Goal: Task Accomplishment & Management: Complete application form

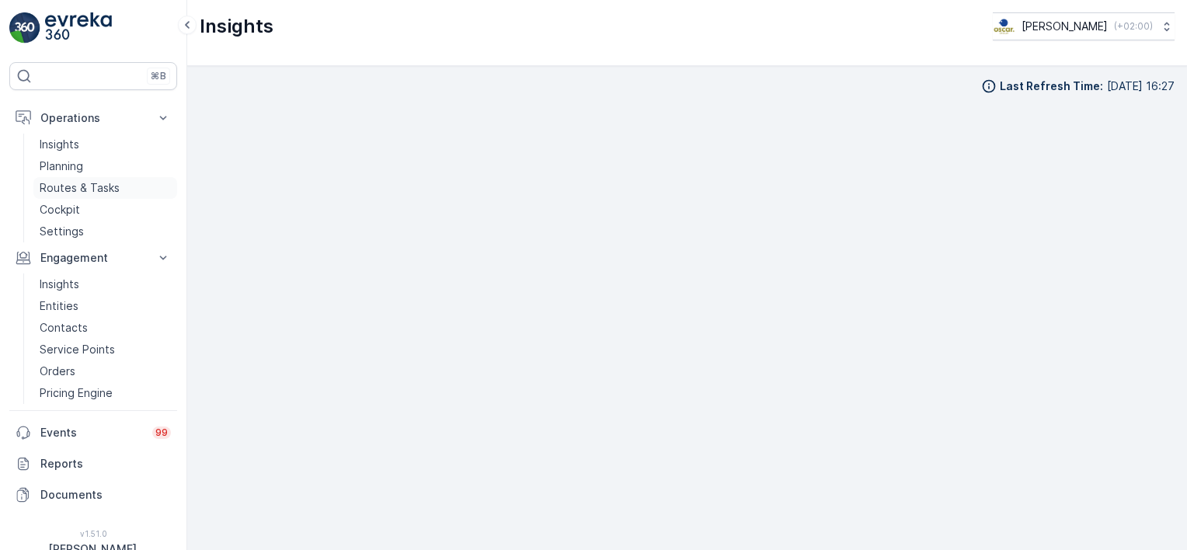
click at [58, 187] on p "Routes & Tasks" at bounding box center [80, 188] width 80 height 16
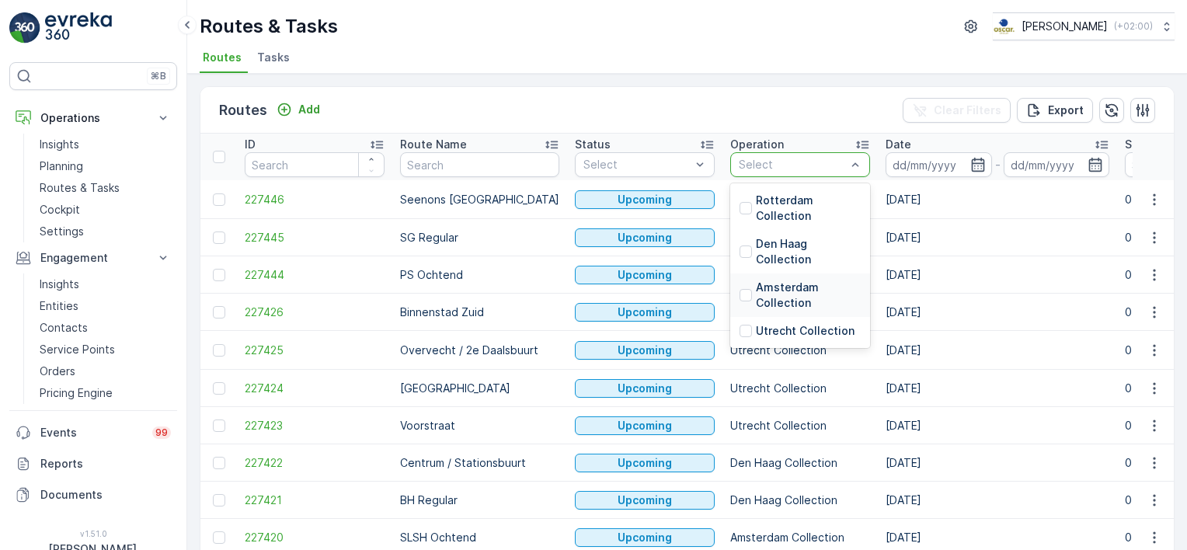
click at [756, 298] on p "Amsterdam Collection" at bounding box center [808, 295] width 105 height 31
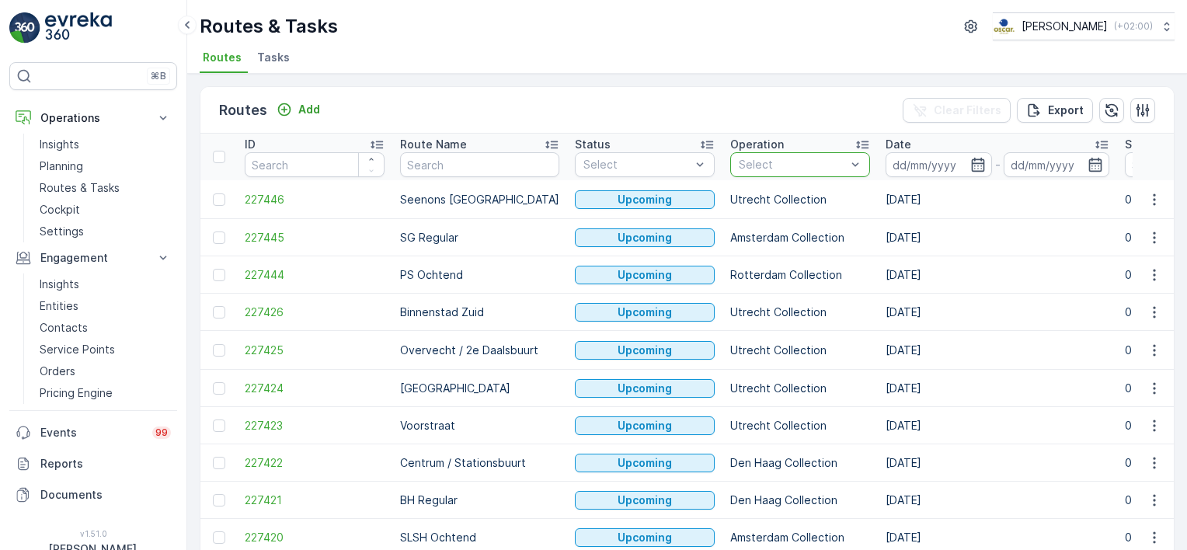
click at [812, 112] on div "Routes Add Clear Filters Export" at bounding box center [687, 110] width 974 height 47
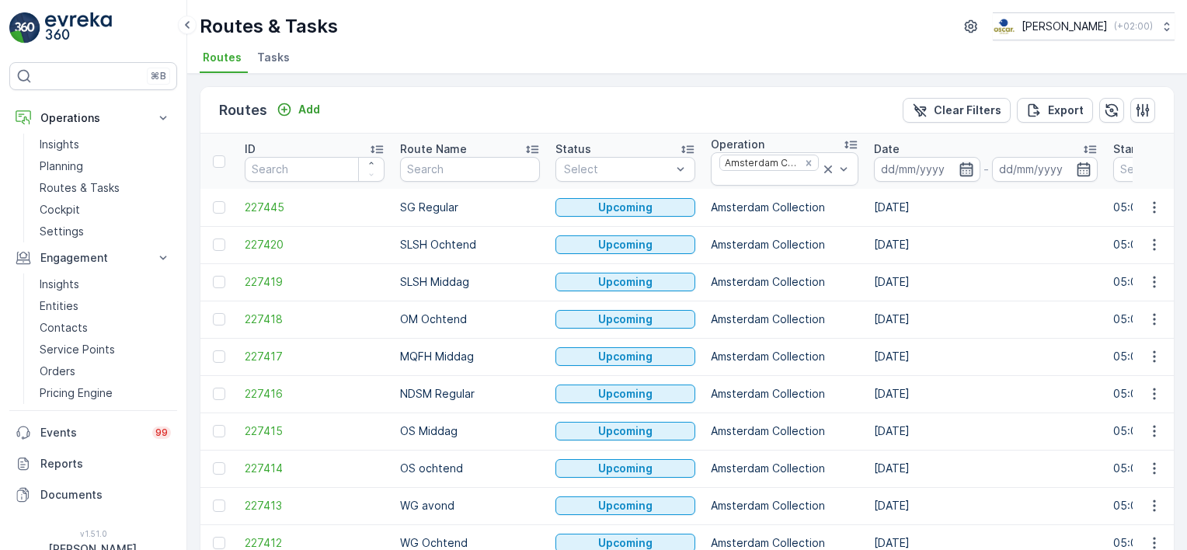
click at [963, 165] on icon "button" at bounding box center [967, 170] width 16 height 16
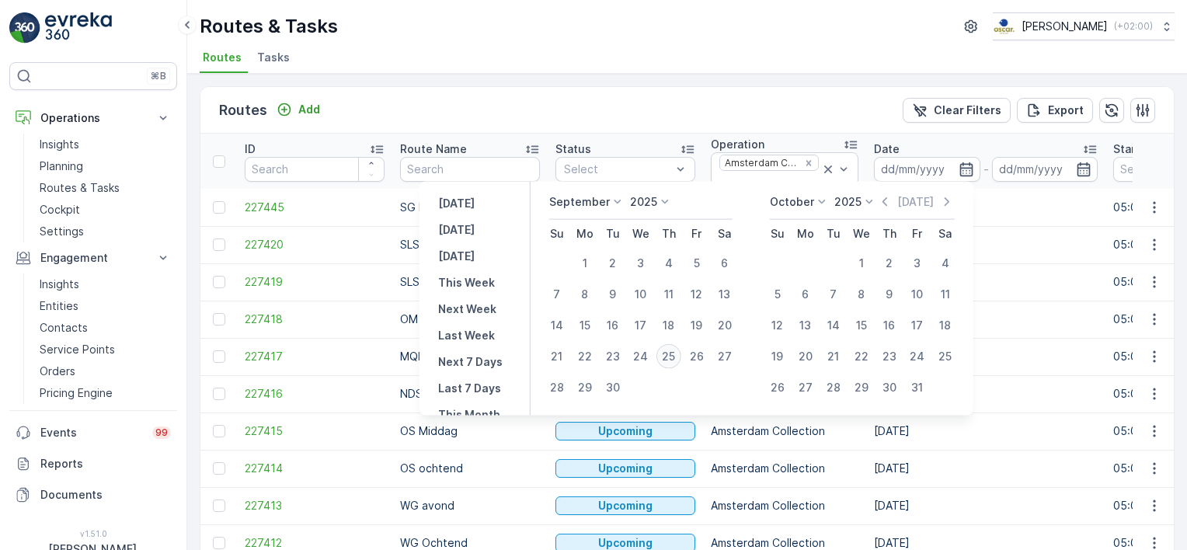
click at [668, 356] on div "25" at bounding box center [669, 356] width 25 height 25
type input "[DATE]"
click at [814, 113] on div "Routes Add Clear Filters Export" at bounding box center [687, 110] width 974 height 47
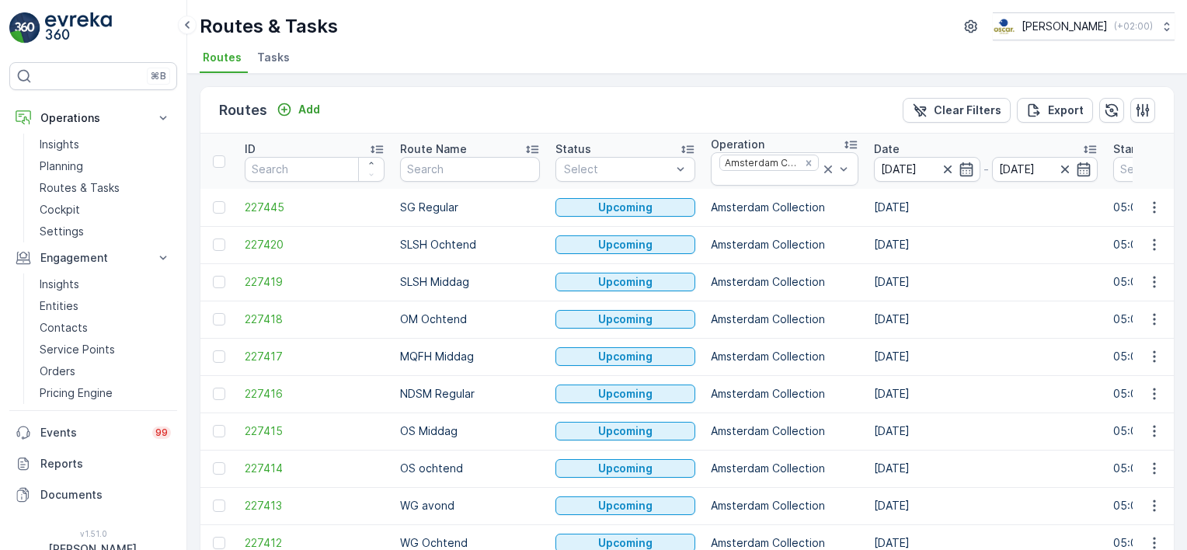
click at [781, 96] on div "Routes Add Clear Filters Export" at bounding box center [687, 110] width 974 height 47
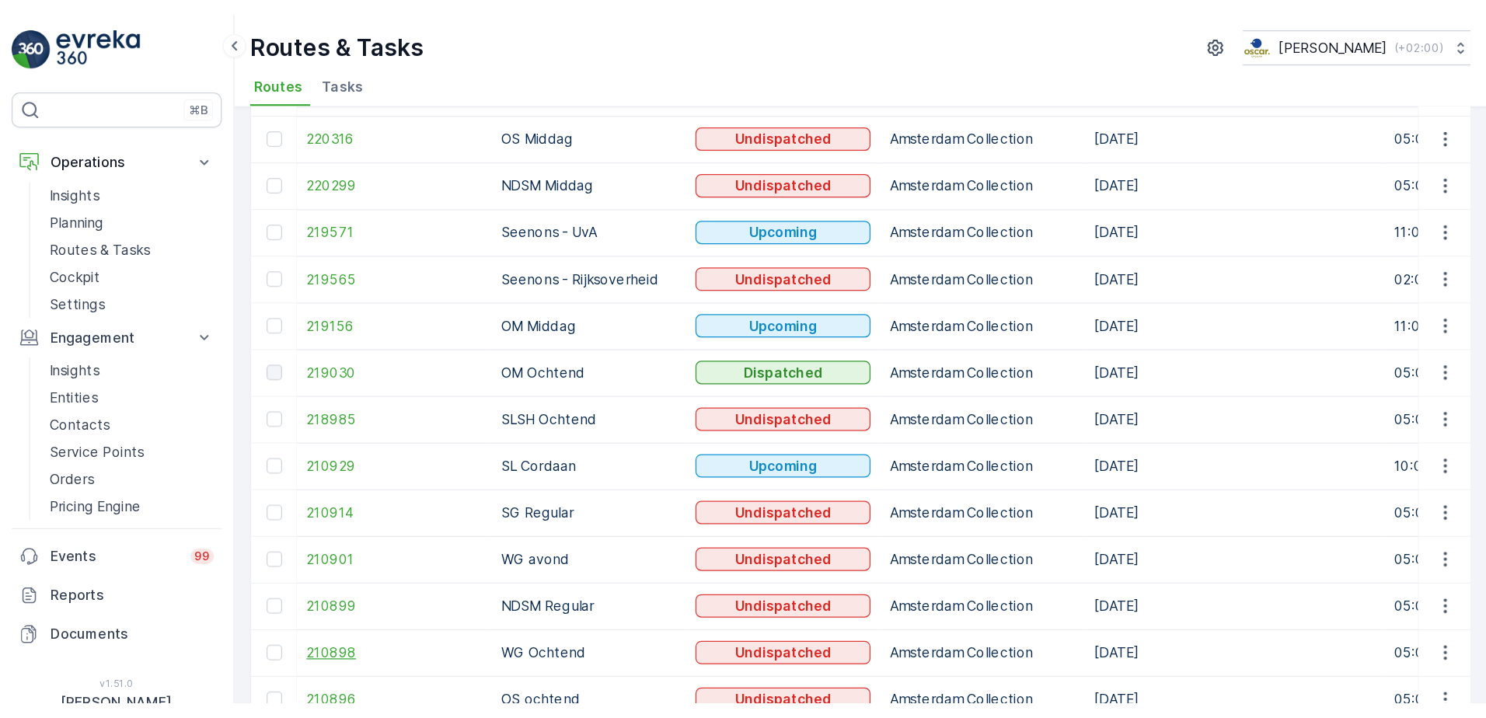
scroll to position [410, 0]
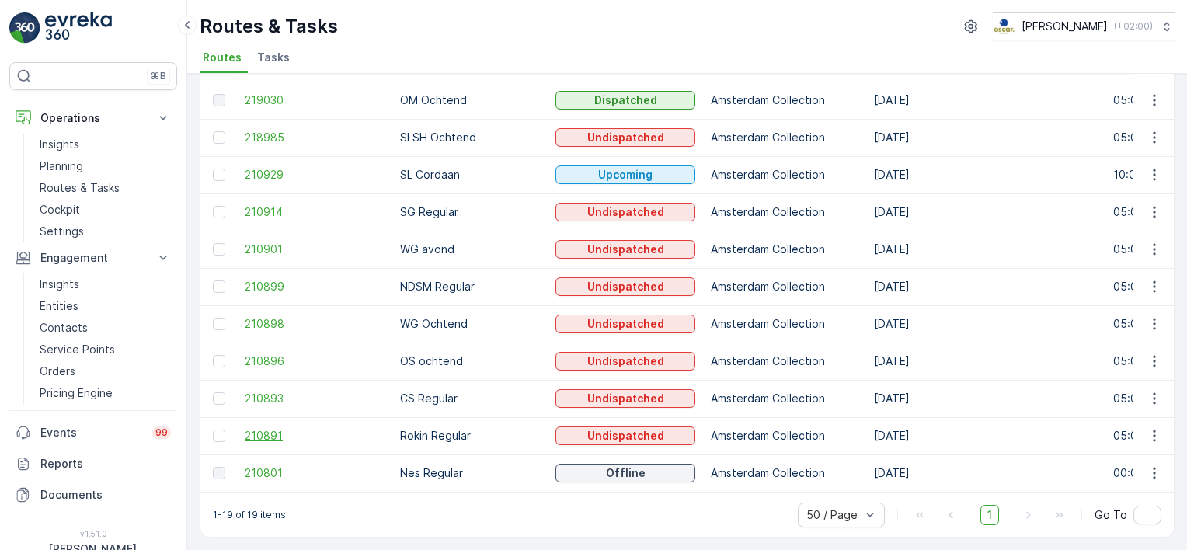
click at [260, 428] on span "210891" at bounding box center [315, 436] width 140 height 16
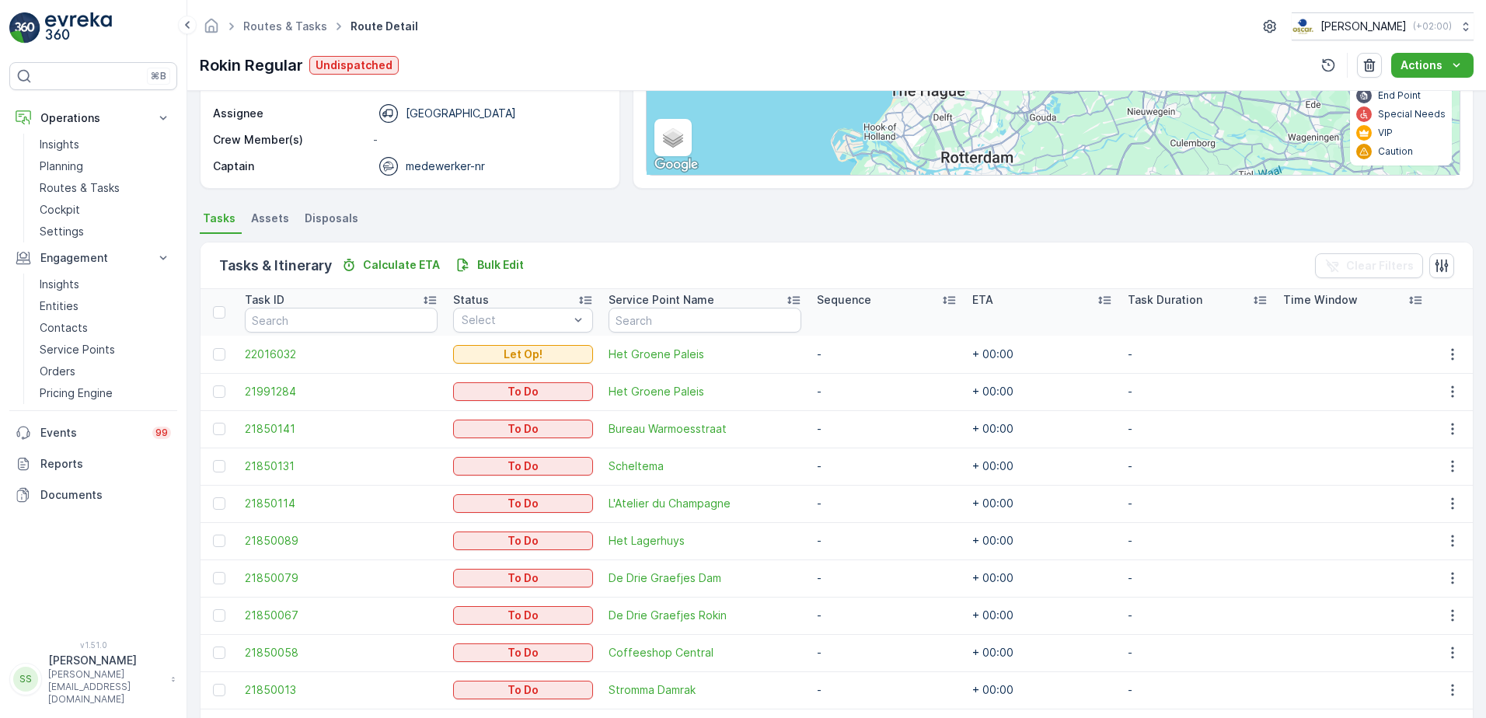
scroll to position [431, 0]
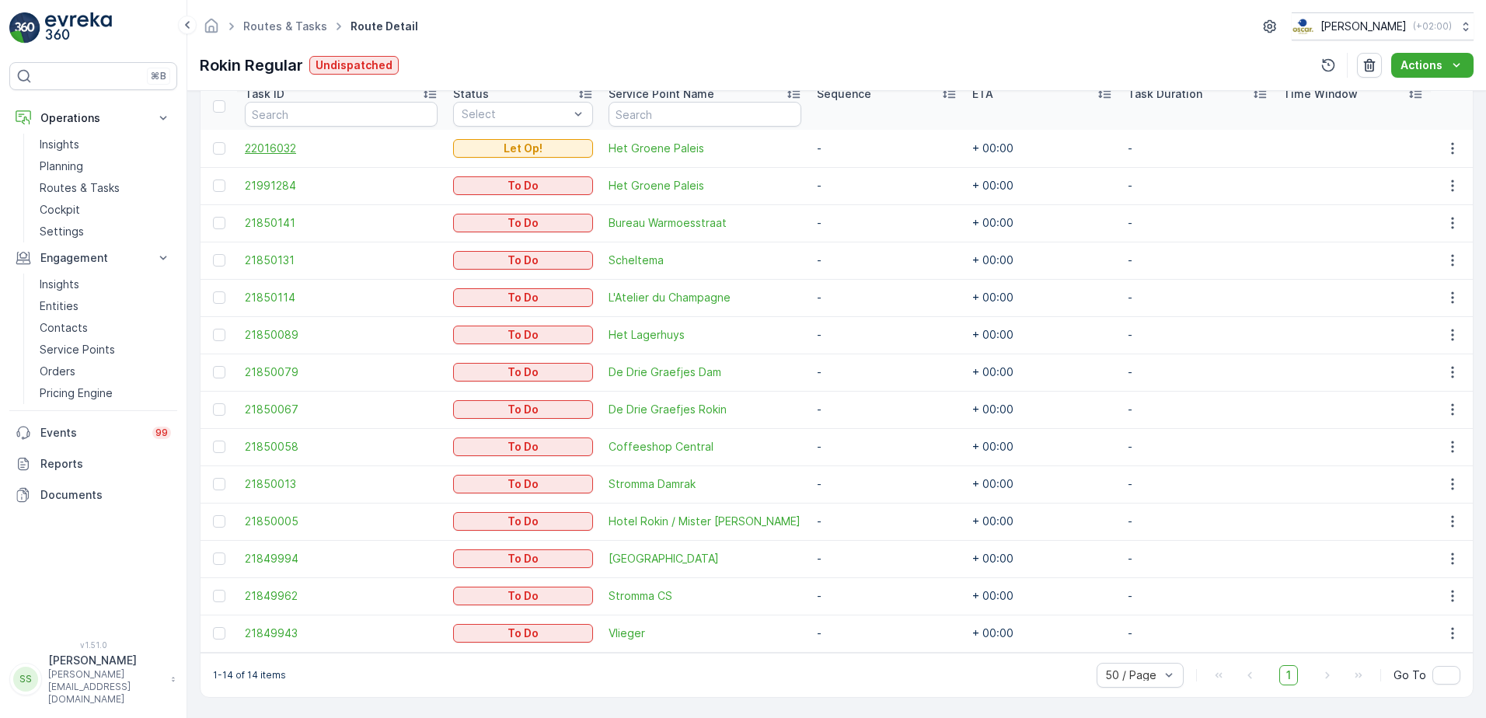
click at [270, 146] on span "22016032" at bounding box center [341, 149] width 193 height 16
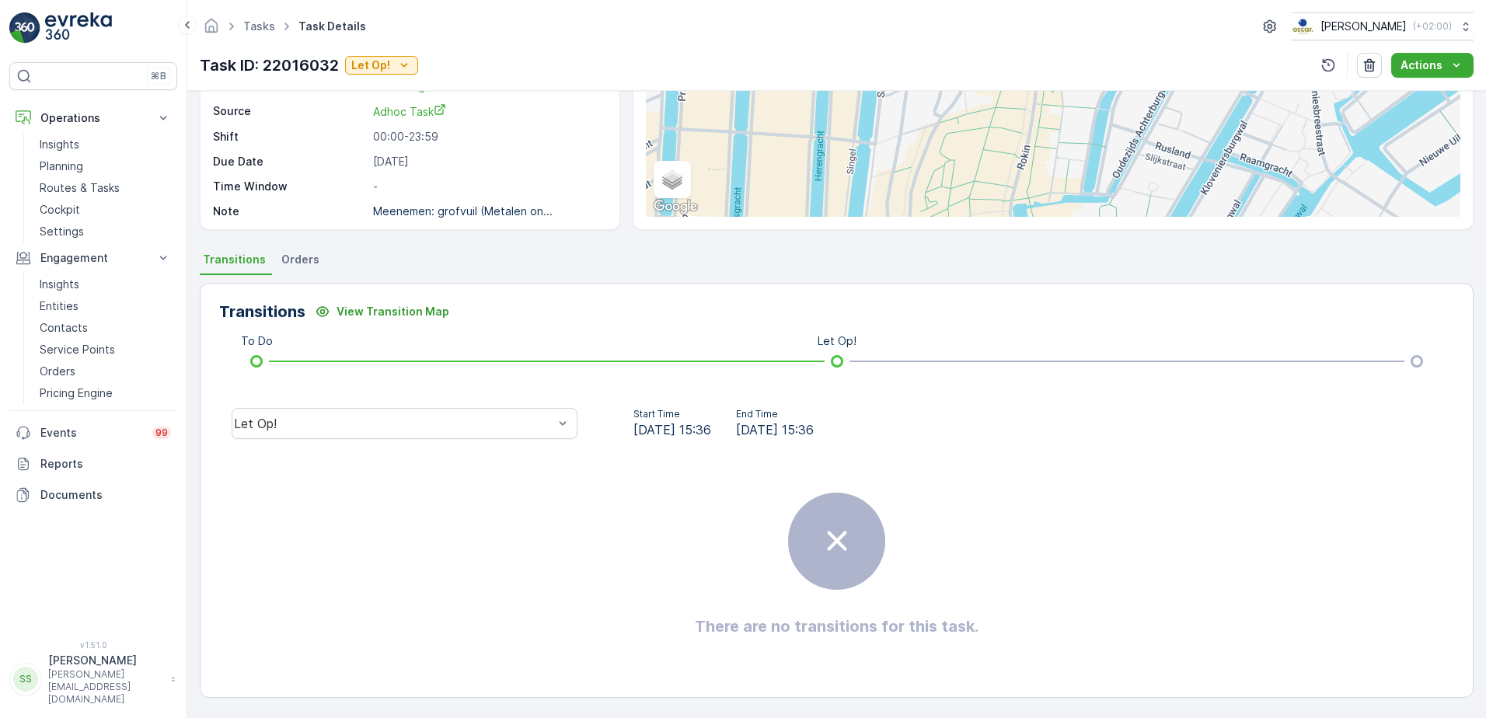
scroll to position [20, 0]
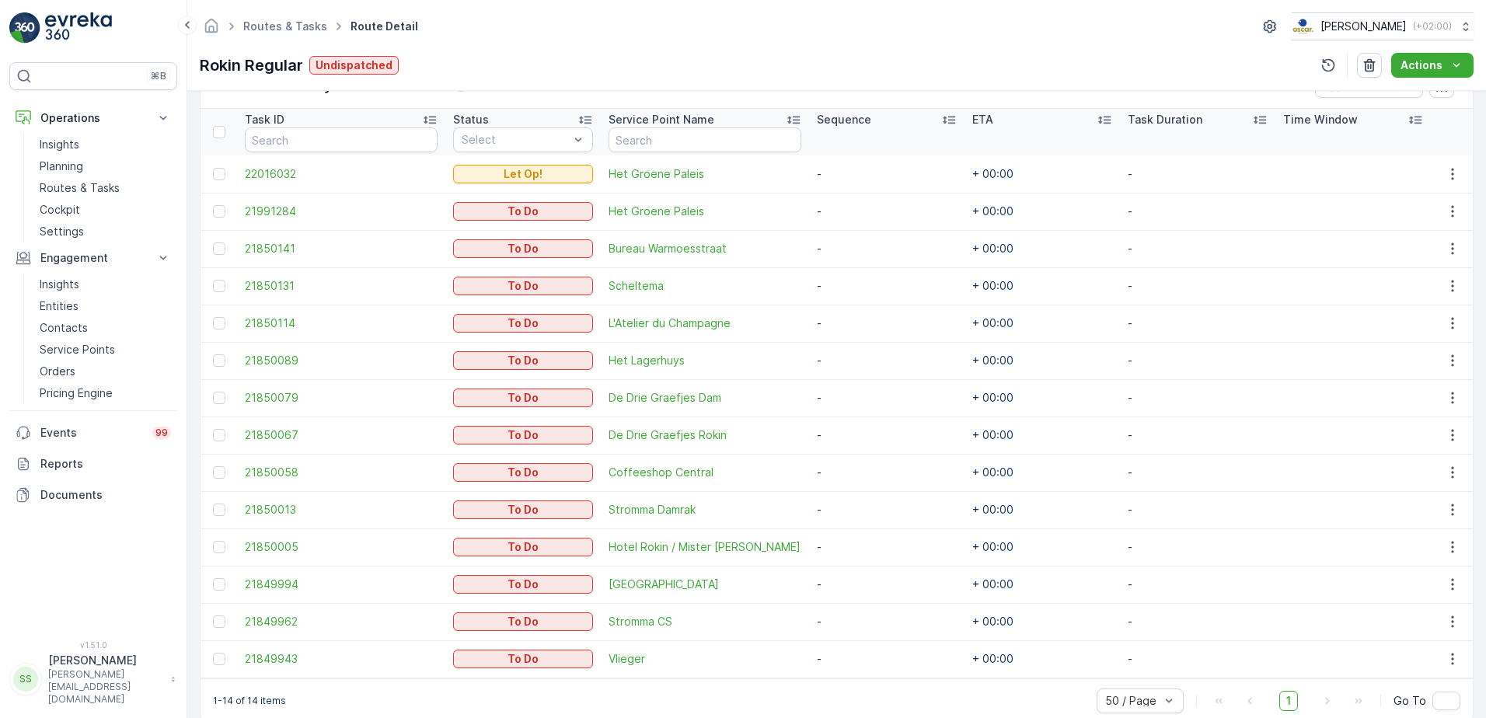
scroll to position [431, 0]
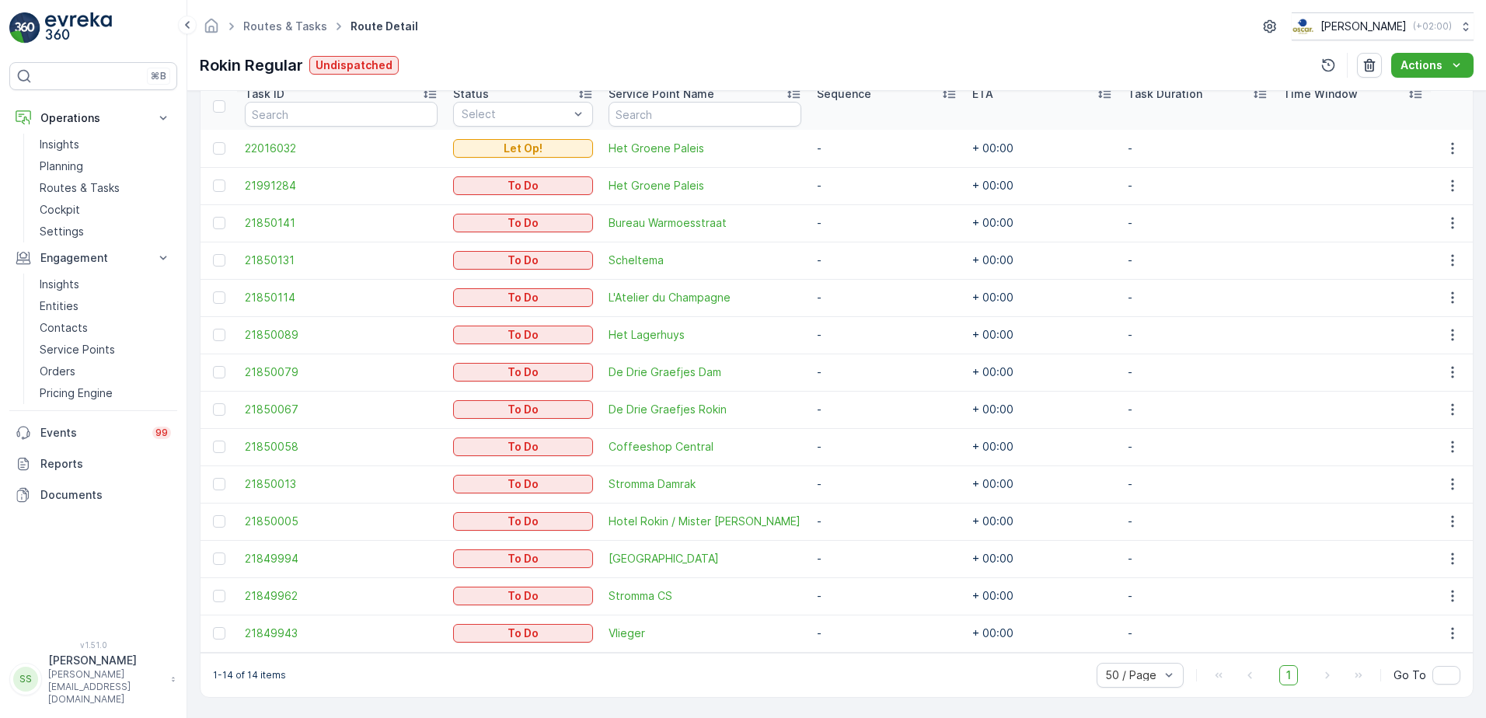
click at [606, 32] on div "Routes & Tasks Route Detail [PERSON_NAME] ( +02:00 )" at bounding box center [837, 26] width 1274 height 28
click at [82, 183] on p "Routes & Tasks" at bounding box center [80, 188] width 80 height 16
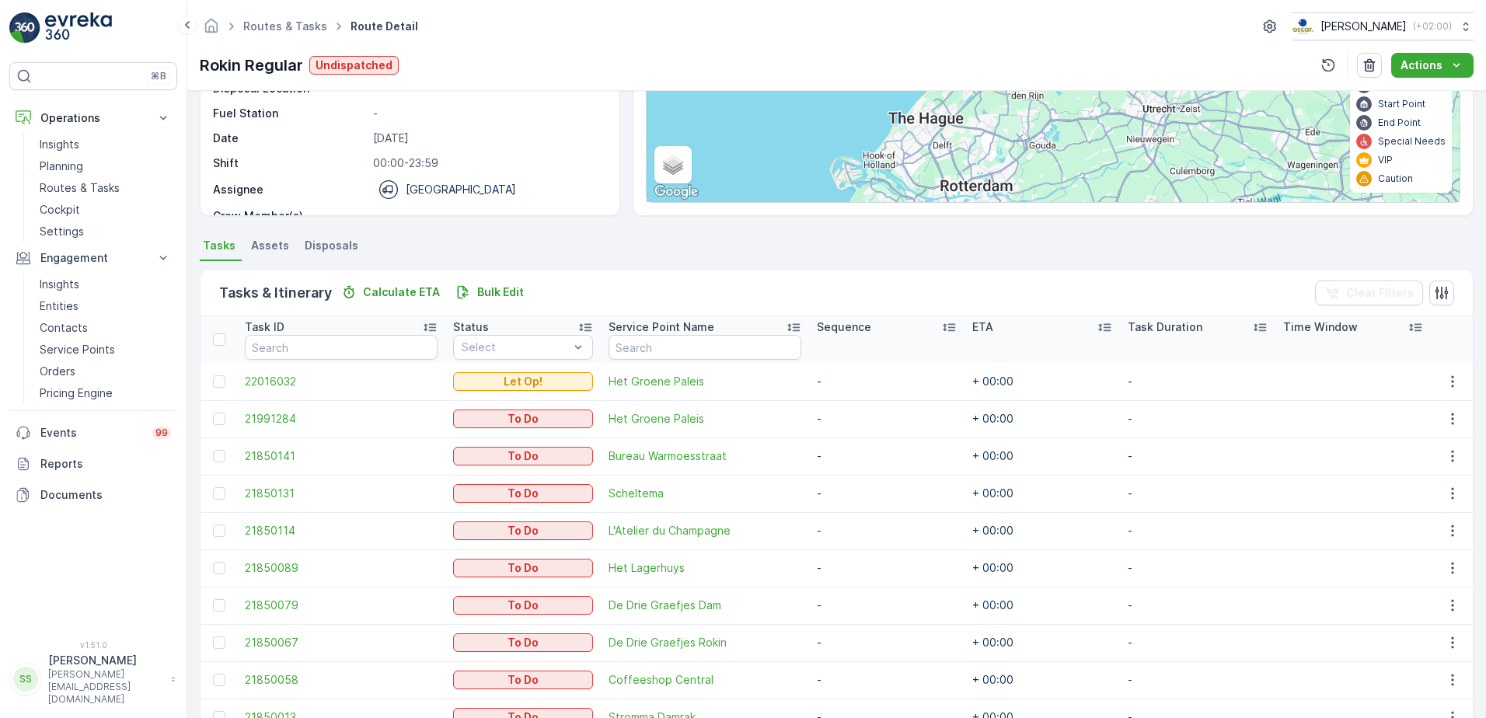
scroll to position [0, 0]
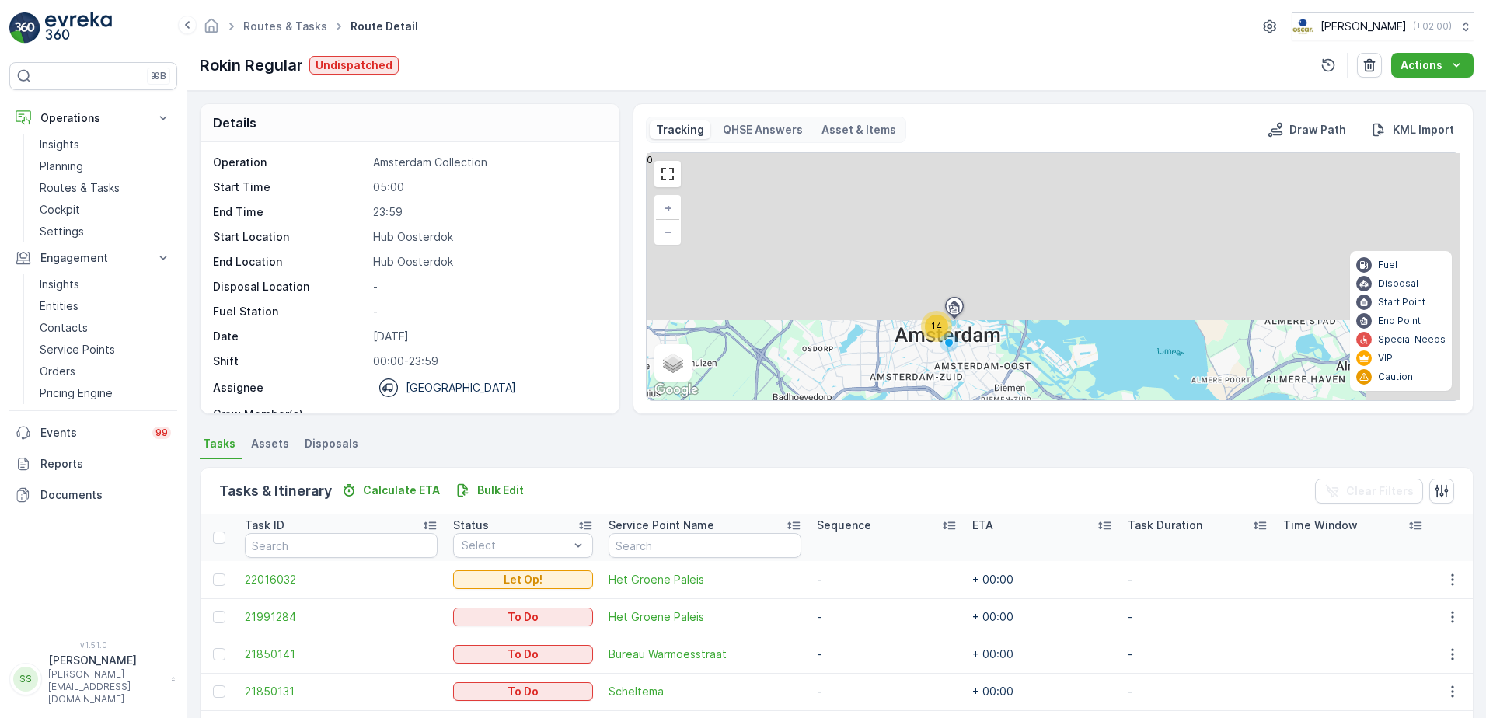
drag, startPoint x: 1055, startPoint y: 211, endPoint x: 953, endPoint y: 424, distance: 235.3
click at [953, 424] on div "Details Operation Amsterdam Collection Start Time 05:00 End Time 23:59 Start Lo…" at bounding box center [836, 404] width 1298 height 627
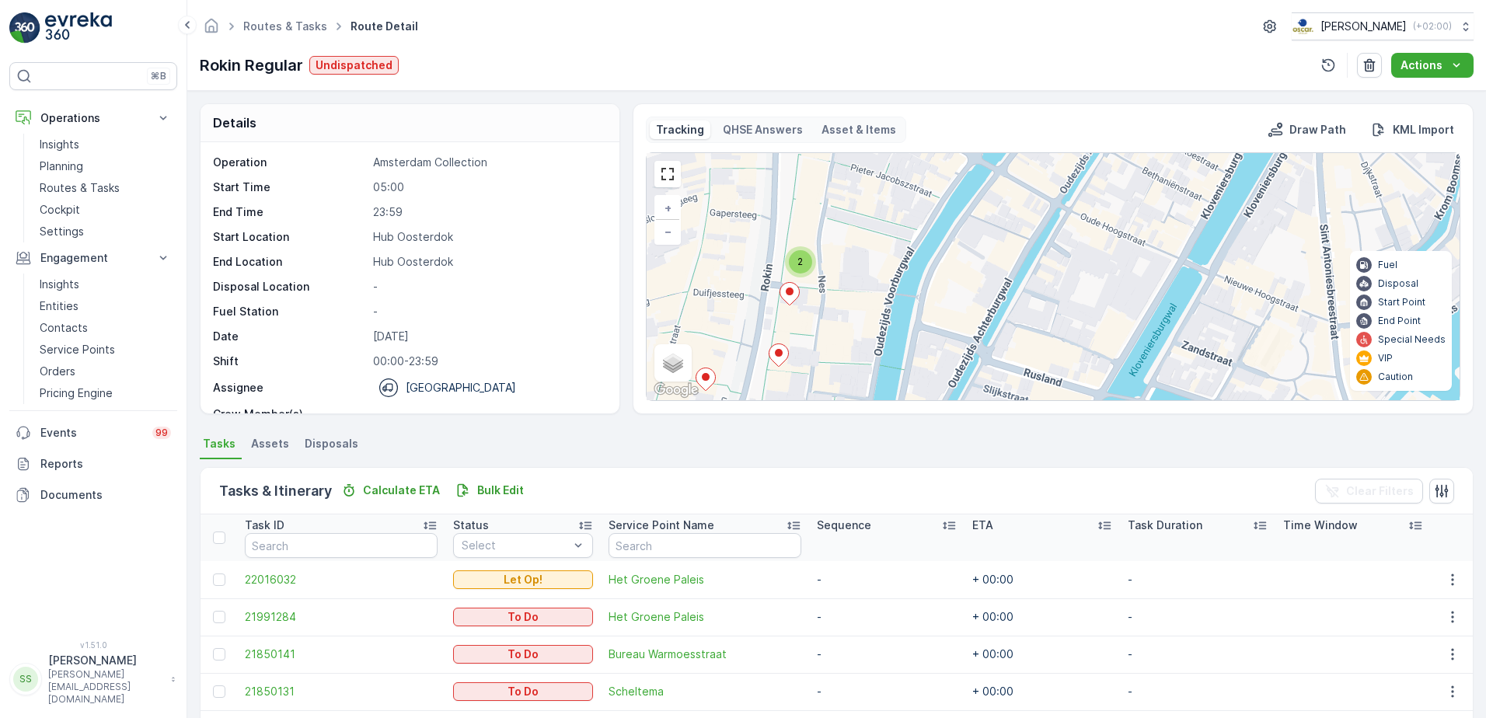
drag, startPoint x: 937, startPoint y: 233, endPoint x: 876, endPoint y: 394, distance: 172.2
click at [876, 394] on div "2 + − Satellite Roadmap Terrain Hybrid Leaflet Keyboard shortcuts Map Data Map …" at bounding box center [1053, 276] width 813 height 247
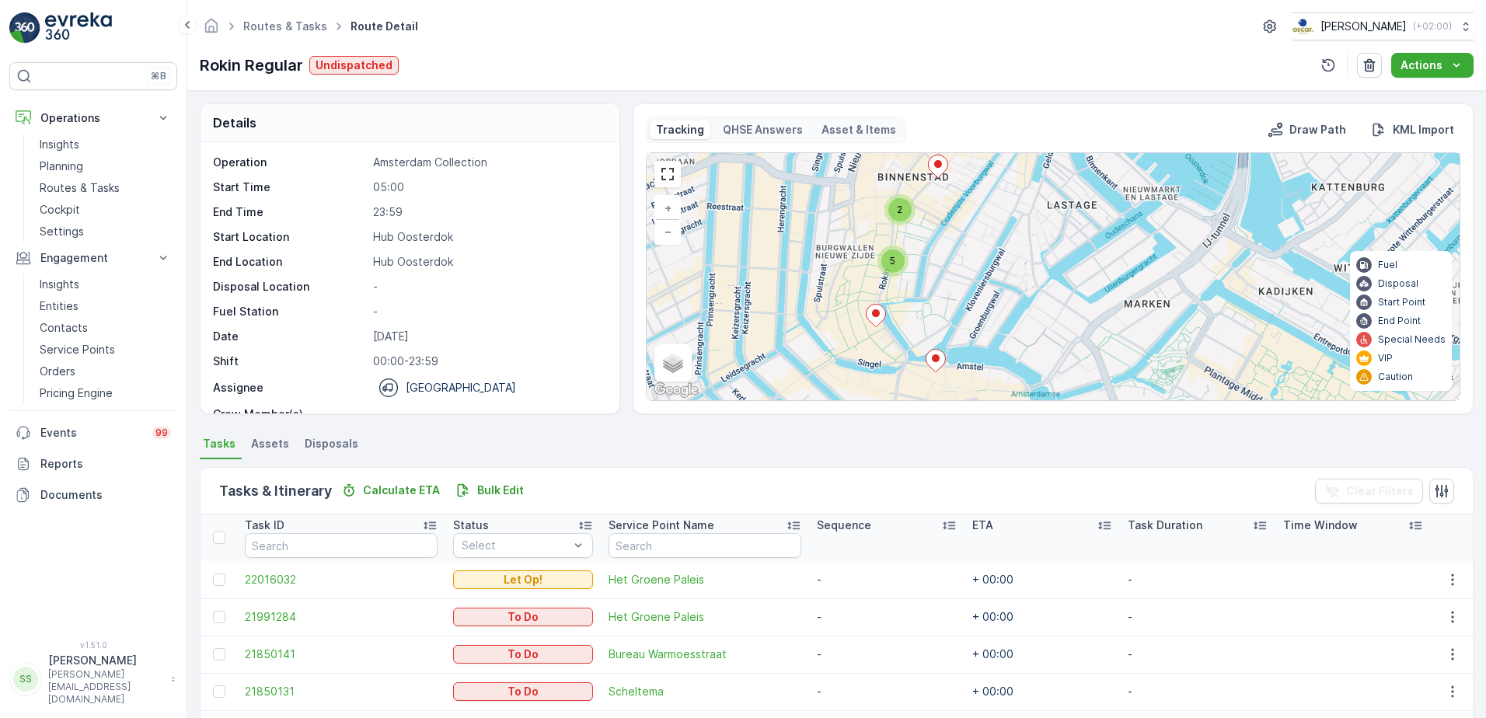
click at [927, 259] on div "2 5 + − Satellite Roadmap Terrain Hybrid Leaflet Keyboard shortcuts Map Data Ma…" at bounding box center [1053, 276] width 813 height 247
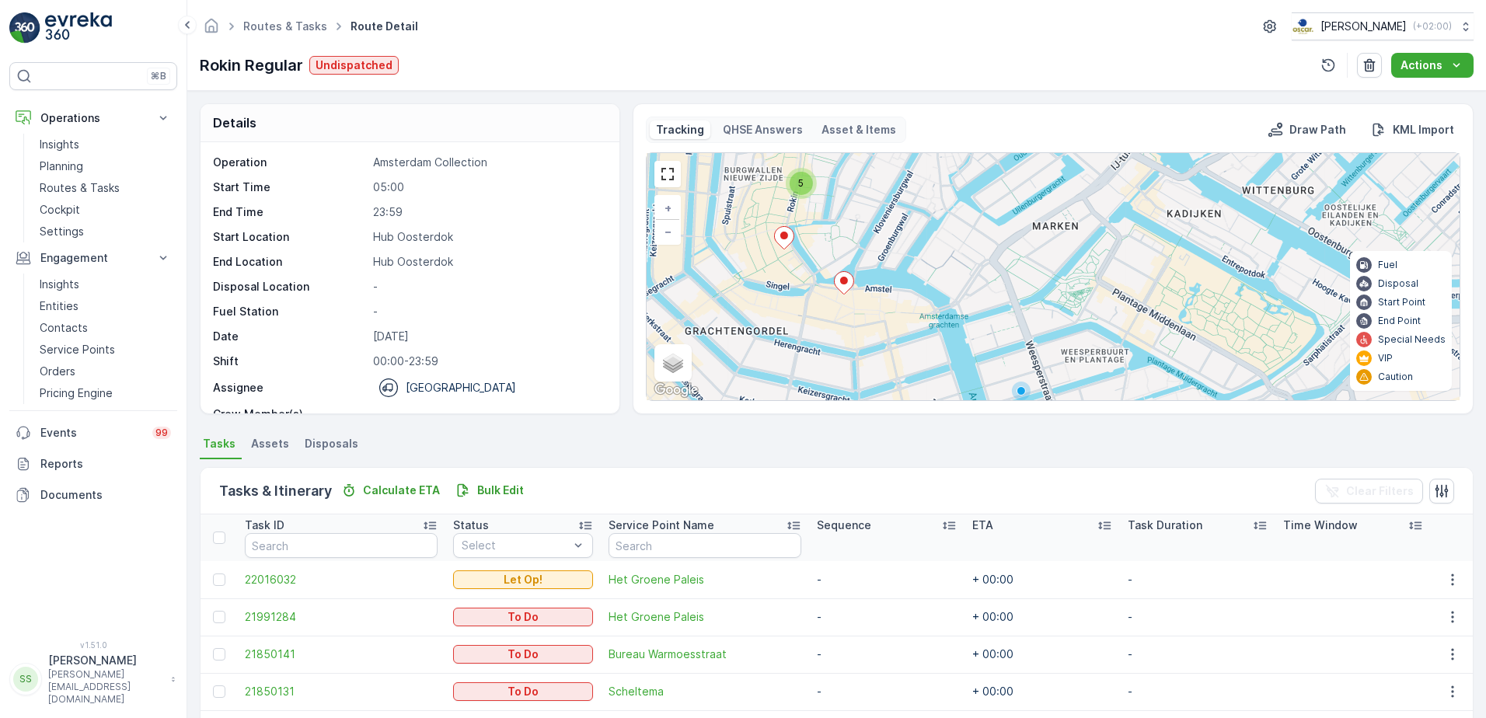
drag, startPoint x: 942, startPoint y: 308, endPoint x: 850, endPoint y: 230, distance: 120.2
click at [850, 230] on div "2 5 + − Satellite Roadmap Terrain Hybrid Leaflet Keyboard shortcuts Map Data Ma…" at bounding box center [1053, 276] width 813 height 247
click at [840, 282] on ellipse at bounding box center [844, 281] width 8 height 8
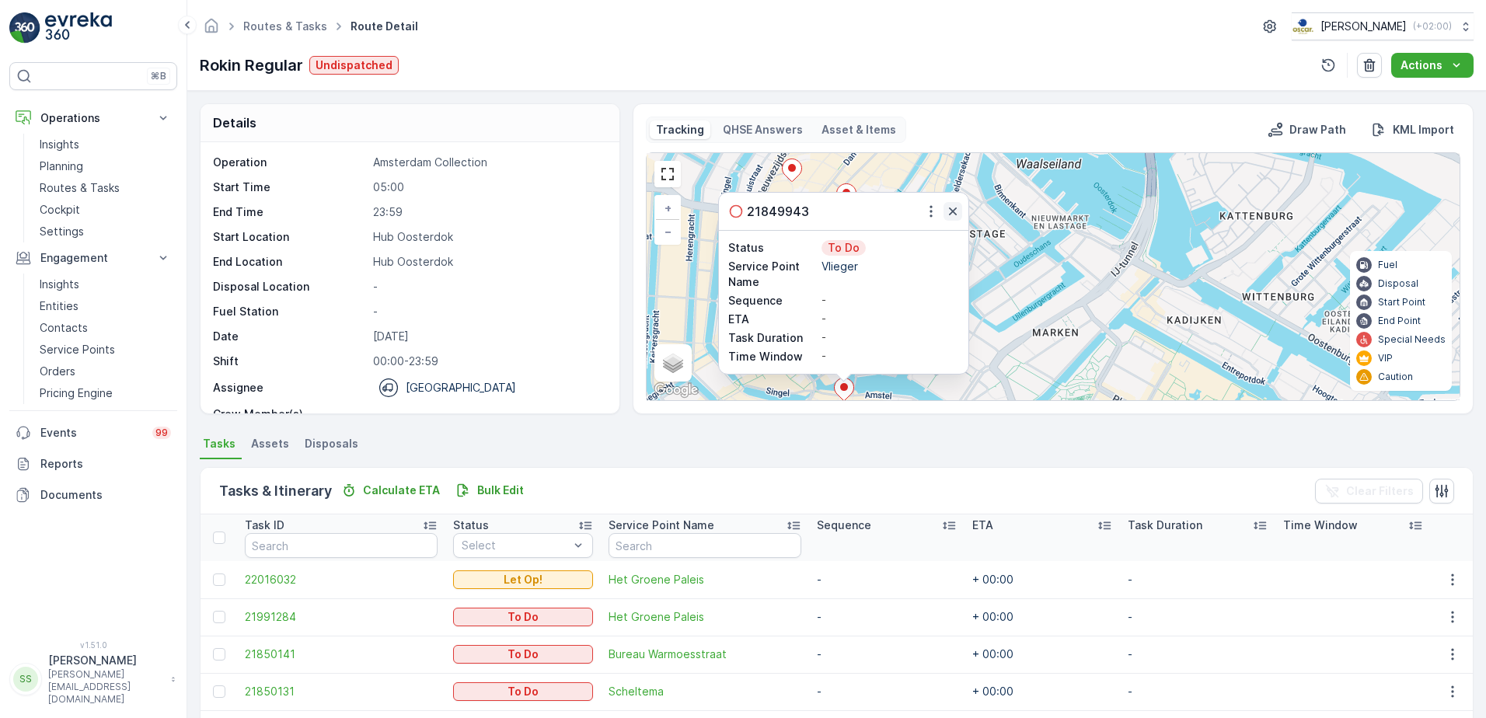
click at [950, 207] on icon "button" at bounding box center [953, 212] width 16 height 16
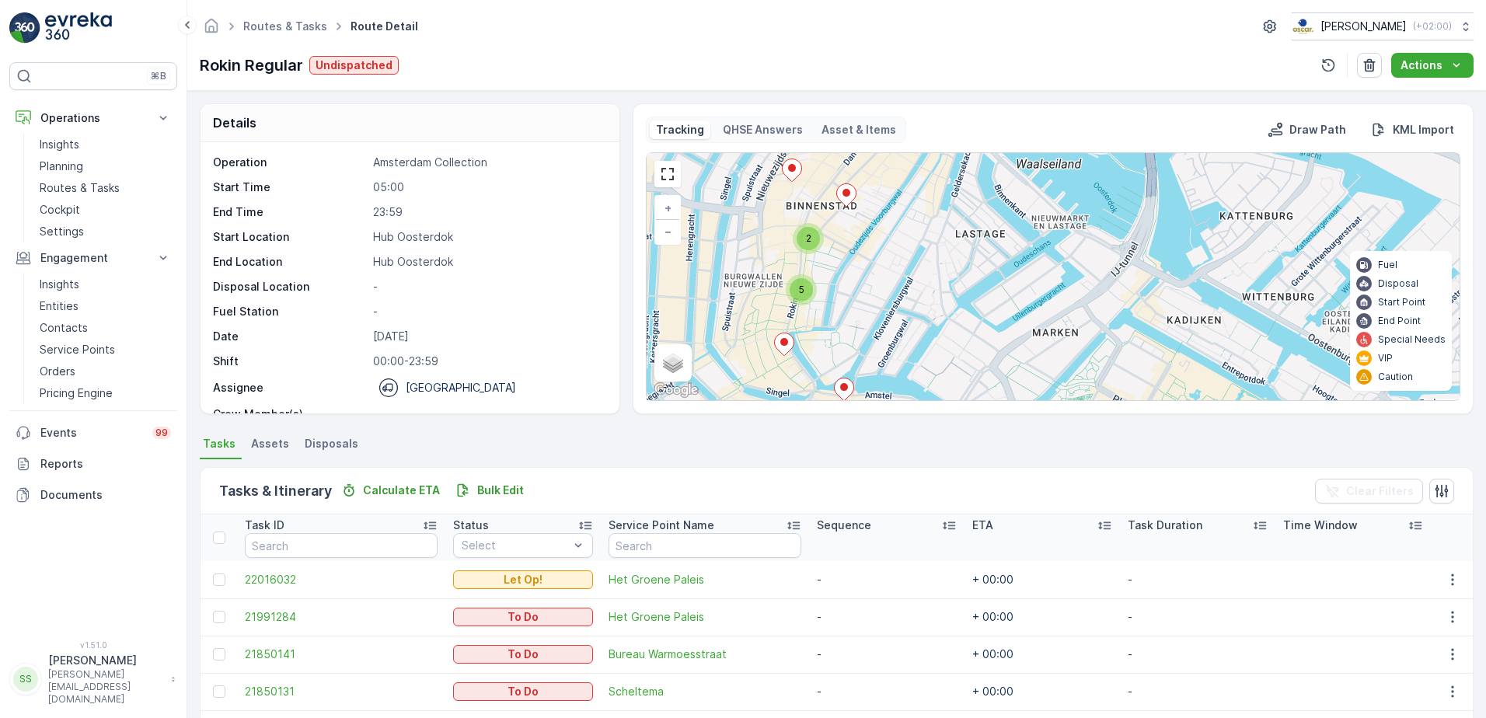
click at [784, 340] on ellipse at bounding box center [784, 342] width 8 height 8
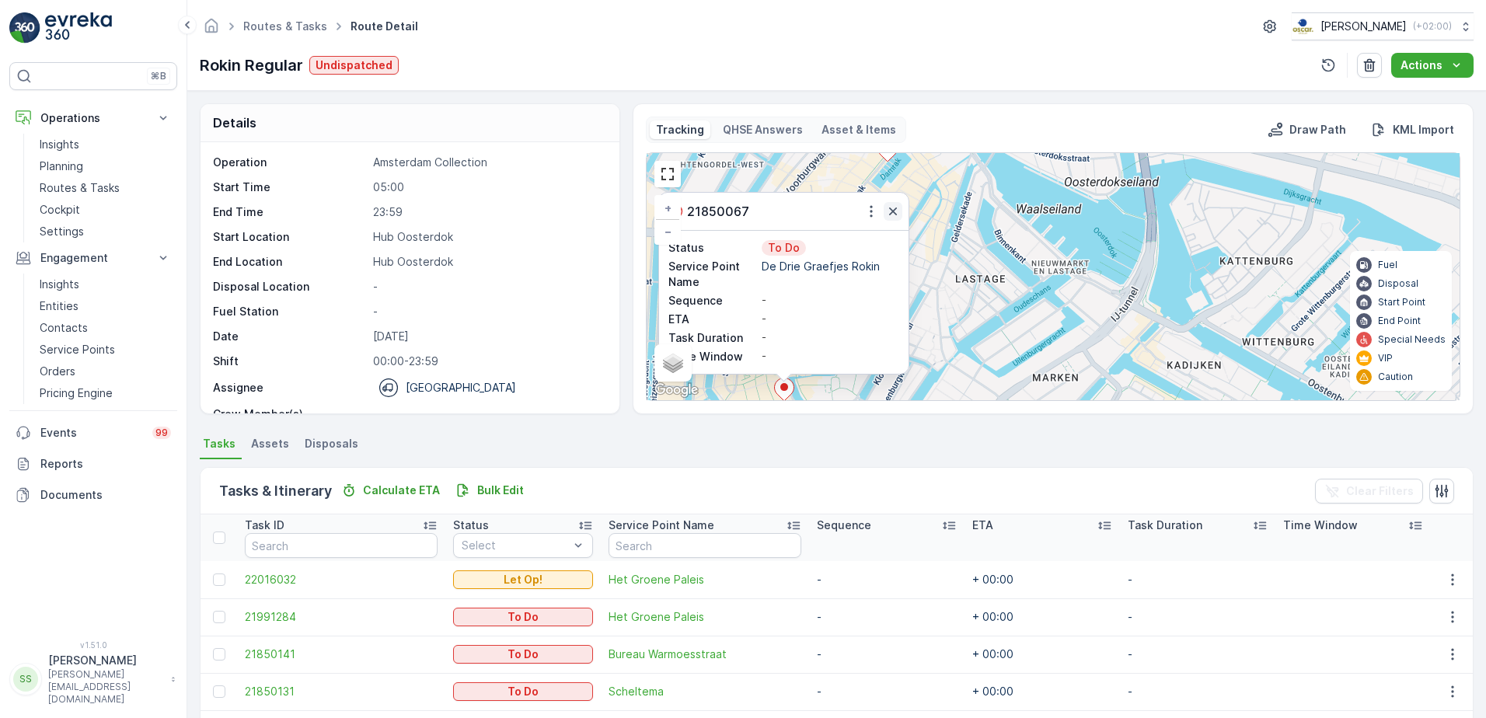
click at [890, 213] on icon "button" at bounding box center [893, 211] width 8 height 8
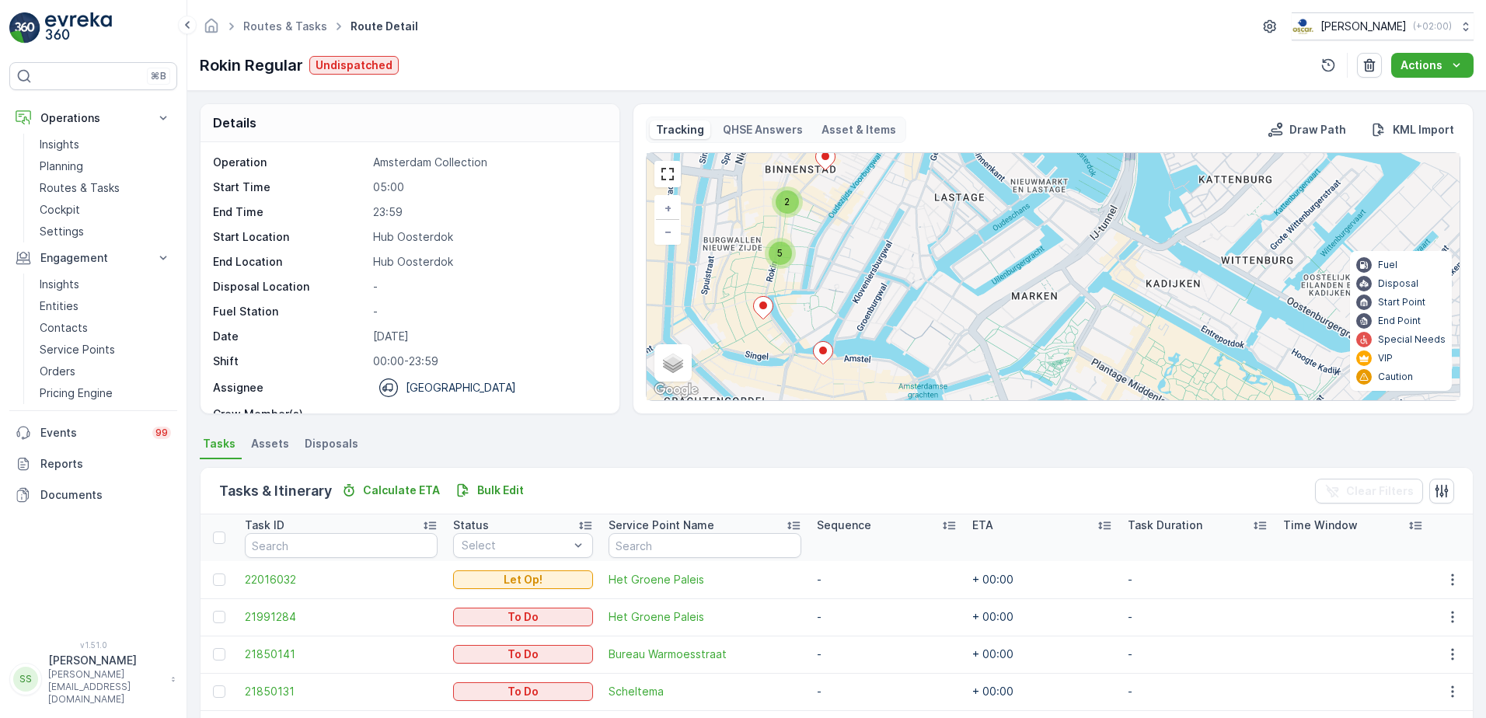
drag, startPoint x: 887, startPoint y: 353, endPoint x: 861, endPoint y: 264, distance: 92.2
click at [862, 264] on div "2 5 + − Satellite Roadmap Terrain Hybrid Leaflet Keyboard shortcuts Map Data Ma…" at bounding box center [1053, 276] width 813 height 247
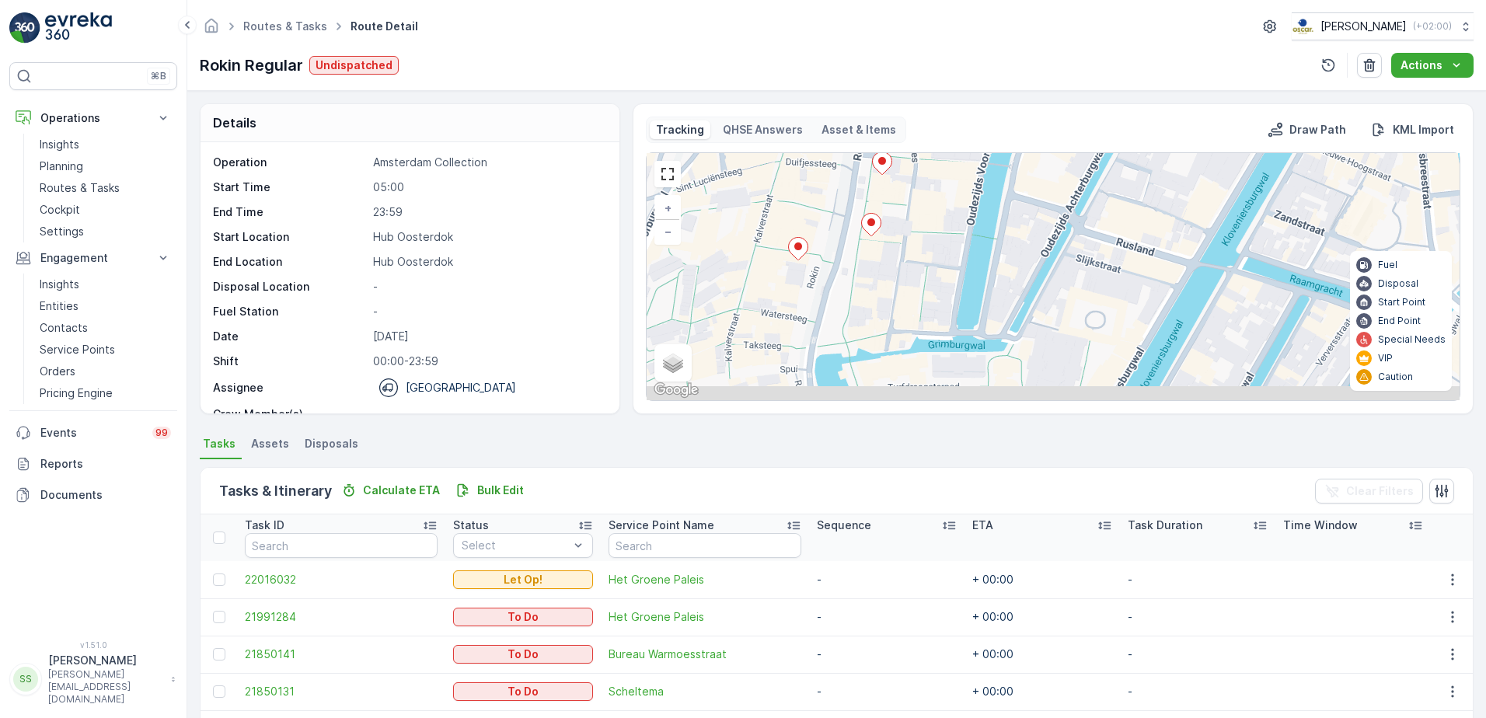
drag, startPoint x: 856, startPoint y: 321, endPoint x: 979, endPoint y: 236, distance: 149.2
click at [979, 236] on div "2 + − Satellite Roadmap Terrain Hybrid Leaflet Keyboard shortcuts Map Data Map …" at bounding box center [1053, 276] width 813 height 247
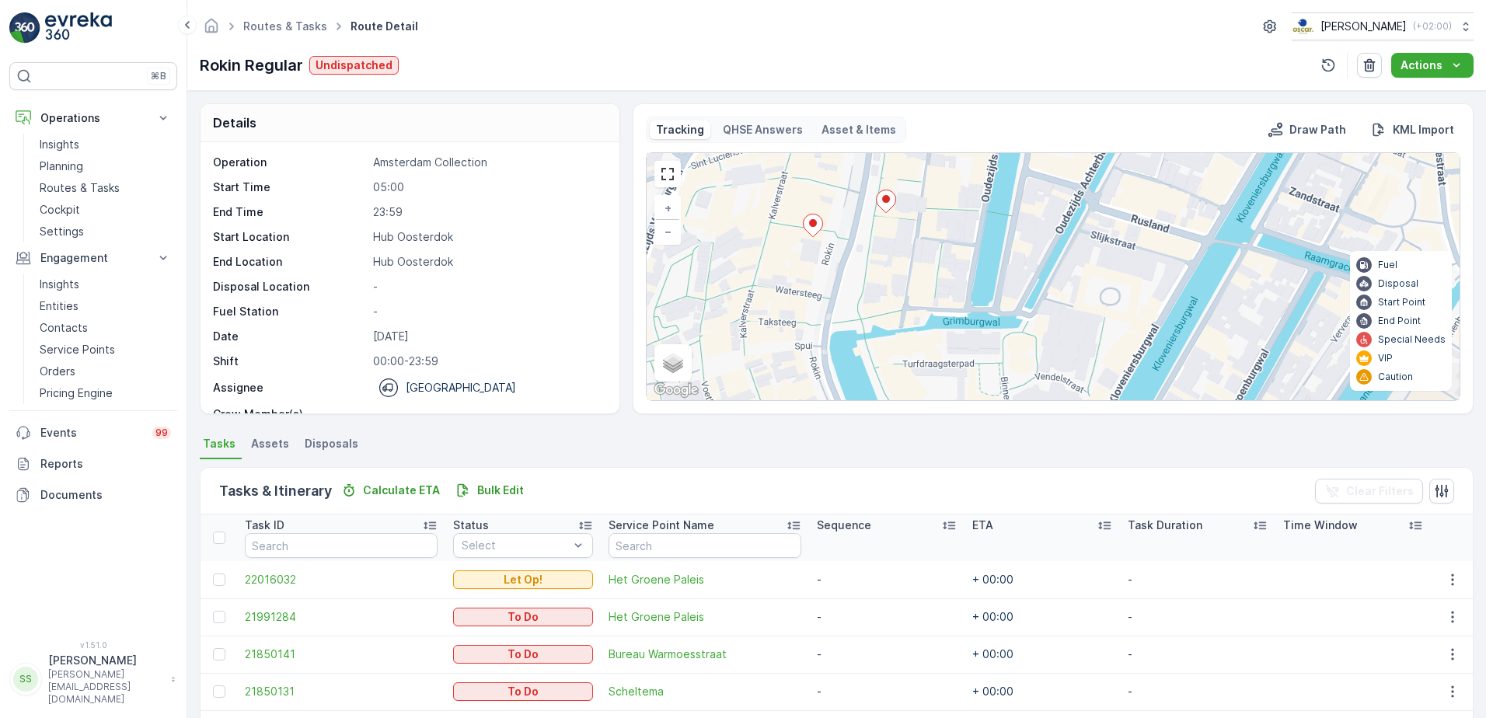
drag, startPoint x: 941, startPoint y: 389, endPoint x: 934, endPoint y: 378, distance: 12.3
click at [934, 378] on div "2 + − Satellite Roadmap Terrain Hybrid Leaflet Keyboard shortcuts Map Data Map …" at bounding box center [1053, 276] width 813 height 247
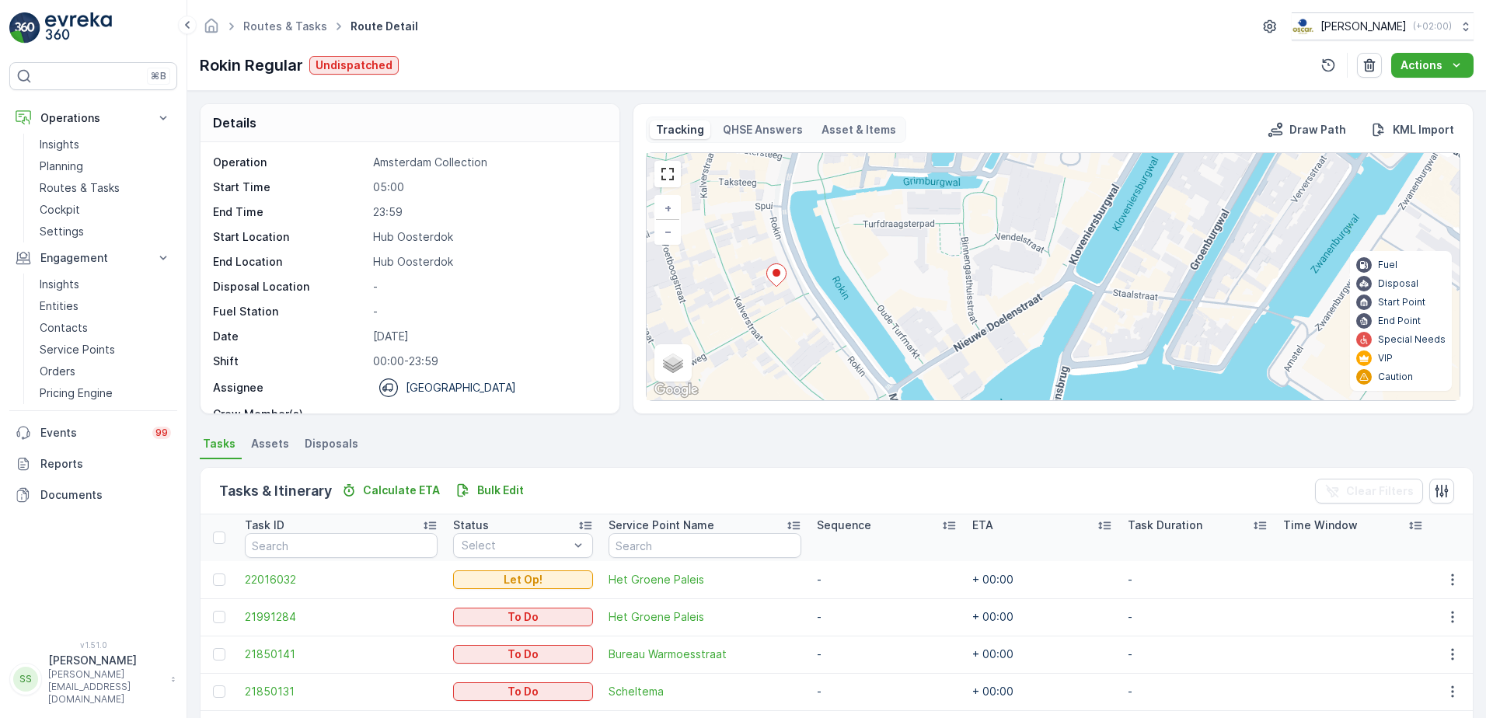
drag, startPoint x: 896, startPoint y: 304, endPoint x: 864, endPoint y: 173, distance: 135.1
click at [864, 173] on div "2 + − Satellite Roadmap Terrain Hybrid Leaflet Keyboard shortcuts Map Data Map …" at bounding box center [1053, 276] width 813 height 247
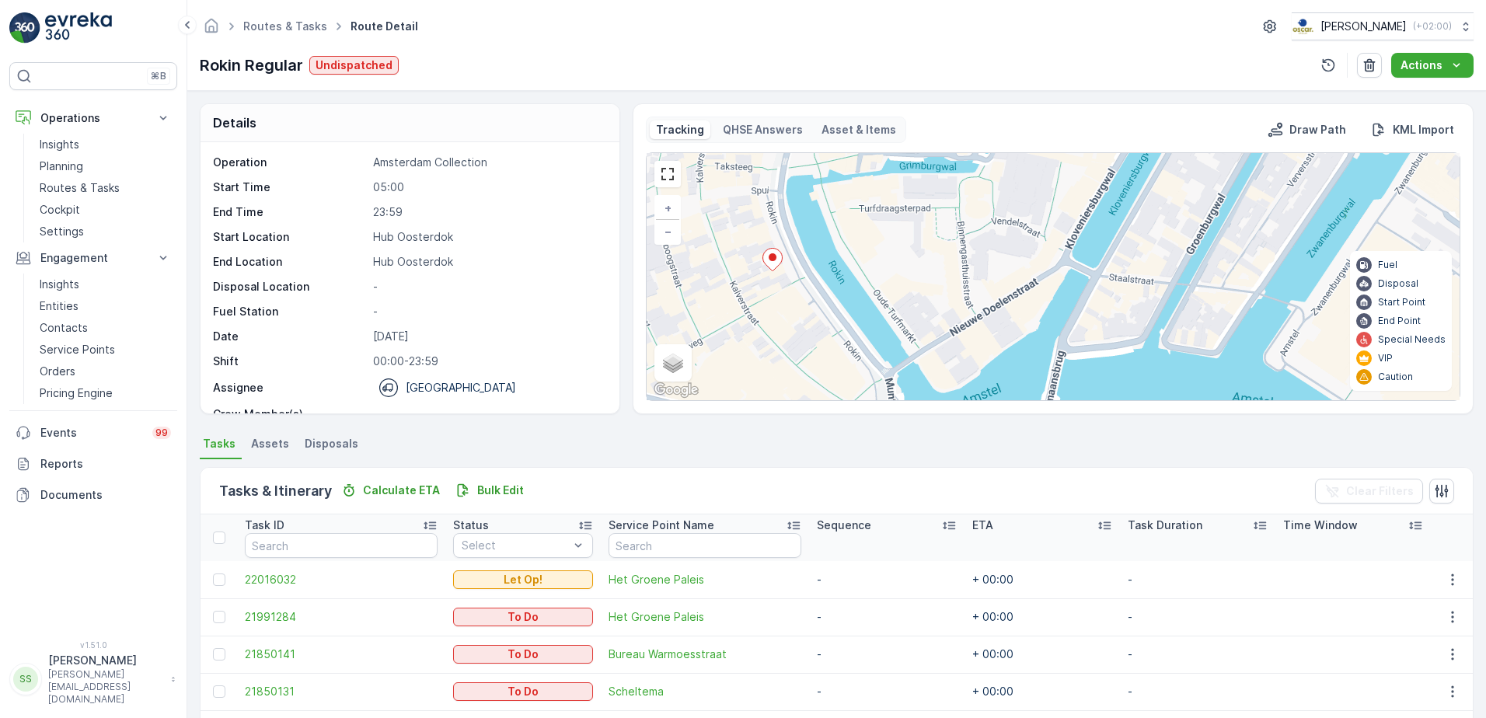
click at [654, 170] on div at bounding box center [667, 174] width 26 height 26
click at [663, 172] on link at bounding box center [667, 173] width 23 height 23
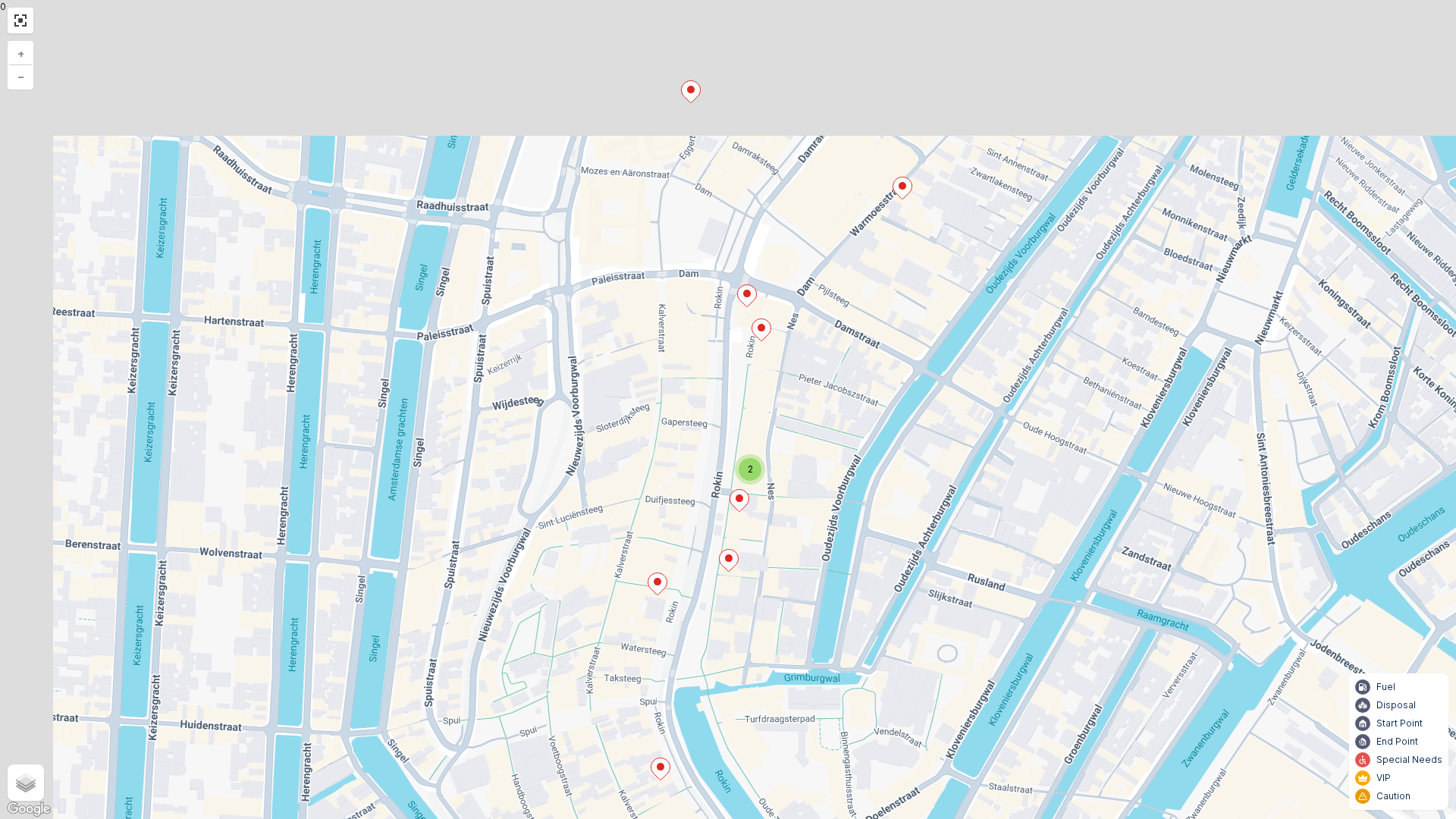
drag, startPoint x: 550, startPoint y: 325, endPoint x: 718, endPoint y: 437, distance: 201.9
click at [754, 536] on div "2 + − Satellite Roadmap Terrain Hybrid Leaflet Keyboard shortcuts Map Data Map …" at bounding box center [728, 409] width 1456 height 819
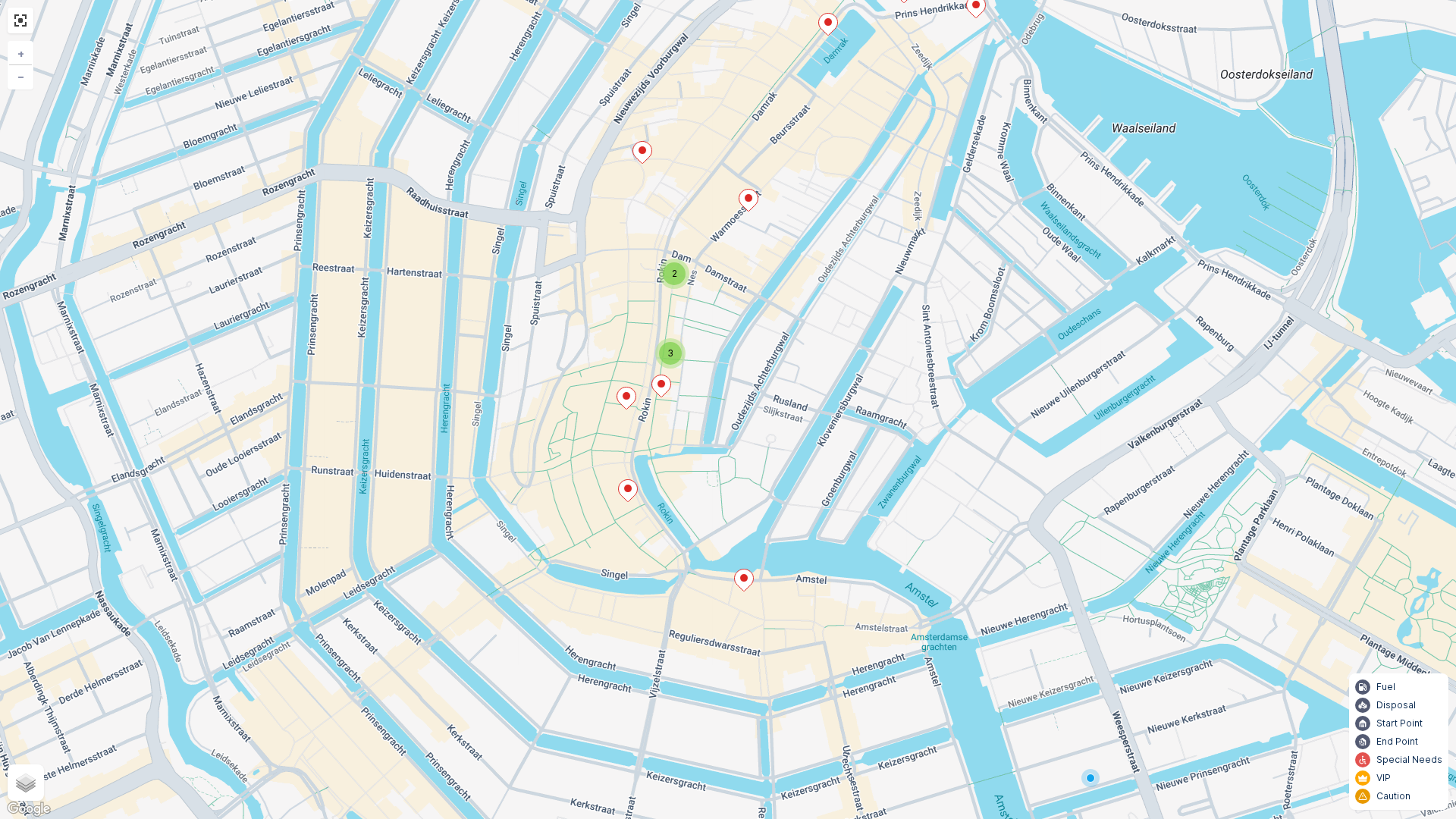
drag, startPoint x: 700, startPoint y: 450, endPoint x: 696, endPoint y: 430, distance: 20.4
click at [696, 430] on div "2 3 + − Satellite Roadmap Terrain Hybrid Leaflet Keyboard shortcuts Map Data Ma…" at bounding box center [728, 409] width 1456 height 819
click at [746, 536] on ellipse at bounding box center [744, 578] width 8 height 8
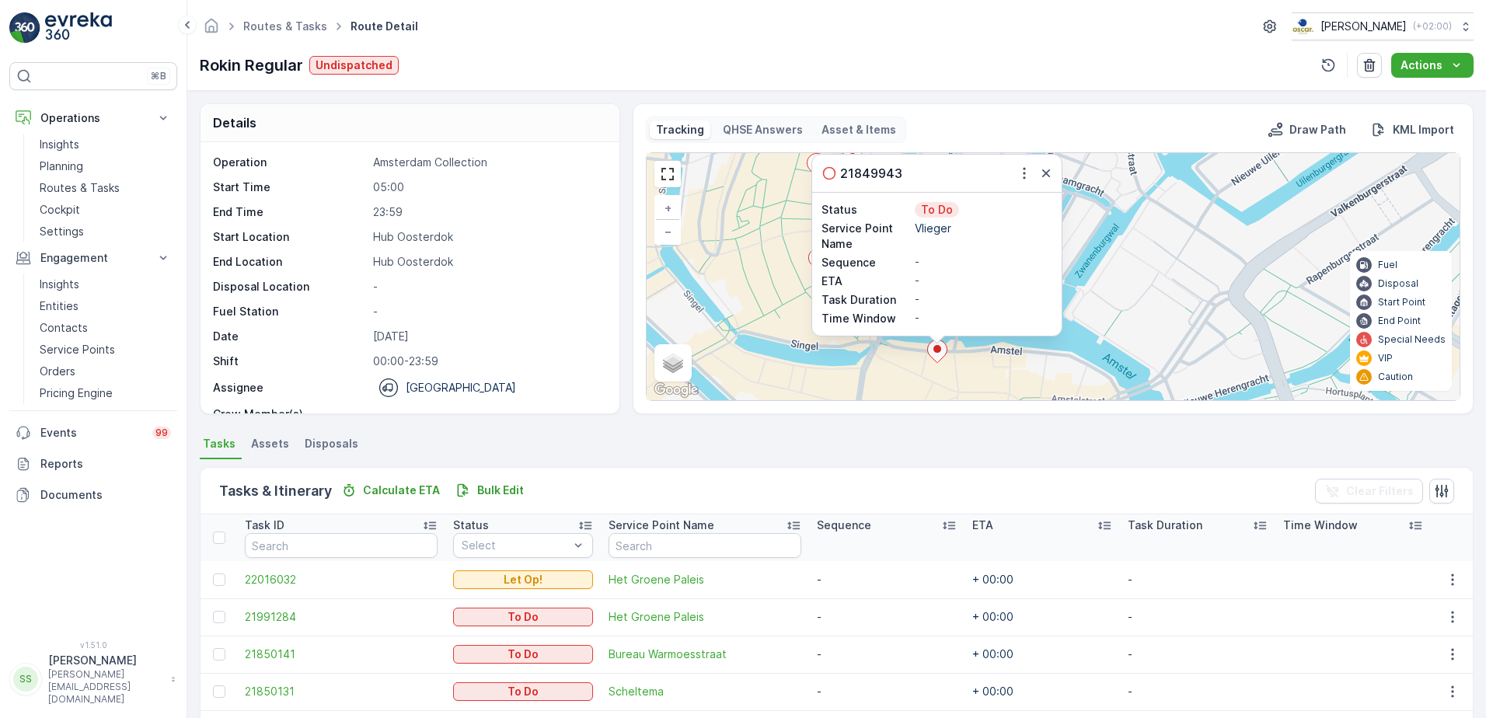
drag, startPoint x: 851, startPoint y: 319, endPoint x: 720, endPoint y: 218, distance: 165.2
click at [720, 218] on div "2 3 21849943 Status To Do Service Point Name Vlieger Sequence - ETA - Task Dura…" at bounding box center [1053, 276] width 813 height 247
click at [1042, 176] on icon "button" at bounding box center [1046, 173] width 8 height 8
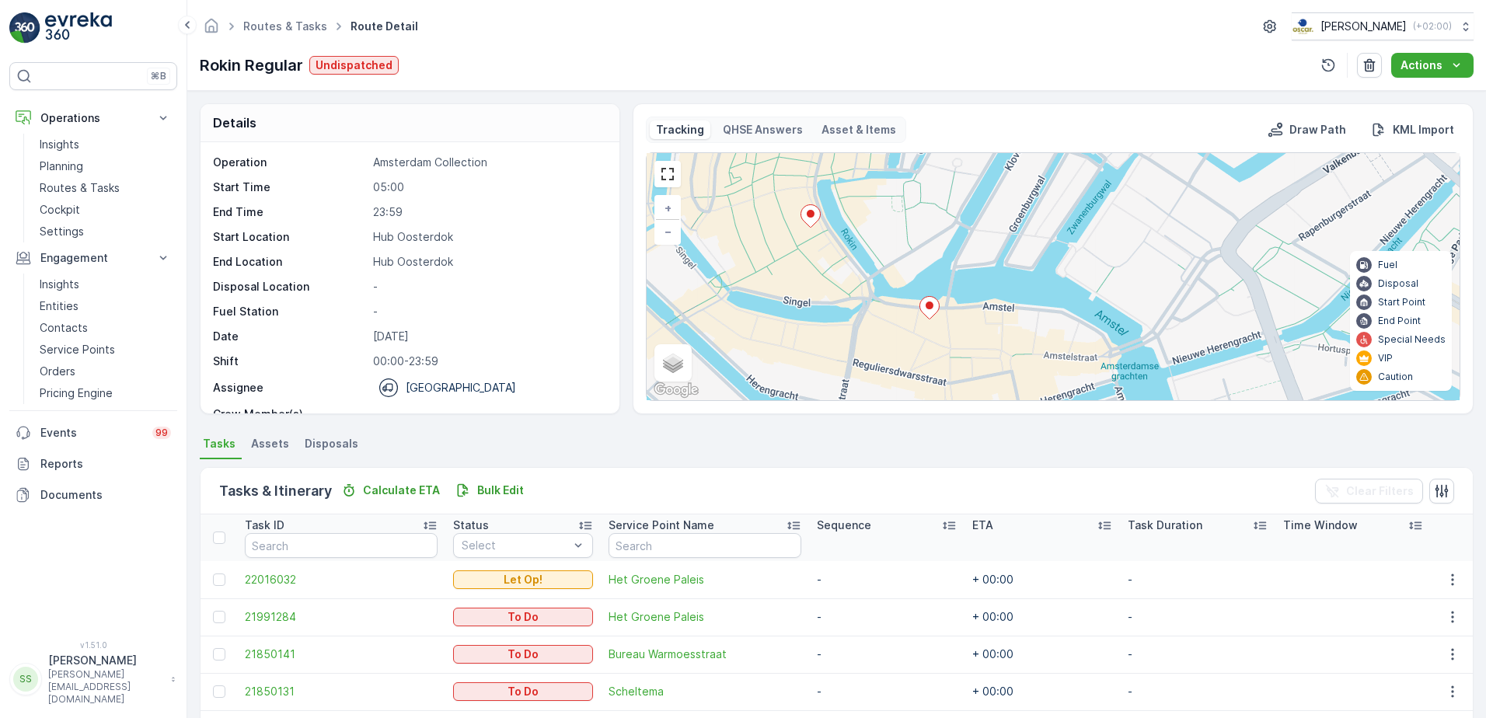
drag, startPoint x: 933, startPoint y: 232, endPoint x: 925, endPoint y: 188, distance: 44.2
click at [925, 188] on div "2 3 + − Satellite Roadmap Terrain Hybrid Leaflet Keyboard shortcuts Map Data Ma…" at bounding box center [1053, 276] width 813 height 247
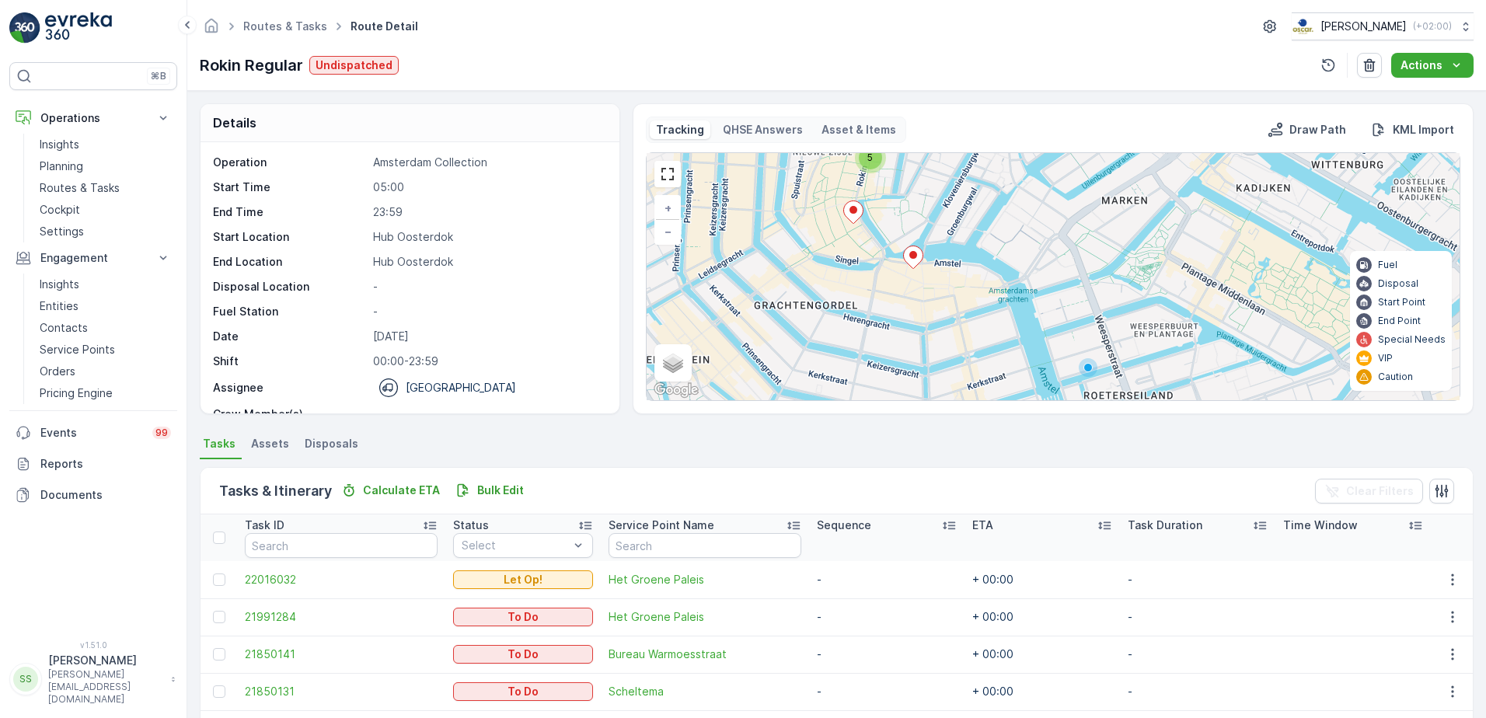
drag, startPoint x: 896, startPoint y: 198, endPoint x: 896, endPoint y: 256, distance: 58.3
click at [896, 256] on div "2 5 + − Satellite Roadmap Terrain Hybrid Leaflet Keyboard shortcuts Map Data Ma…" at bounding box center [1053, 276] width 813 height 247
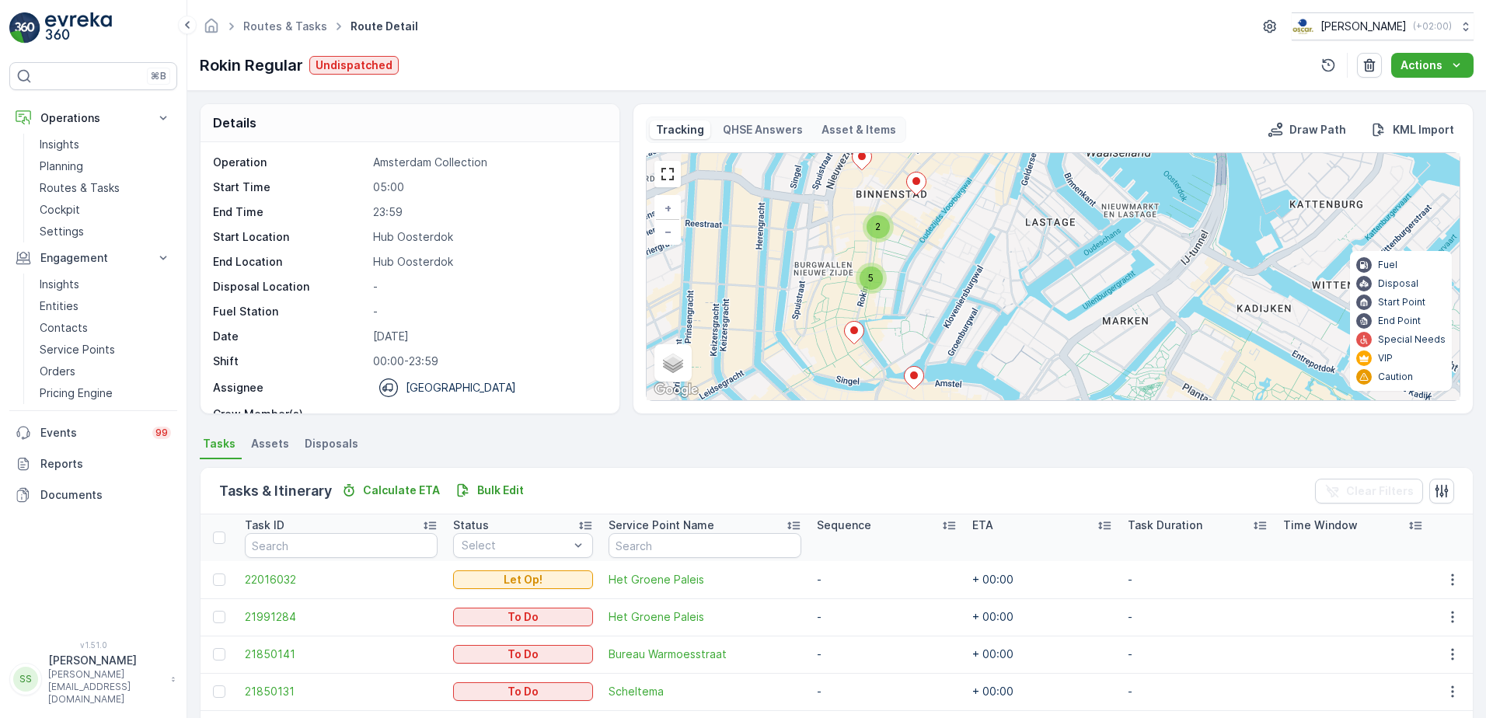
drag, startPoint x: 898, startPoint y: 211, endPoint x: 898, endPoint y: 273, distance: 62.2
click at [898, 273] on div "2 5 + − Satellite Roadmap Terrain Hybrid Leaflet Keyboard shortcuts Map Data Ma…" at bounding box center [1053, 276] width 813 height 247
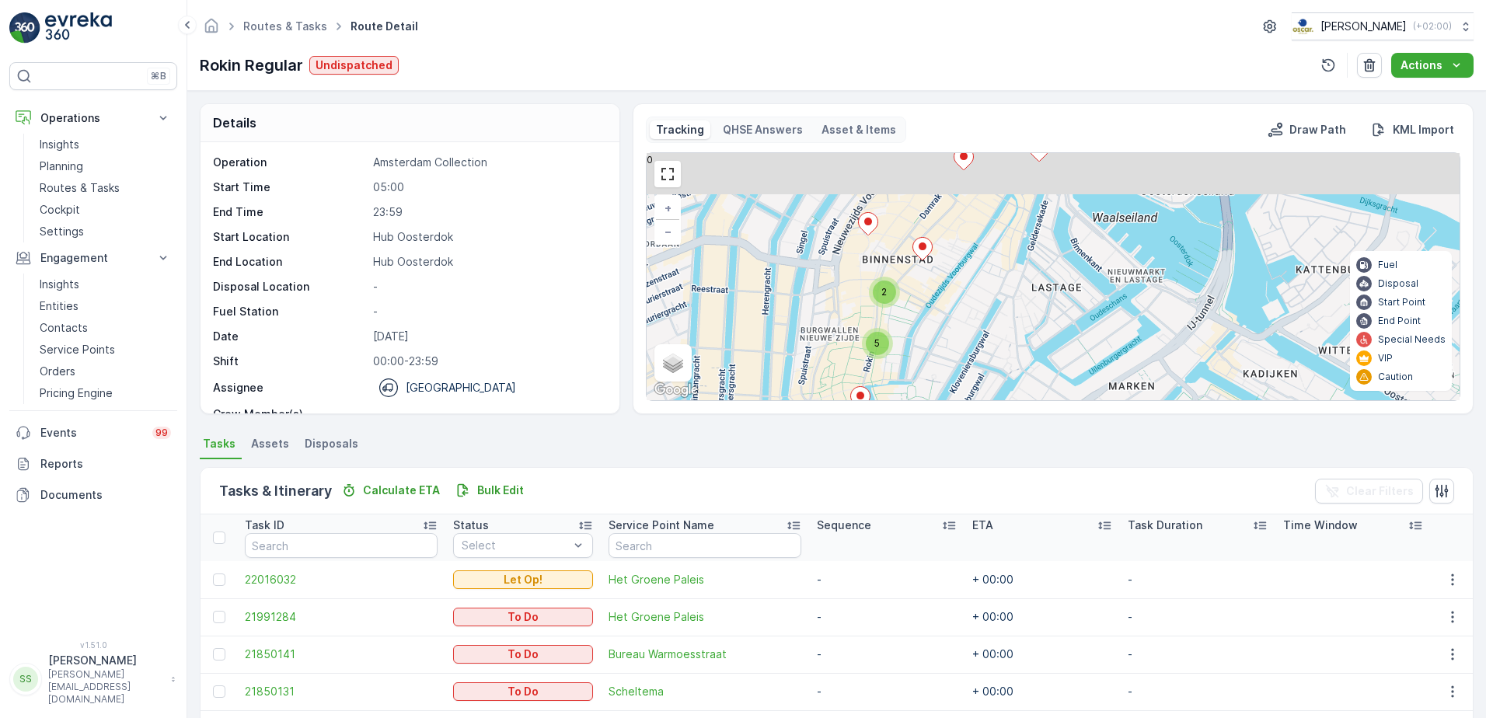
drag, startPoint x: 898, startPoint y: 221, endPoint x: 919, endPoint y: 242, distance: 29.7
click at [904, 285] on div "2 5 + − Satellite Roadmap Terrain Hybrid Leaflet Keyboard shortcuts Map Data Ma…" at bounding box center [1053, 276] width 813 height 247
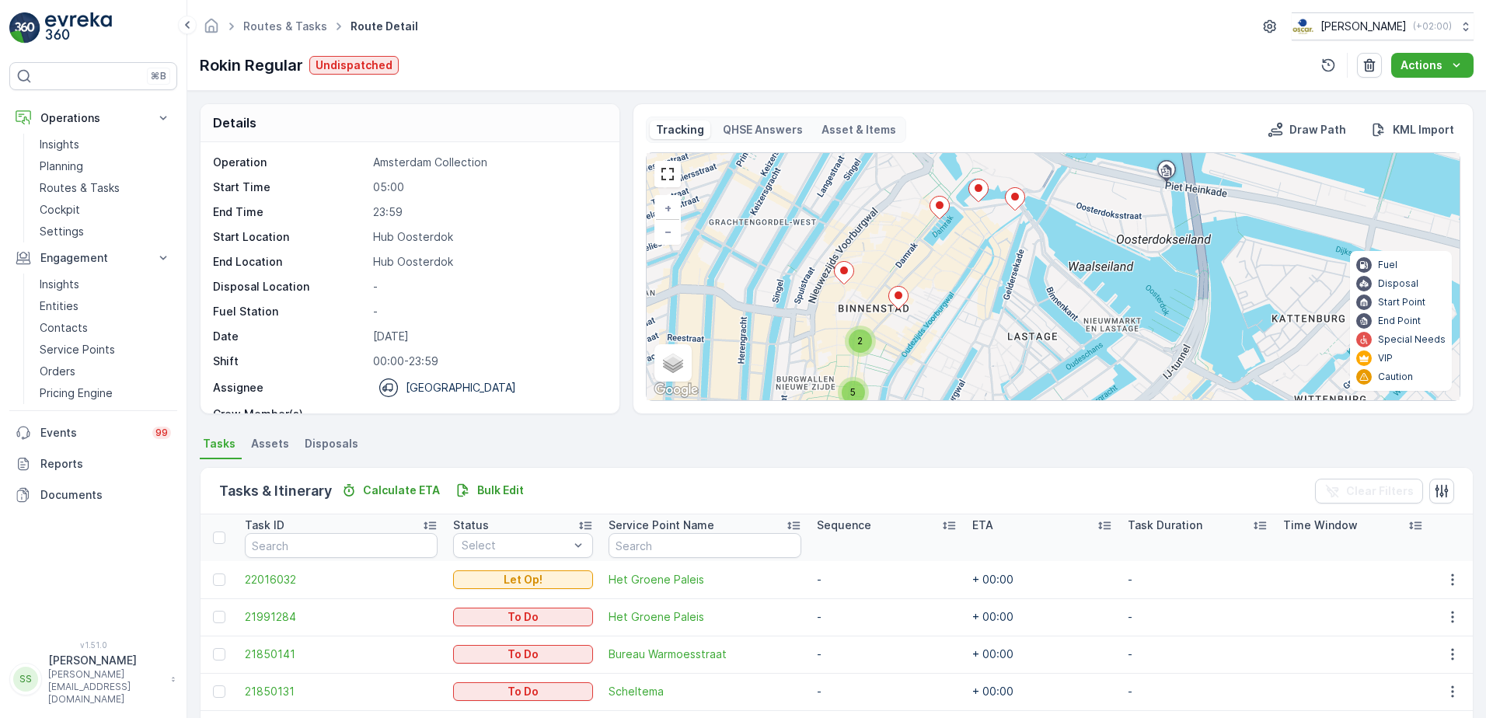
drag, startPoint x: 963, startPoint y: 201, endPoint x: 936, endPoint y: 242, distance: 48.9
click at [941, 246] on div "2 5 + − Satellite Roadmap Terrain Hybrid Leaflet Keyboard shortcuts Map Data Ma…" at bounding box center [1053, 276] width 813 height 247
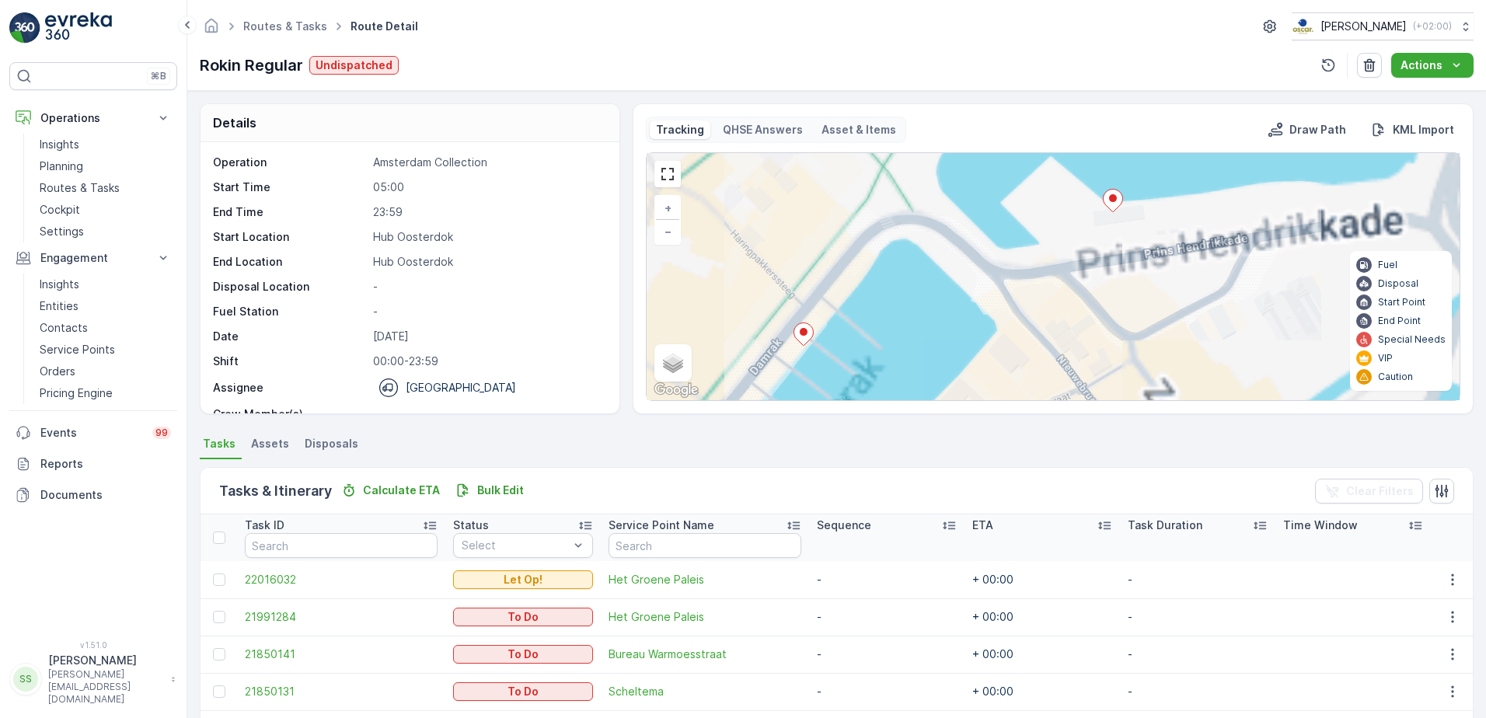
drag, startPoint x: 1033, startPoint y: 211, endPoint x: 979, endPoint y: 344, distance: 144.0
click at [979, 353] on div "2 + − Satellite Roadmap Terrain Hybrid Leaflet Keyboard shortcuts Map Data Map …" at bounding box center [1053, 276] width 813 height 247
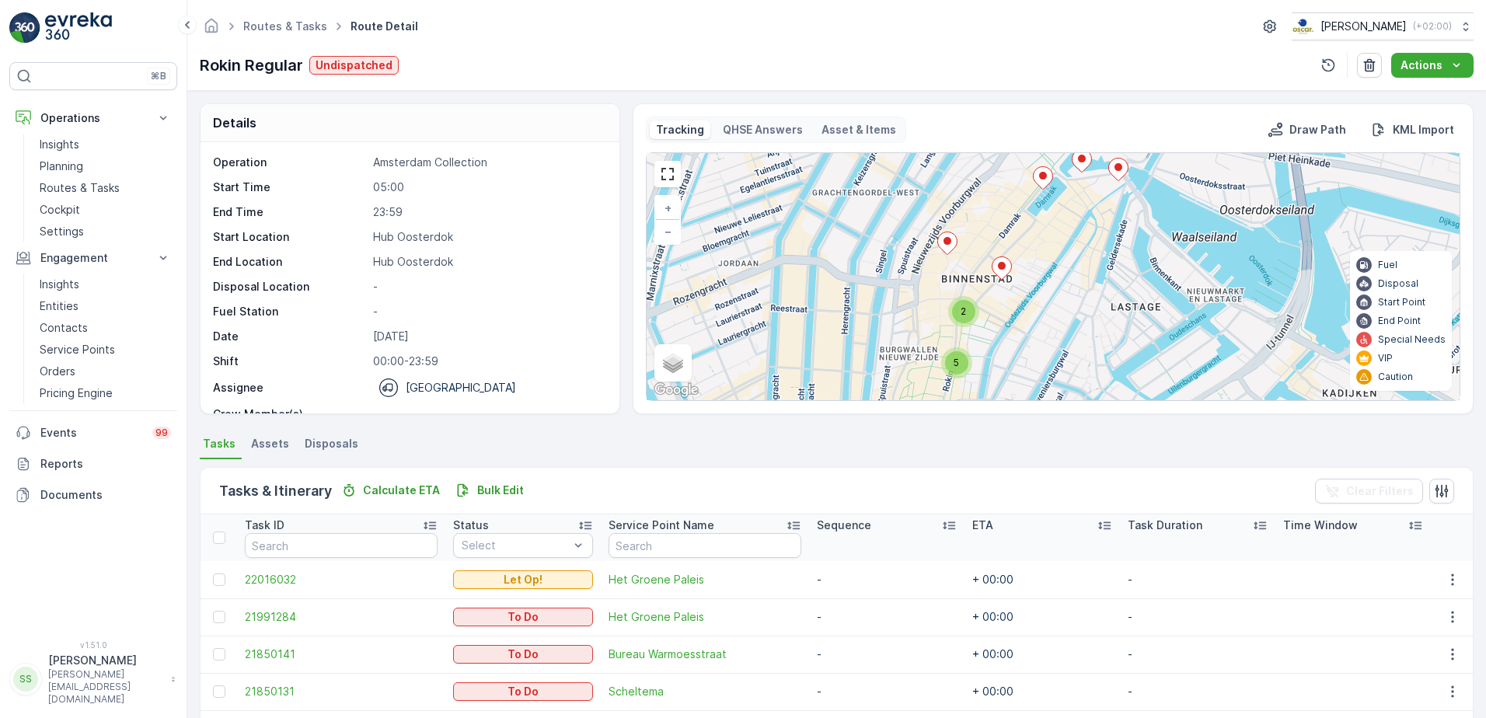
drag, startPoint x: 1053, startPoint y: 302, endPoint x: 1086, endPoint y: 312, distance: 33.9
click at [1073, 211] on div "2 5 + − Satellite Roadmap Terrain Hybrid Leaflet Keyboard shortcuts Map Data Ma…" at bounding box center [1053, 276] width 813 height 247
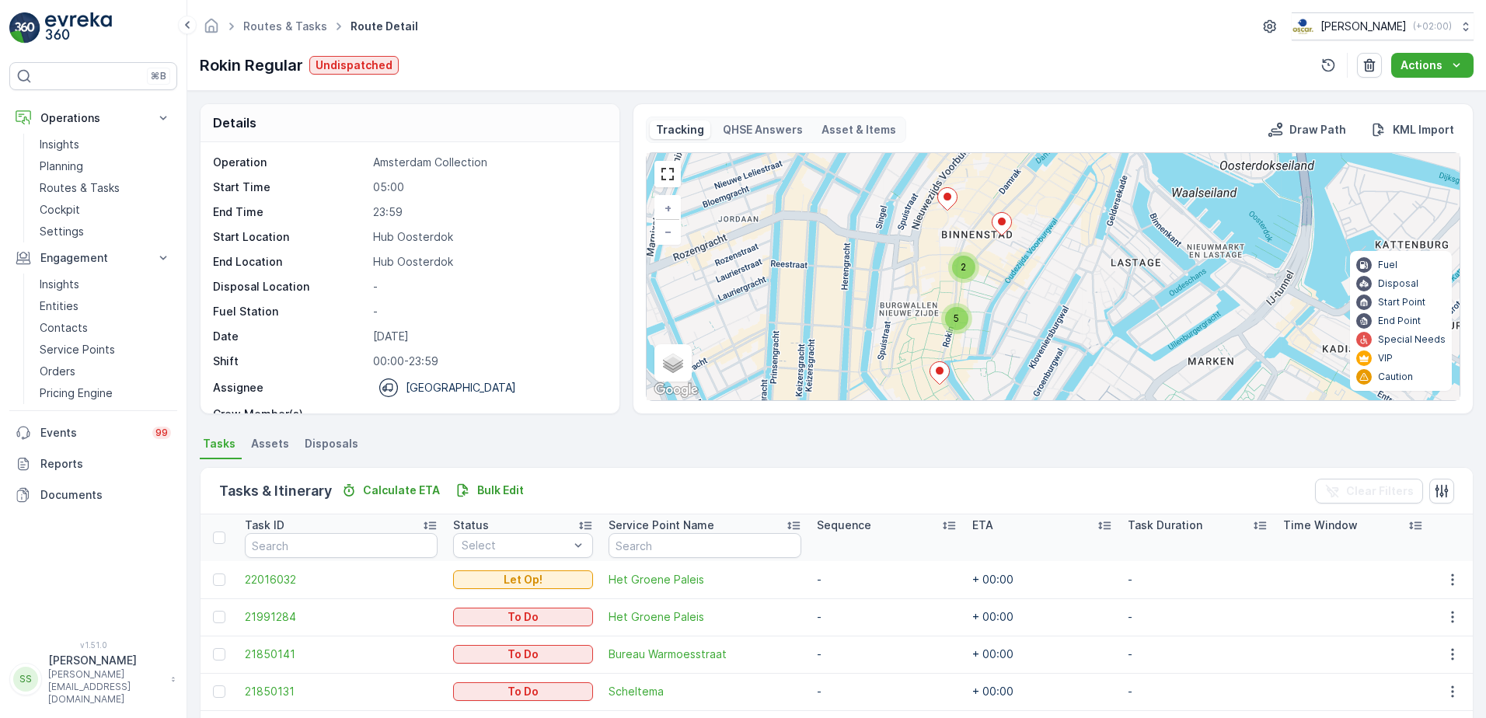
drag, startPoint x: 1077, startPoint y: 341, endPoint x: 1060, endPoint y: 234, distance: 108.6
click at [1060, 235] on div "2 5 + − Satellite Roadmap Terrain Hybrid Leaflet Keyboard shortcuts Map Data Ma…" at bounding box center [1053, 276] width 813 height 247
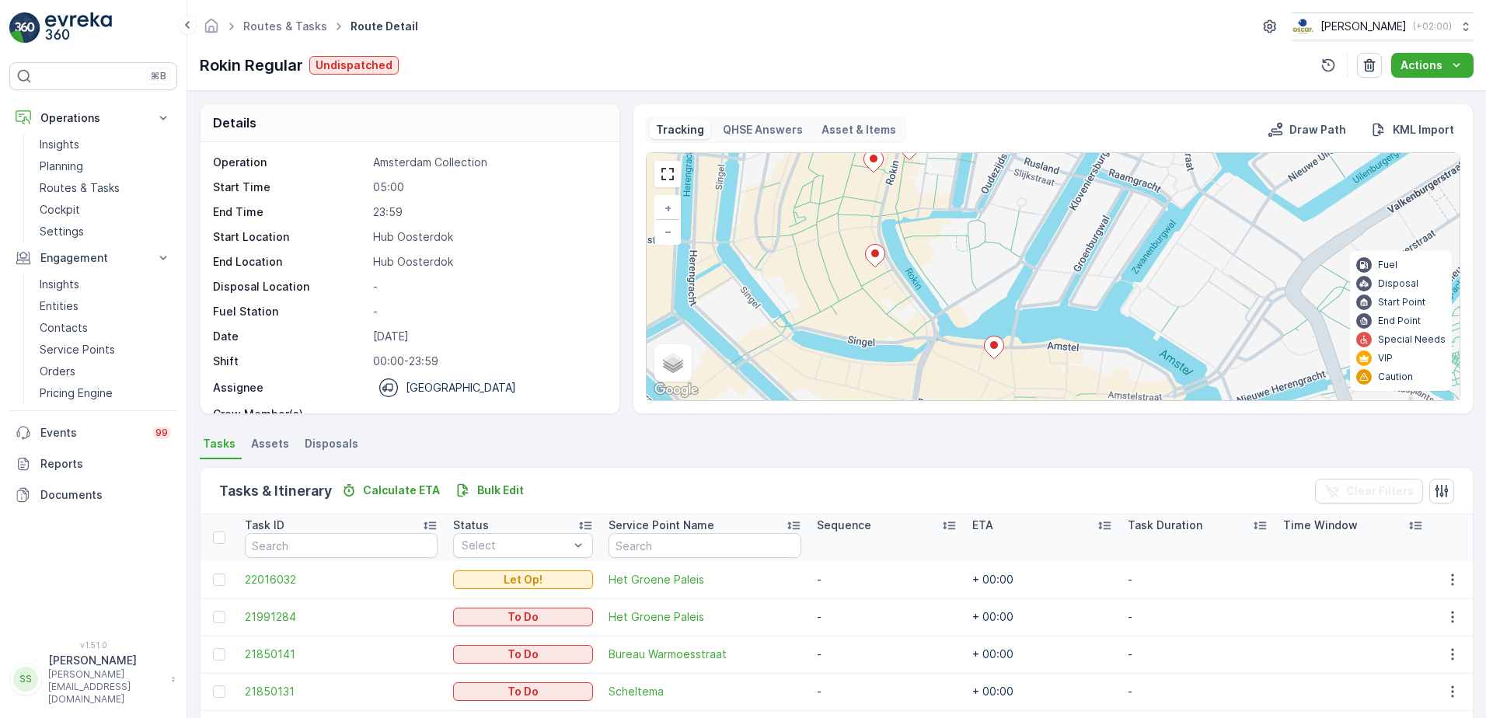
drag, startPoint x: 997, startPoint y: 342, endPoint x: 968, endPoint y: 284, distance: 65.0
click at [983, 276] on div "2 3 + − Satellite Roadmap Terrain Hybrid Leaflet Keyboard shortcuts Map Data Ma…" at bounding box center [1053, 276] width 813 height 247
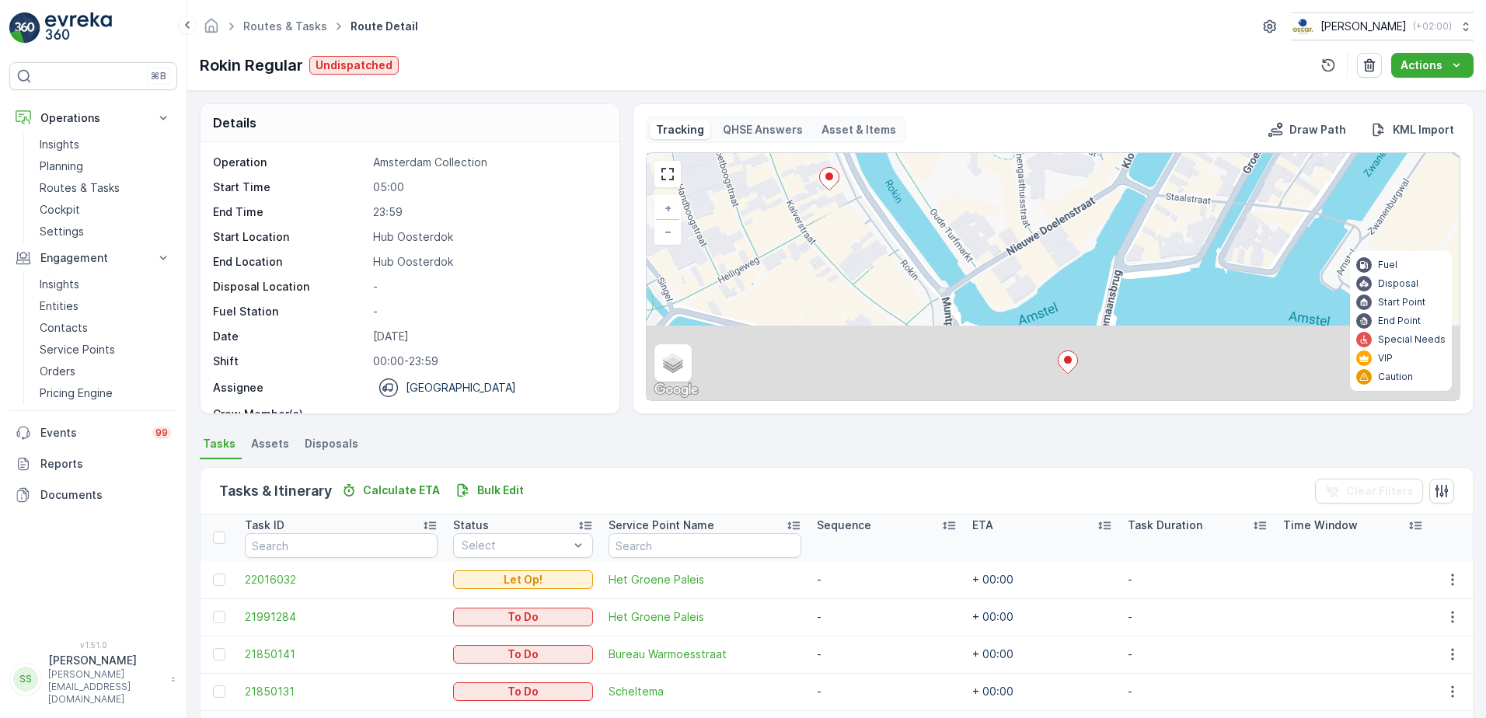
drag, startPoint x: 943, startPoint y: 264, endPoint x: 971, endPoint y: 175, distance: 93.4
click at [971, 175] on div "2 + − Satellite Roadmap Terrain Hybrid Leaflet Keyboard shortcuts Map Data Map …" at bounding box center [1053, 276] width 813 height 247
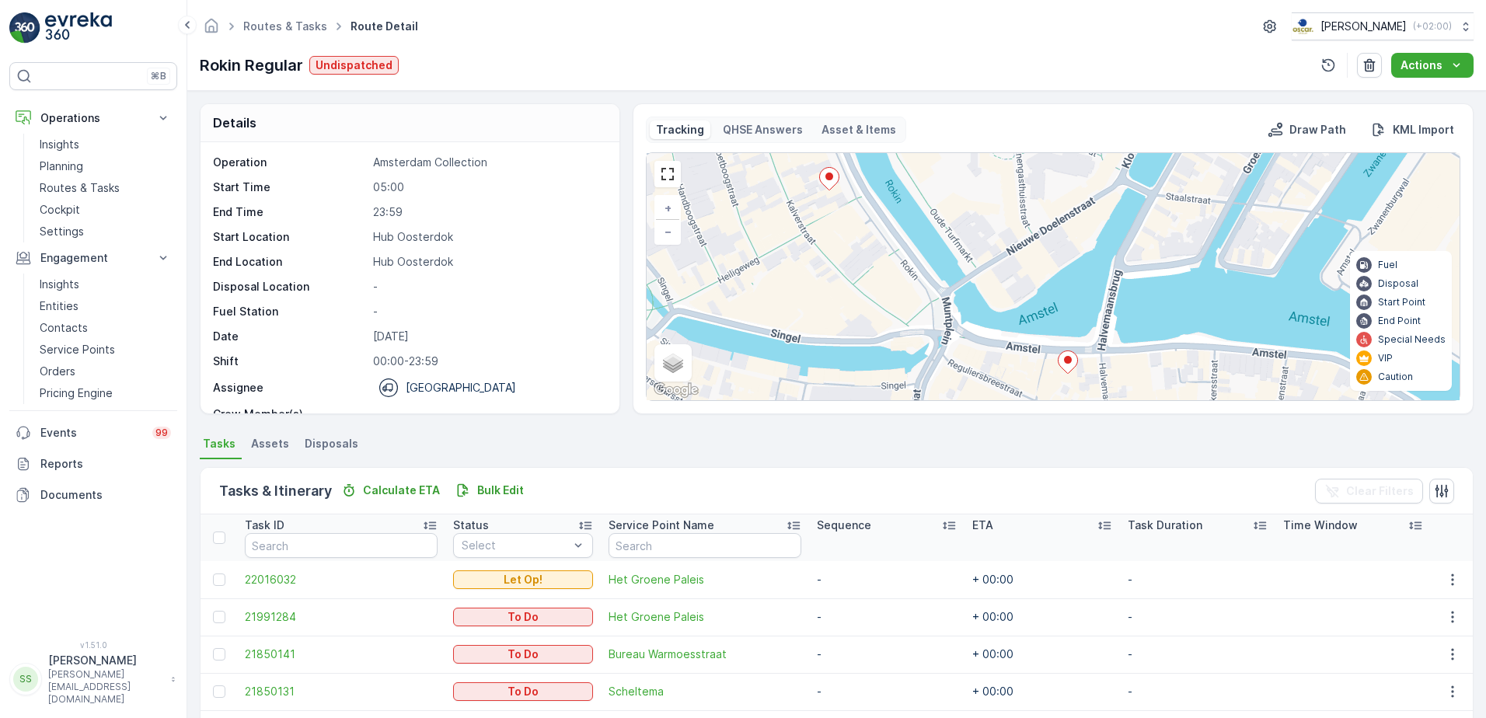
click at [828, 182] on icon at bounding box center [829, 179] width 19 height 23
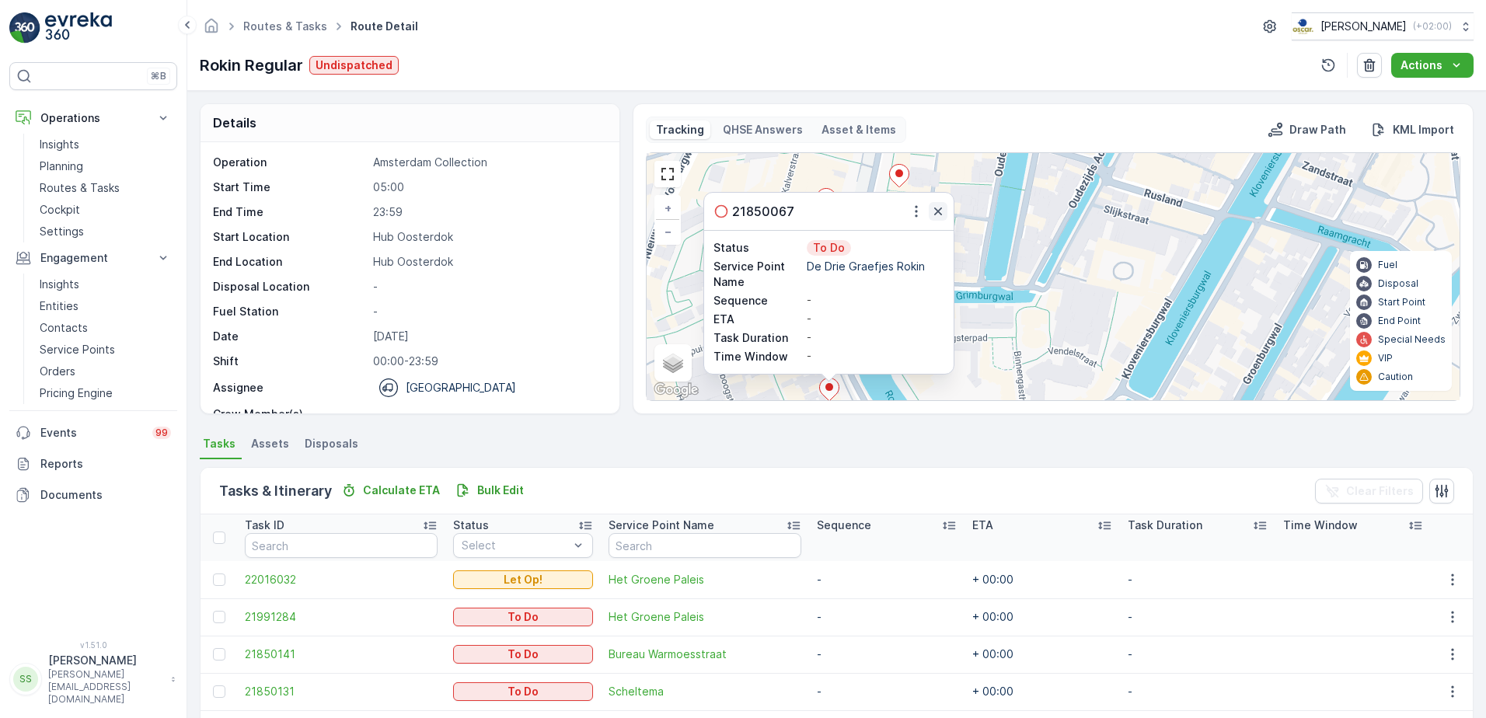
click at [938, 211] on icon "button" at bounding box center [938, 211] width 8 height 8
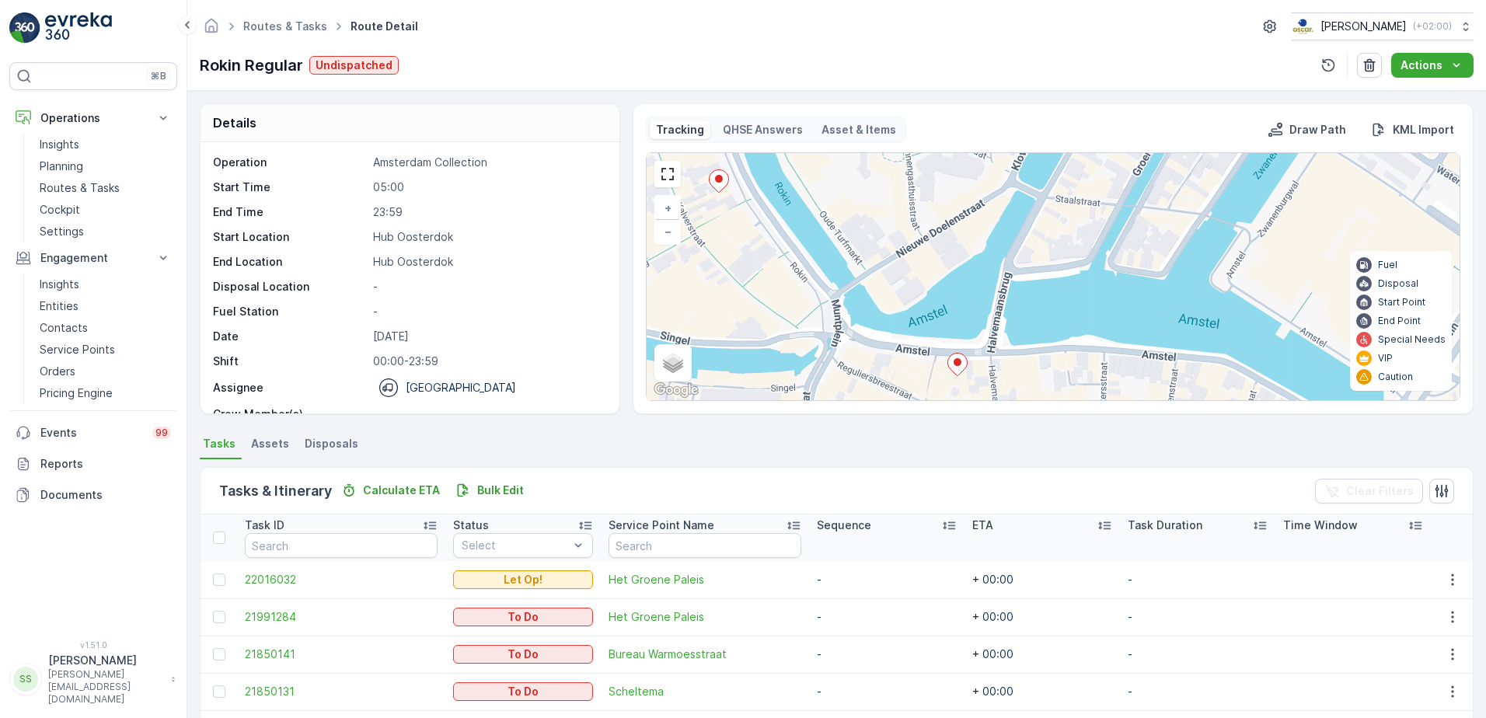
drag, startPoint x: 946, startPoint y: 326, endPoint x: 836, endPoint y: 116, distance: 237.7
click at [836, 116] on div "Tracking QHSE Answers Asset & Items Draw Path KML Import 2 + − Satellite Roadma…" at bounding box center [1053, 258] width 841 height 311
click at [953, 361] on ellipse at bounding box center [957, 360] width 8 height 8
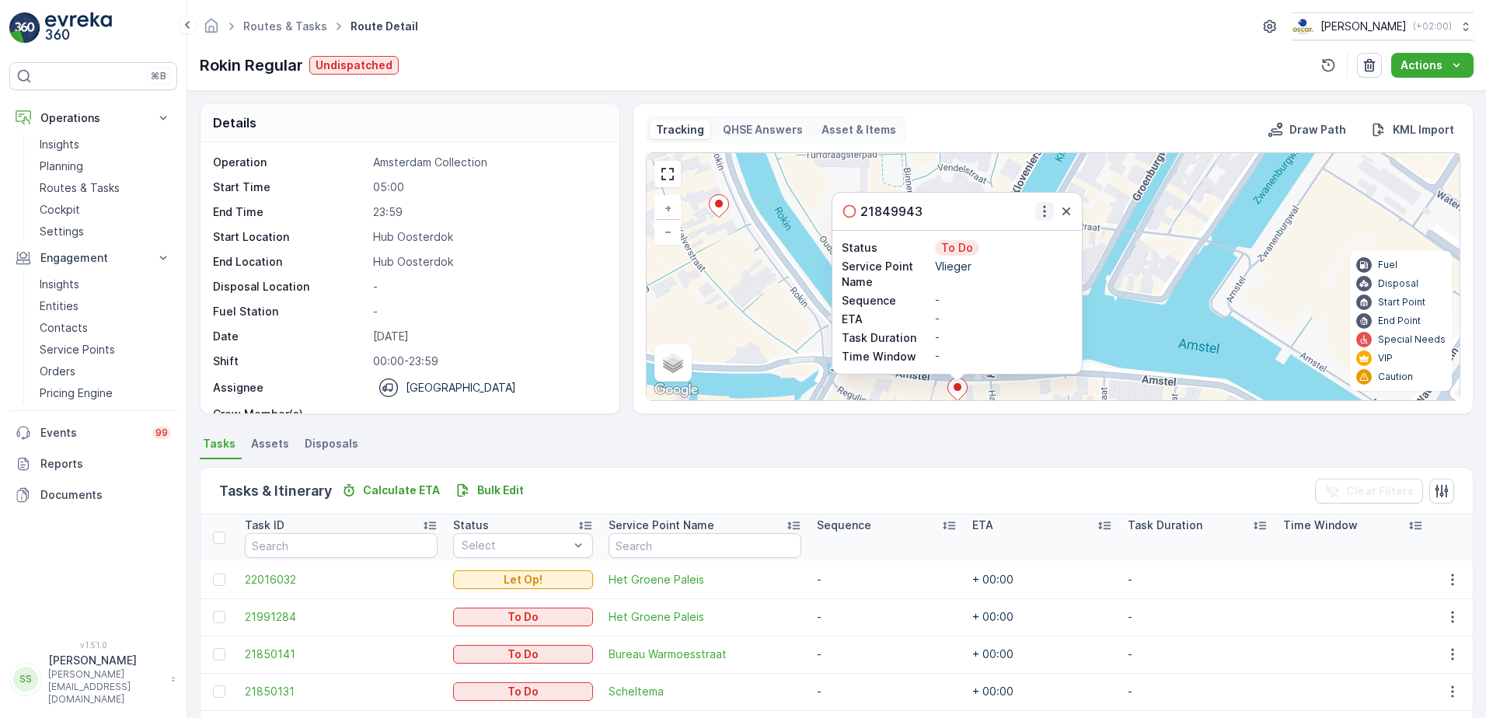
drag, startPoint x: 1072, startPoint y: 204, endPoint x: 1044, endPoint y: 207, distance: 27.5
click at [1072, 204] on icon "button" at bounding box center [1066, 212] width 16 height 16
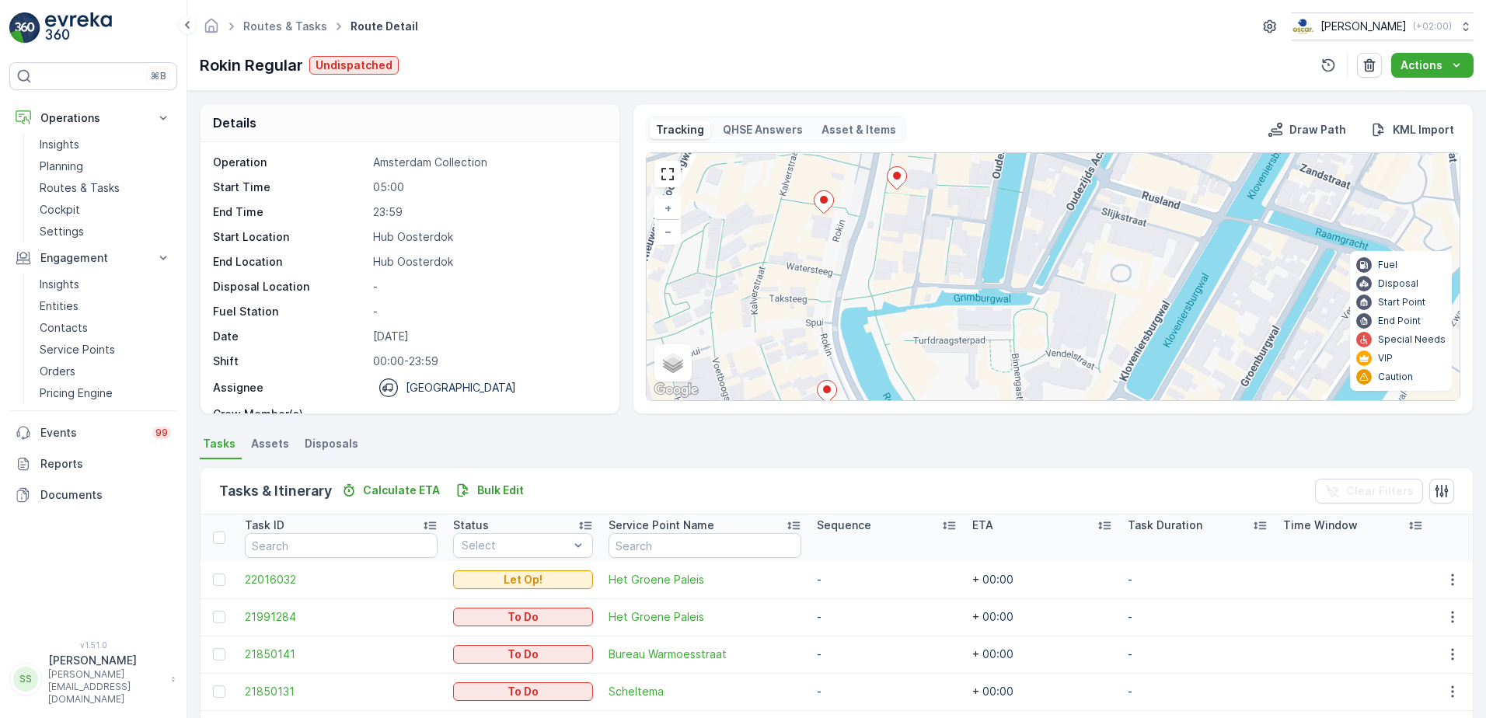
drag, startPoint x: 889, startPoint y: 254, endPoint x: 959, endPoint y: 387, distance: 150.2
click at [959, 387] on div "2 + − Satellite Roadmap Terrain Hybrid Leaflet Keyboard shortcuts Map Data Map …" at bounding box center [1053, 276] width 813 height 247
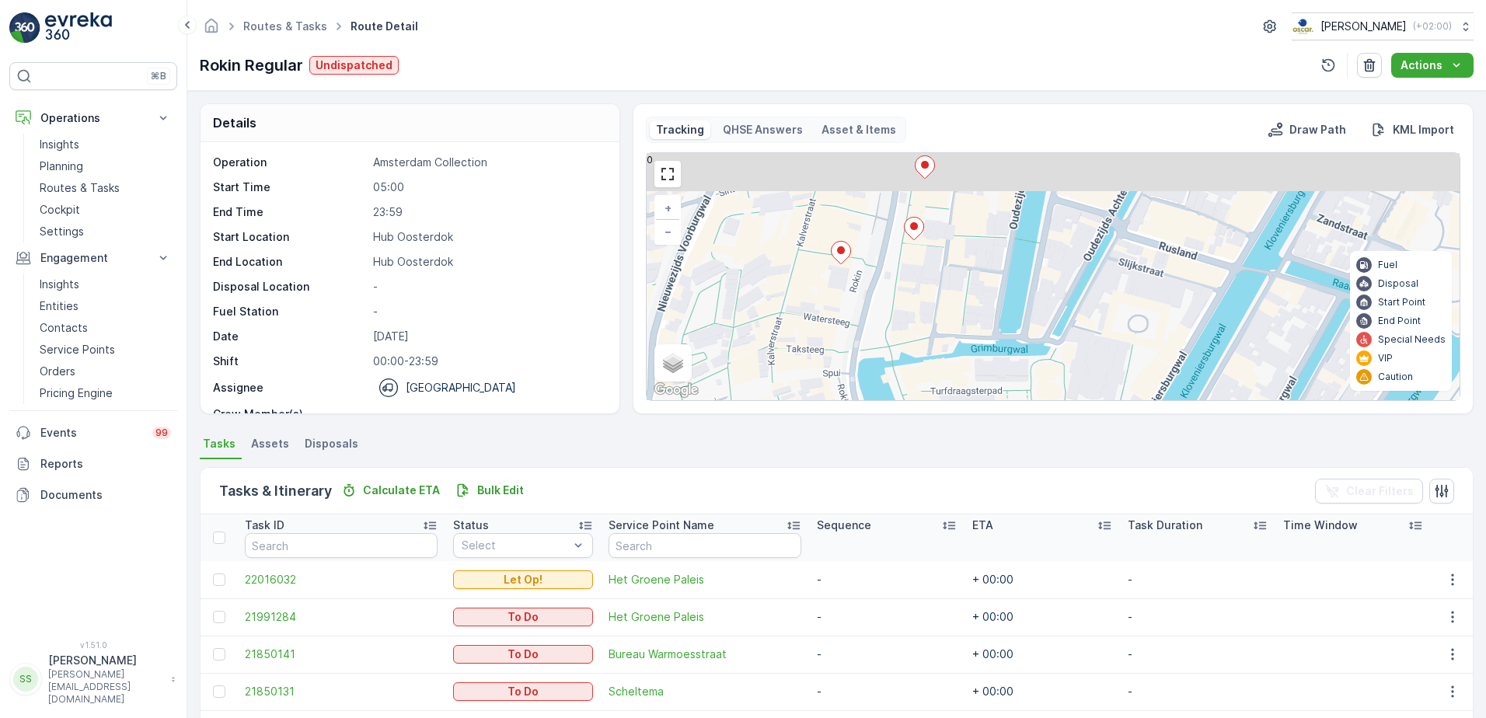
drag, startPoint x: 893, startPoint y: 291, endPoint x: 908, endPoint y: 334, distance: 46.2
click at [908, 334] on div "2 + − Satellite Roadmap Terrain Hybrid Leaflet Keyboard shortcuts Map Data Map …" at bounding box center [1053, 276] width 813 height 247
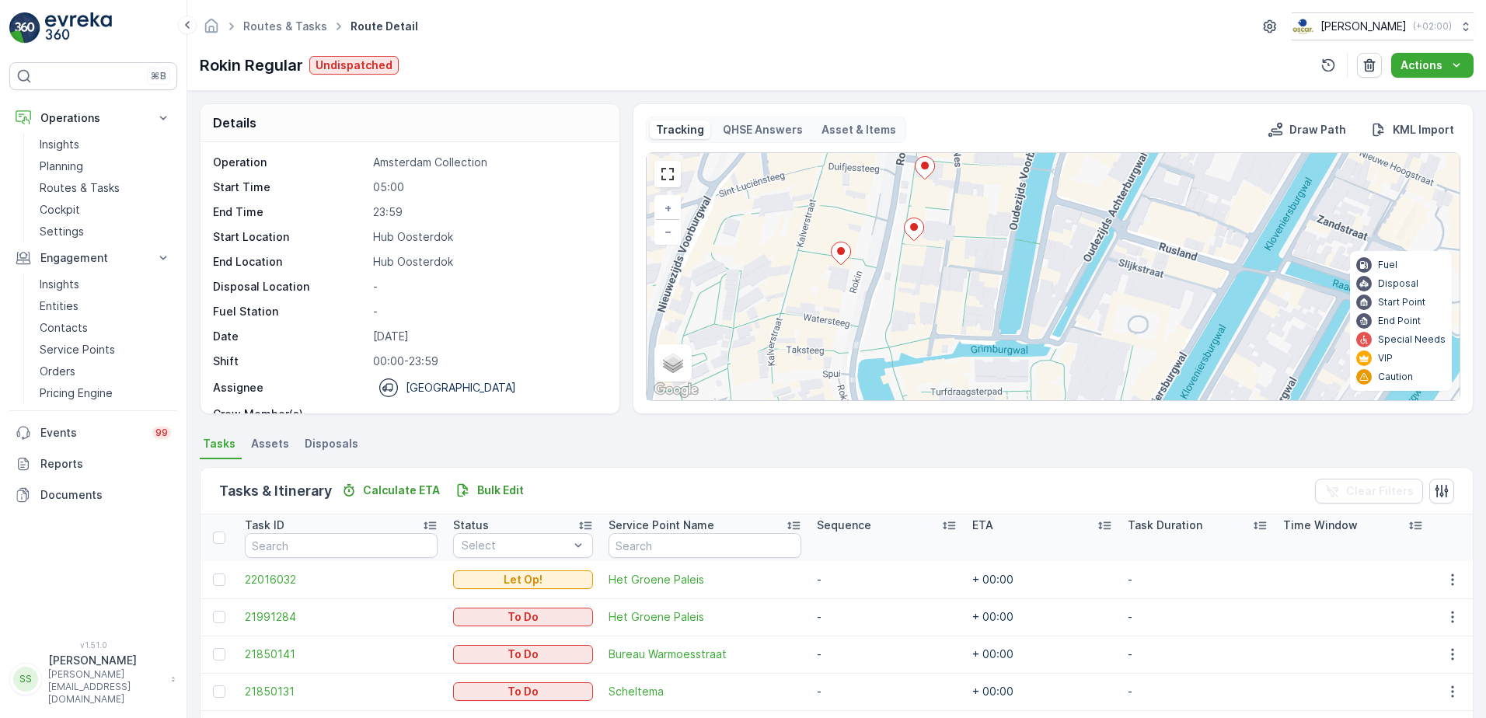
click at [842, 250] on ellipse at bounding box center [841, 251] width 8 height 8
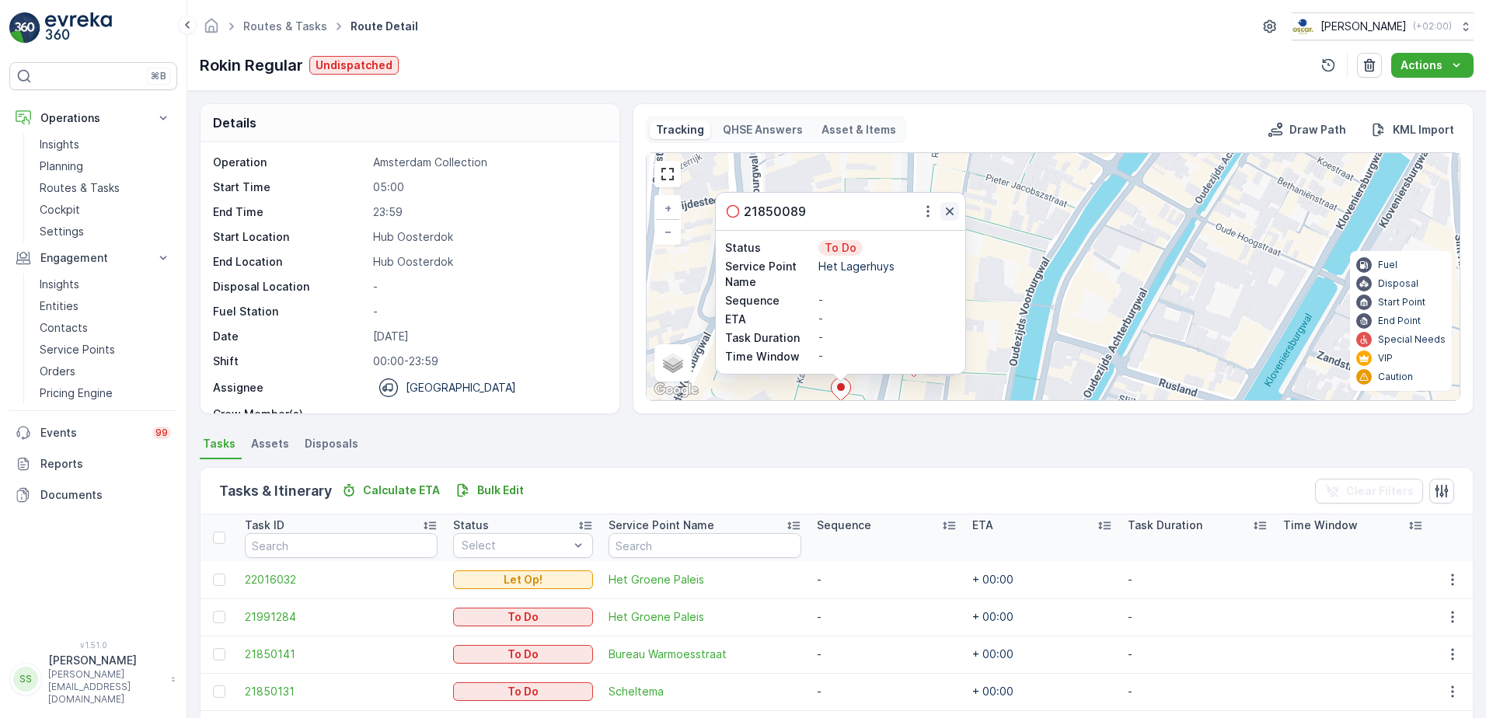
click at [955, 214] on icon "button" at bounding box center [950, 212] width 16 height 16
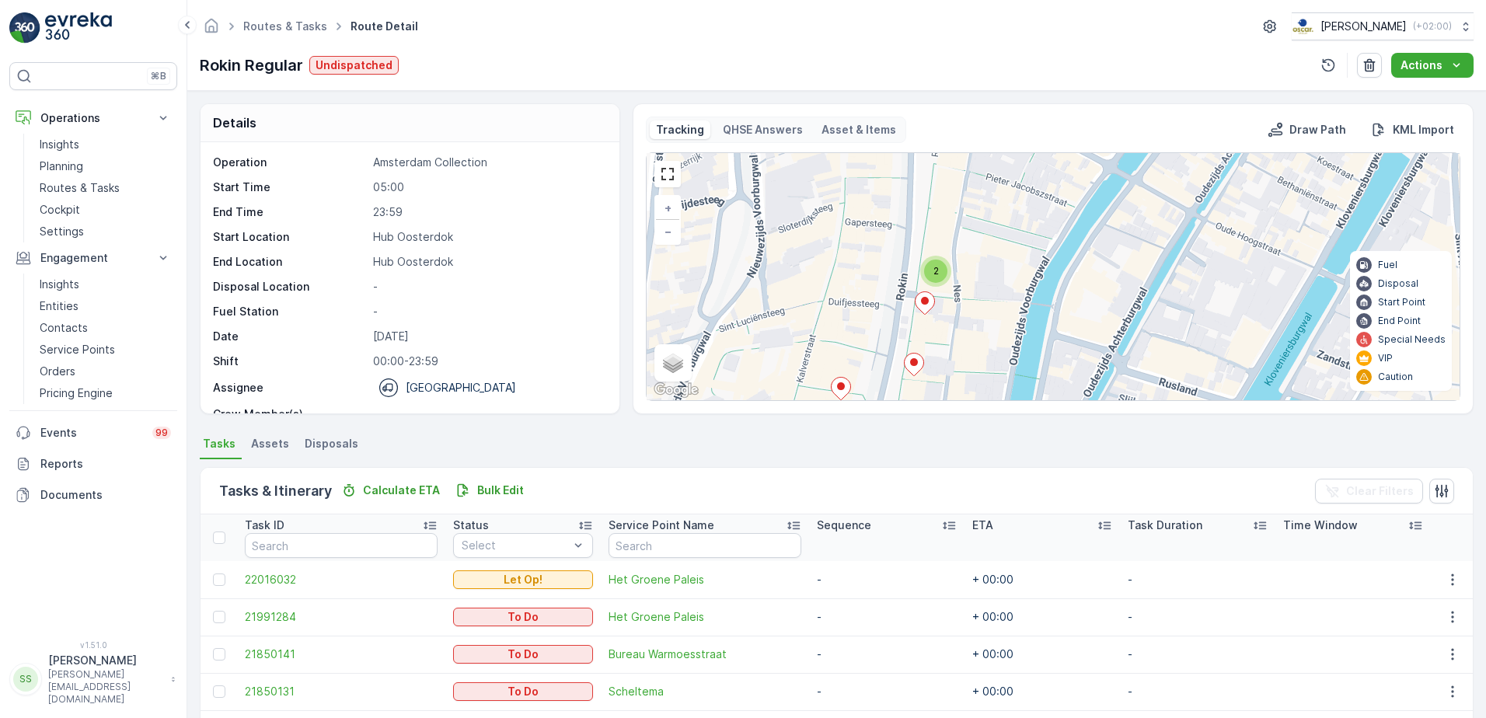
click at [913, 371] on icon at bounding box center [914, 365] width 19 height 23
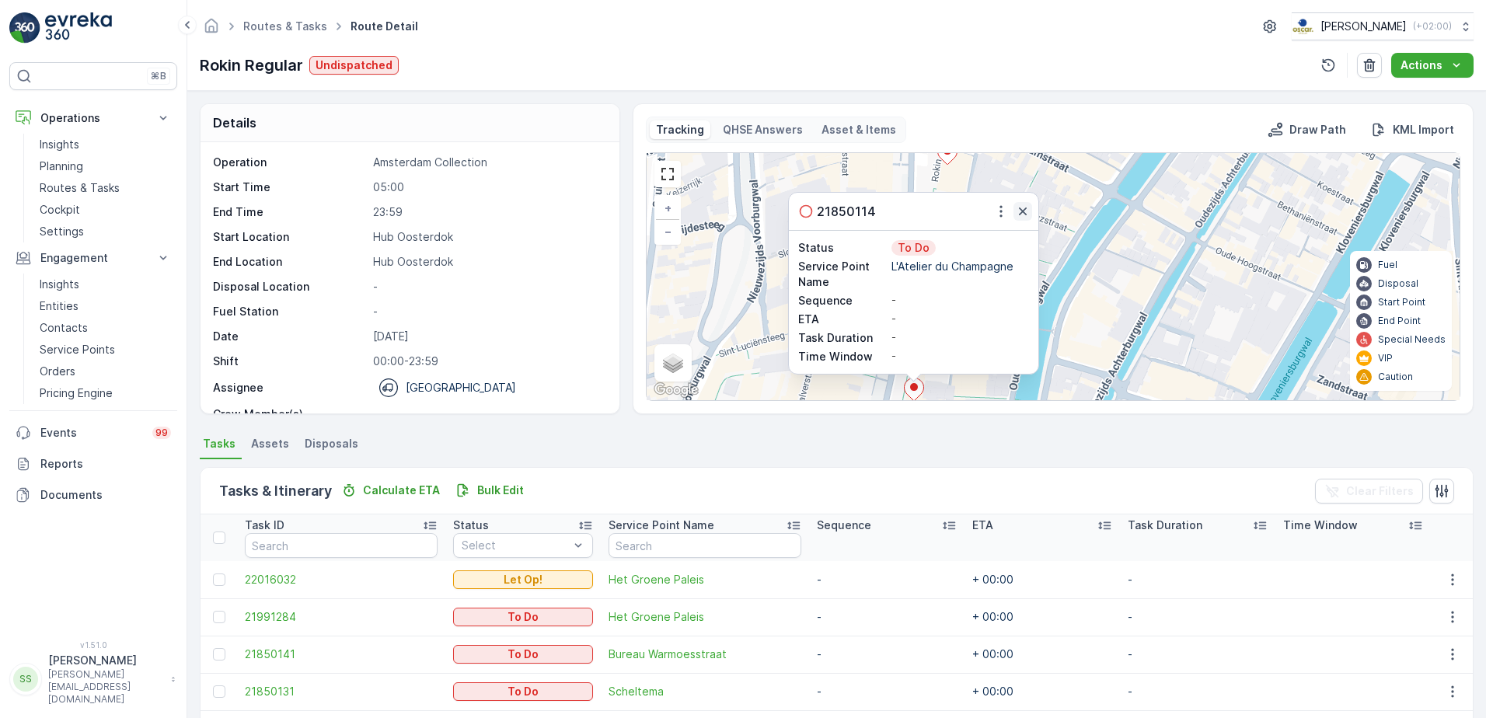
click at [1020, 208] on icon "button" at bounding box center [1023, 212] width 16 height 16
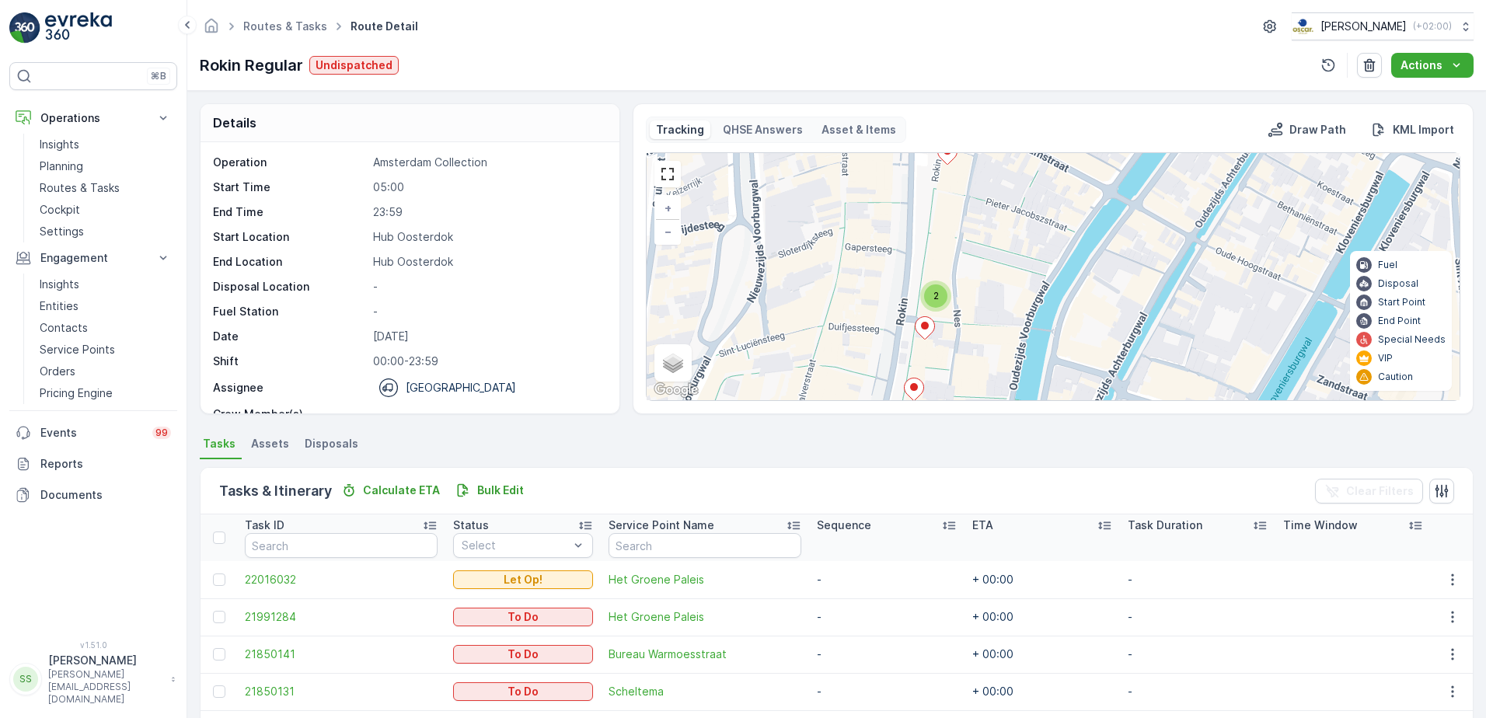
click at [924, 332] on icon at bounding box center [924, 328] width 19 height 23
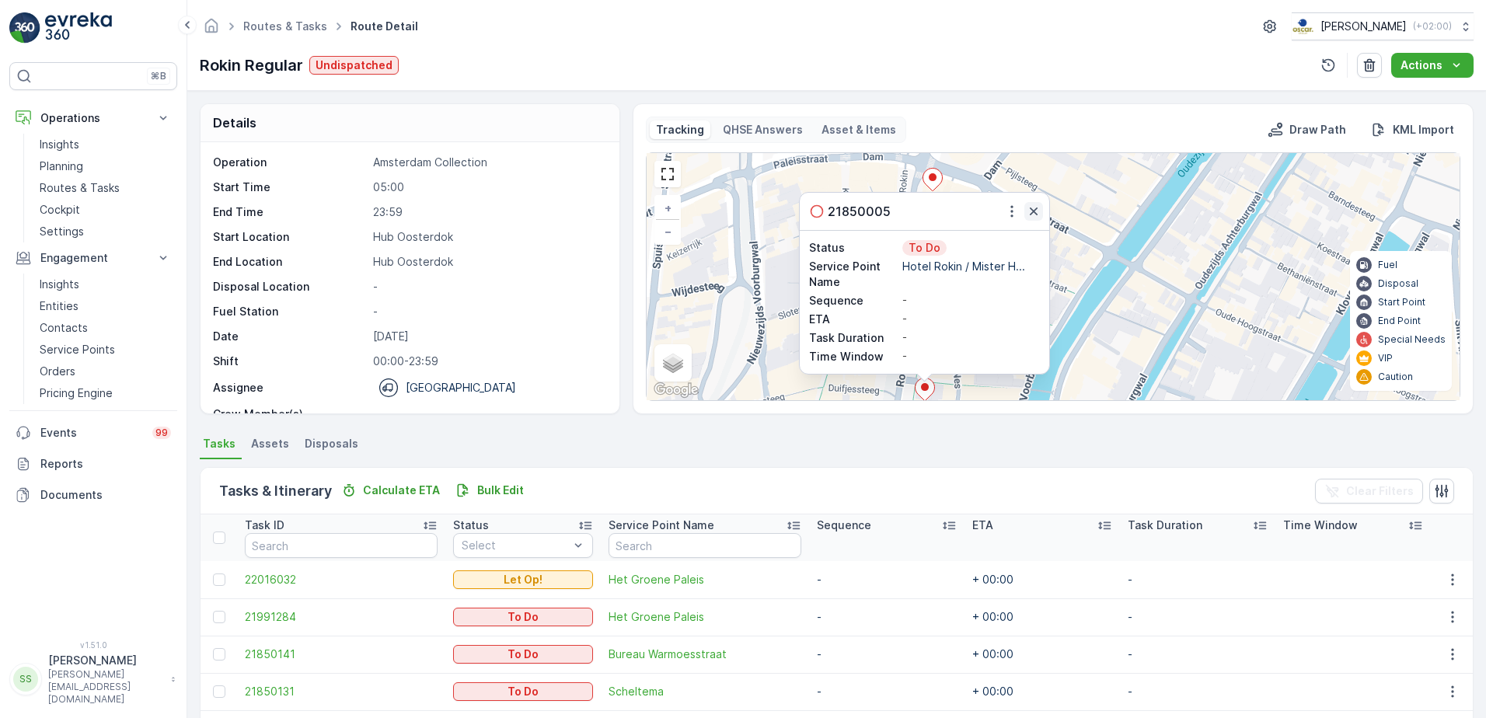
click at [1031, 209] on icon "button" at bounding box center [1034, 212] width 16 height 16
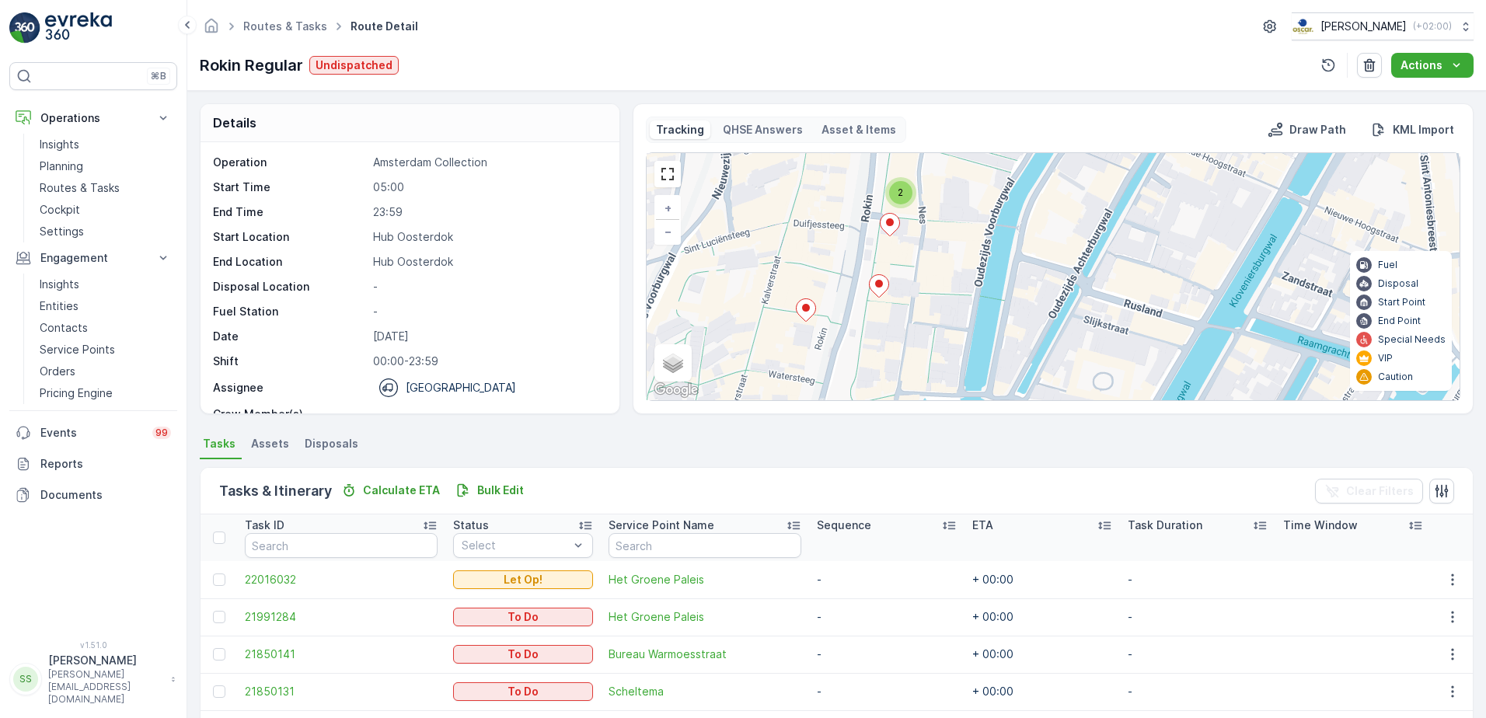
drag, startPoint x: 1060, startPoint y: 260, endPoint x: 1037, endPoint y: 159, distance: 102.7
click at [1037, 159] on div "2 + − Satellite Roadmap Terrain Hybrid Leaflet Keyboard shortcuts Map Data Map …" at bounding box center [1053, 276] width 813 height 247
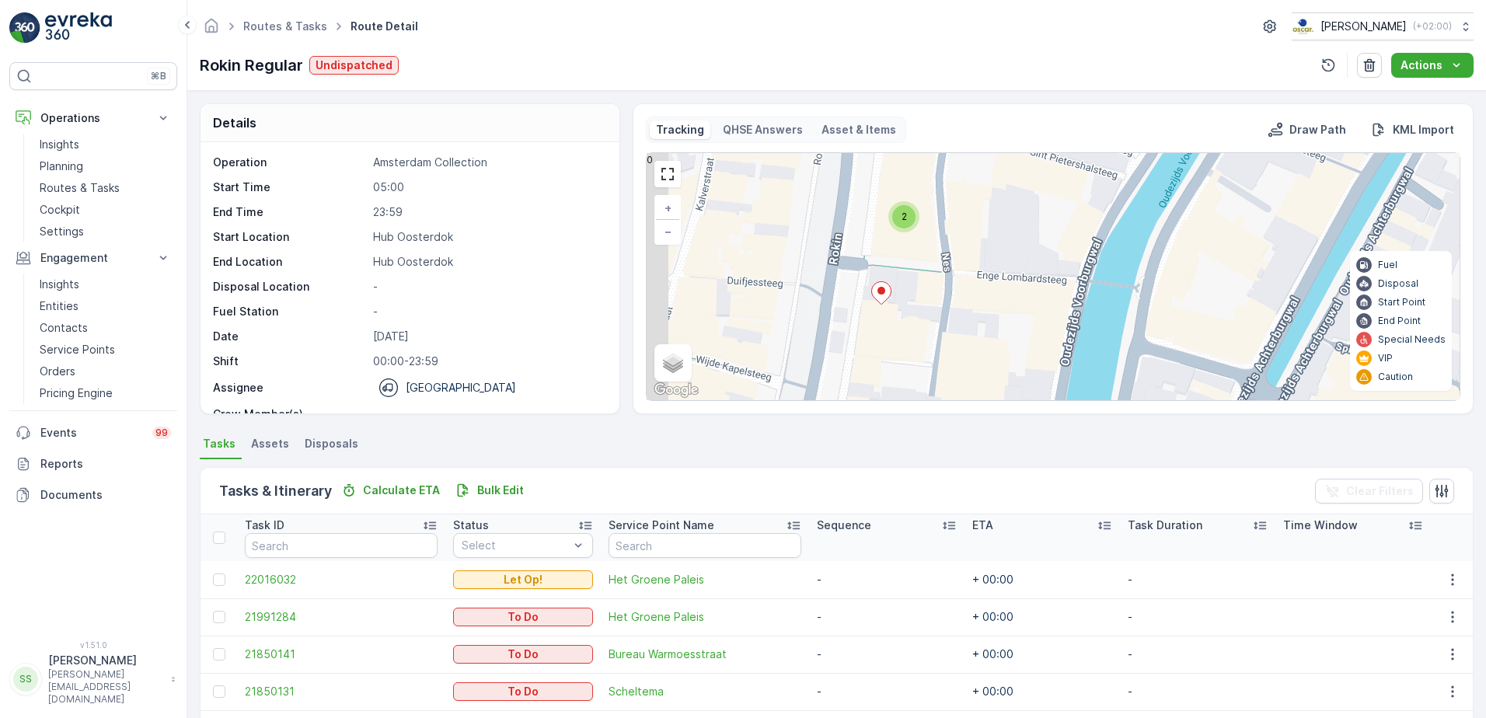
drag, startPoint x: 880, startPoint y: 237, endPoint x: 898, endPoint y: 225, distance: 22.0
click at [919, 260] on div "2 + − Satellite Roadmap Terrain Hybrid Leaflet Keyboard shortcuts Map Data Map …" at bounding box center [1053, 276] width 813 height 247
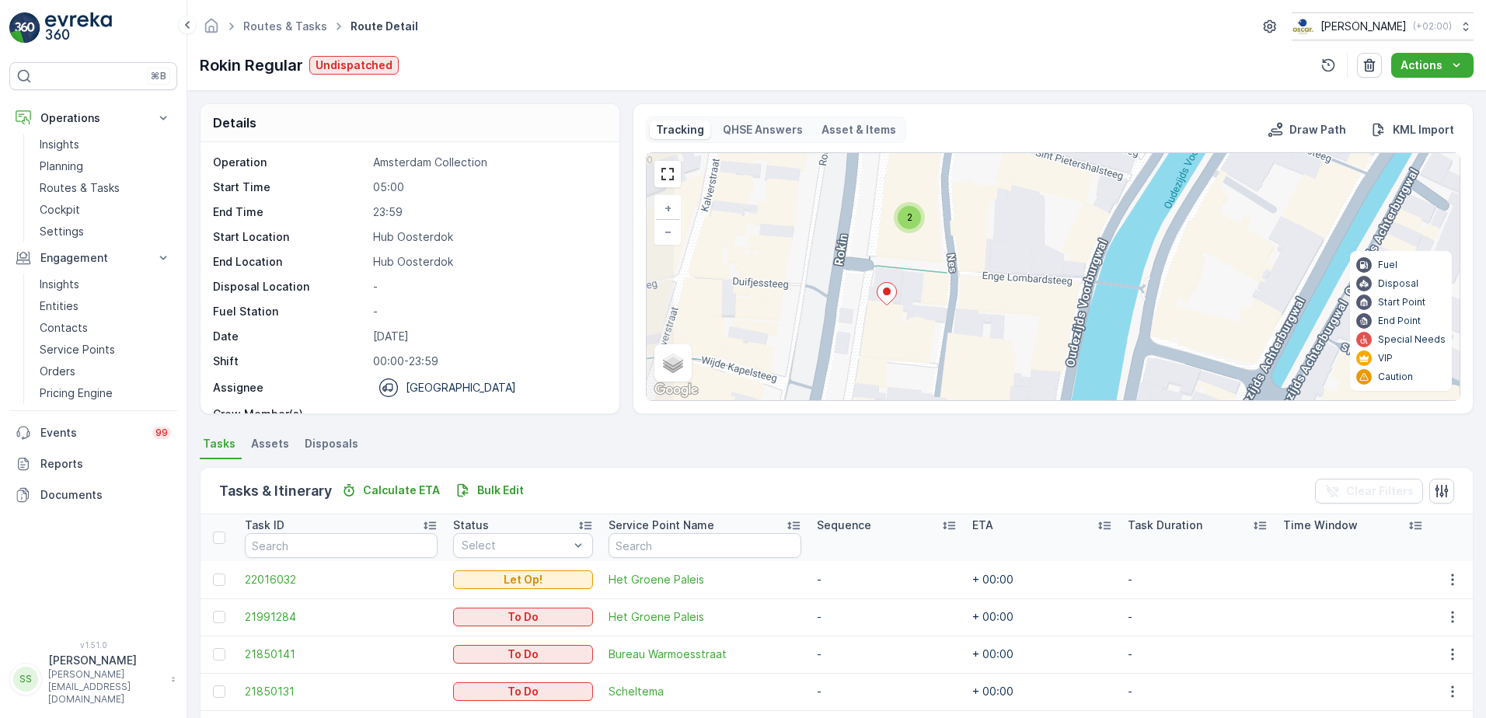
click at [902, 211] on div "2" at bounding box center [909, 217] width 23 height 23
click at [884, 217] on icon at bounding box center [882, 214] width 19 height 23
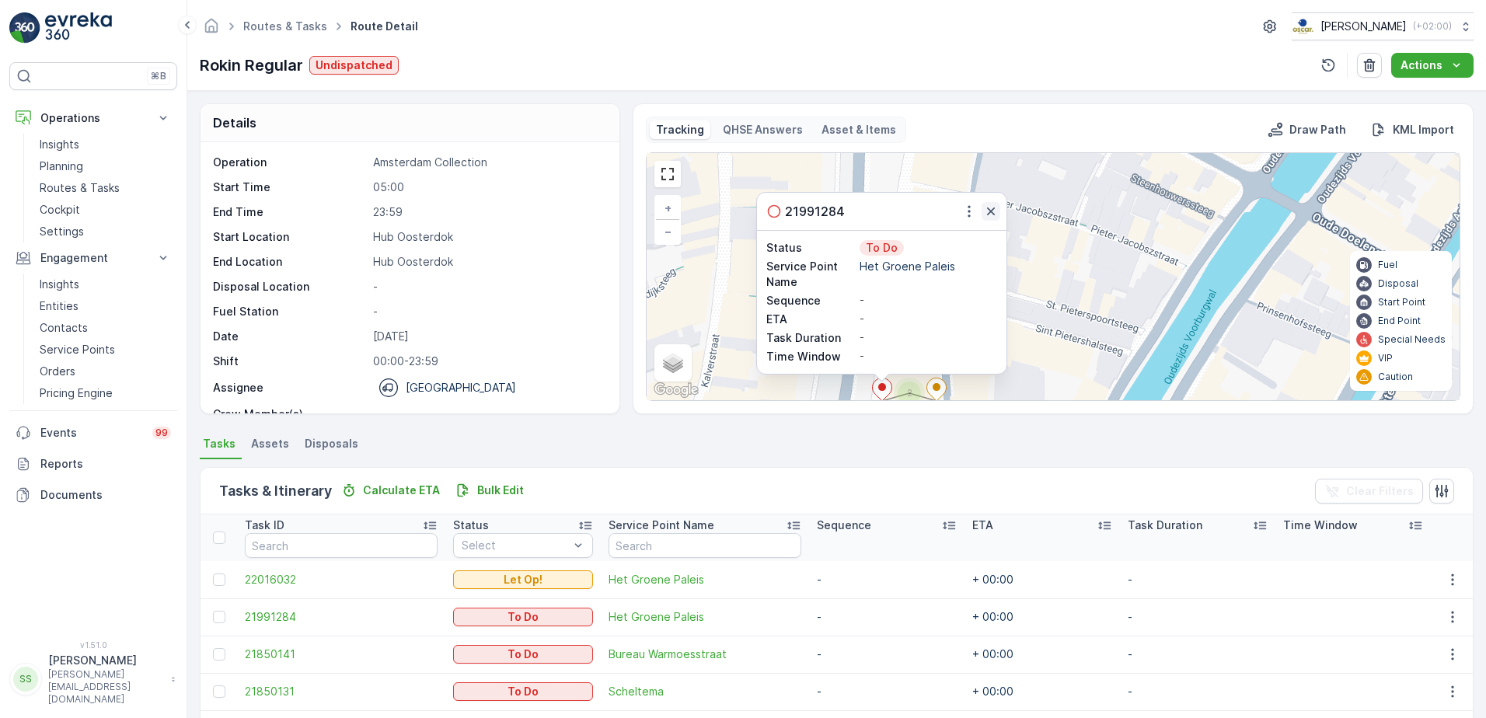
click at [991, 208] on icon "button" at bounding box center [991, 212] width 16 height 16
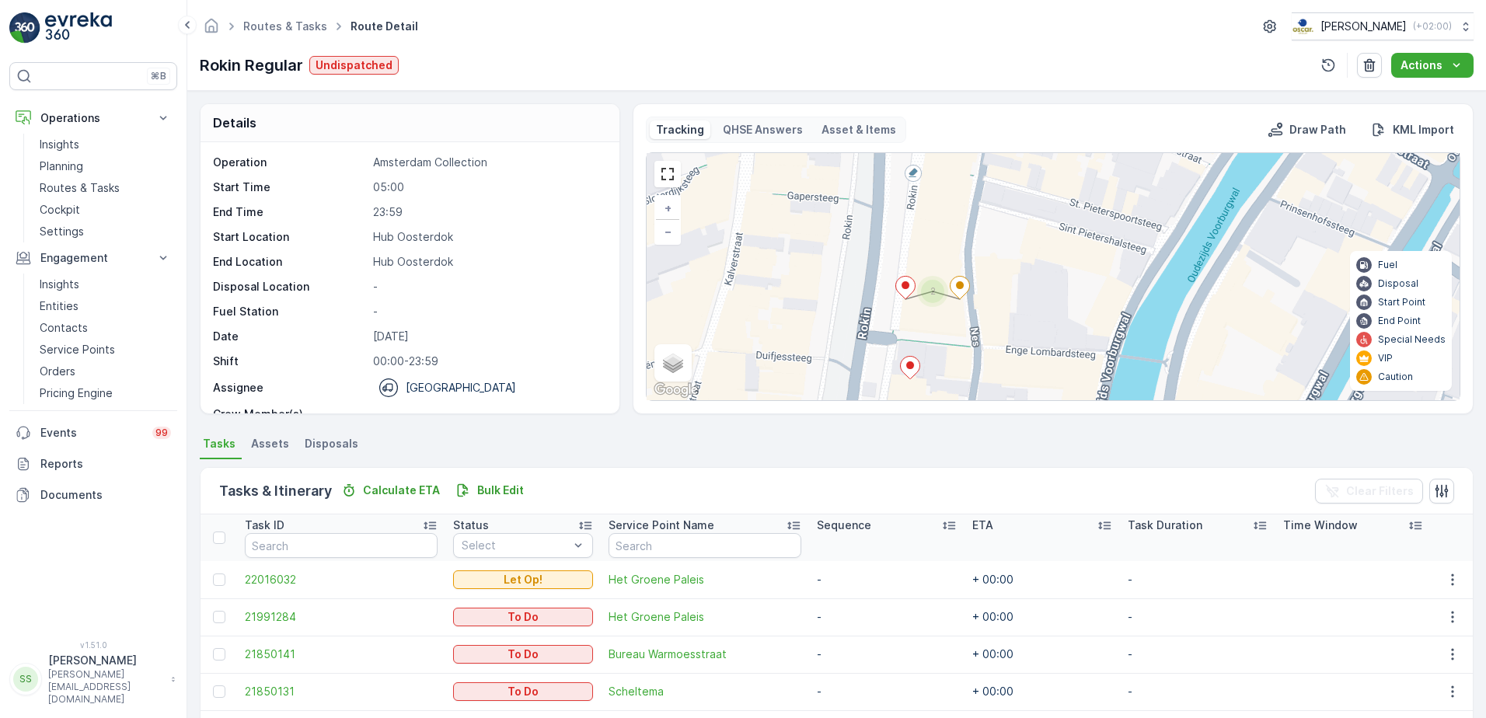
drag, startPoint x: 841, startPoint y: 343, endPoint x: 859, endPoint y: 194, distance: 149.6
click at [859, 194] on div "2 + − Satellite Roadmap Terrain Hybrid Leaflet Keyboard shortcuts Map Data Map …" at bounding box center [1053, 276] width 813 height 247
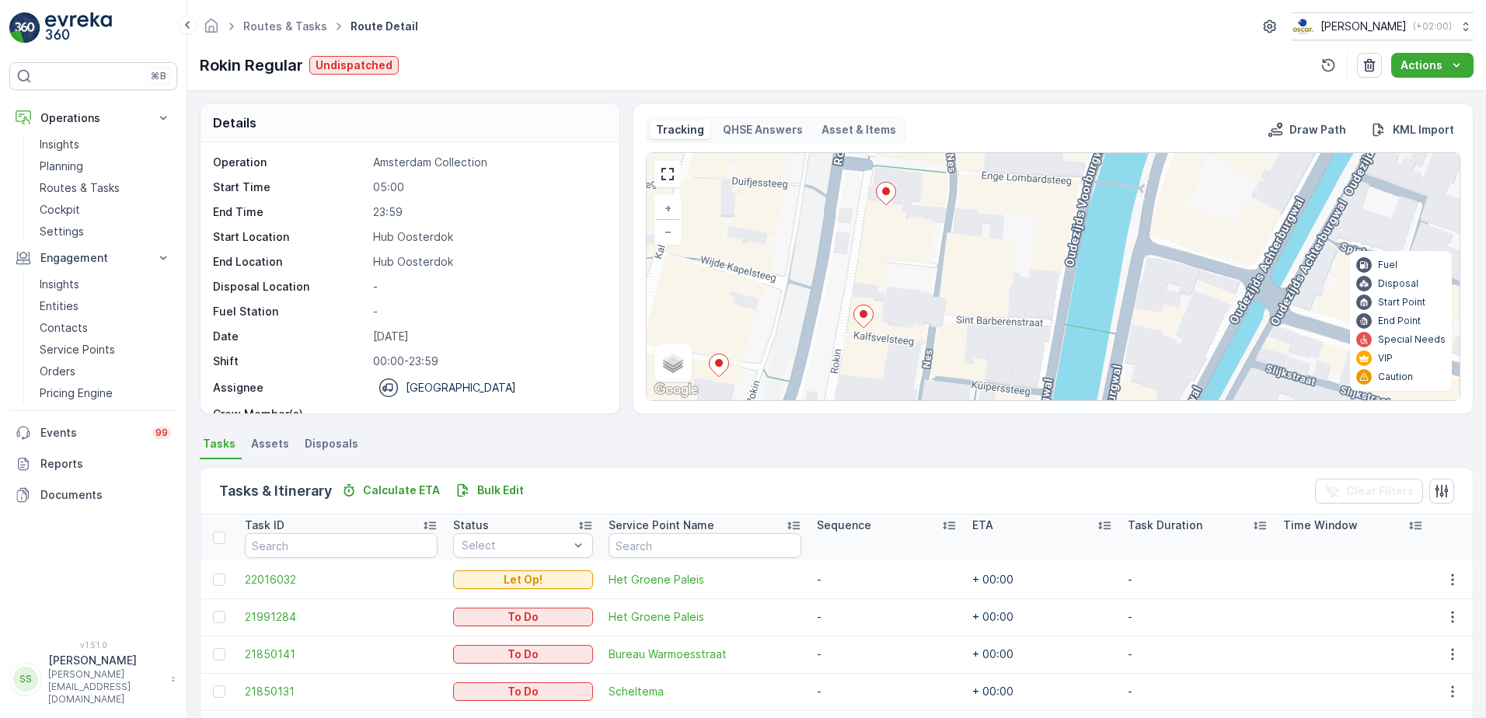
click at [856, 319] on icon at bounding box center [863, 316] width 19 height 23
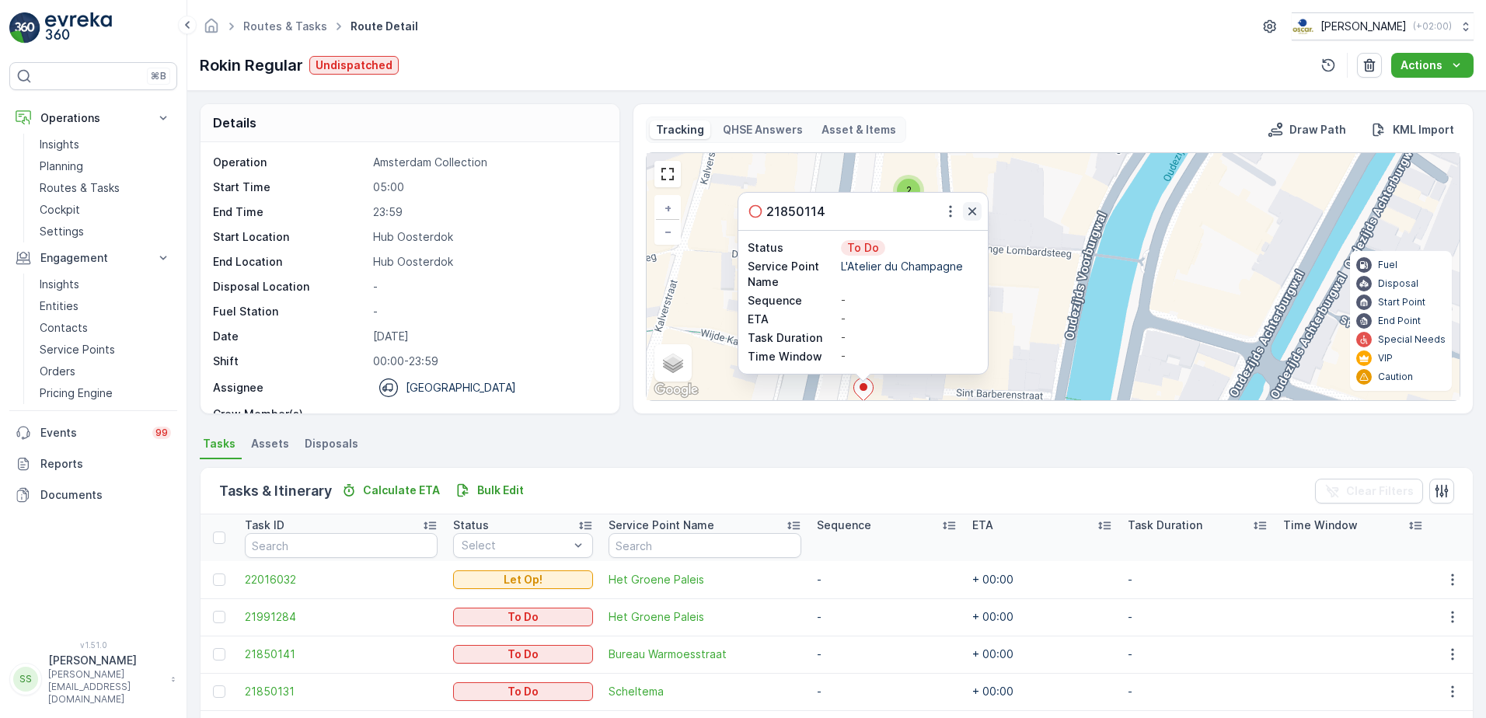
click at [971, 206] on icon "button" at bounding box center [972, 212] width 16 height 16
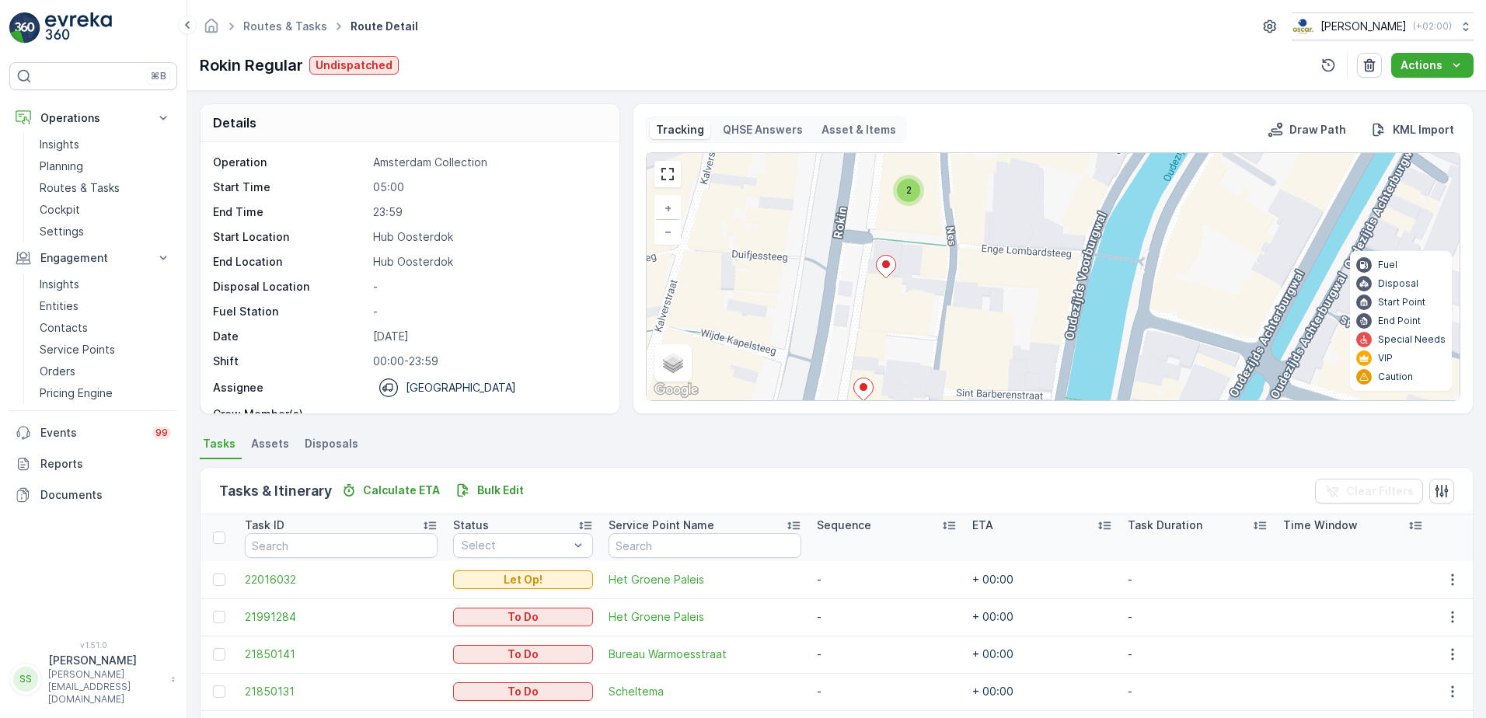
click at [882, 263] on ellipse at bounding box center [886, 264] width 8 height 8
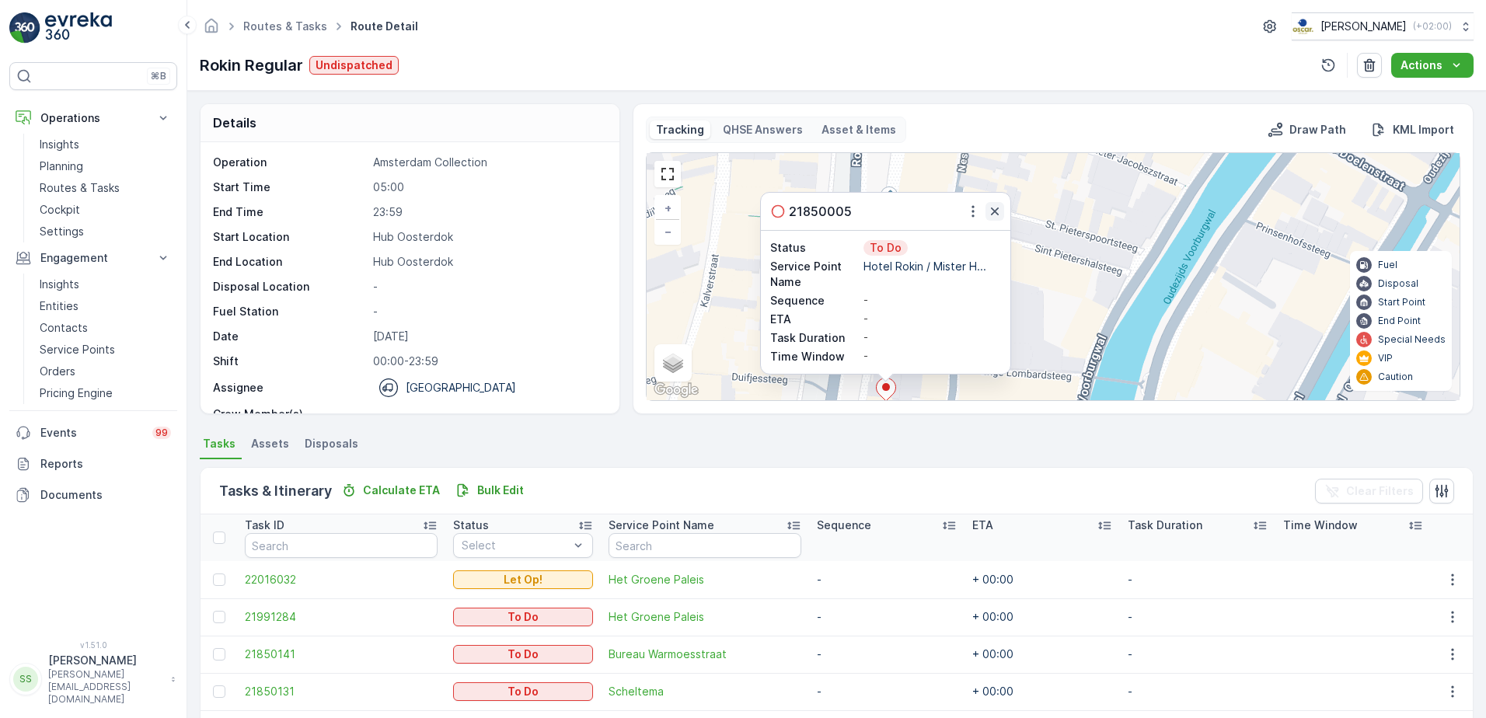
click at [992, 204] on icon "button" at bounding box center [995, 212] width 16 height 16
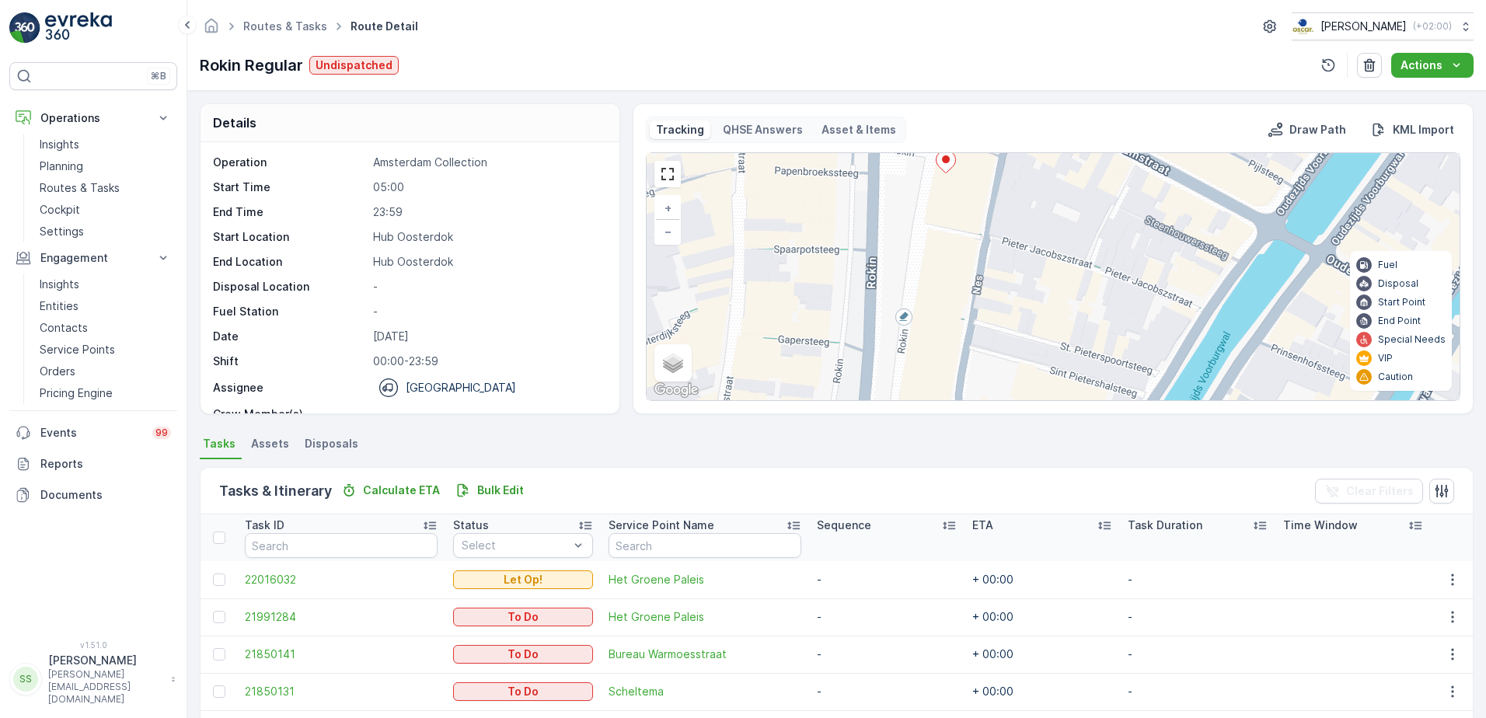
drag, startPoint x: 892, startPoint y: 218, endPoint x: 908, endPoint y: 338, distance: 120.7
click at [907, 340] on div "2 + − Satellite Roadmap Terrain Hybrid Leaflet Keyboard shortcuts Map Data Map …" at bounding box center [1053, 276] width 813 height 247
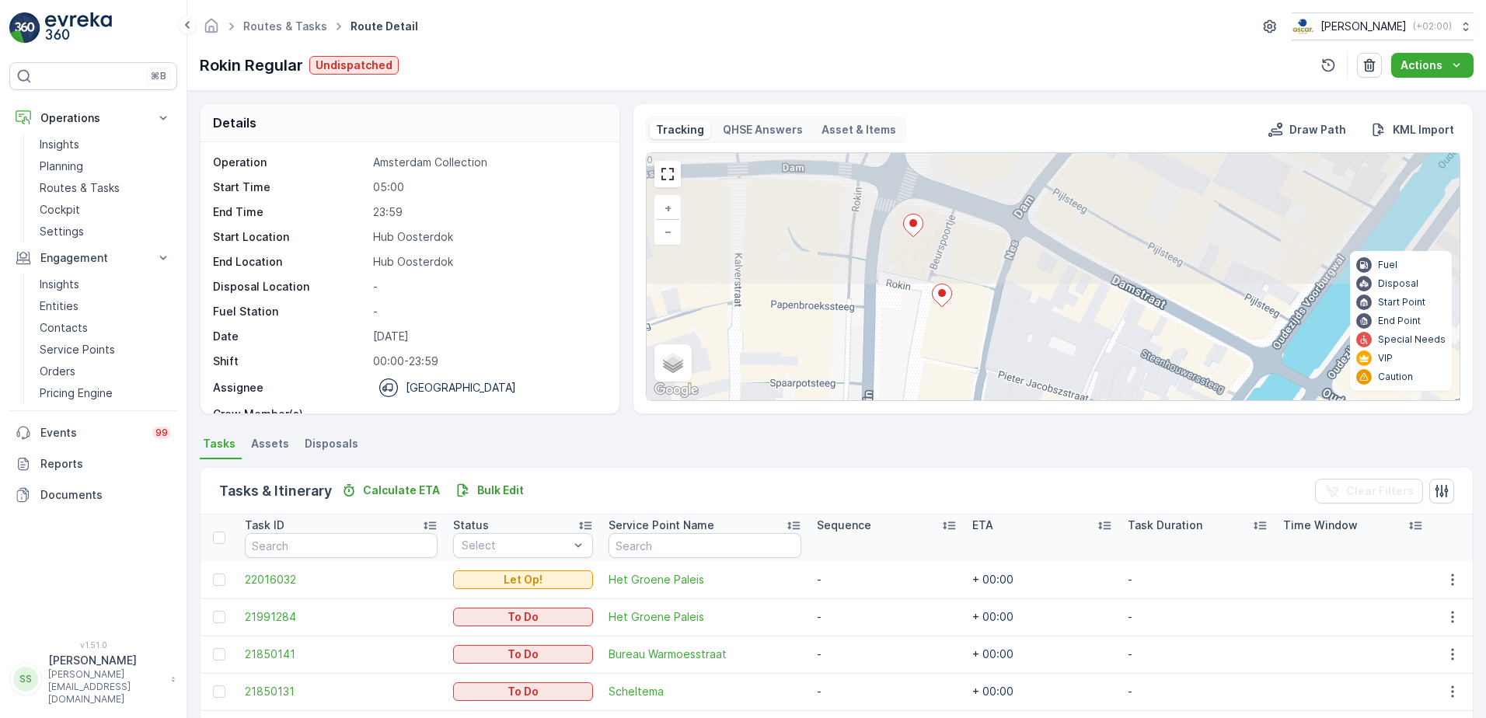
drag, startPoint x: 937, startPoint y: 295, endPoint x: 933, endPoint y: 356, distance: 61.5
click at [933, 356] on div "2 + − Satellite Roadmap Terrain Hybrid Leaflet Keyboard shortcuts Map Data Map …" at bounding box center [1053, 276] width 813 height 247
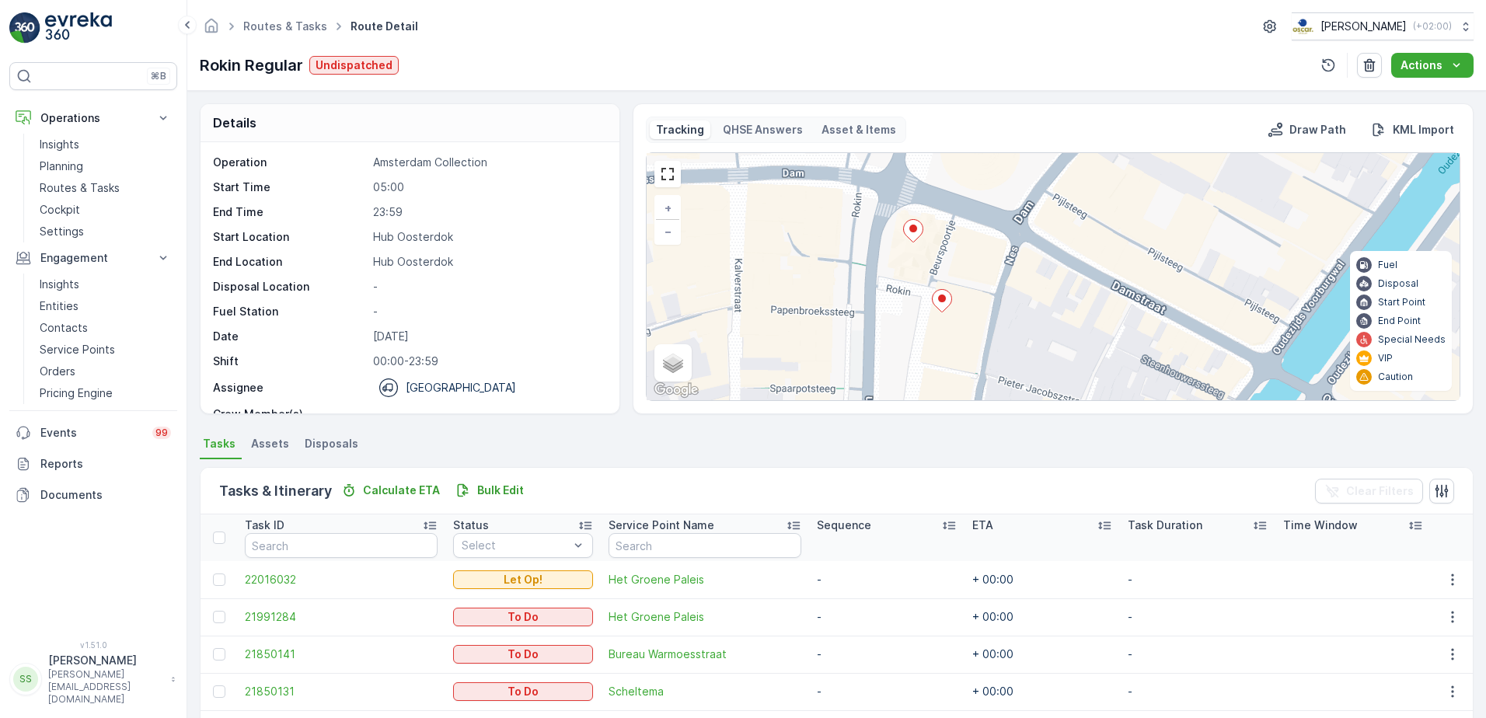
click at [940, 299] on ellipse at bounding box center [942, 299] width 8 height 8
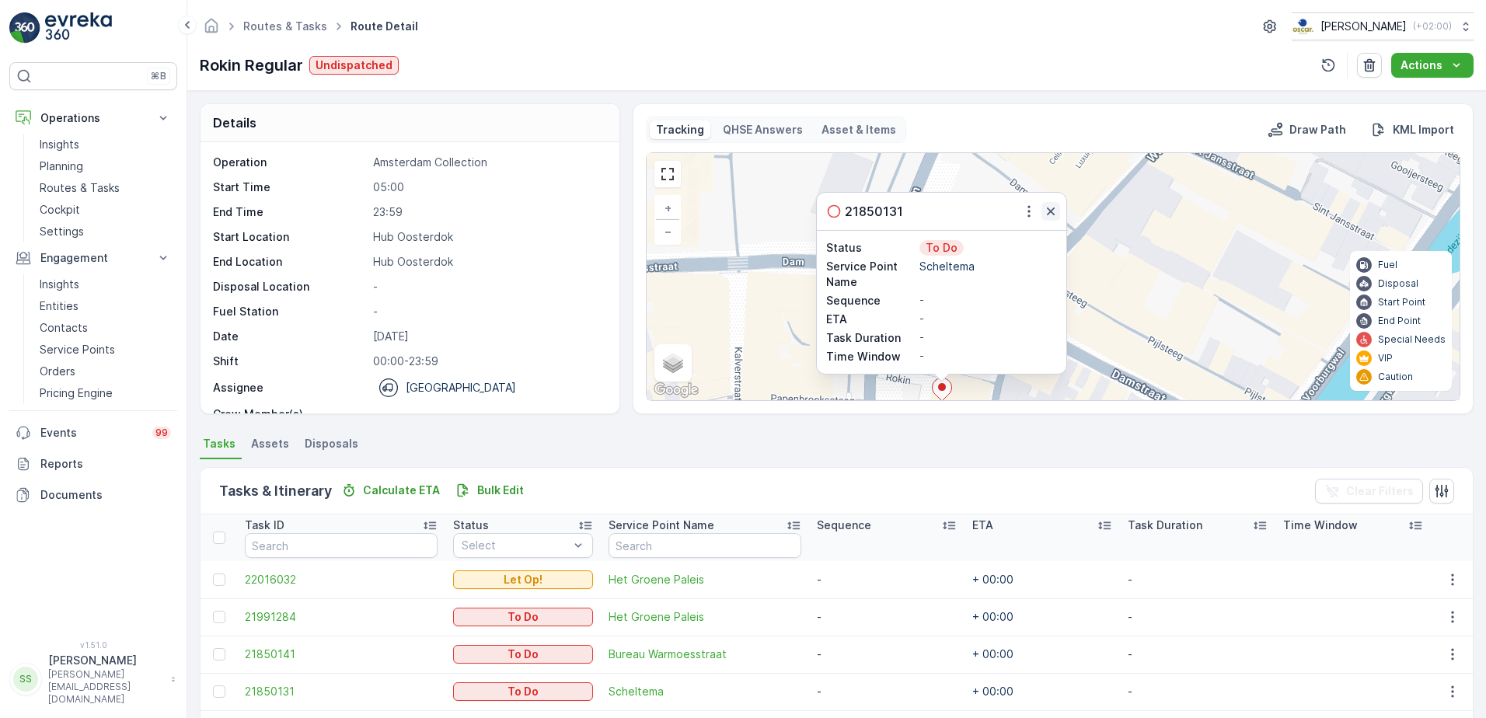
click at [1051, 214] on icon "button" at bounding box center [1051, 212] width 16 height 16
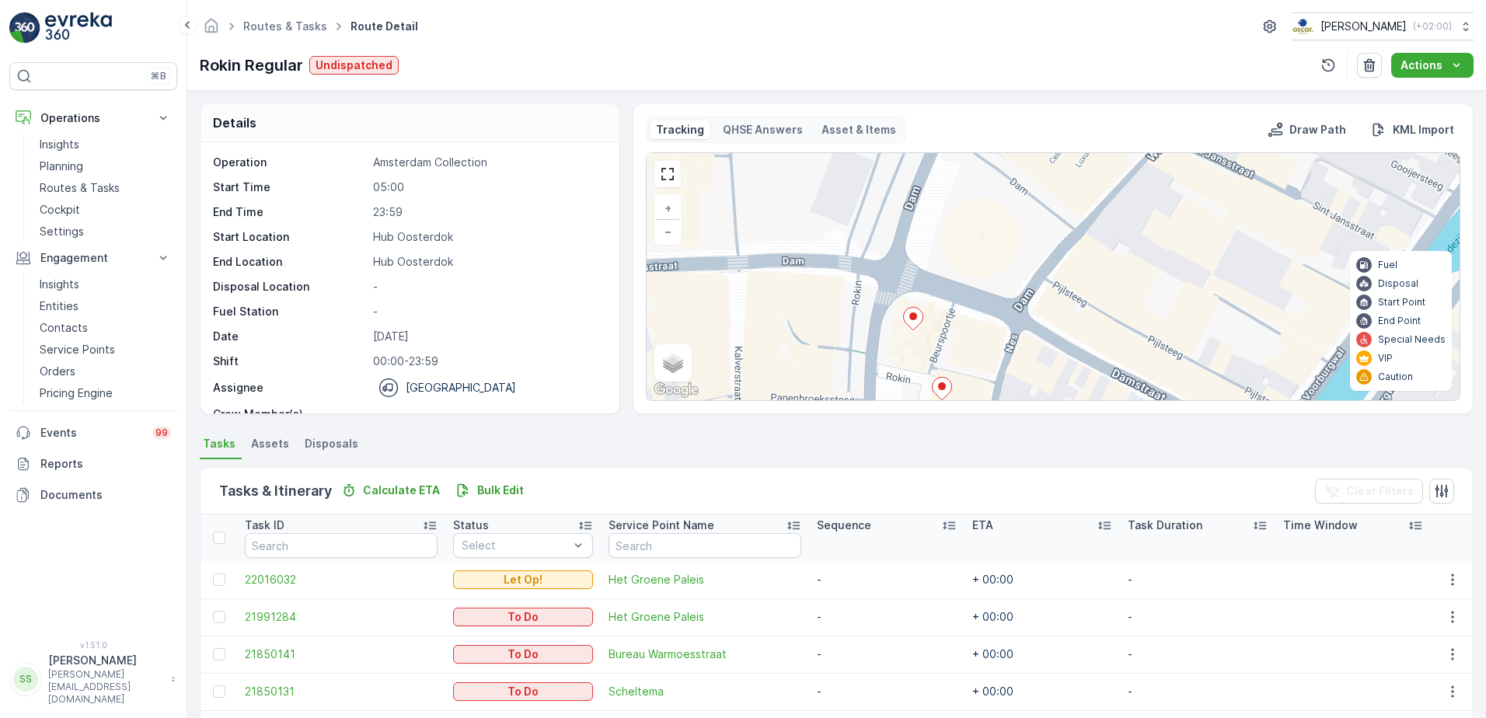
click at [908, 321] on icon at bounding box center [913, 319] width 19 height 23
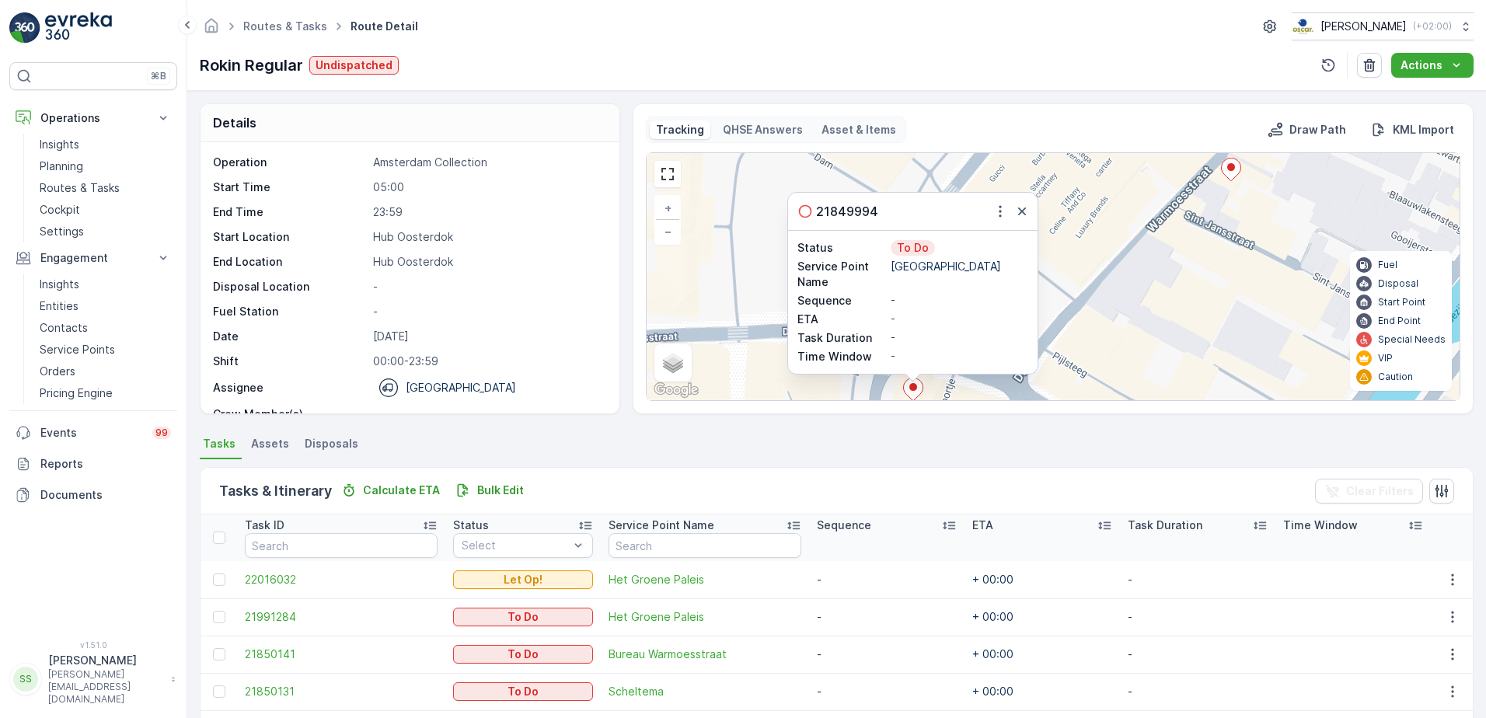
drag, startPoint x: 1019, startPoint y: 210, endPoint x: 985, endPoint y: 225, distance: 36.5
click at [1019, 210] on icon "button" at bounding box center [1022, 211] width 8 height 8
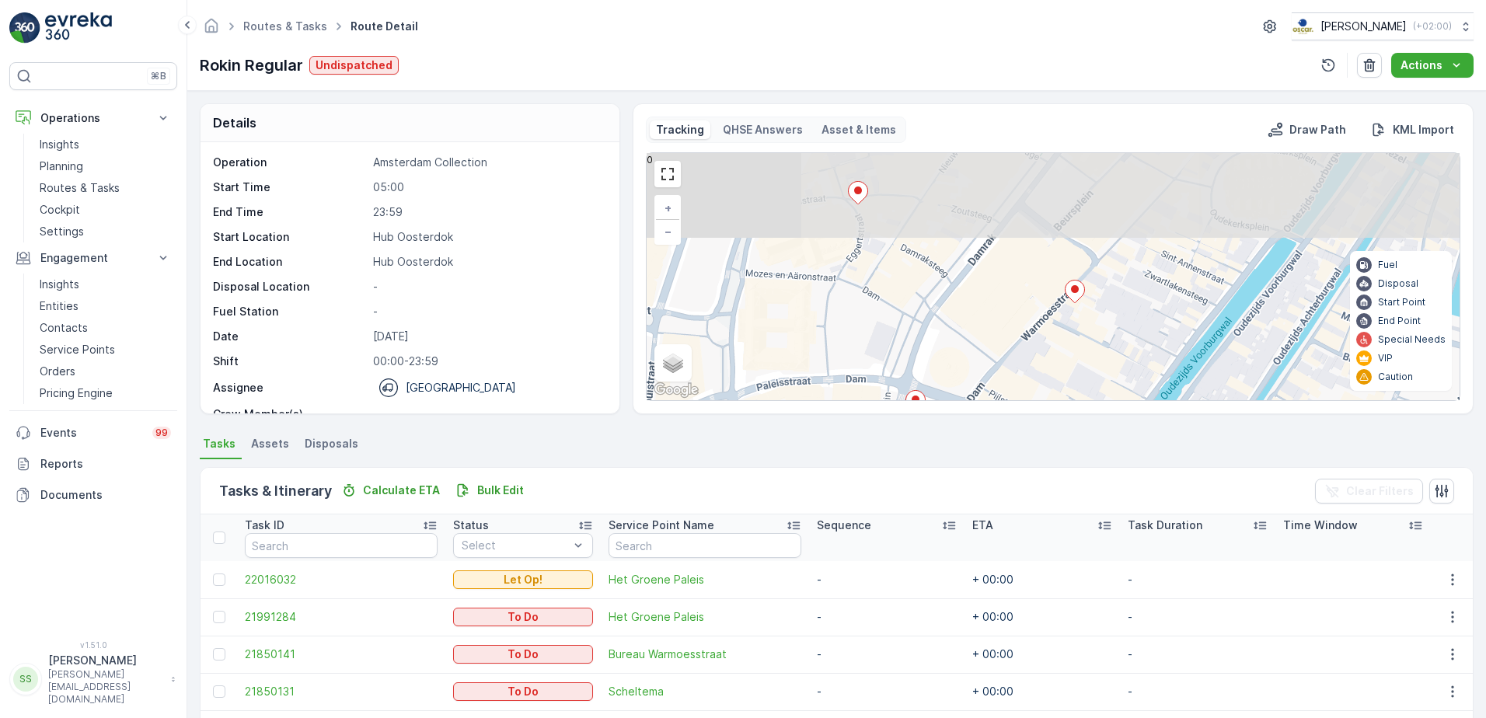
drag, startPoint x: 898, startPoint y: 222, endPoint x: 899, endPoint y: 309, distance: 87.0
click at [899, 309] on div "2 + − Satellite Roadmap Terrain Hybrid Leaflet Keyboard shortcuts Map Data Map …" at bounding box center [1053, 276] width 813 height 247
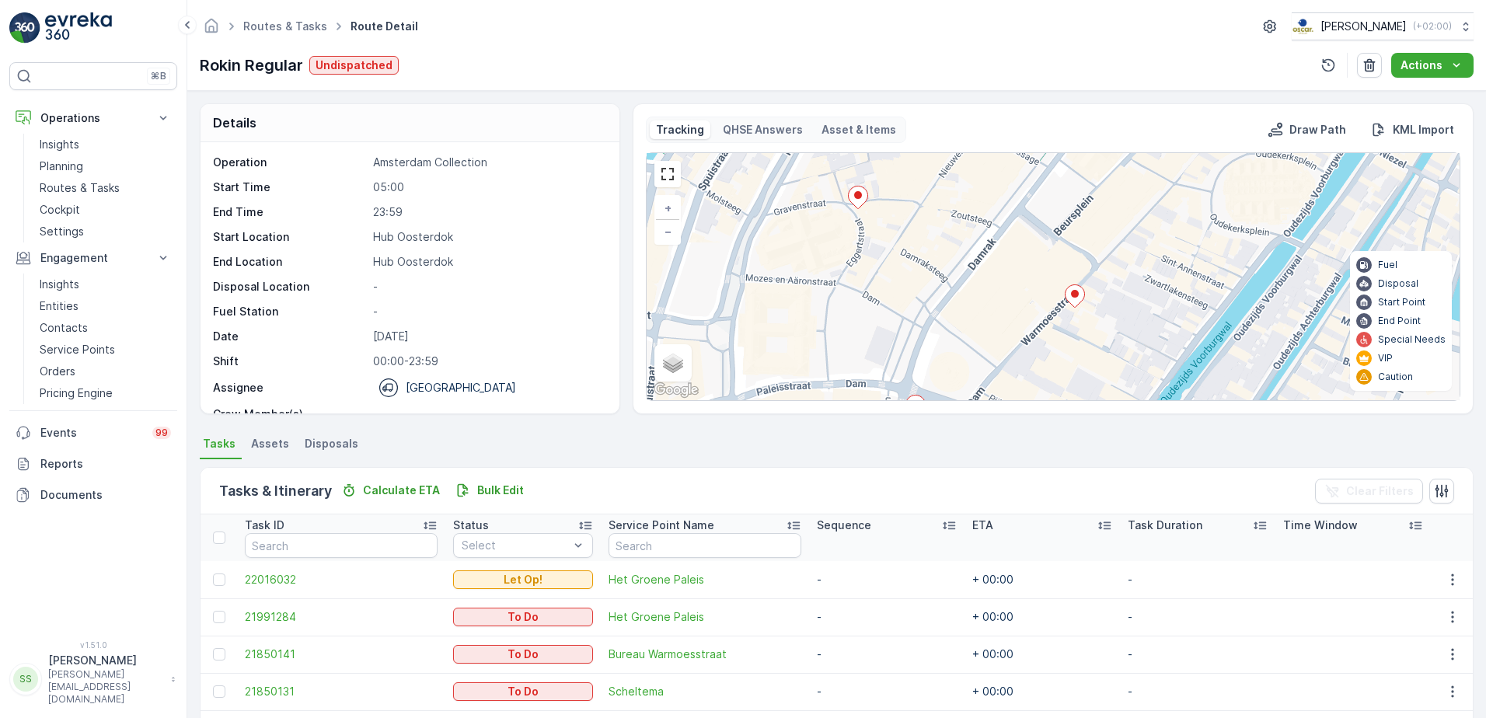
click at [860, 204] on icon at bounding box center [858, 197] width 19 height 23
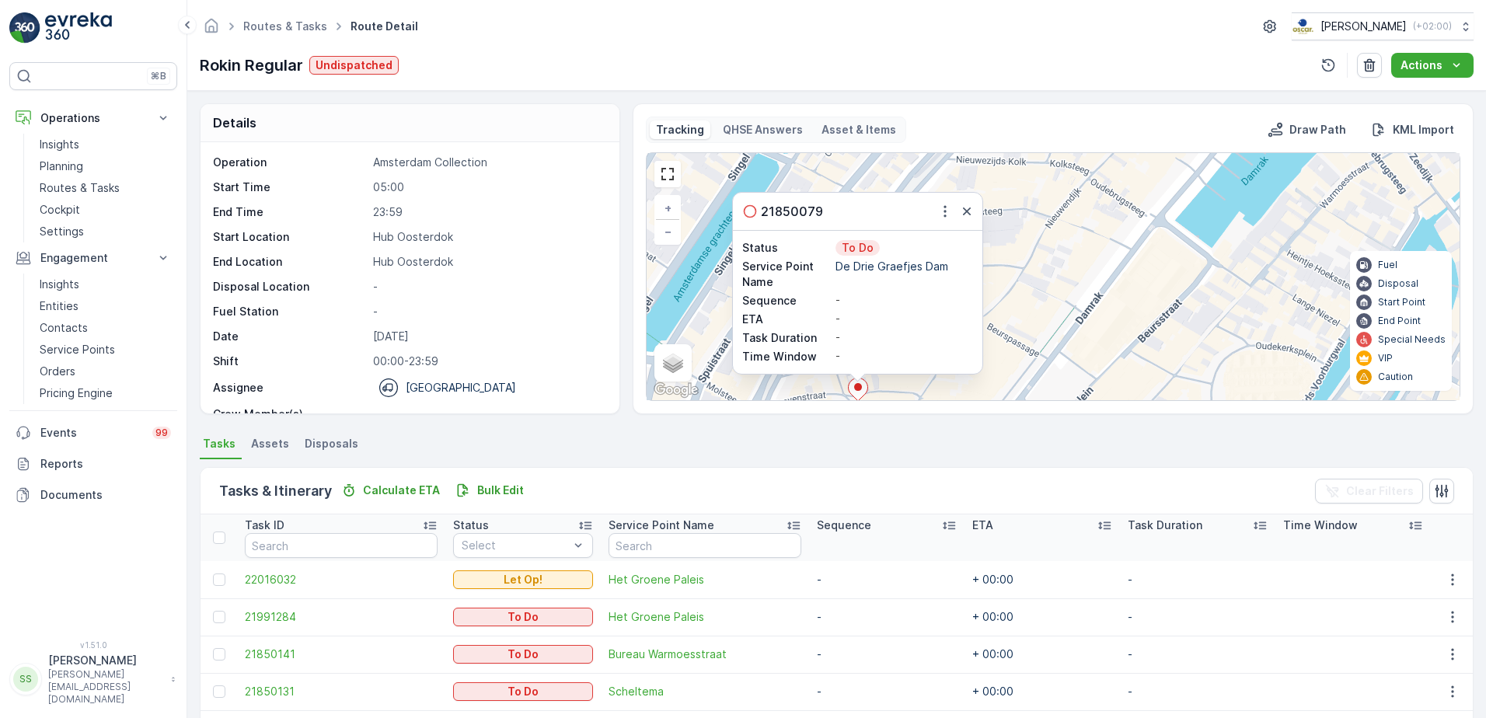
drag, startPoint x: 968, startPoint y: 211, endPoint x: 973, endPoint y: 239, distance: 29.1
click at [967, 211] on icon "button" at bounding box center [967, 212] width 16 height 16
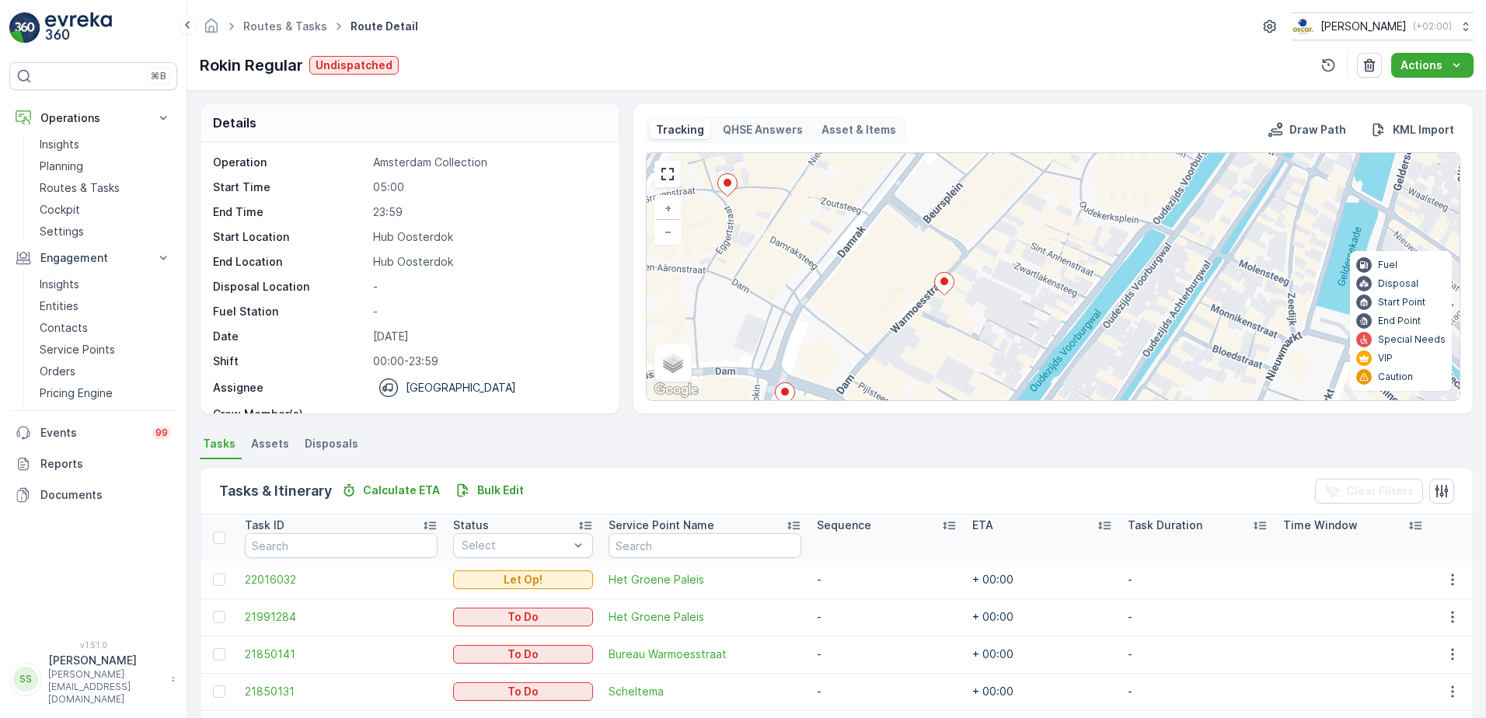
drag, startPoint x: 1010, startPoint y: 374, endPoint x: 879, endPoint y: 171, distance: 241.6
click at [880, 171] on div "2 + − Satellite Roadmap Terrain Hybrid Leaflet Keyboard shortcuts Map Data Map …" at bounding box center [1053, 276] width 813 height 247
click at [937, 284] on icon at bounding box center [942, 282] width 19 height 23
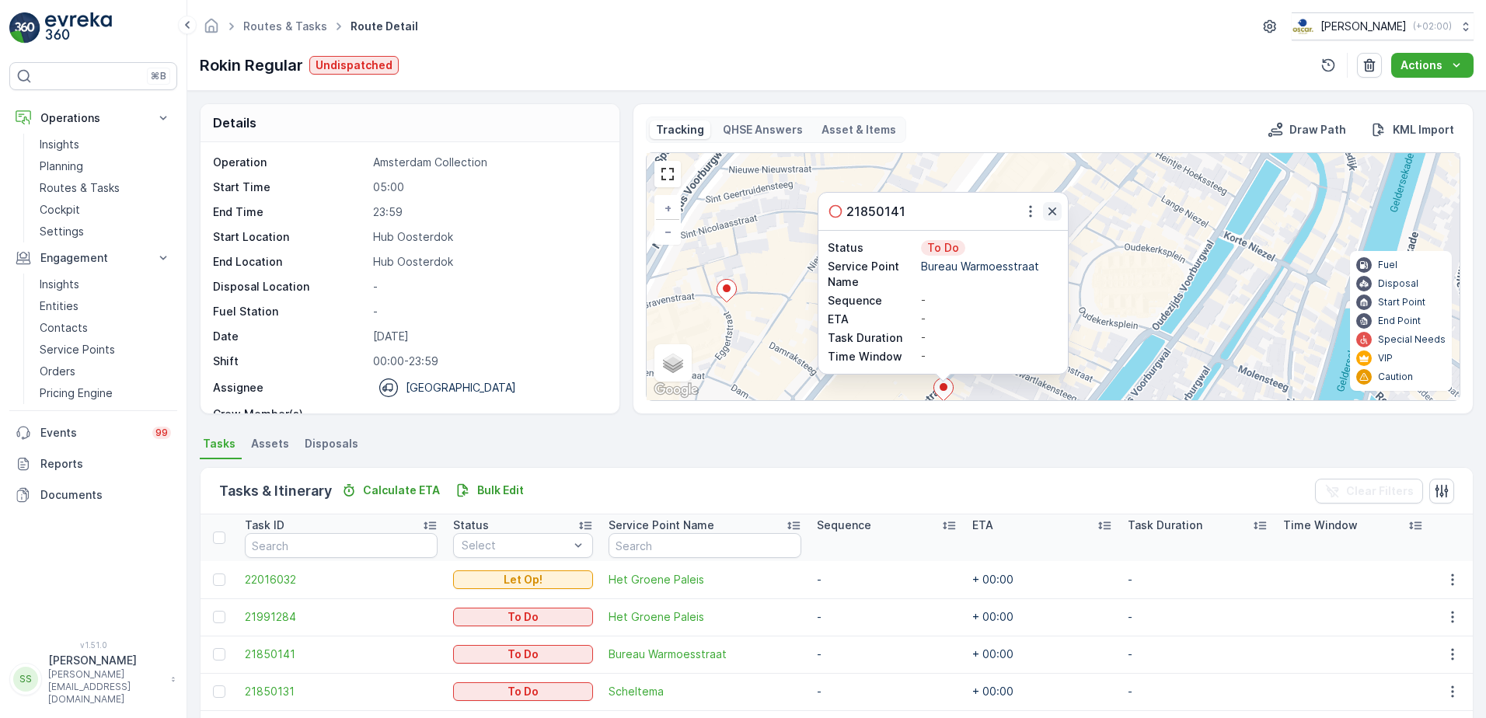
click at [1051, 214] on icon "button" at bounding box center [1052, 212] width 16 height 16
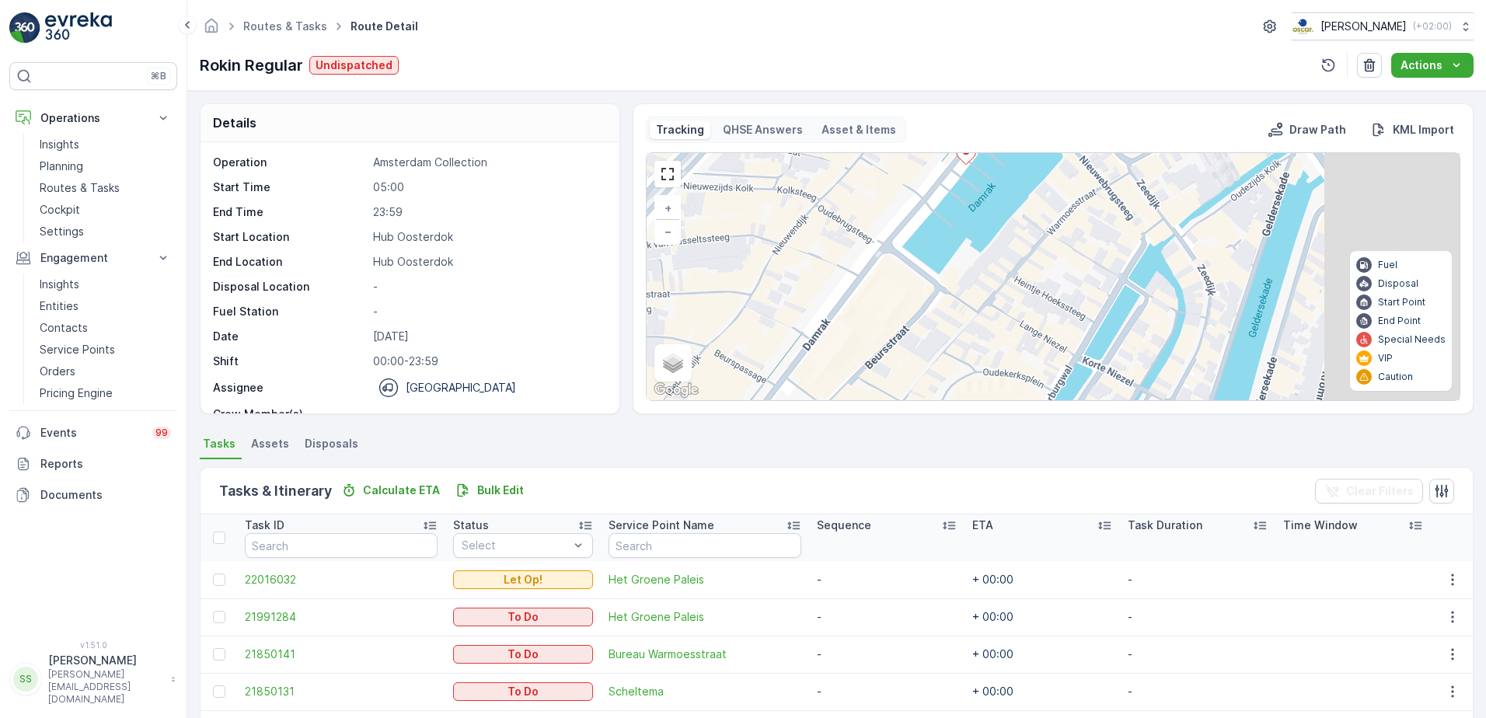
drag, startPoint x: 999, startPoint y: 262, endPoint x: 853, endPoint y: 392, distance: 194.8
click at [853, 392] on div "2 + − Satellite Roadmap Terrain Hybrid Leaflet Keyboard shortcuts Map Data Map …" at bounding box center [1053, 276] width 813 height 247
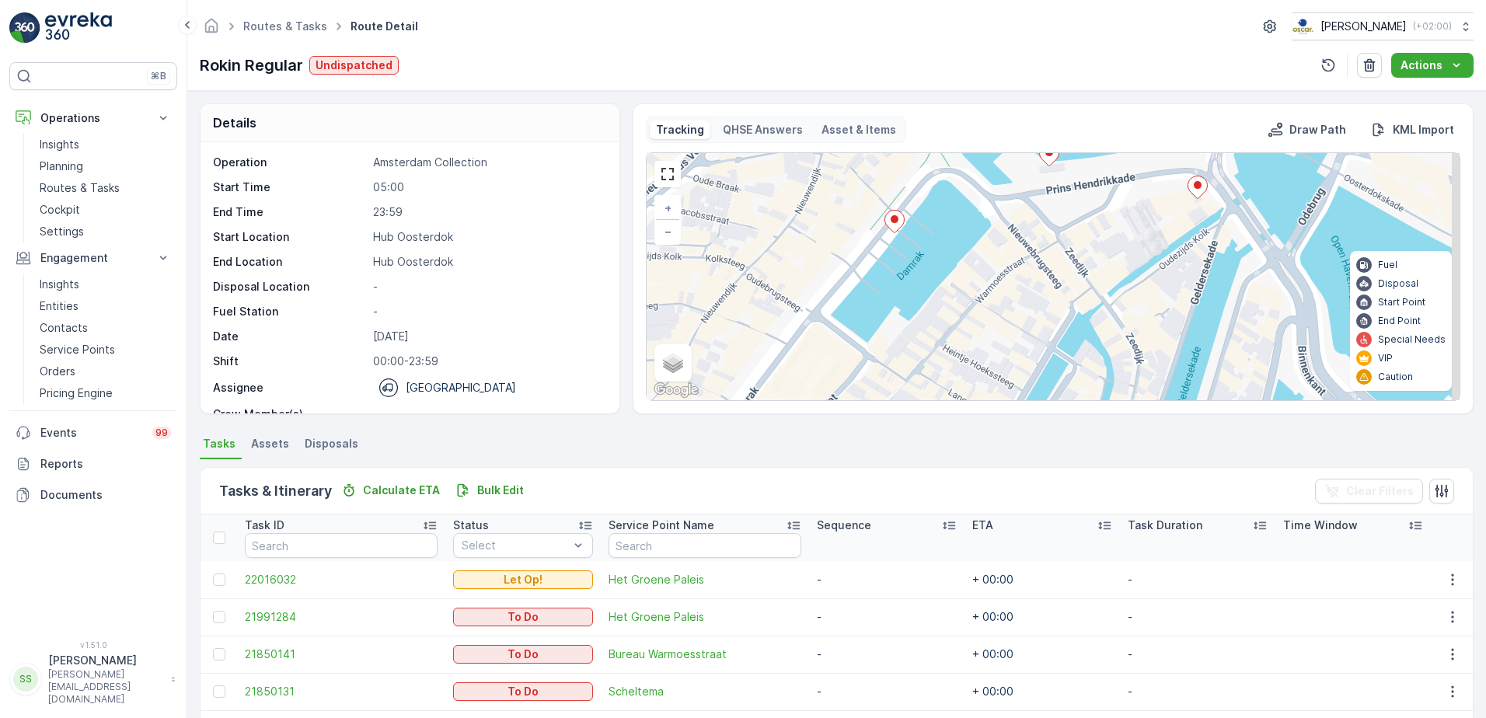
drag, startPoint x: 910, startPoint y: 291, endPoint x: 872, endPoint y: 245, distance: 59.6
click at [830, 370] on div "2 + − Satellite Roadmap Terrain Hybrid Leaflet Keyboard shortcuts Map Data Map …" at bounding box center [1053, 276] width 813 height 247
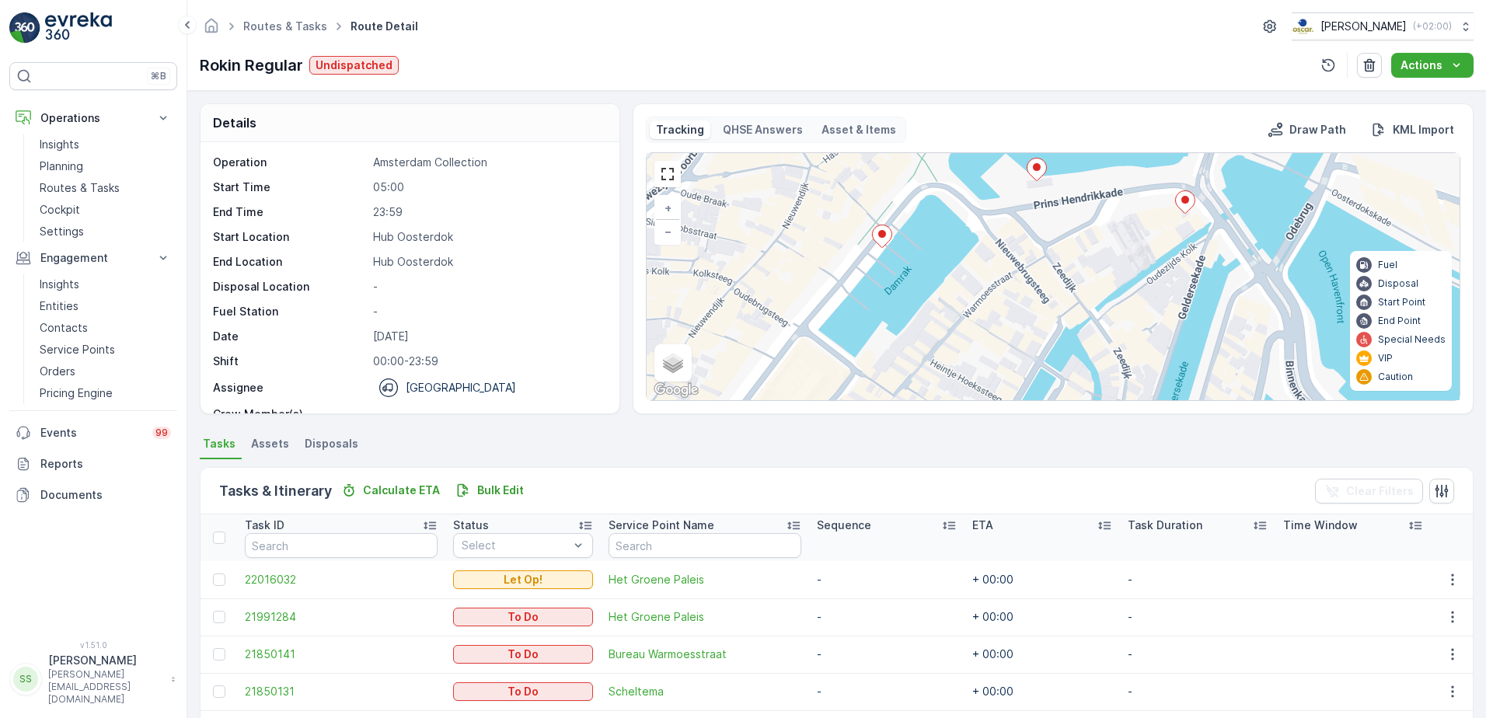
click at [880, 230] on icon at bounding box center [881, 236] width 19 height 23
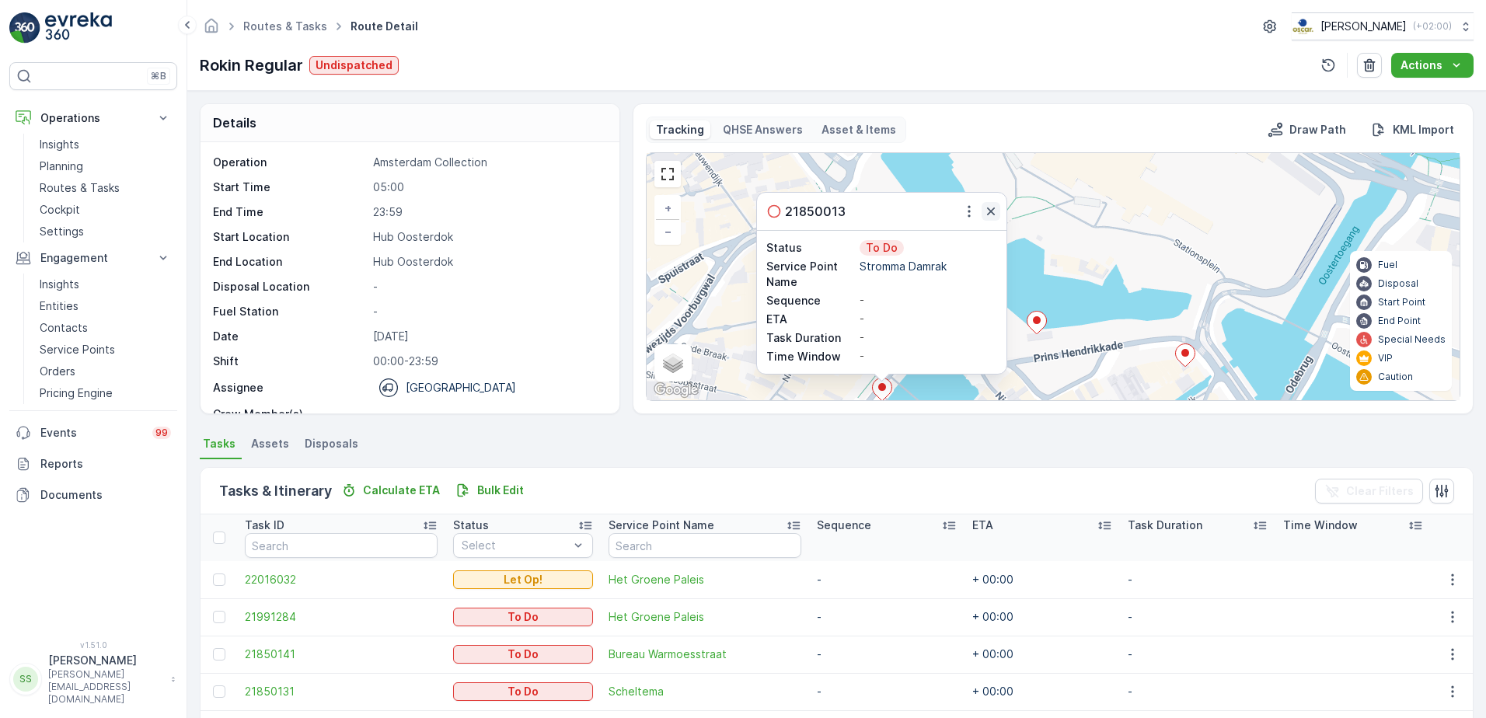
click at [992, 210] on icon "button" at bounding box center [991, 212] width 16 height 16
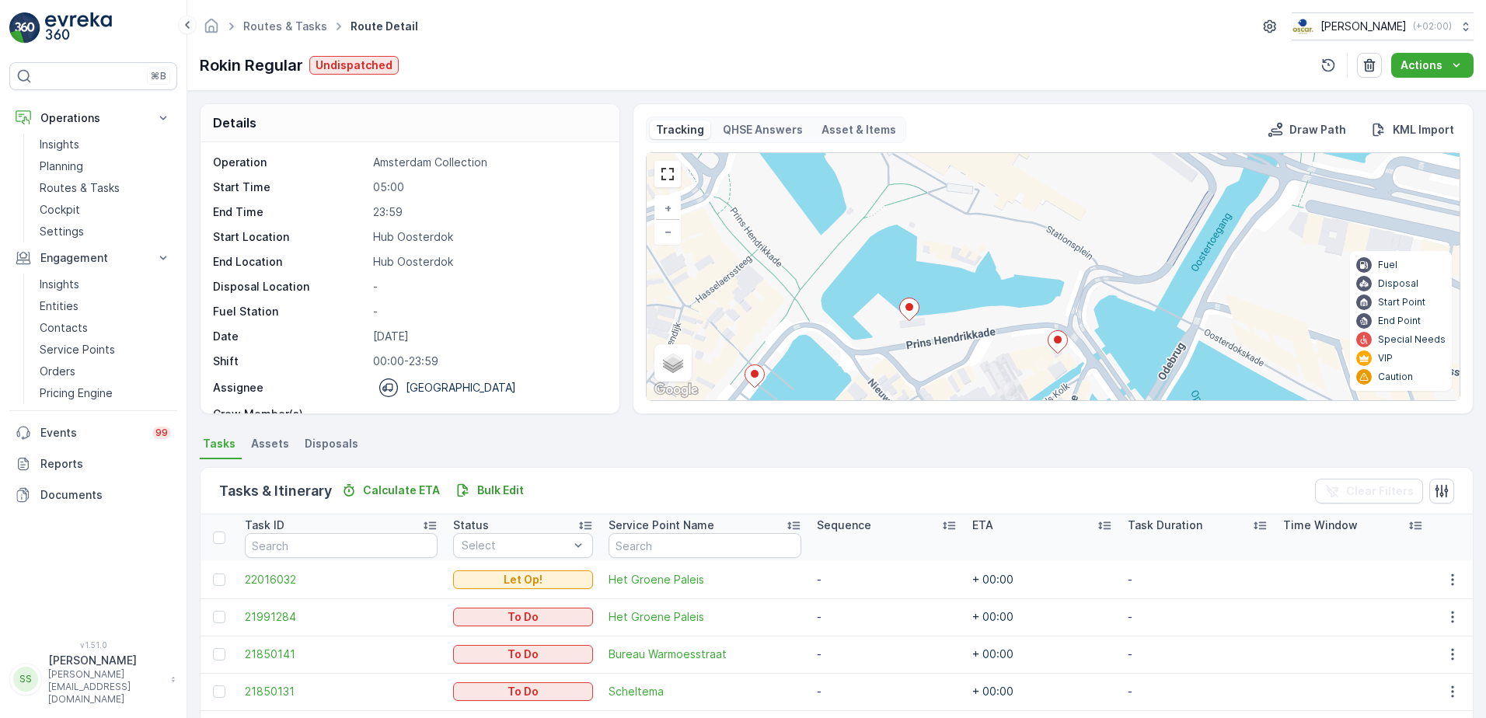
drag, startPoint x: 959, startPoint y: 331, endPoint x: 821, endPoint y: 274, distance: 149.5
click at [821, 274] on div "2 + − Satellite Roadmap Terrain Hybrid Leaflet Keyboard shortcuts Map Data Map …" at bounding box center [1053, 276] width 813 height 247
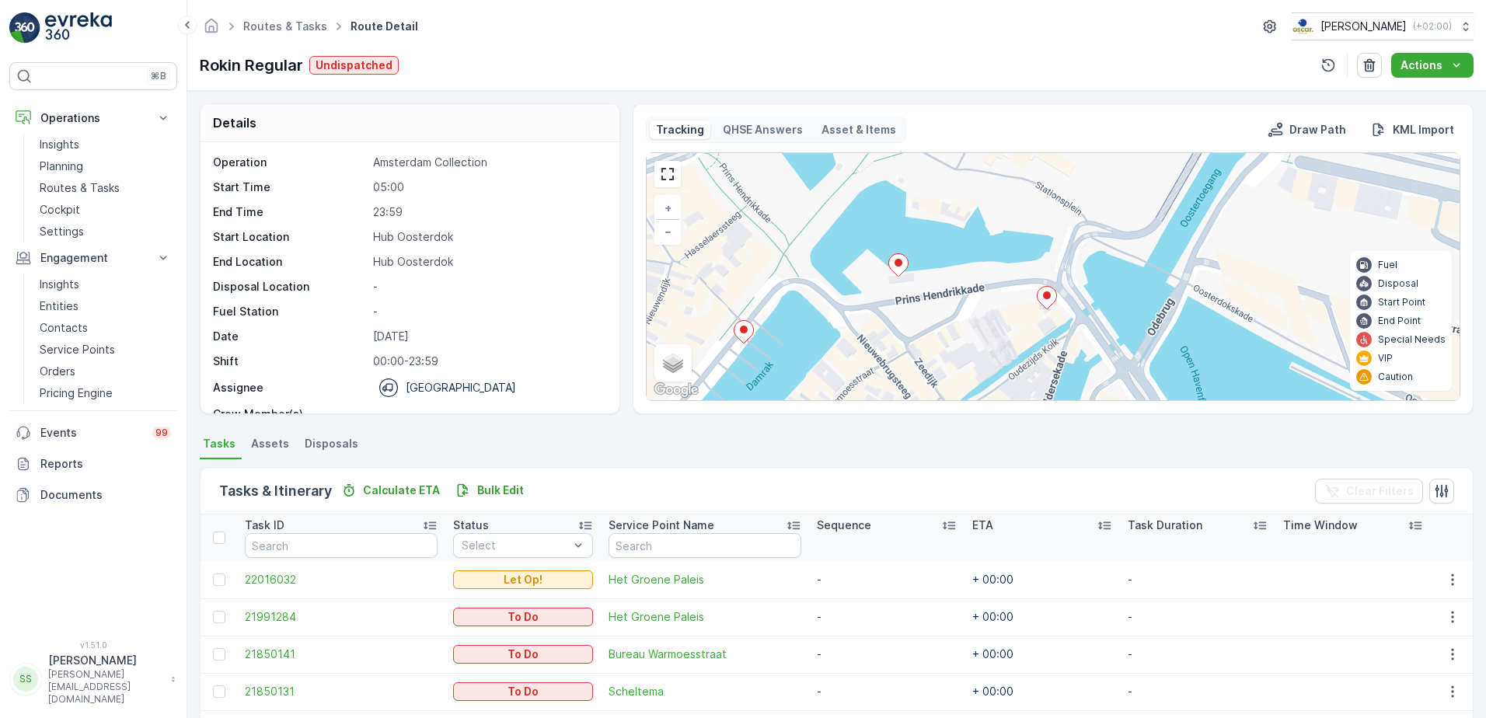
click at [900, 262] on ellipse at bounding box center [898, 263] width 8 height 8
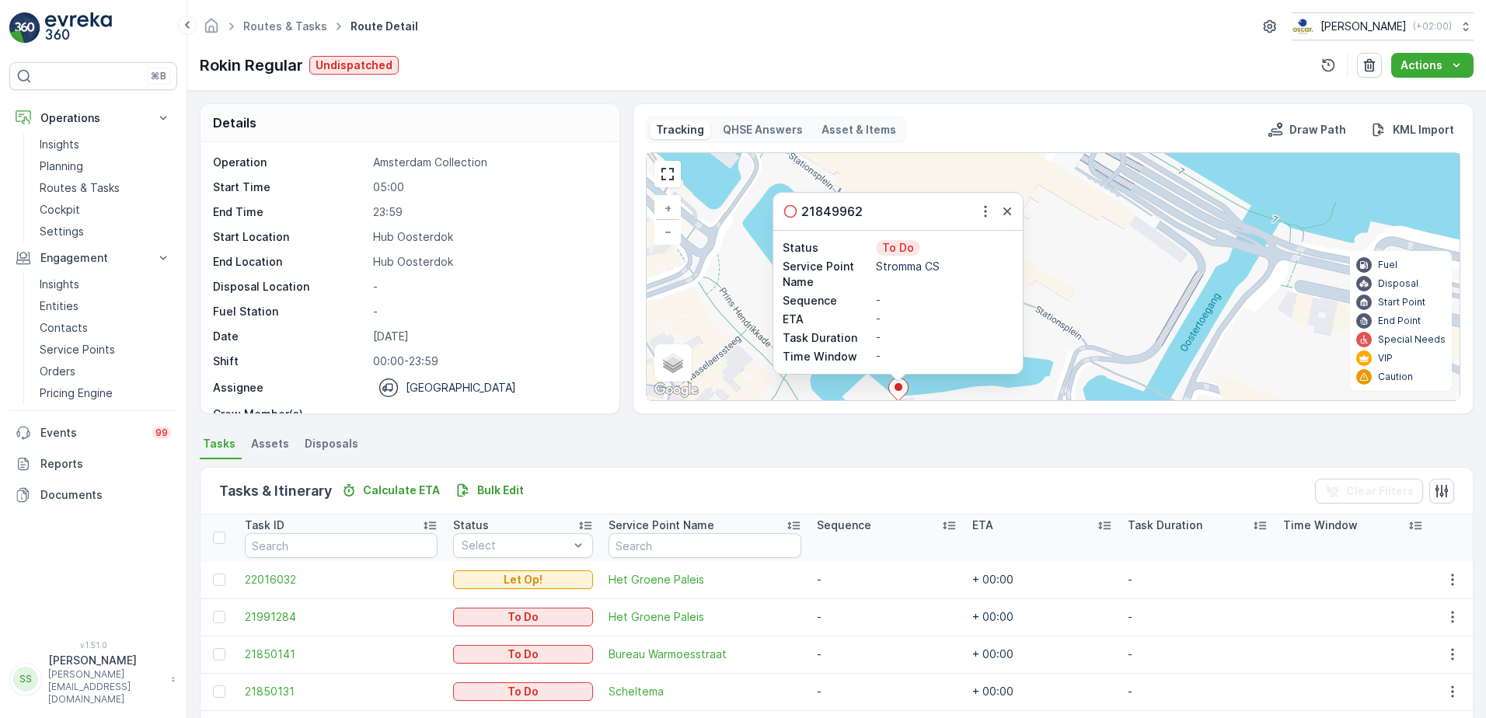
click at [1005, 211] on icon "button" at bounding box center [1007, 212] width 16 height 16
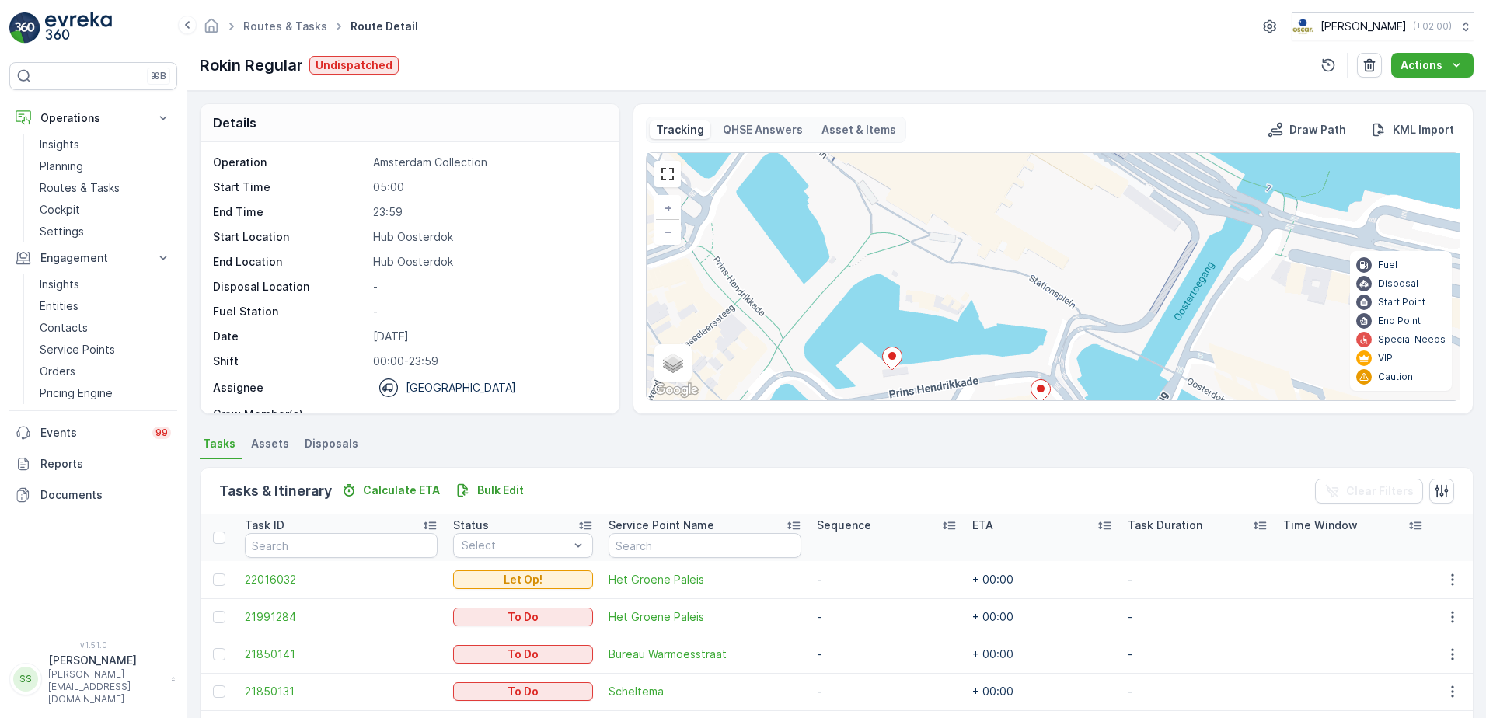
drag, startPoint x: 1091, startPoint y: 325, endPoint x: 1016, endPoint y: 257, distance: 101.3
click at [1044, 212] on div "2 + − Satellite Roadmap Terrain Hybrid Leaflet Keyboard shortcuts Map Data Map …" at bounding box center [1053, 276] width 813 height 247
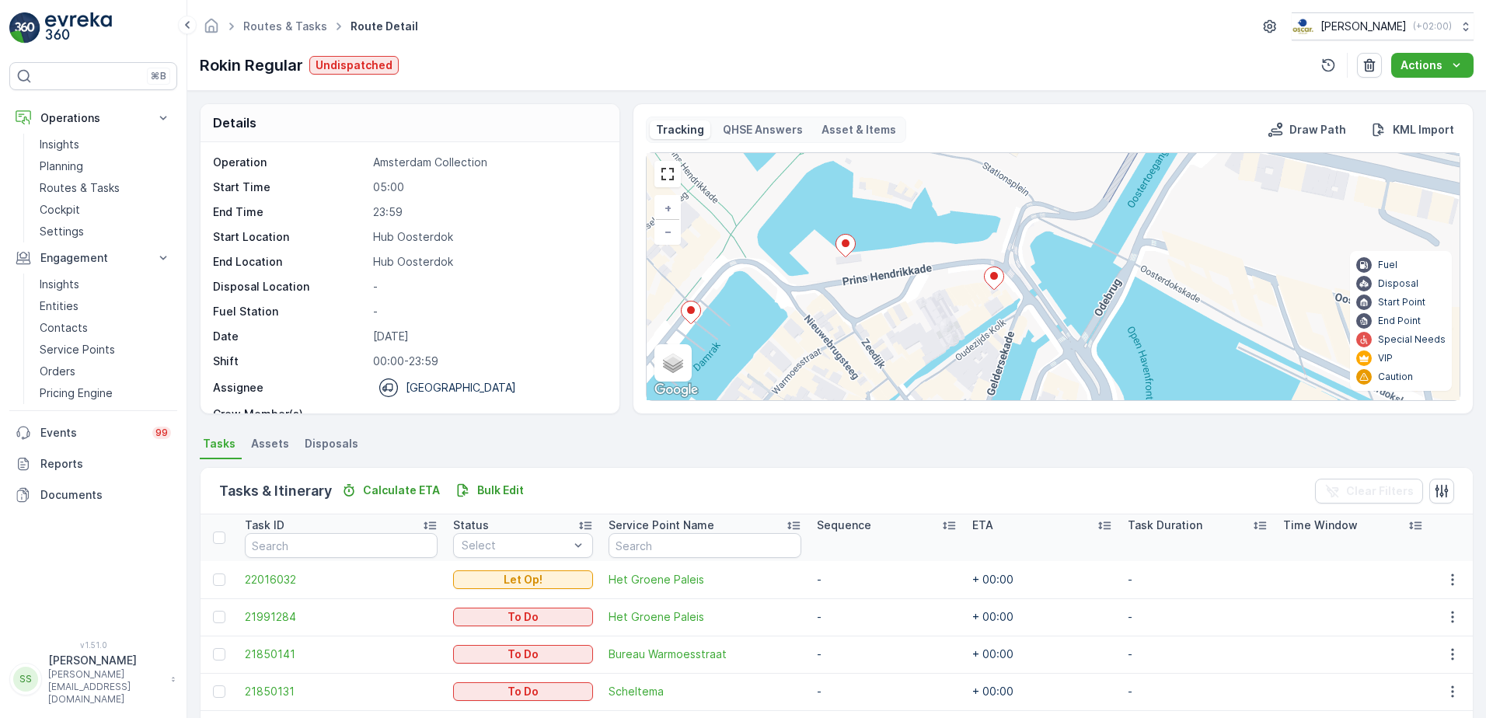
click at [991, 279] on ellipse at bounding box center [994, 276] width 8 height 8
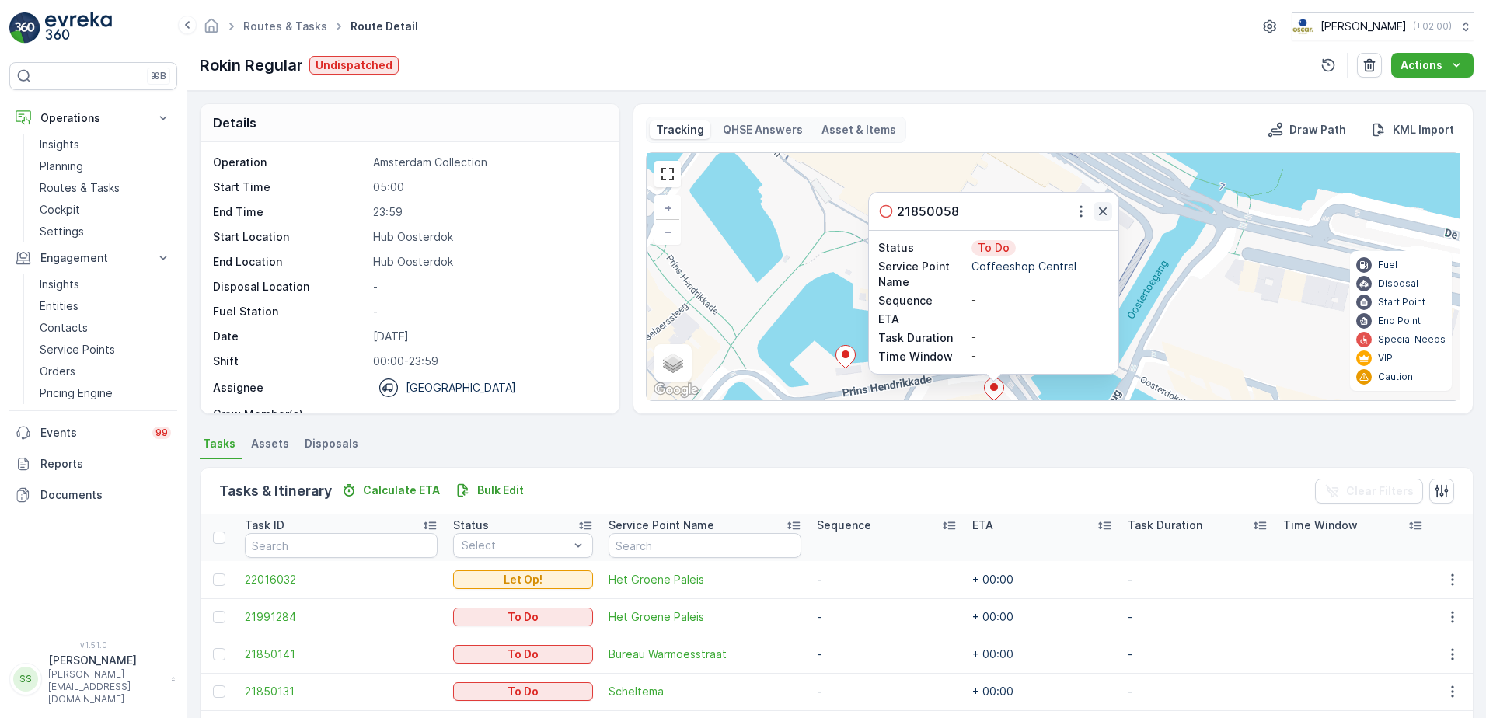
click at [1100, 210] on icon "button" at bounding box center [1103, 211] width 8 height 8
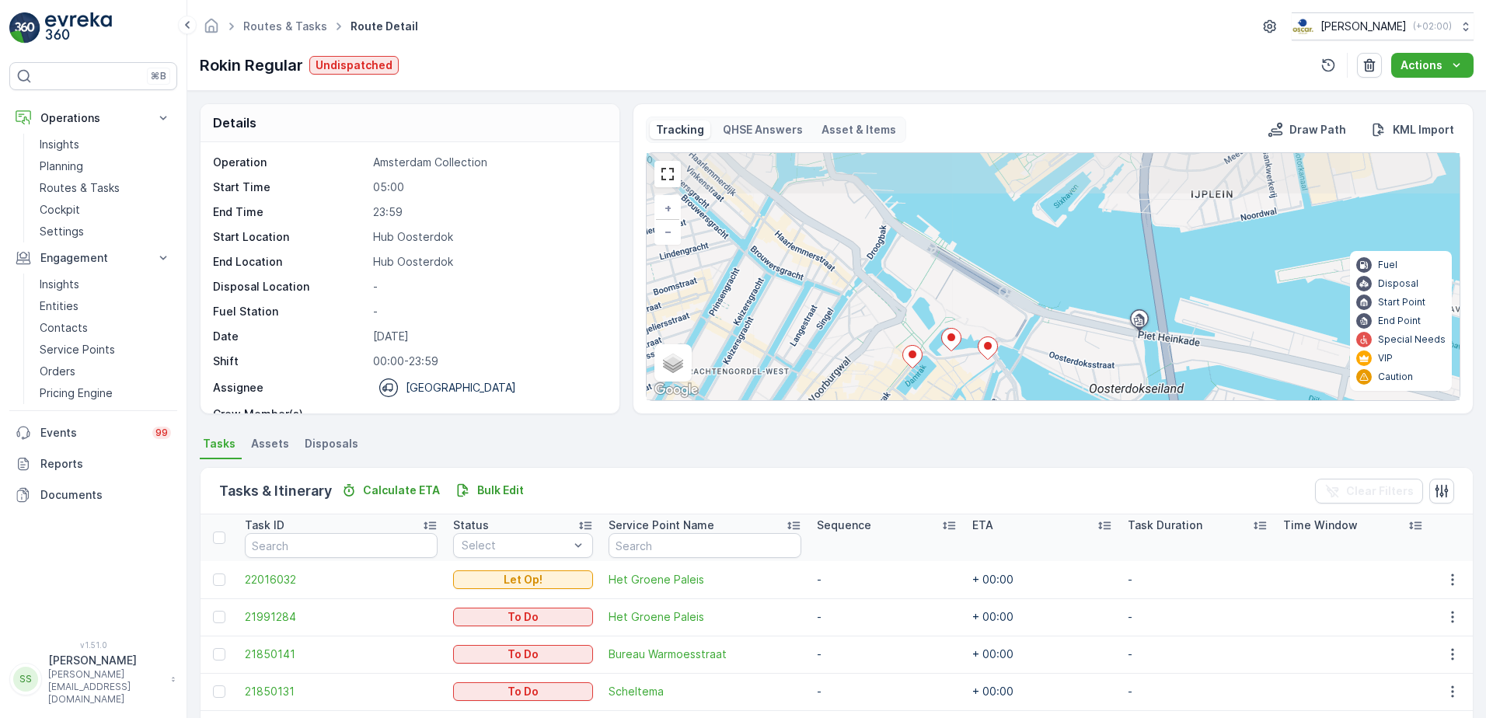
drag, startPoint x: 825, startPoint y: 218, endPoint x: 967, endPoint y: 292, distance: 159.5
click at [967, 292] on div "2 5 + − Satellite Roadmap Terrain Hybrid Leaflet Keyboard shortcuts Map Data Ma…" at bounding box center [1053, 276] width 813 height 247
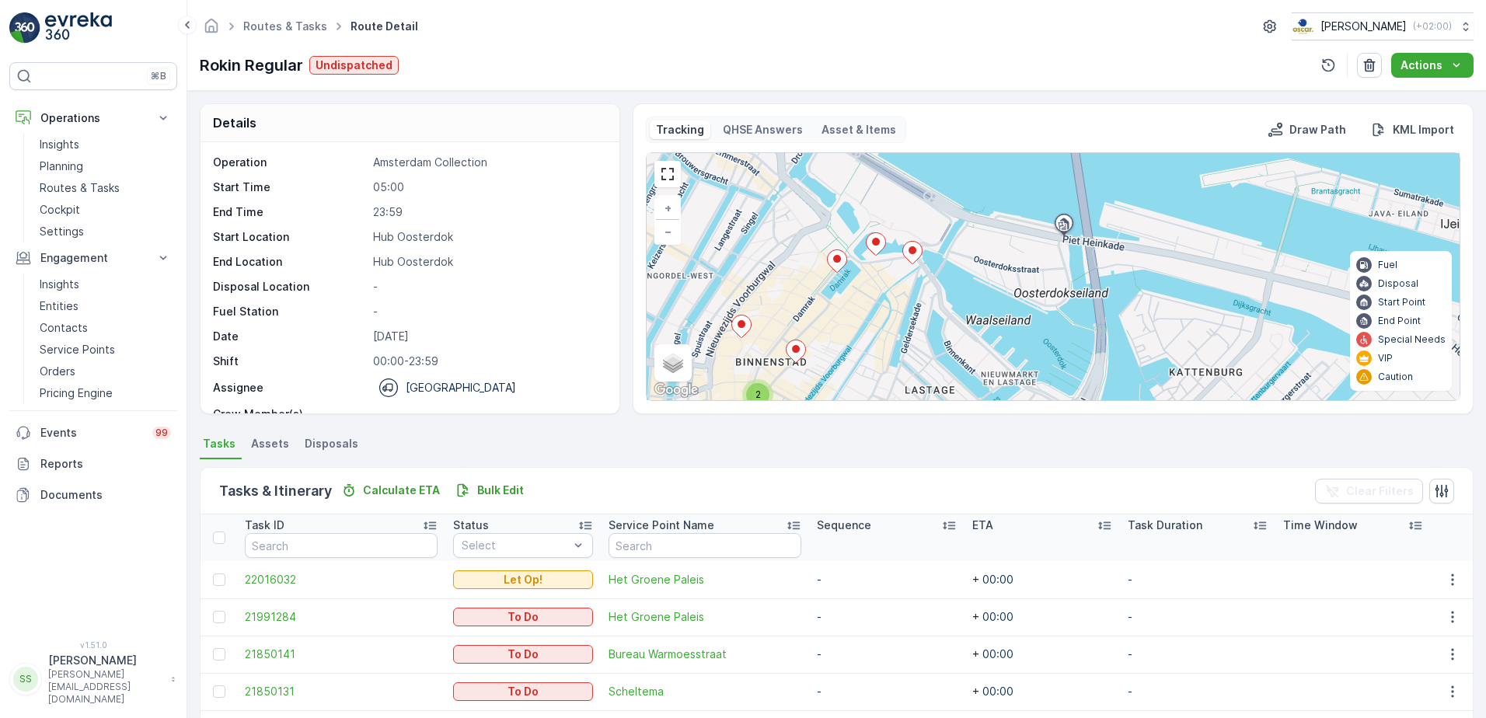
drag, startPoint x: 1032, startPoint y: 315, endPoint x: 955, endPoint y: 225, distance: 118.5
click at [955, 225] on div "2 5 + − Satellite Roadmap Terrain Hybrid Leaflet Keyboard shortcuts Map Data Ma…" at bounding box center [1053, 276] width 813 height 247
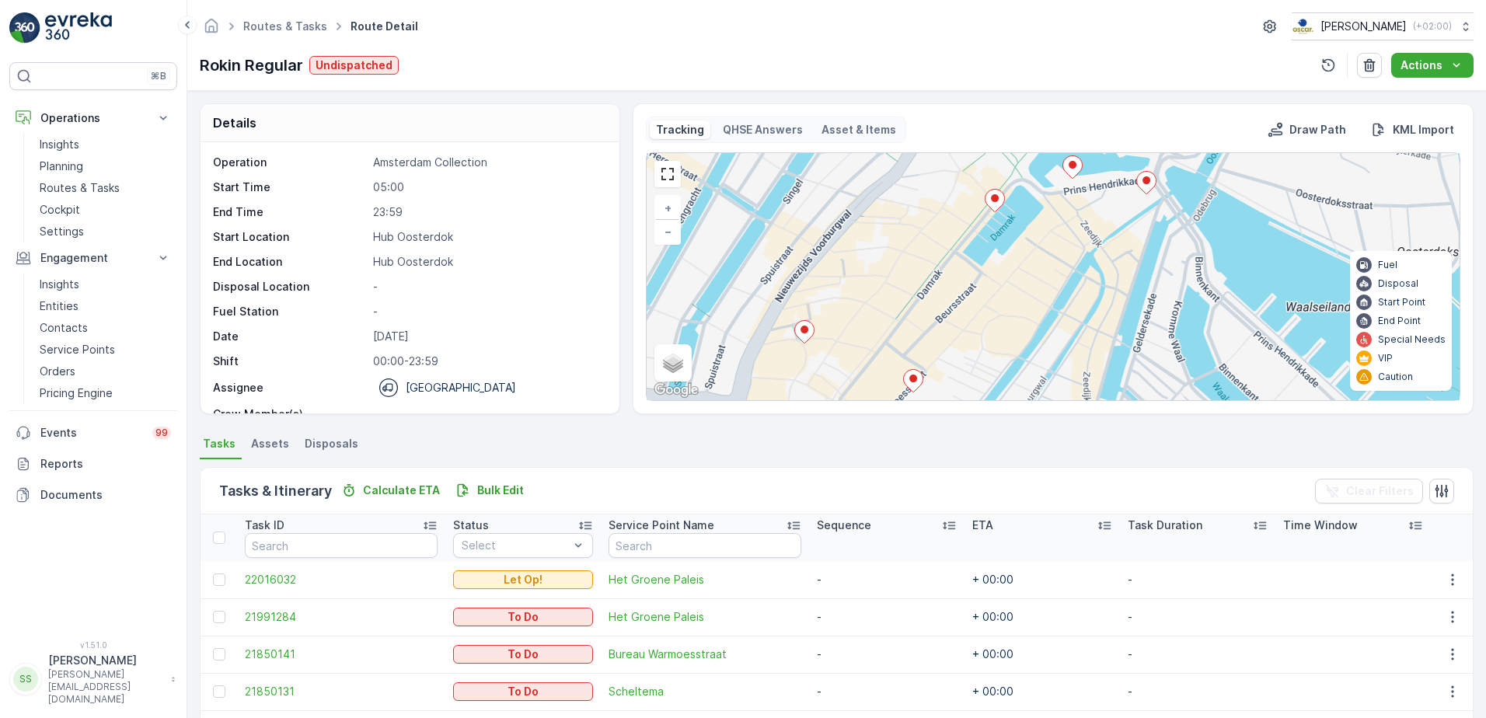
drag, startPoint x: 995, startPoint y: 311, endPoint x: 1065, endPoint y: 274, distance: 78.2
click at [1065, 274] on div "2 3 + − Satellite Roadmap Terrain Hybrid Leaflet Keyboard shortcuts Map Data Ma…" at bounding box center [1053, 276] width 813 height 247
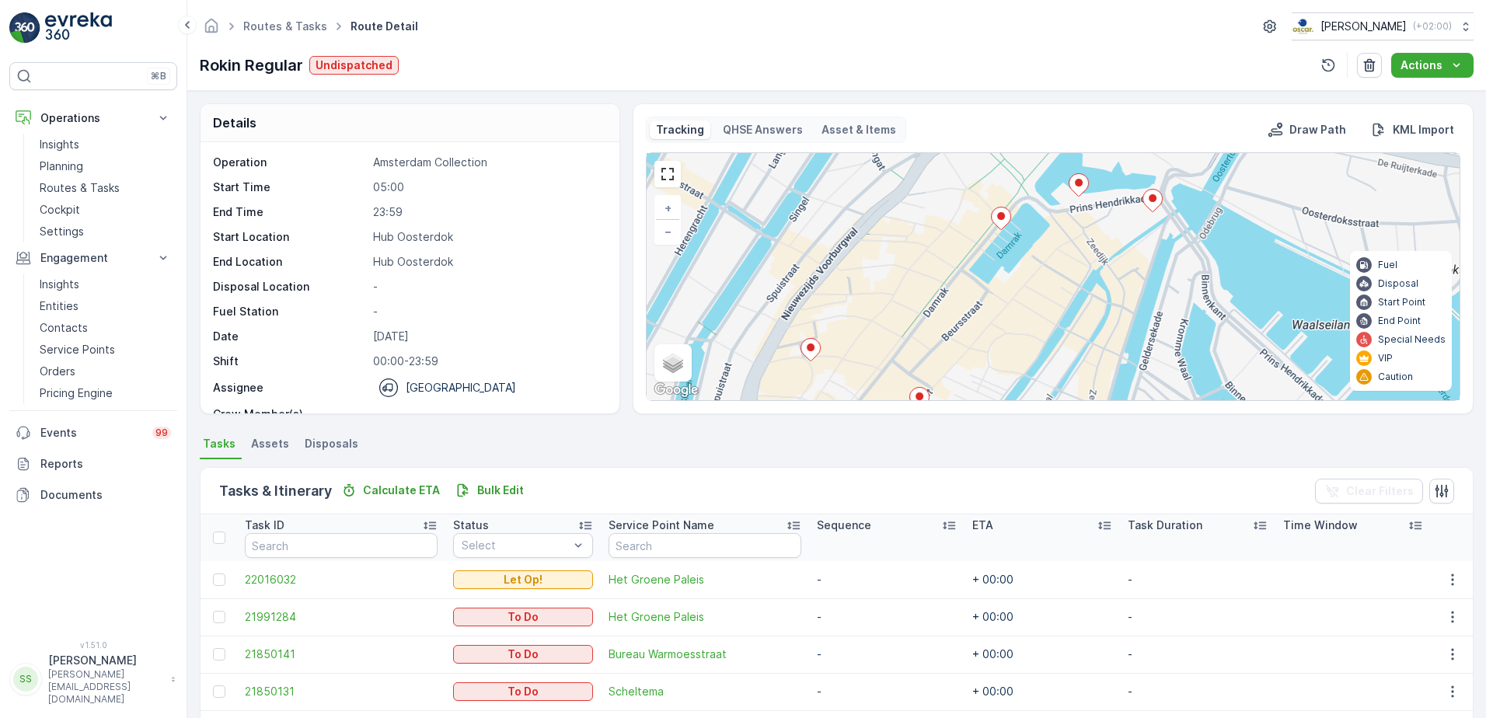
drag, startPoint x: 904, startPoint y: 221, endPoint x: 910, endPoint y: 239, distance: 18.9
click at [910, 239] on div "2 3 + − Satellite Roadmap Terrain Hybrid Leaflet Keyboard shortcuts Map Data Ma…" at bounding box center [1053, 276] width 813 height 247
click at [981, 124] on div "Tracking QHSE Answers Asset & Items Draw Path KML Import" at bounding box center [1053, 130] width 814 height 26
click at [909, 124] on div "Tracking QHSE Answers Asset & Items Draw Path KML Import" at bounding box center [1053, 130] width 814 height 26
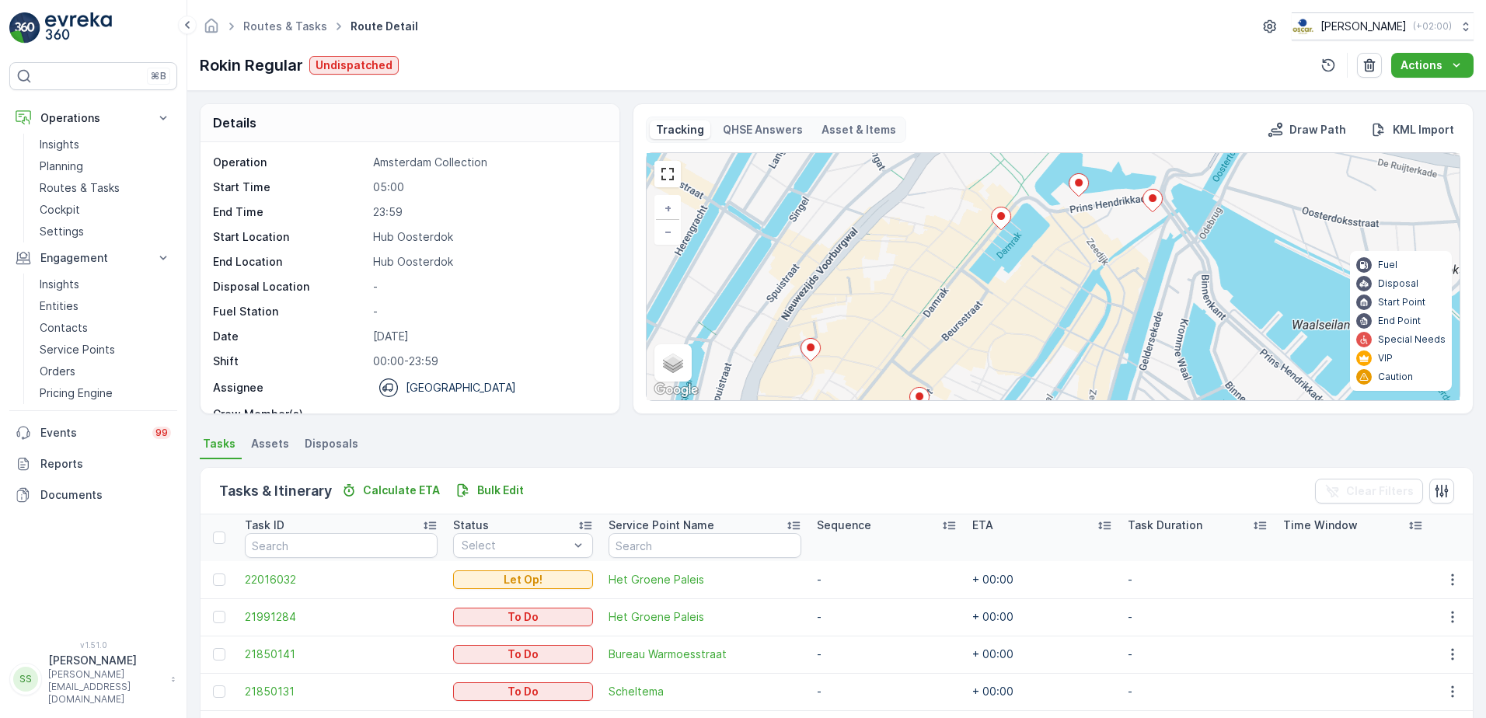
click at [496, 120] on div "Details" at bounding box center [409, 123] width 419 height 38
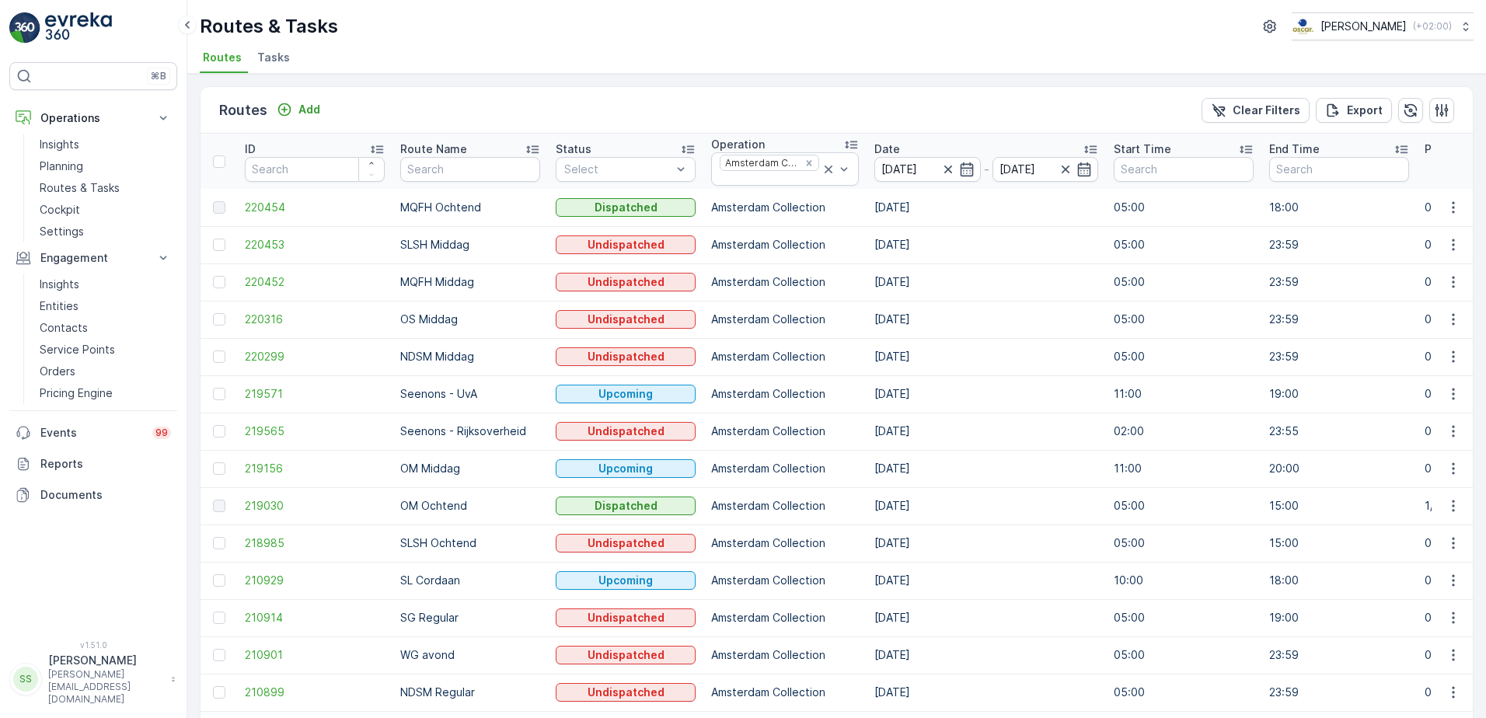
drag, startPoint x: 439, startPoint y: 122, endPoint x: 445, endPoint y: 117, distance: 8.3
click at [440, 122] on div "Routes Add Clear Filters Export" at bounding box center [836, 110] width 1272 height 47
click at [241, 64] on li "Routes" at bounding box center [224, 60] width 48 height 26
click at [273, 54] on span "Tasks" at bounding box center [273, 58] width 33 height 16
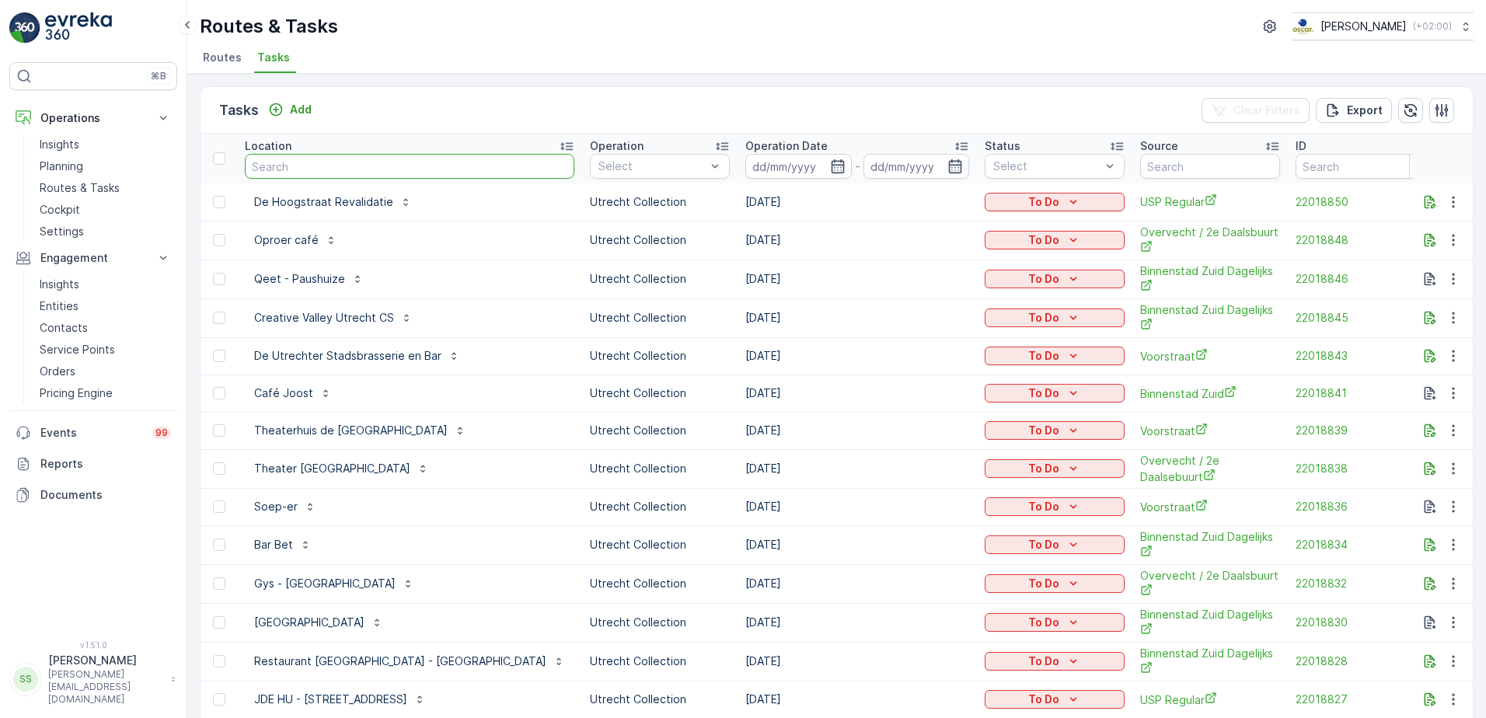
click at [332, 165] on input "text" at bounding box center [409, 166] width 329 height 25
type input "central"
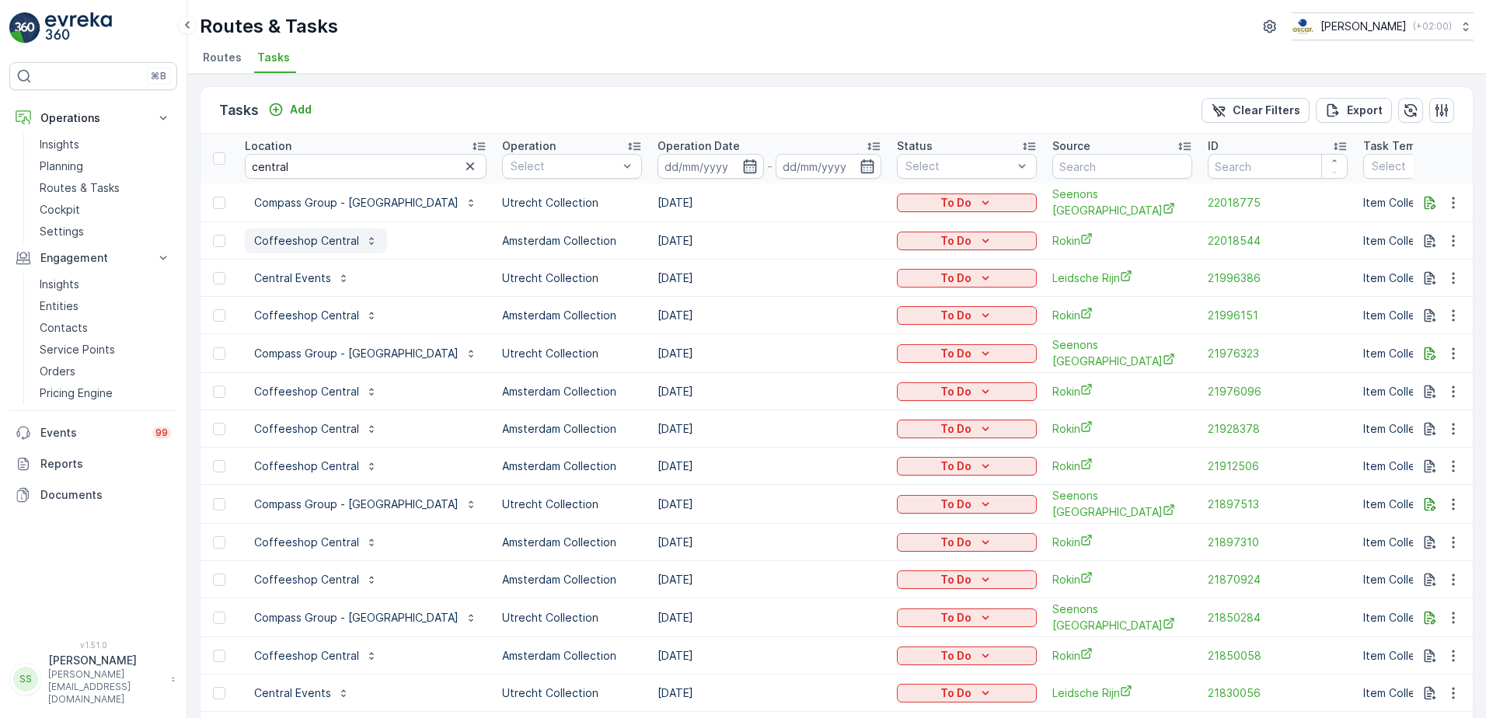
click at [308, 236] on p "Coffeeshop Central" at bounding box center [306, 241] width 105 height 16
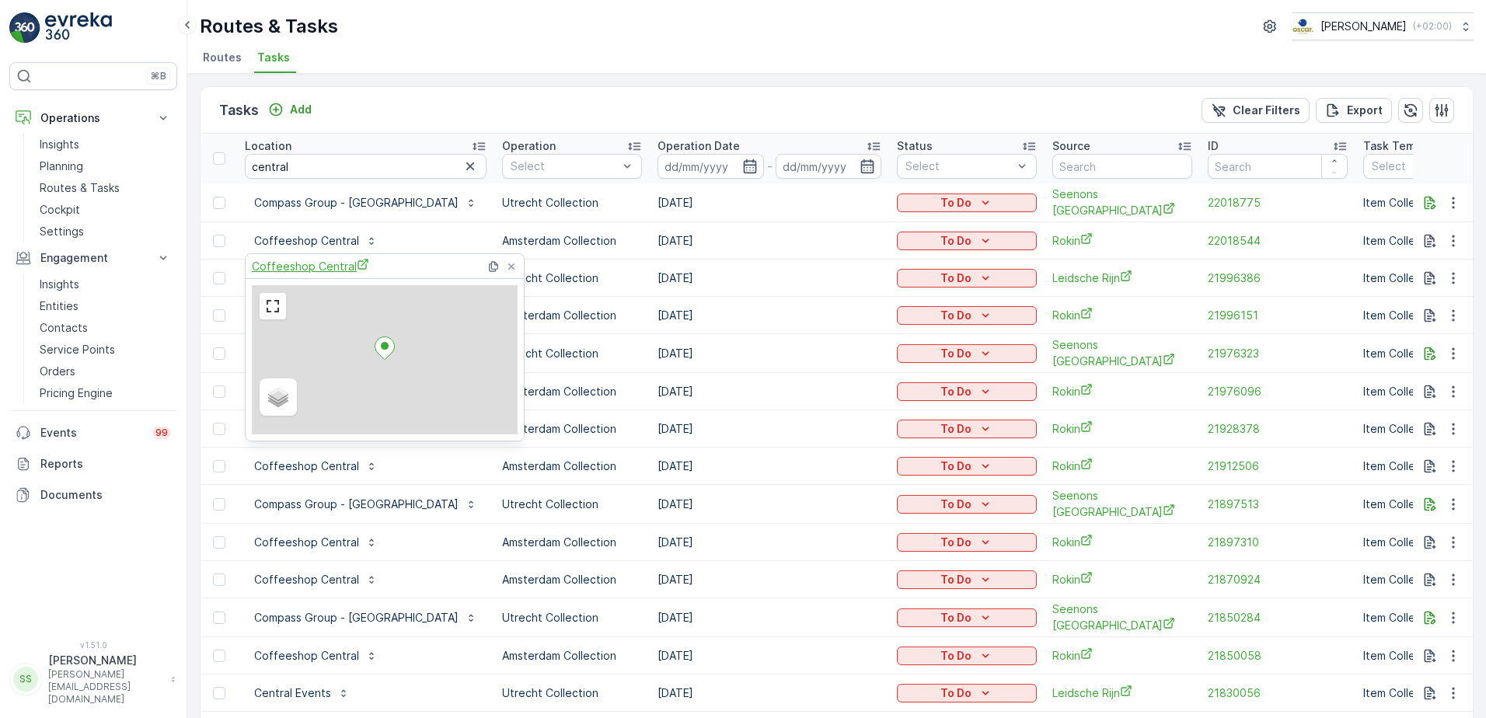
click at [284, 265] on span "Coffeeshop Central" at bounding box center [310, 266] width 117 height 16
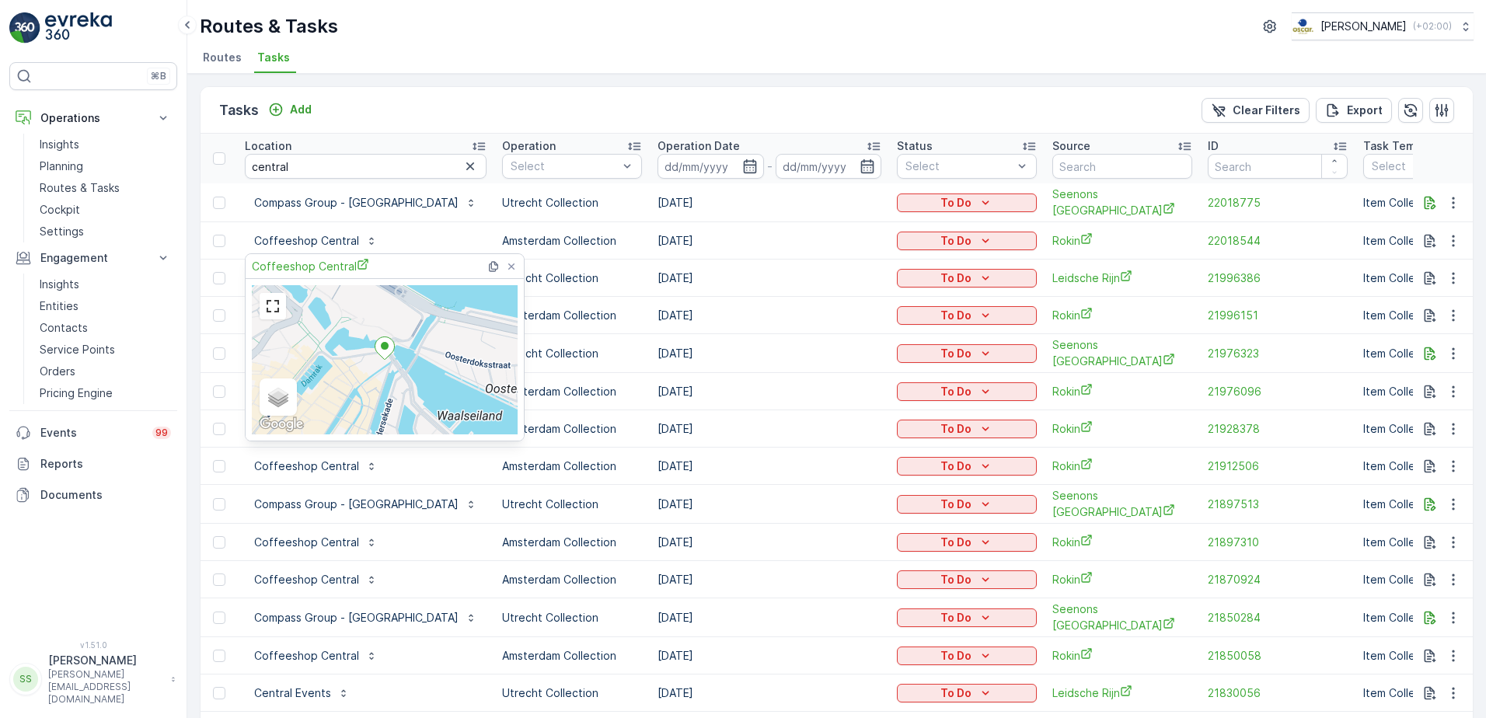
drag, startPoint x: 514, startPoint y: 267, endPoint x: 609, endPoint y: 218, distance: 106.7
click at [514, 267] on icon at bounding box center [511, 266] width 12 height 12
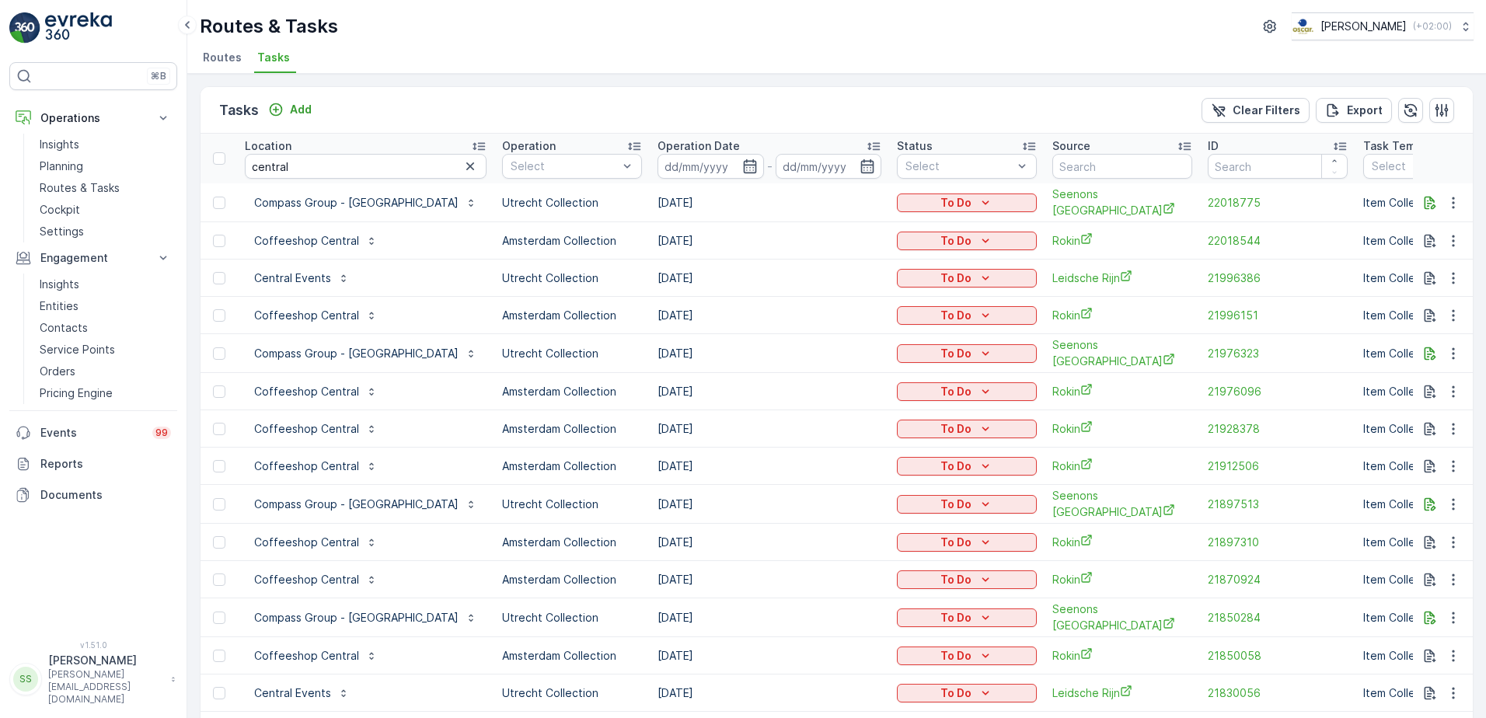
click at [647, 108] on div "Tasks Add Clear Filters Export" at bounding box center [836, 110] width 1272 height 47
click at [549, 99] on div "Tasks Add Clear Filters Export" at bounding box center [836, 110] width 1272 height 47
click at [226, 61] on span "Routes" at bounding box center [222, 58] width 39 height 16
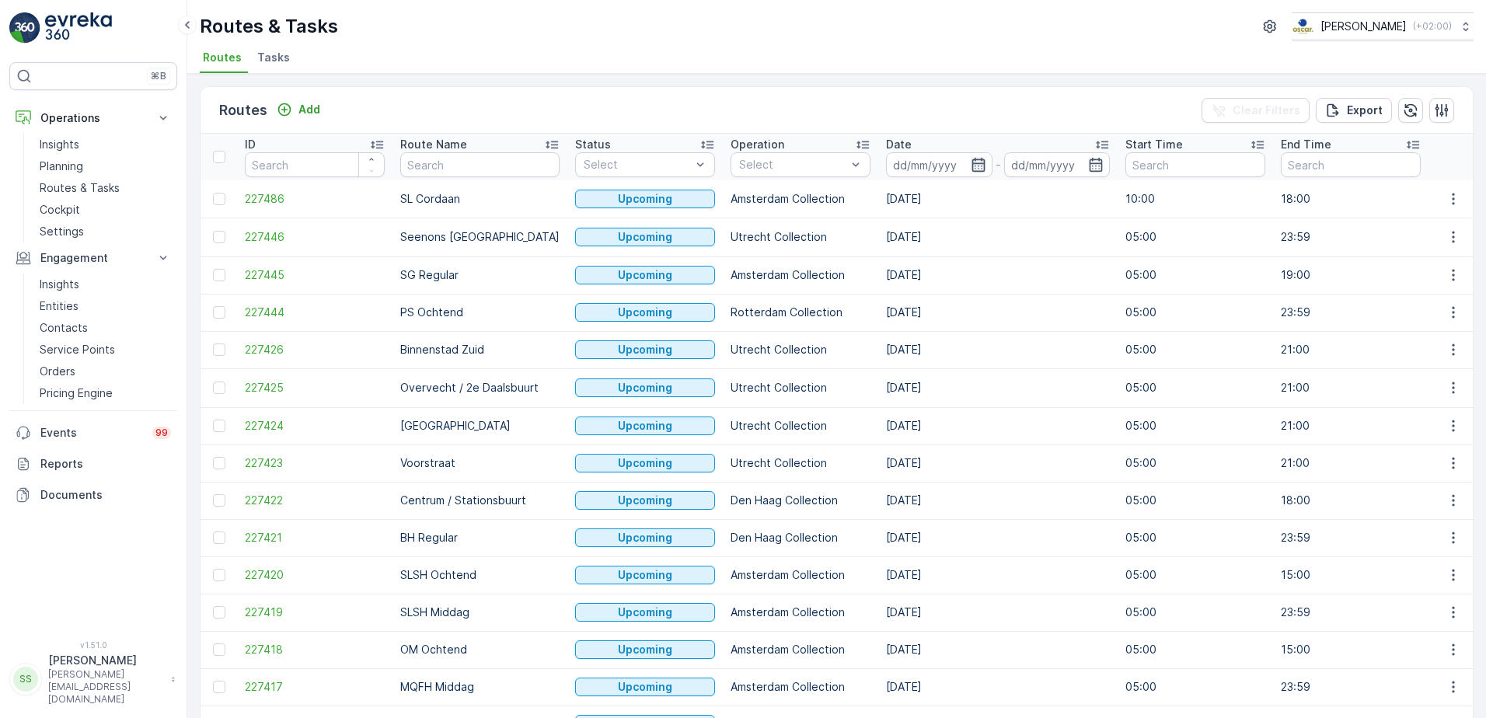
click at [971, 163] on icon "button" at bounding box center [977, 165] width 13 height 14
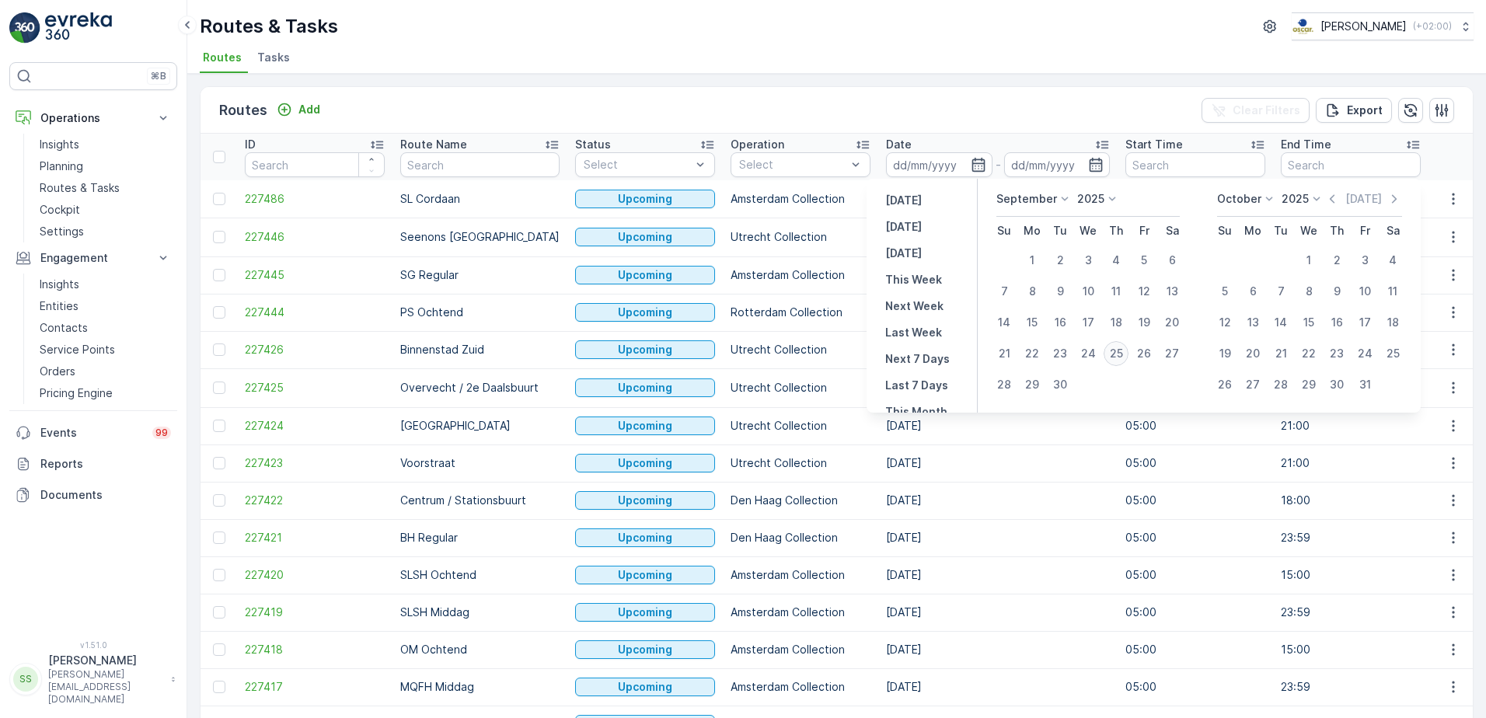
click at [1116, 355] on div "25" at bounding box center [1115, 353] width 25 height 25
type input "[DATE]"
click at [1041, 121] on div "Routes Add Clear Filters Export" at bounding box center [836, 110] width 1272 height 47
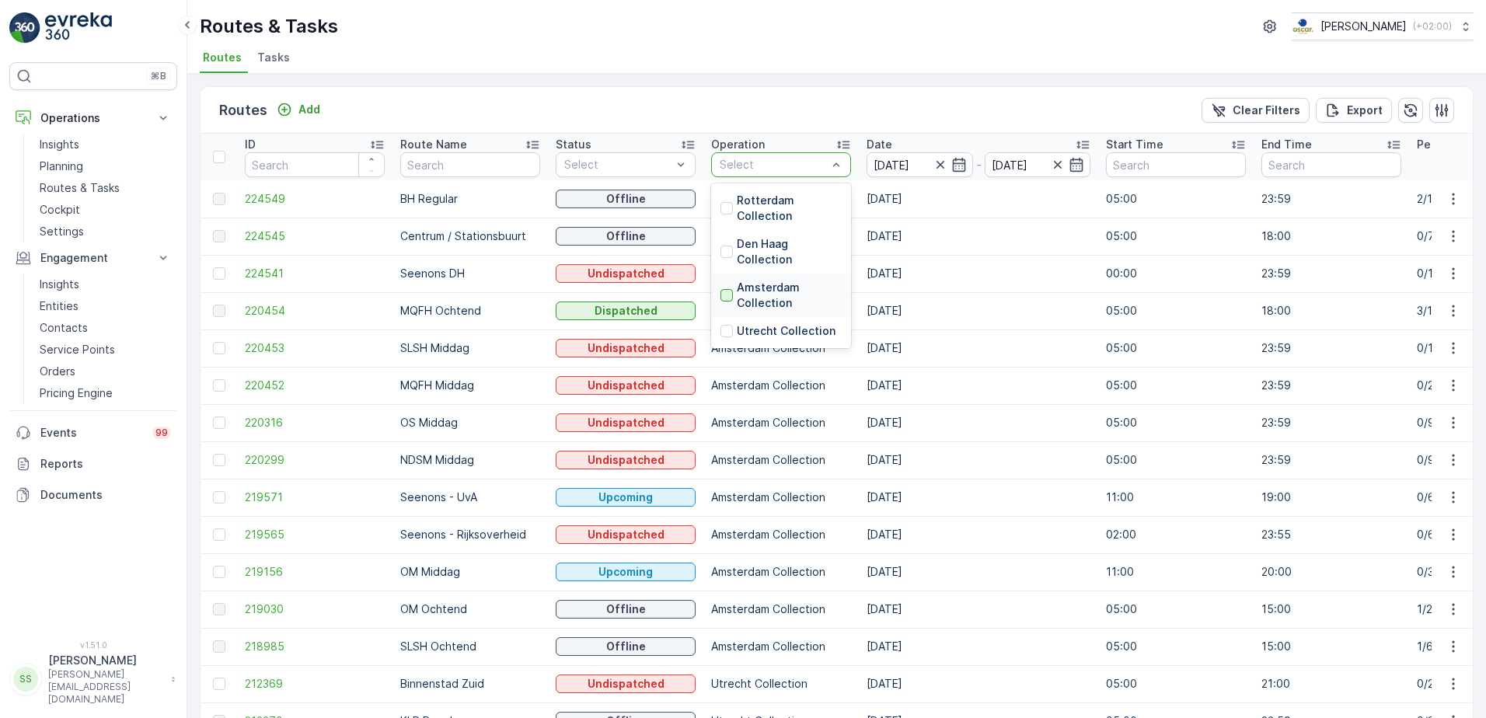
click at [727, 296] on div at bounding box center [726, 295] width 12 height 12
click at [784, 113] on div "Routes Add Clear Filters Export" at bounding box center [836, 110] width 1272 height 47
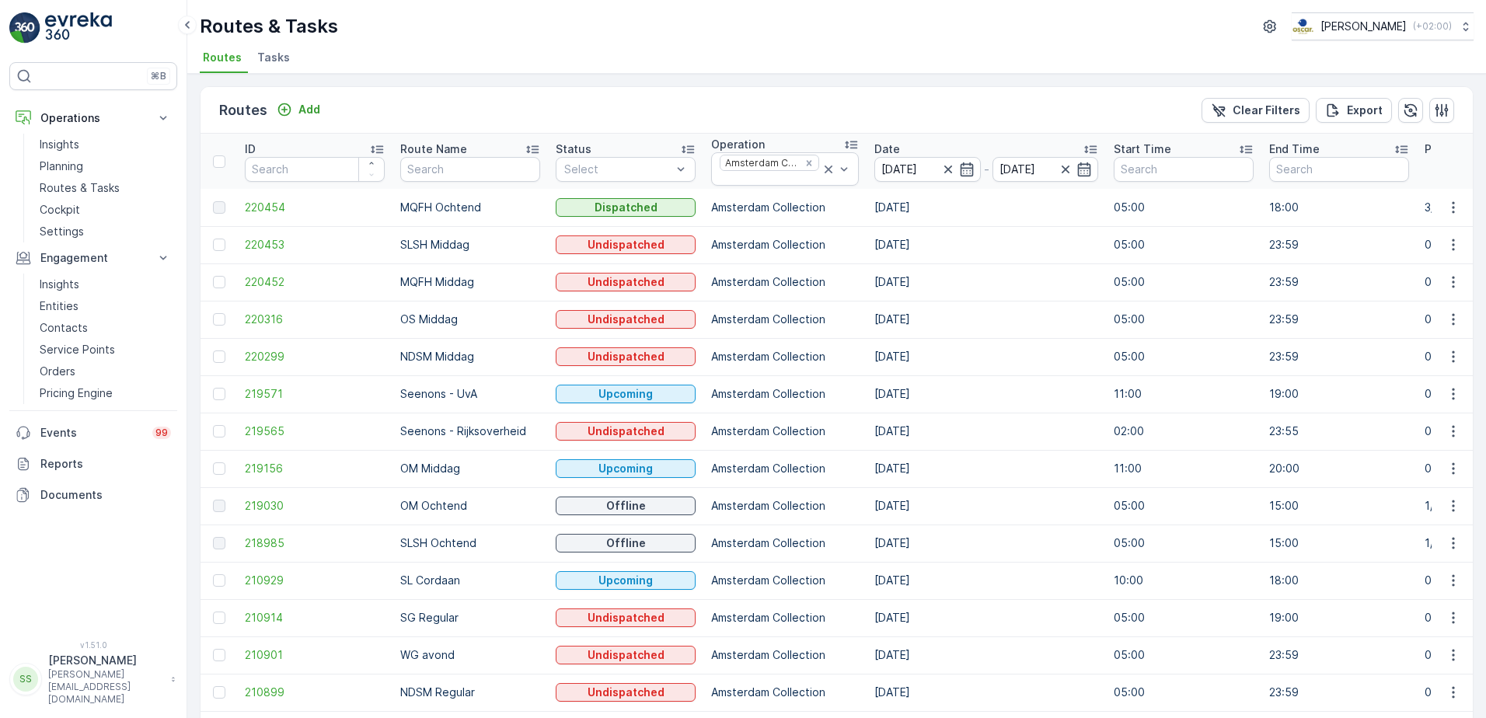
scroll to position [246, 0]
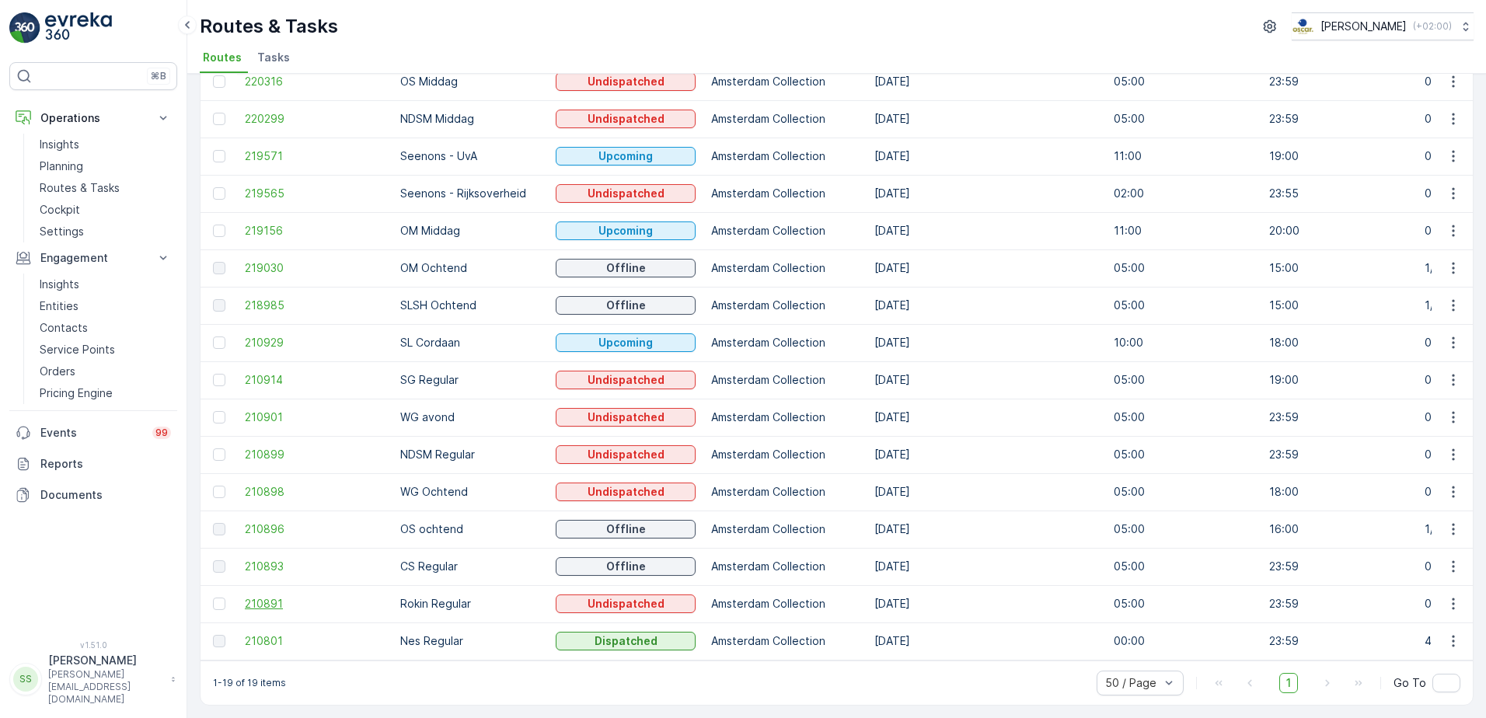
click at [277, 549] on span "210891" at bounding box center [315, 604] width 140 height 16
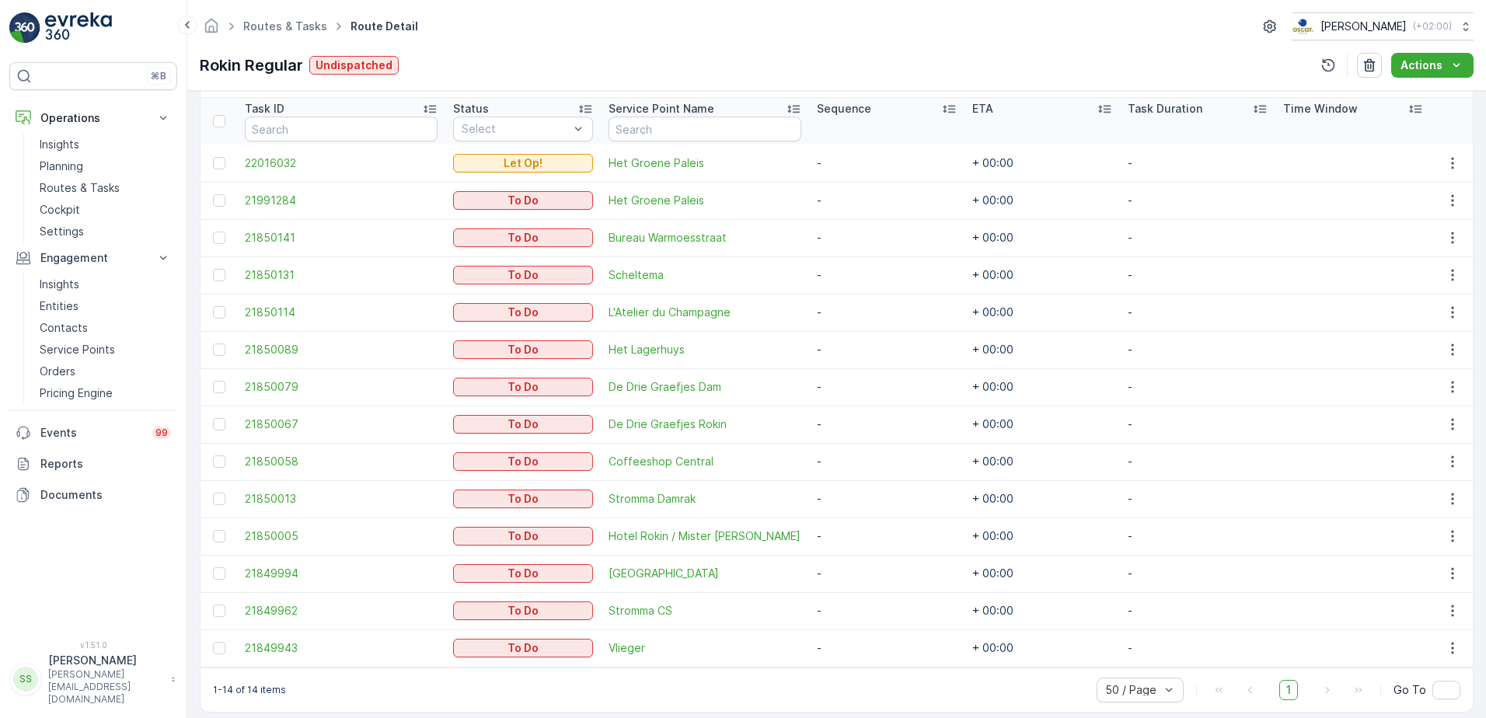
scroll to position [431, 0]
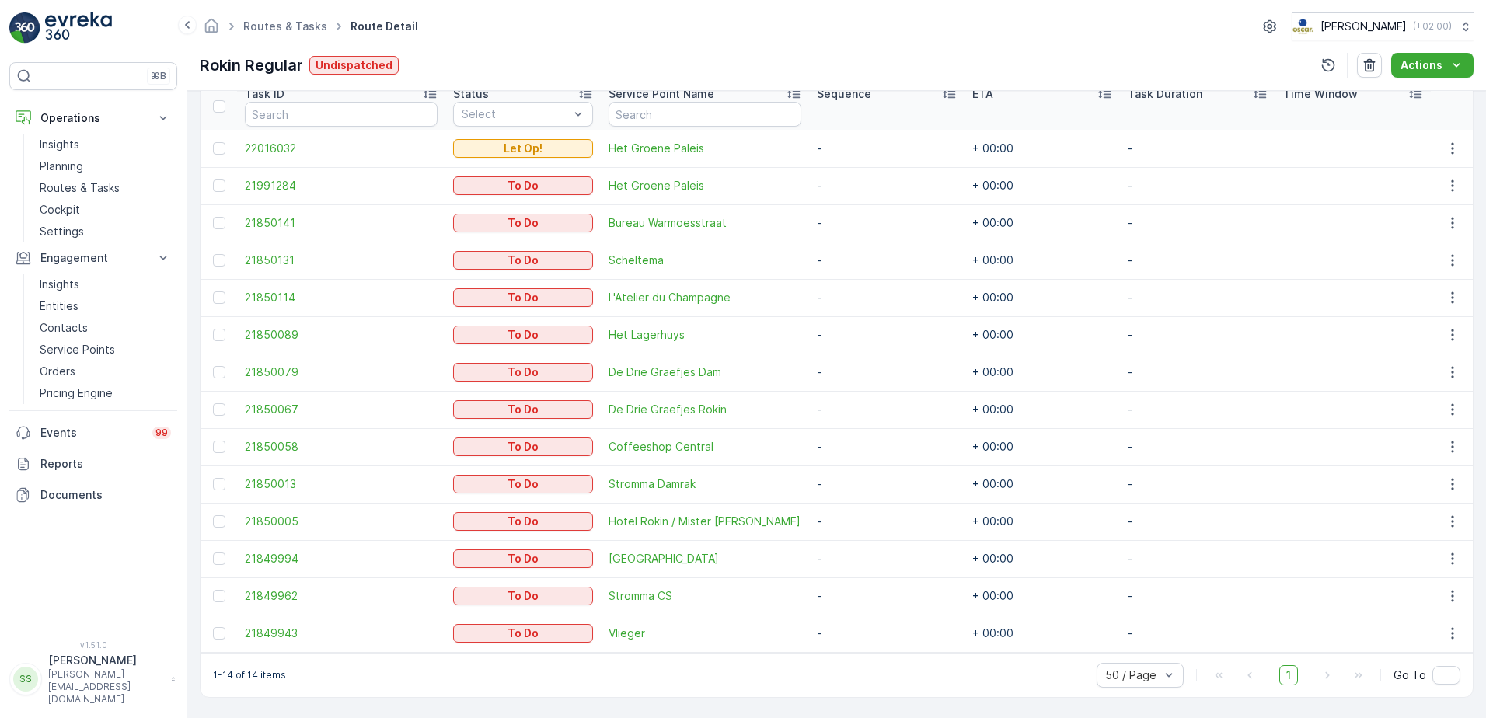
click at [512, 36] on div "Routes & Tasks Route Detail [PERSON_NAME] ( +02:00 )" at bounding box center [837, 26] width 1274 height 28
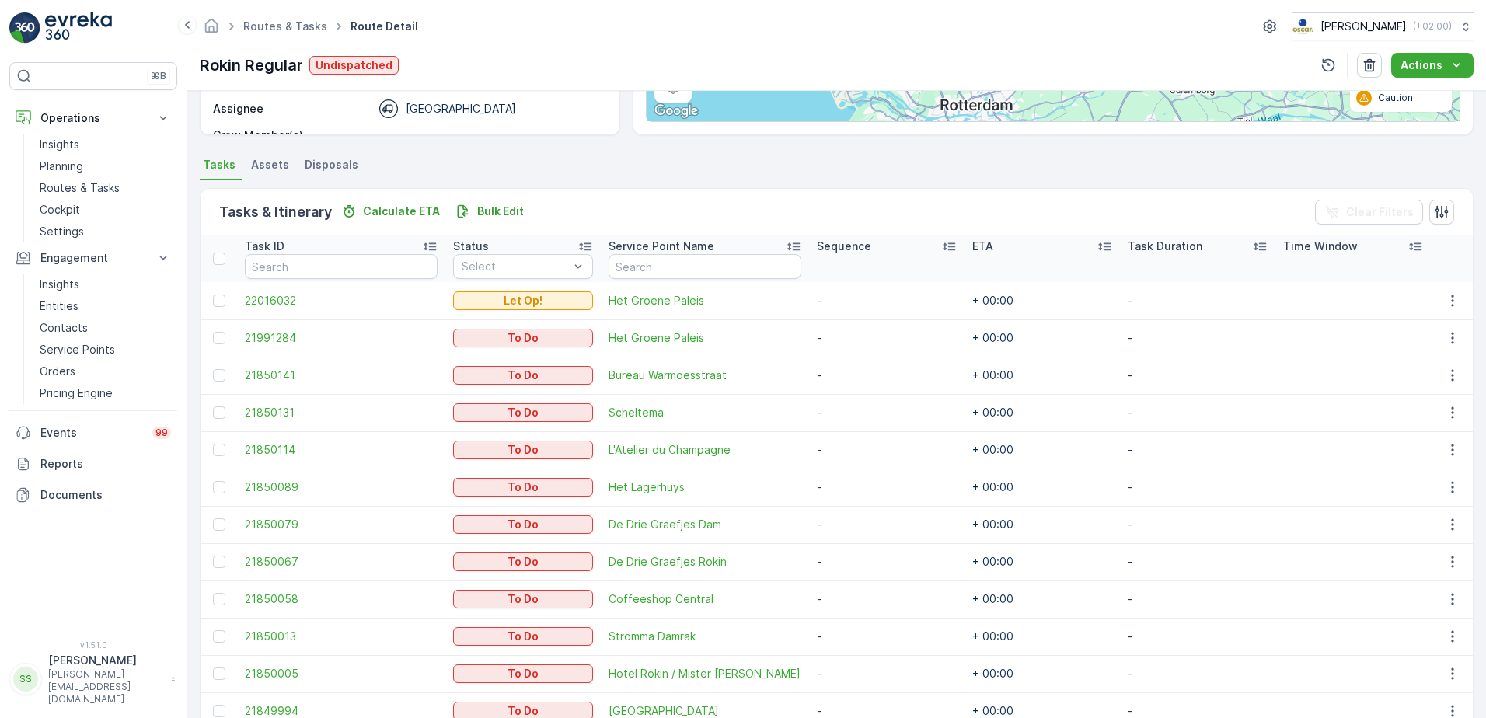
scroll to position [276, 0]
click at [563, 152] on div "Details Operation Amsterdam Collection Start Time 05:00 End Time 23:59 Start Lo…" at bounding box center [836, 404] width 1298 height 627
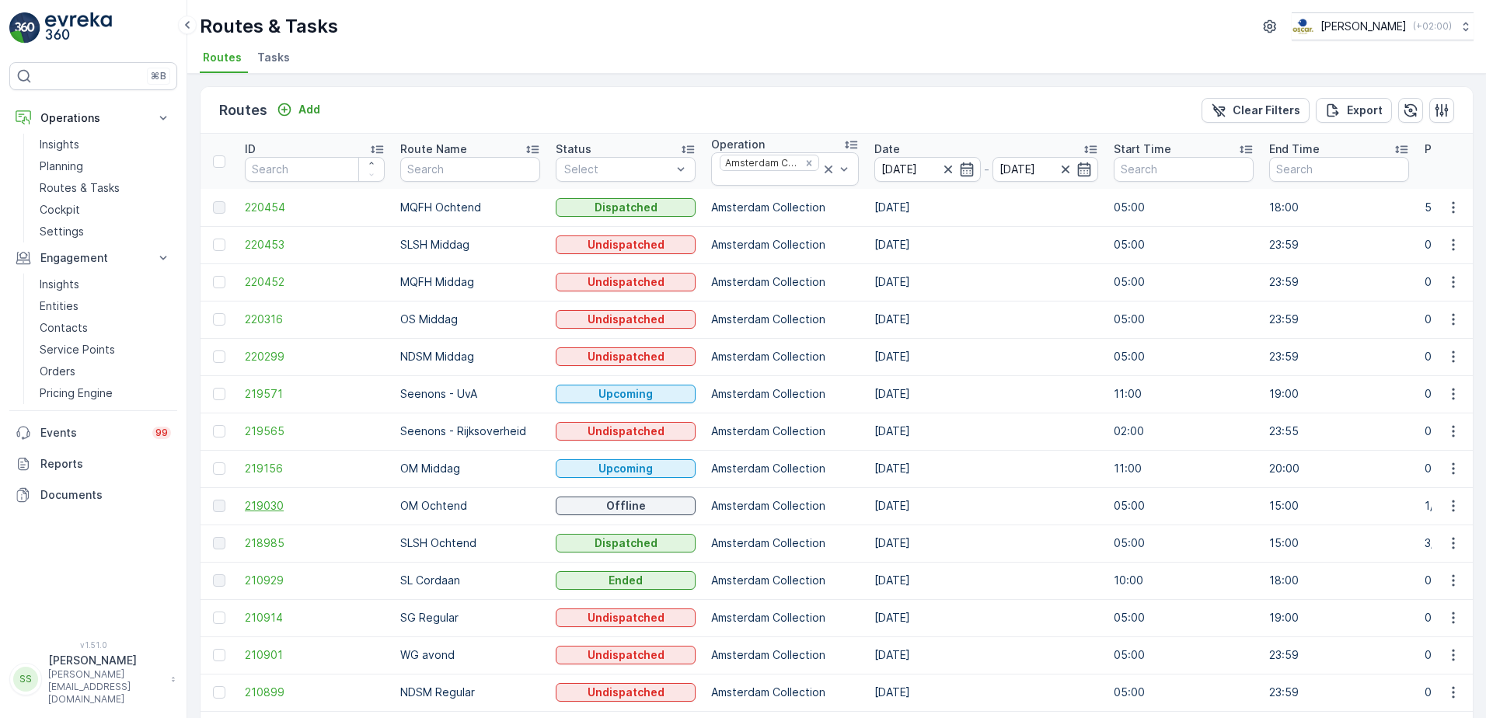
click at [277, 502] on span "219030" at bounding box center [315, 506] width 140 height 16
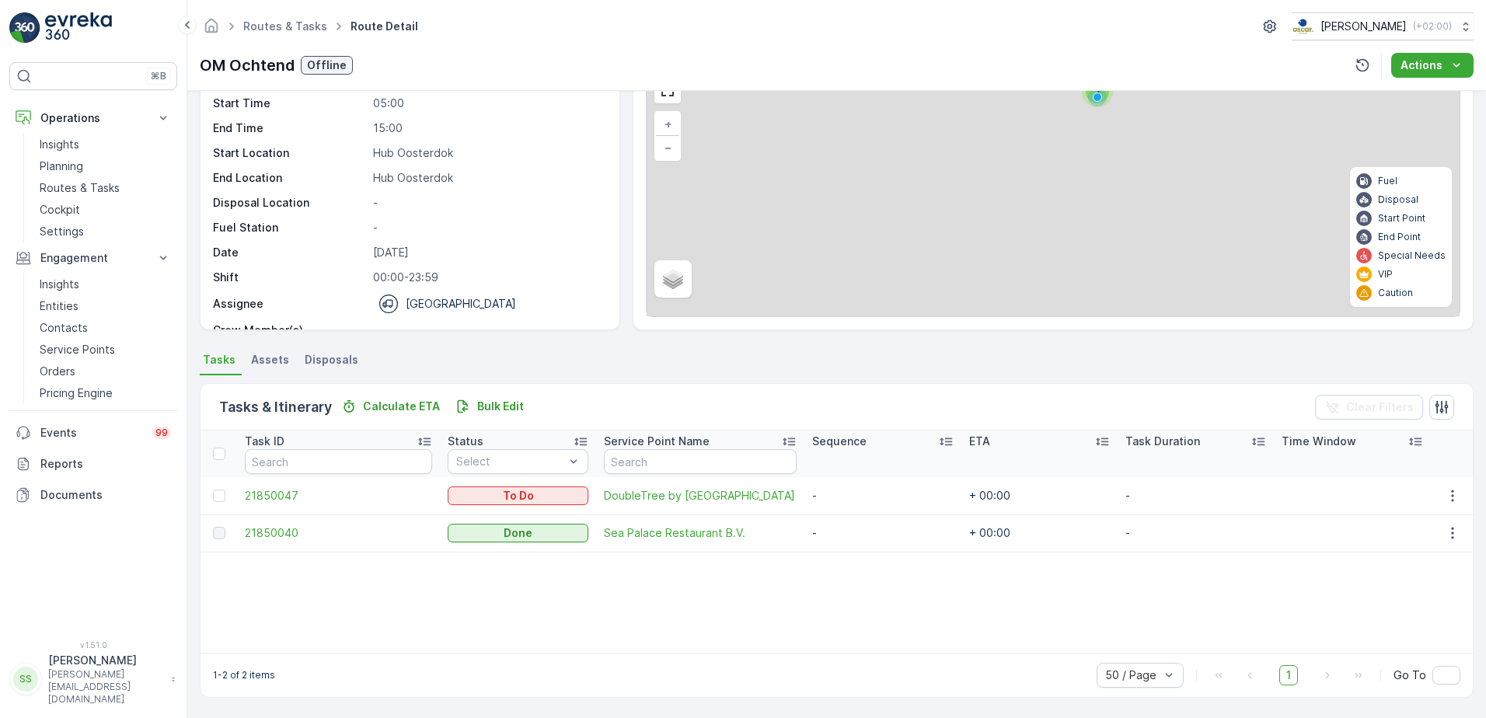
scroll to position [84, 0]
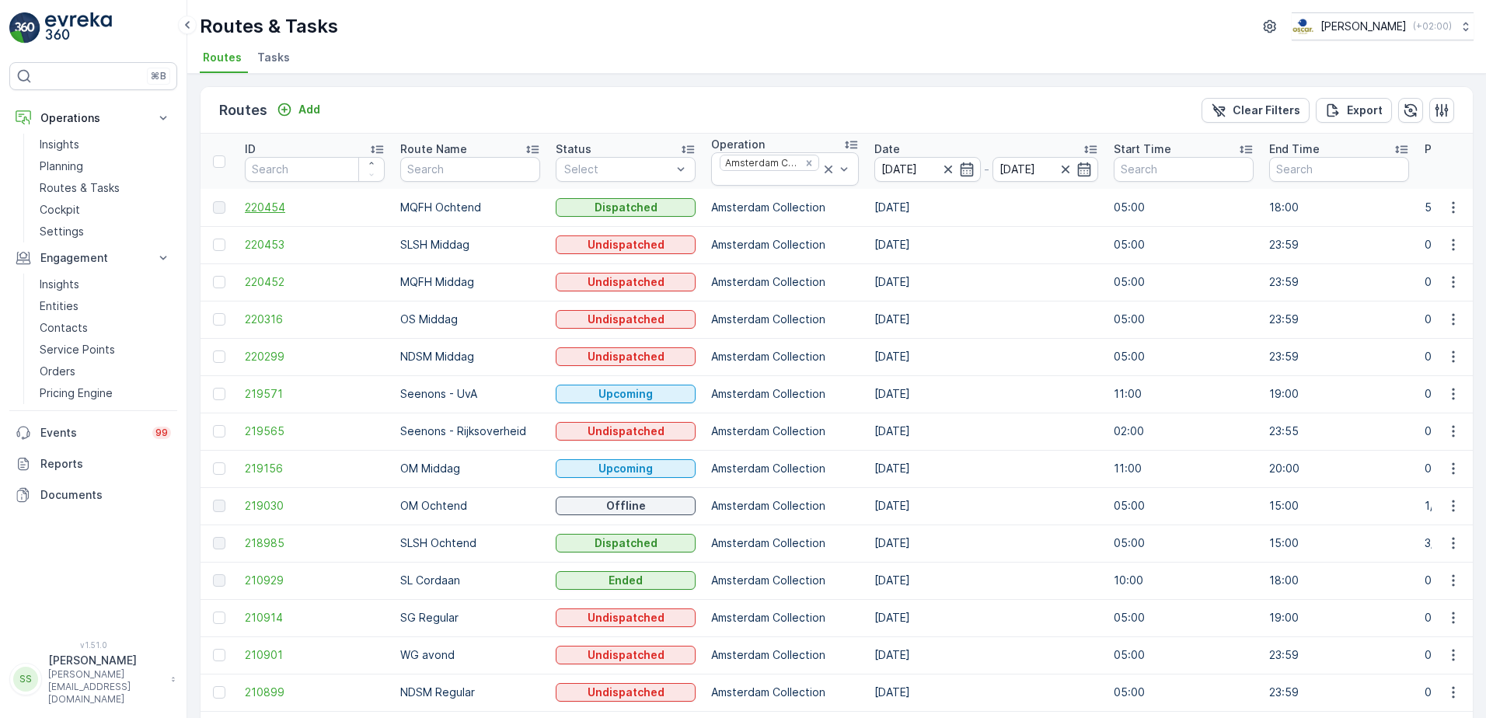
click at [259, 205] on span "220454" at bounding box center [315, 208] width 140 height 16
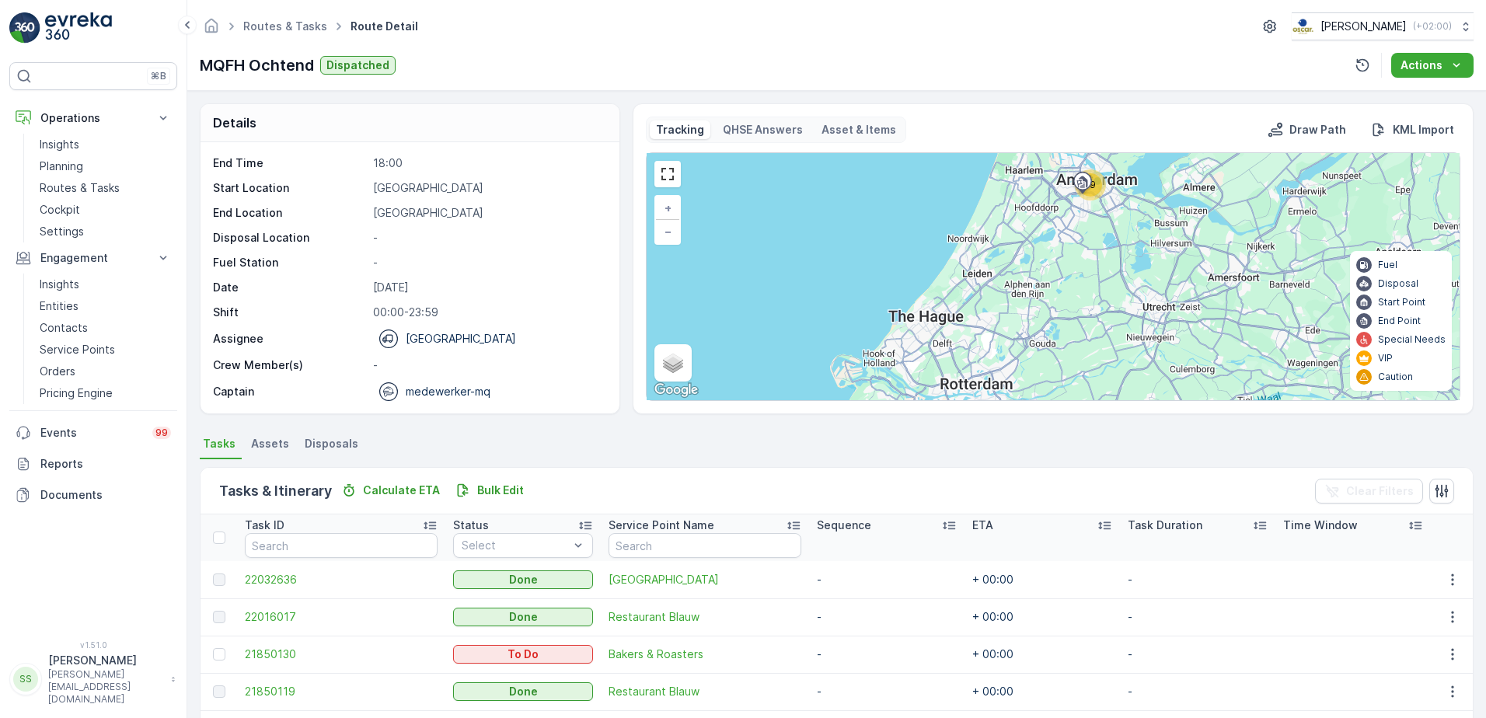
scroll to position [389, 0]
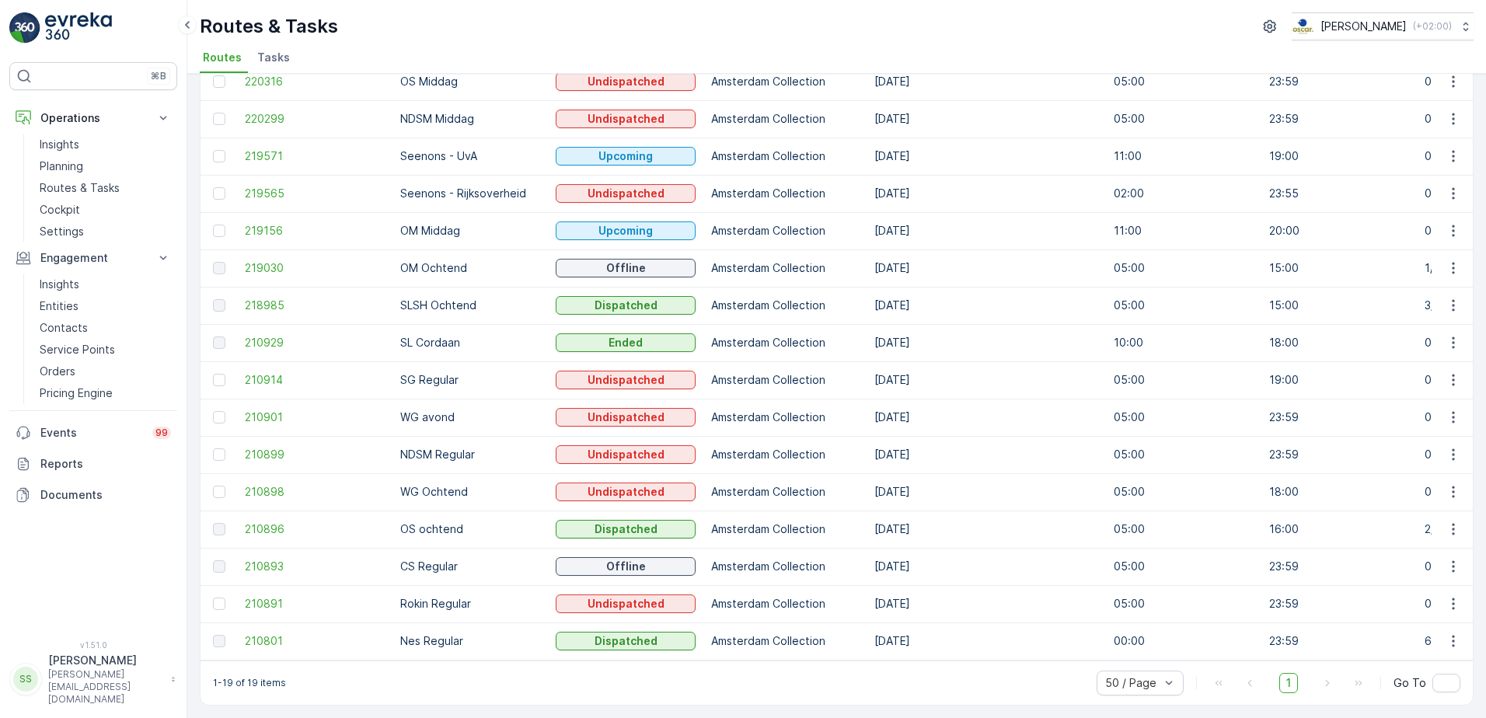
scroll to position [246, 0]
click at [261, 549] on span "210893" at bounding box center [315, 567] width 140 height 16
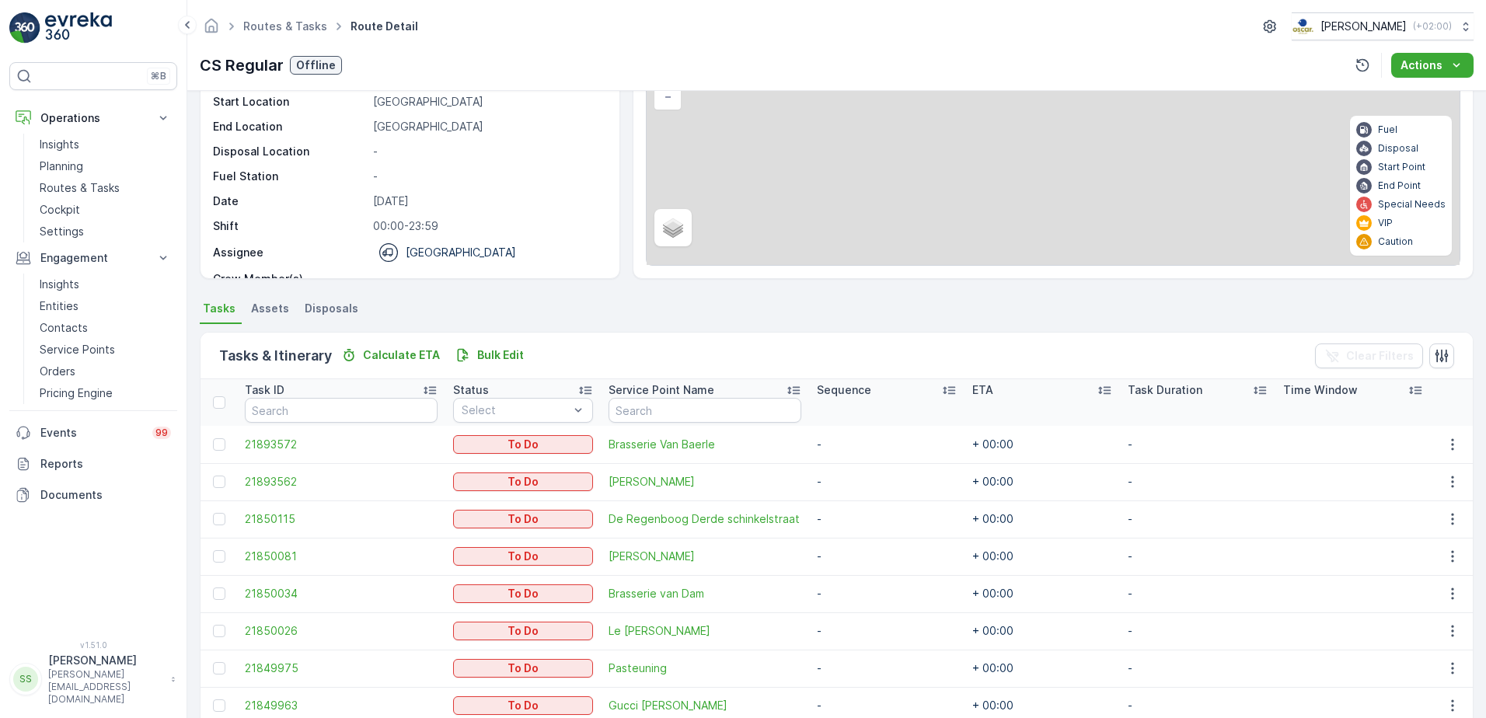
scroll to position [282, 0]
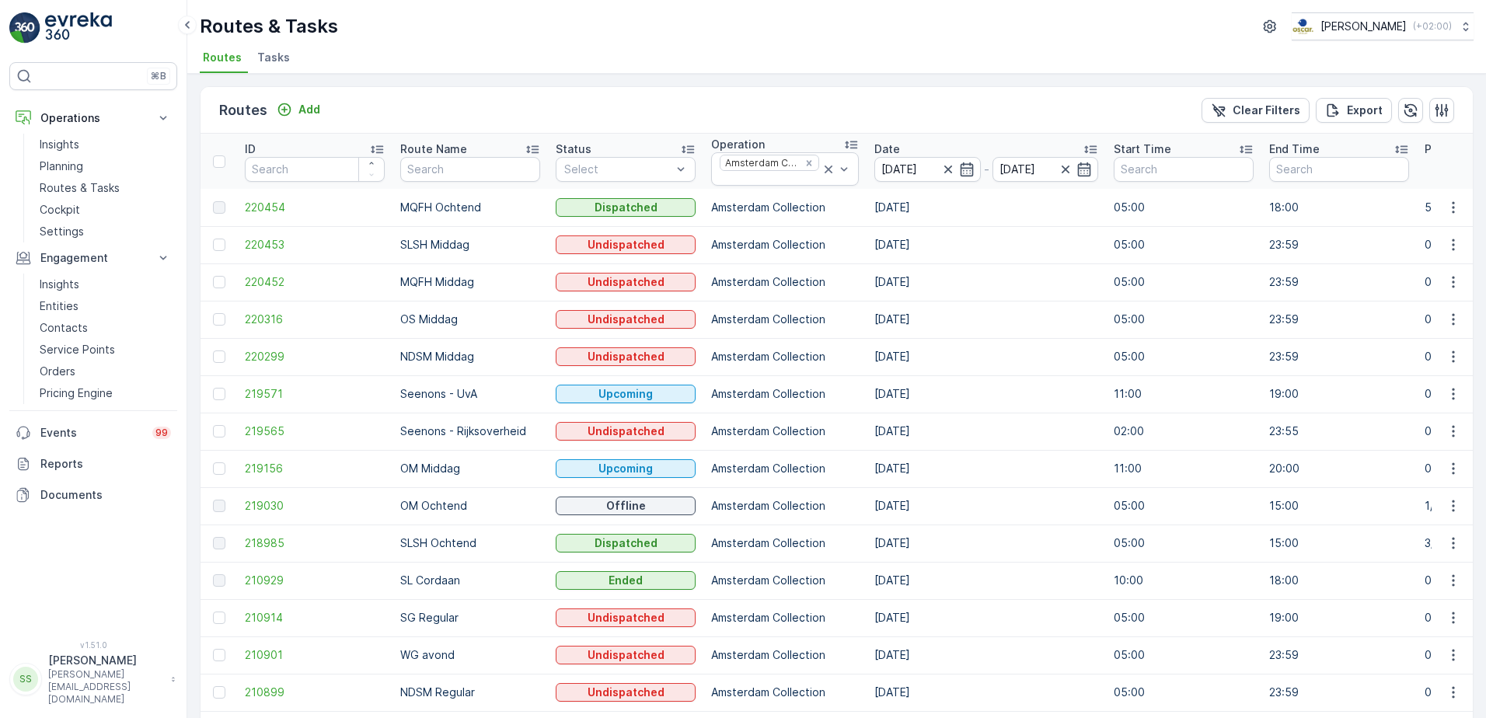
click at [428, 119] on div "Routes Add Clear Filters Export" at bounding box center [836, 110] width 1272 height 47
click at [803, 159] on icon "Remove Amsterdam Collection" at bounding box center [808, 163] width 11 height 11
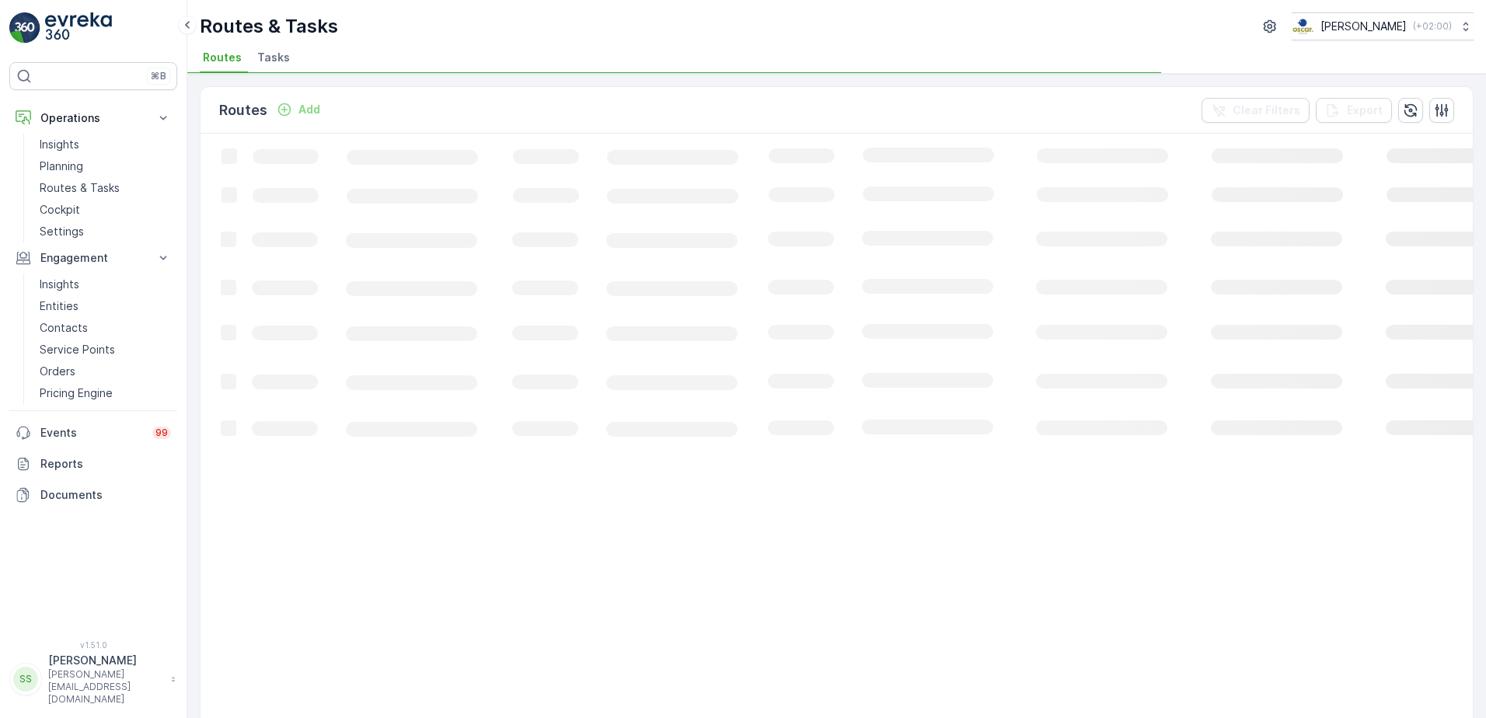
click at [804, 117] on div "Routes Add Clear Filters Export" at bounding box center [836, 110] width 1272 height 47
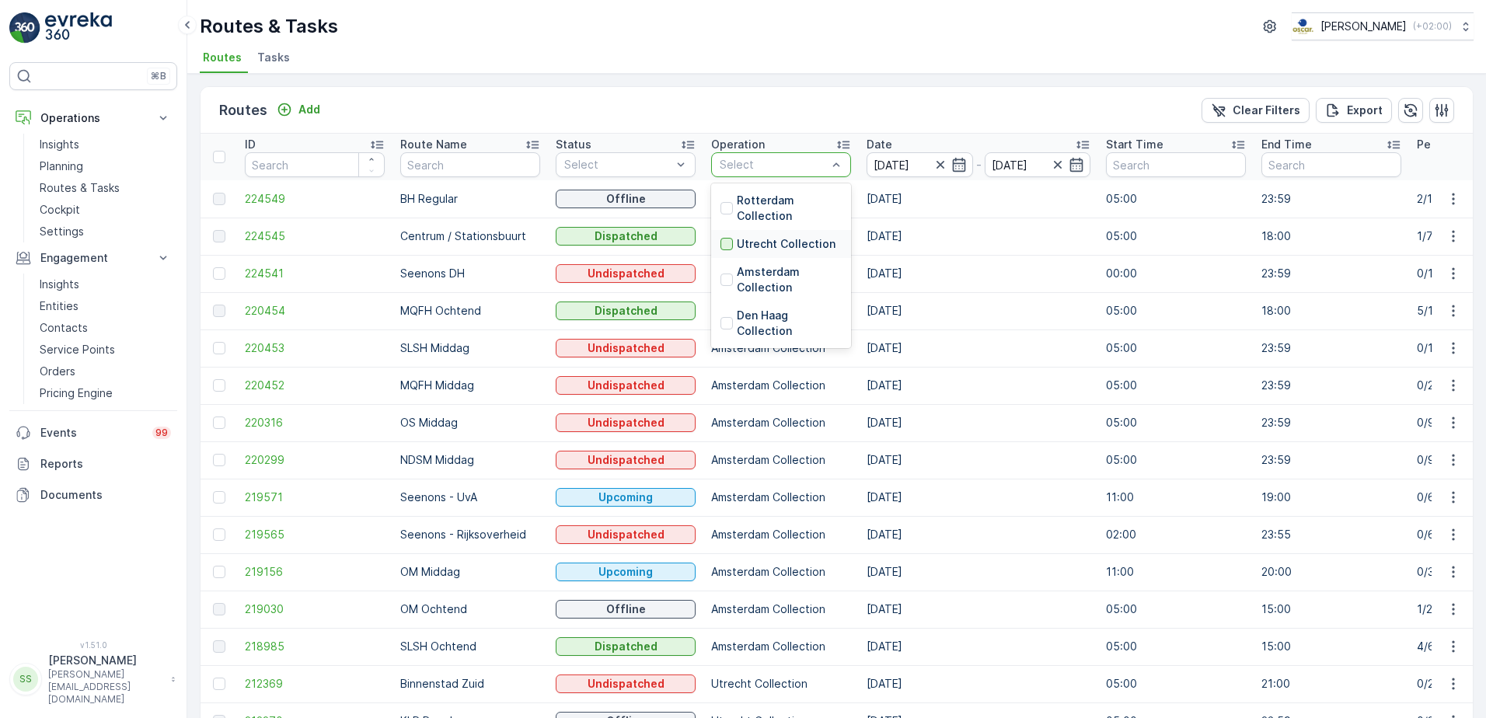
click at [727, 240] on div at bounding box center [726, 244] width 12 height 12
click at [751, 95] on div "Routes Add Clear Filters Export" at bounding box center [836, 110] width 1272 height 47
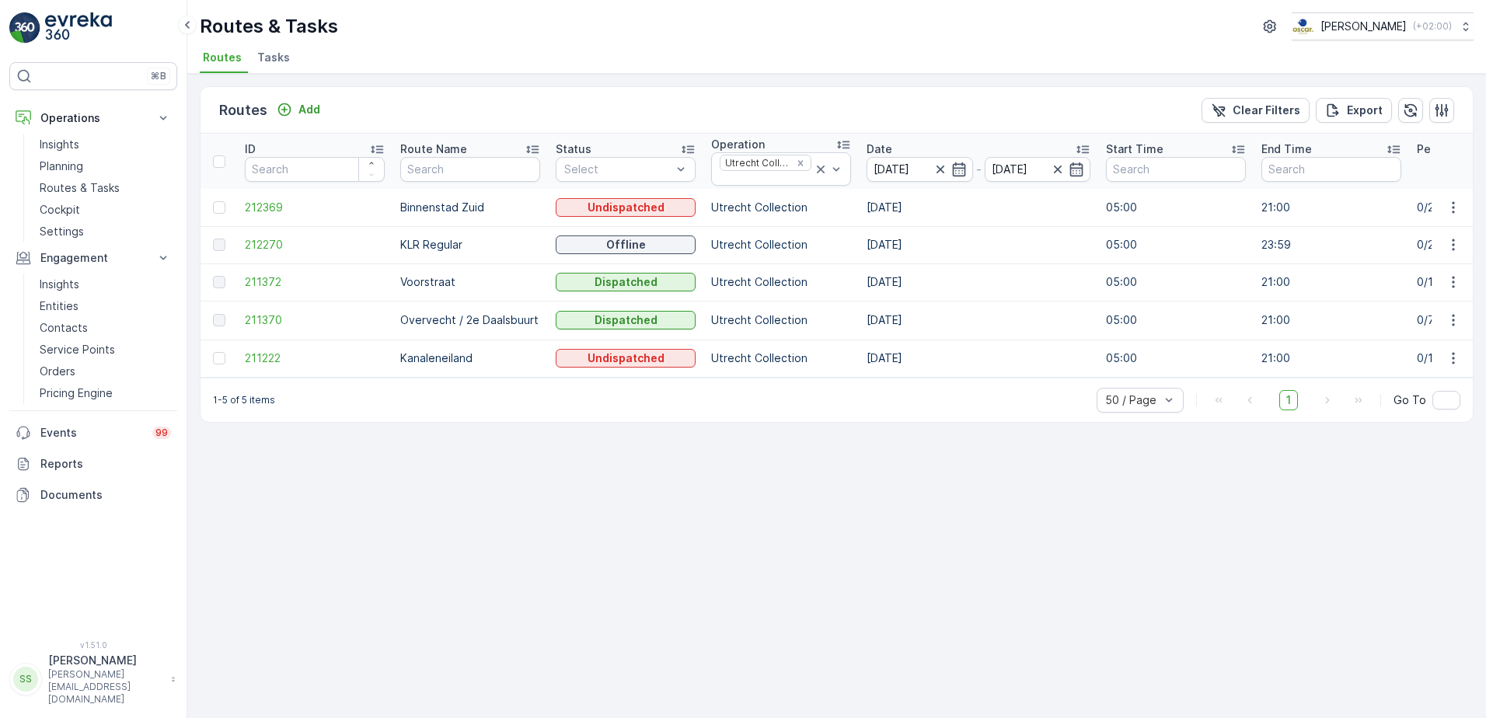
click at [389, 111] on div "Routes Add Clear Filters Export" at bounding box center [836, 110] width 1272 height 47
click at [390, 113] on div "Routes Add Clear Filters Export" at bounding box center [836, 110] width 1272 height 47
click at [260, 284] on span "211372" at bounding box center [315, 282] width 140 height 16
click at [263, 324] on span "211370" at bounding box center [315, 320] width 140 height 16
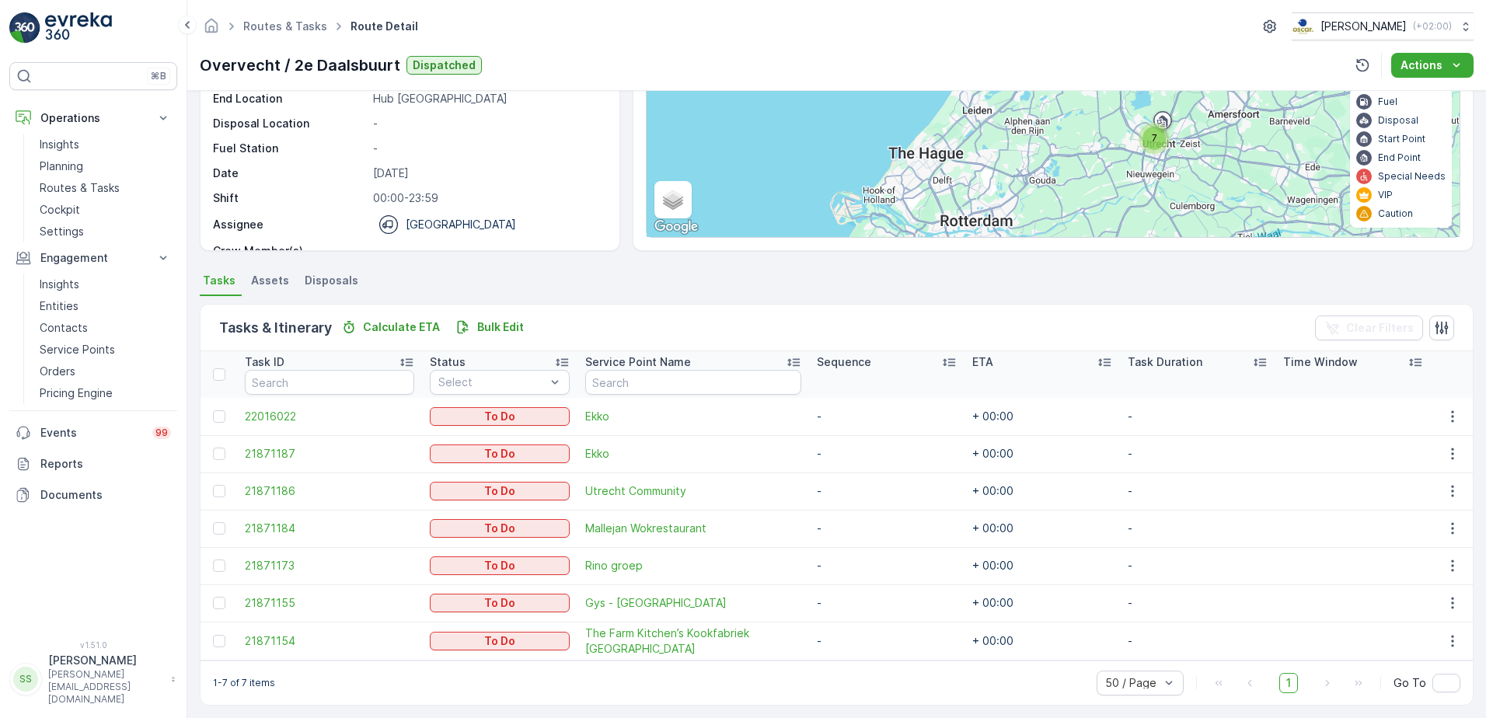
scroll to position [170, 0]
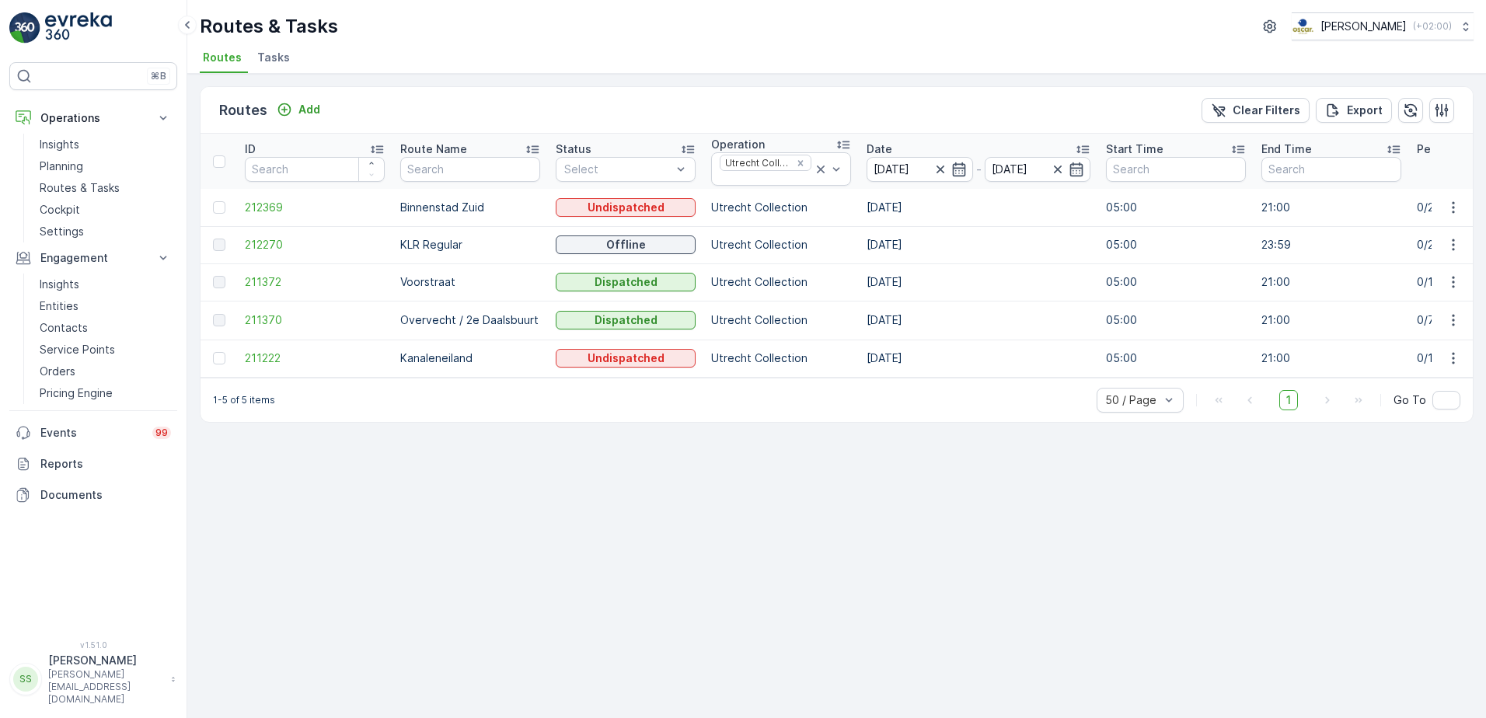
click at [468, 64] on ul "Routes Tasks" at bounding box center [830, 60] width 1261 height 26
click at [483, 79] on div "Routes Add Clear Filters Export ID Route Name Status Select Operation Utrecht C…" at bounding box center [836, 396] width 1298 height 644
drag, startPoint x: 375, startPoint y: 34, endPoint x: 368, endPoint y: 44, distance: 11.2
click at [375, 37] on div "Routes & Tasks Oscar Circulair ( +02:00 )" at bounding box center [837, 26] width 1274 height 28
click at [267, 60] on span "Tasks" at bounding box center [273, 58] width 33 height 16
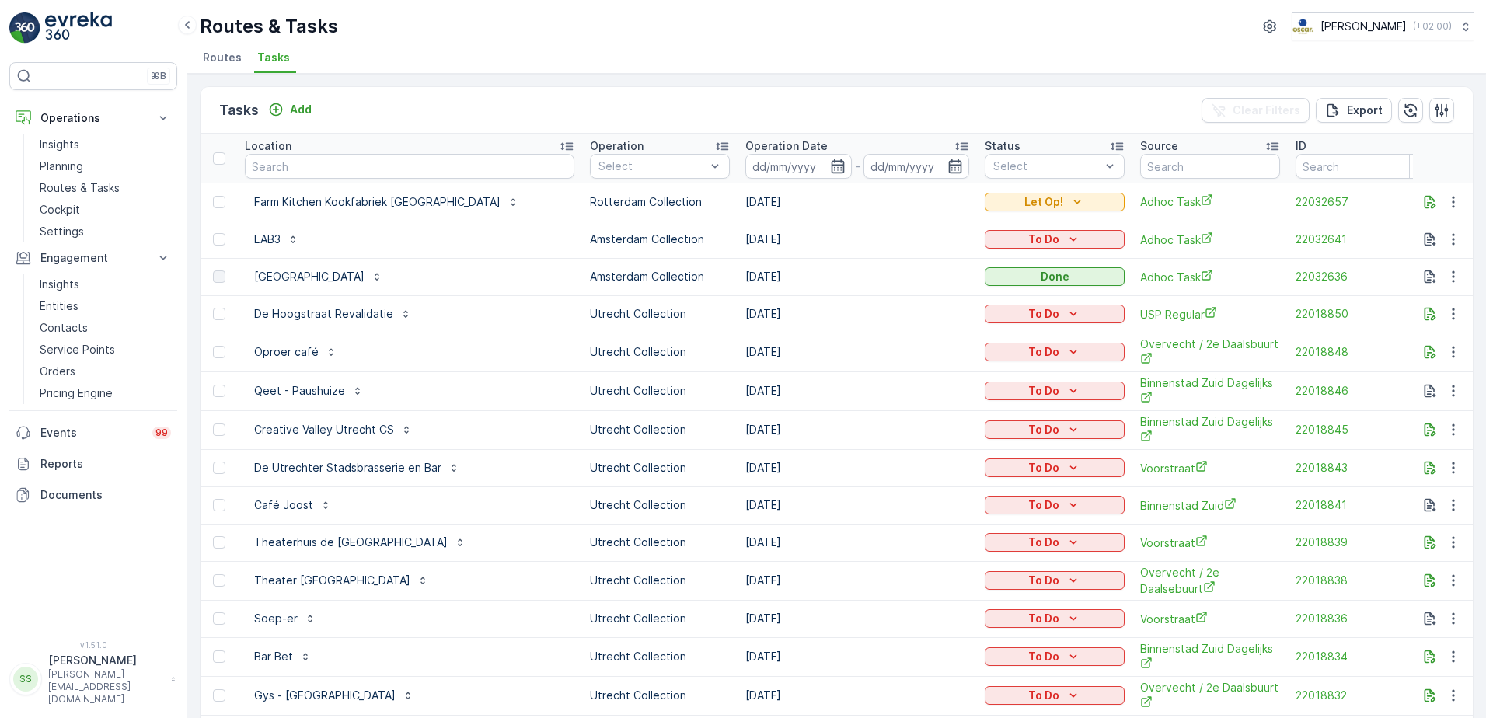
click at [295, 98] on div "Tasks Add Clear Filters Export" at bounding box center [836, 110] width 1272 height 47
click at [315, 122] on div "Tasks Add Clear Filters Export" at bounding box center [836, 110] width 1272 height 47
click at [290, 109] on p "Add" at bounding box center [301, 110] width 22 height 16
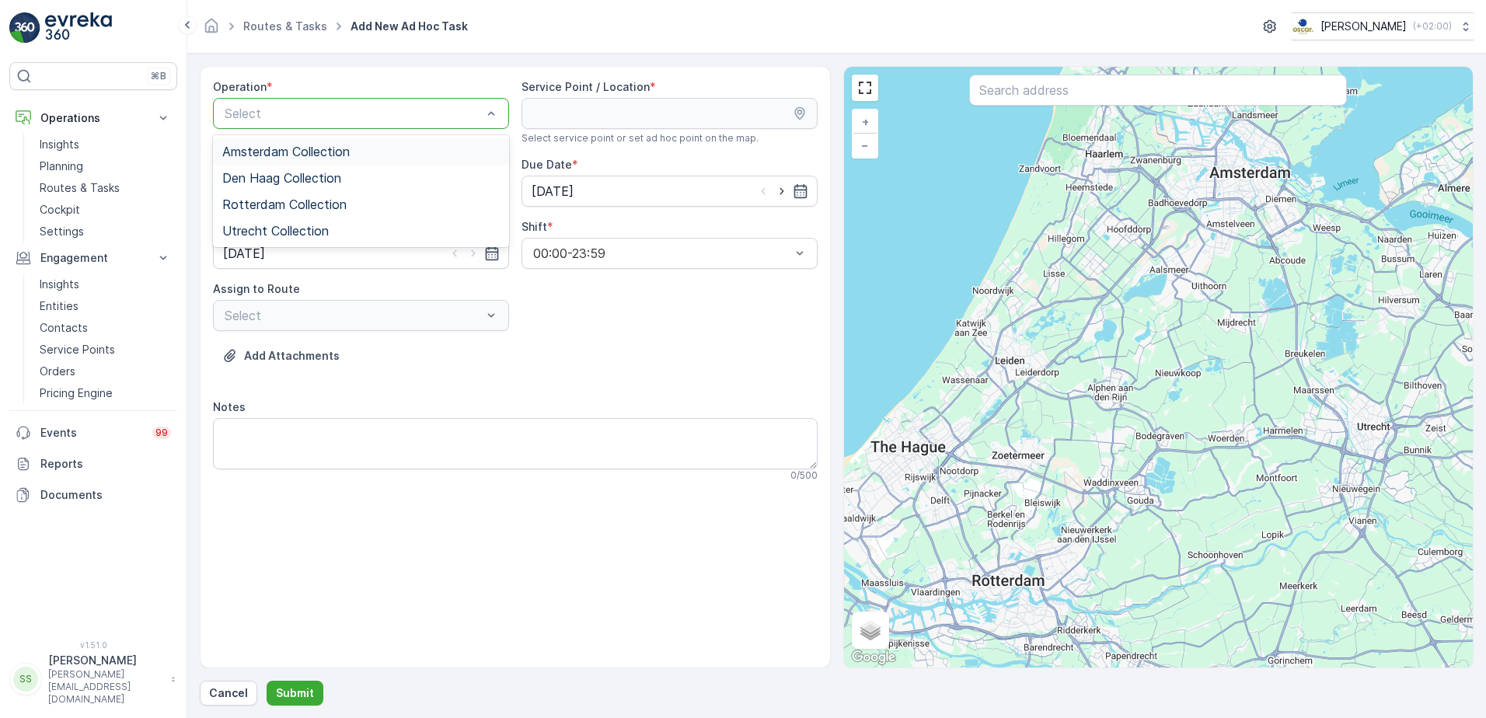
click at [242, 146] on span "Amsterdam Collection" at bounding box center [285, 152] width 127 height 14
click at [256, 113] on div at bounding box center [353, 113] width 260 height 14
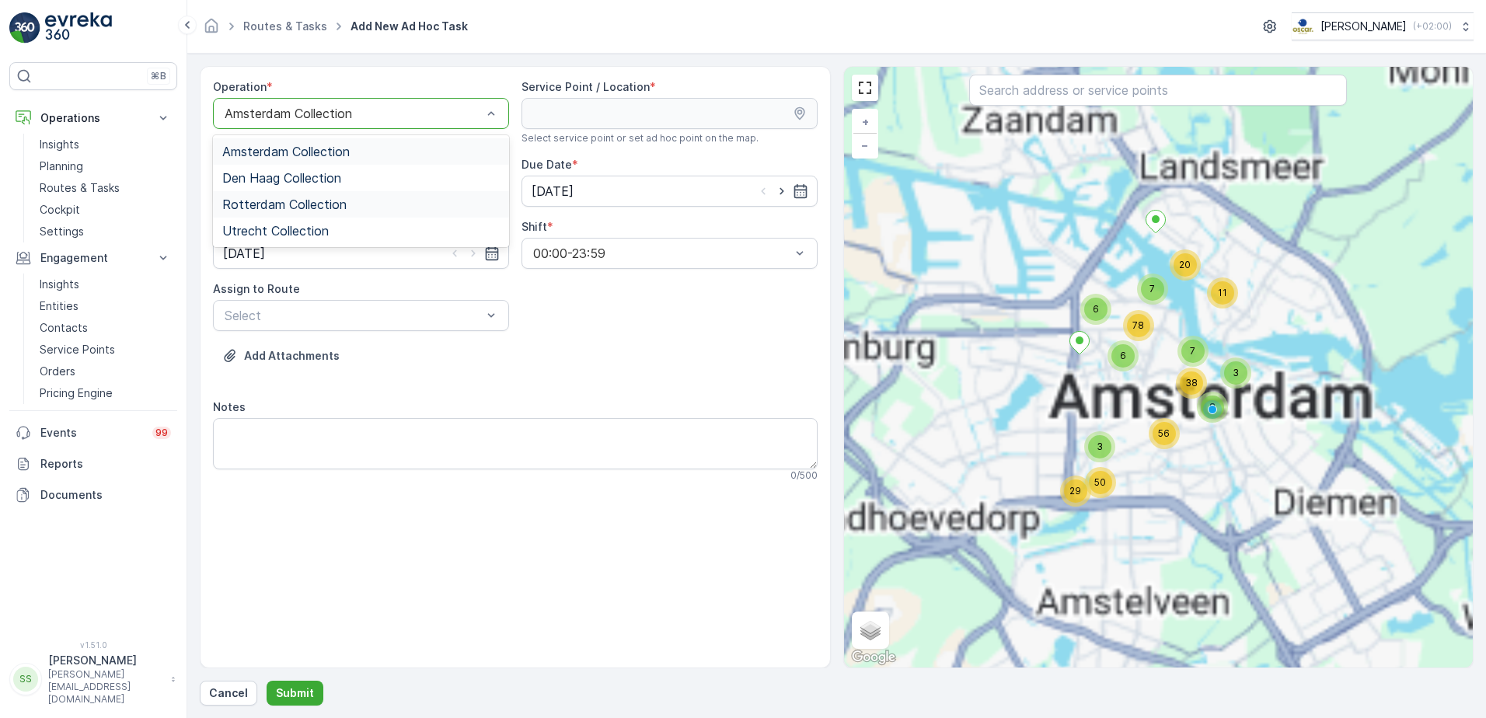
click at [249, 203] on span "Rotterdam Collection" at bounding box center [284, 204] width 124 height 14
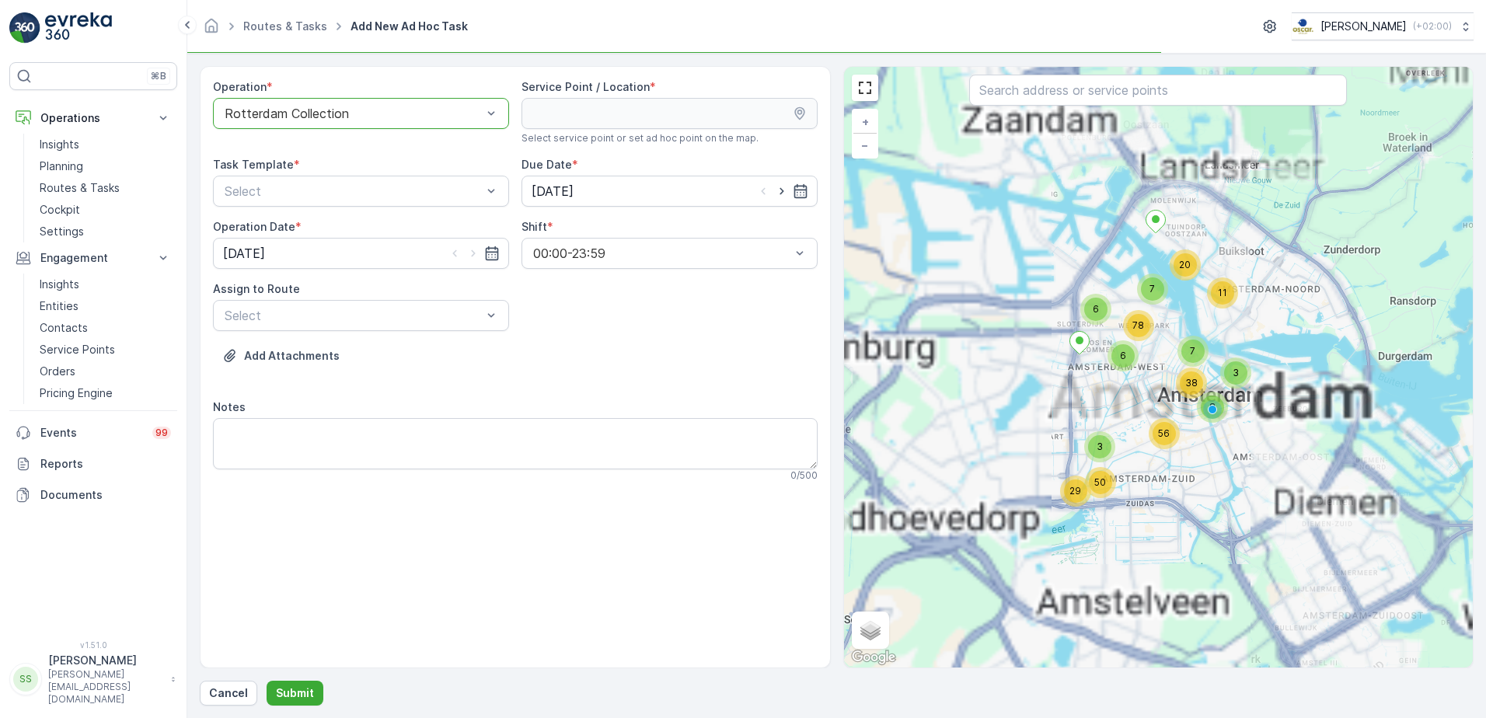
click at [595, 381] on div "Add Attachments" at bounding box center [515, 365] width 605 height 44
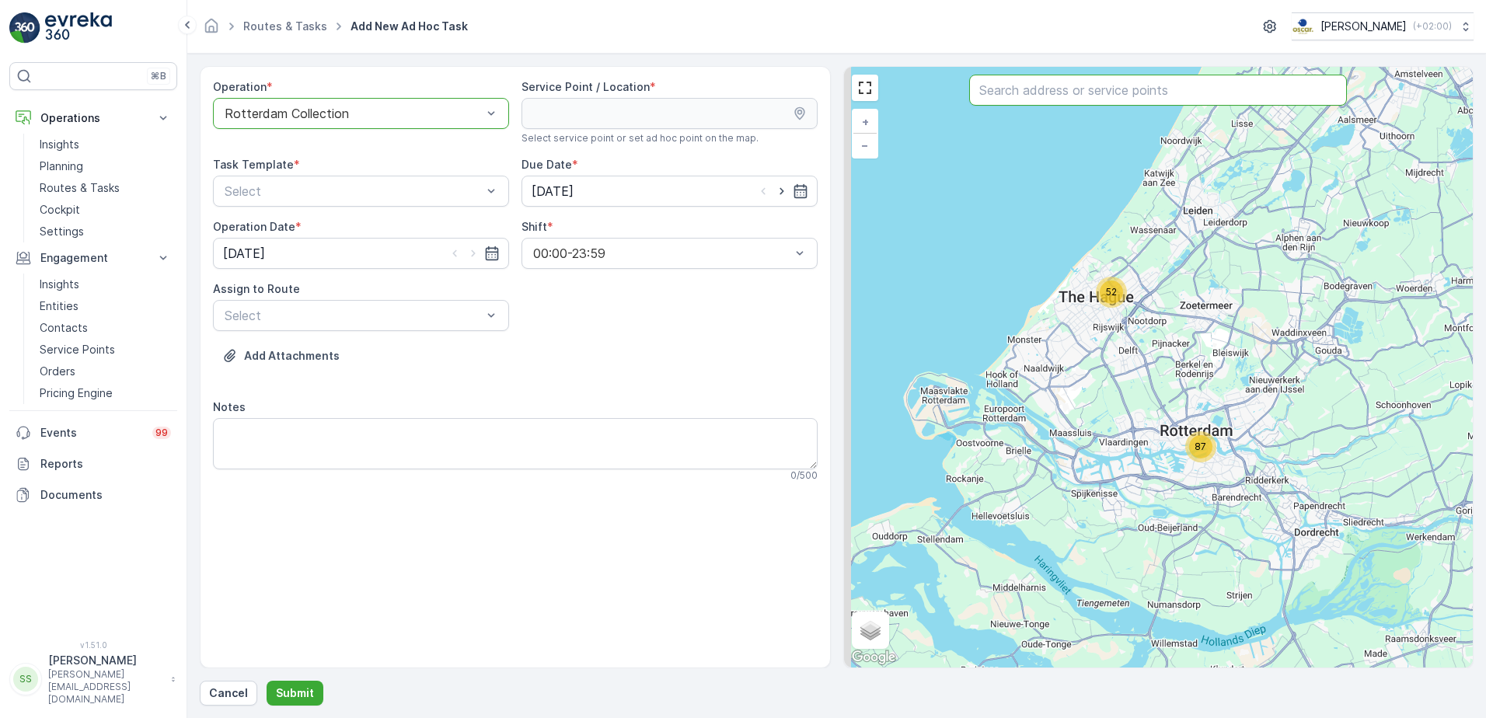
click at [984, 85] on input "text" at bounding box center [1158, 90] width 378 height 31
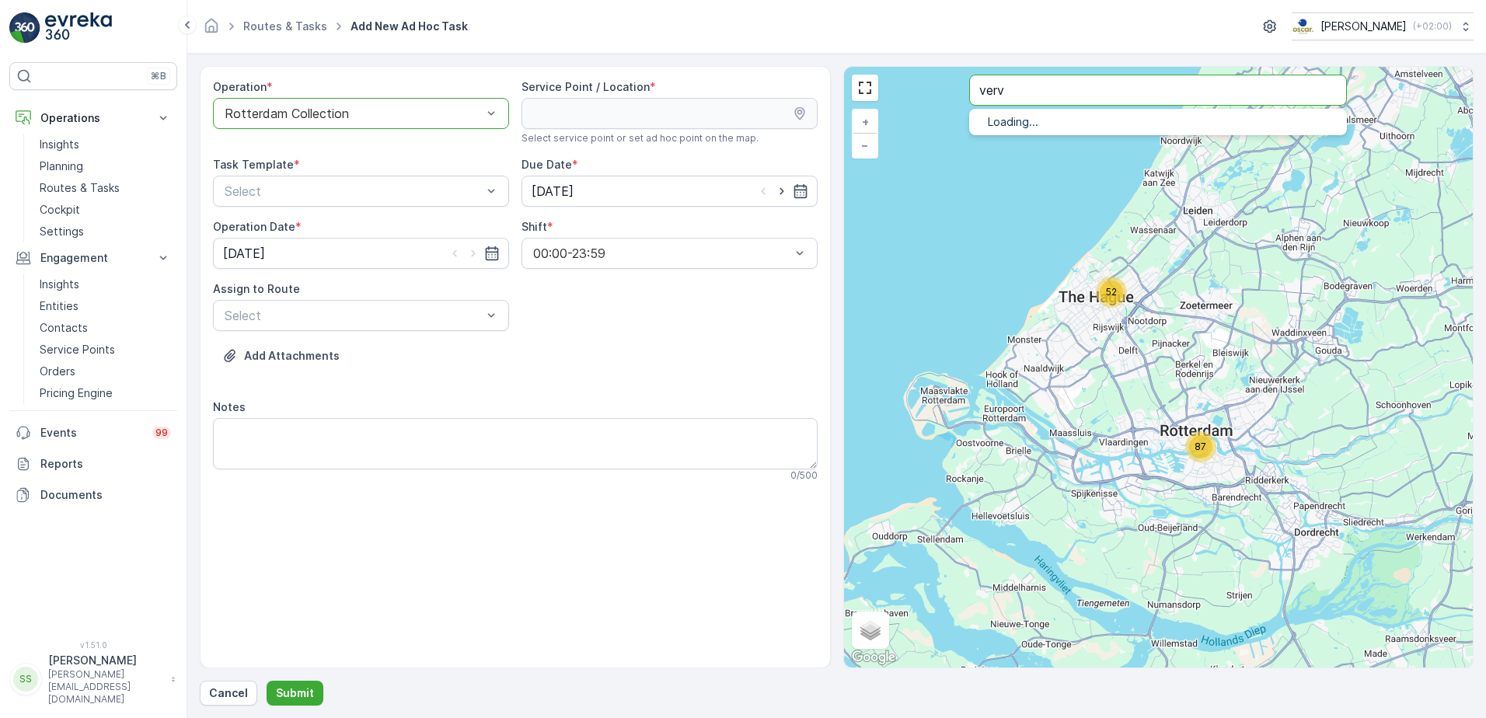
type input "verv"
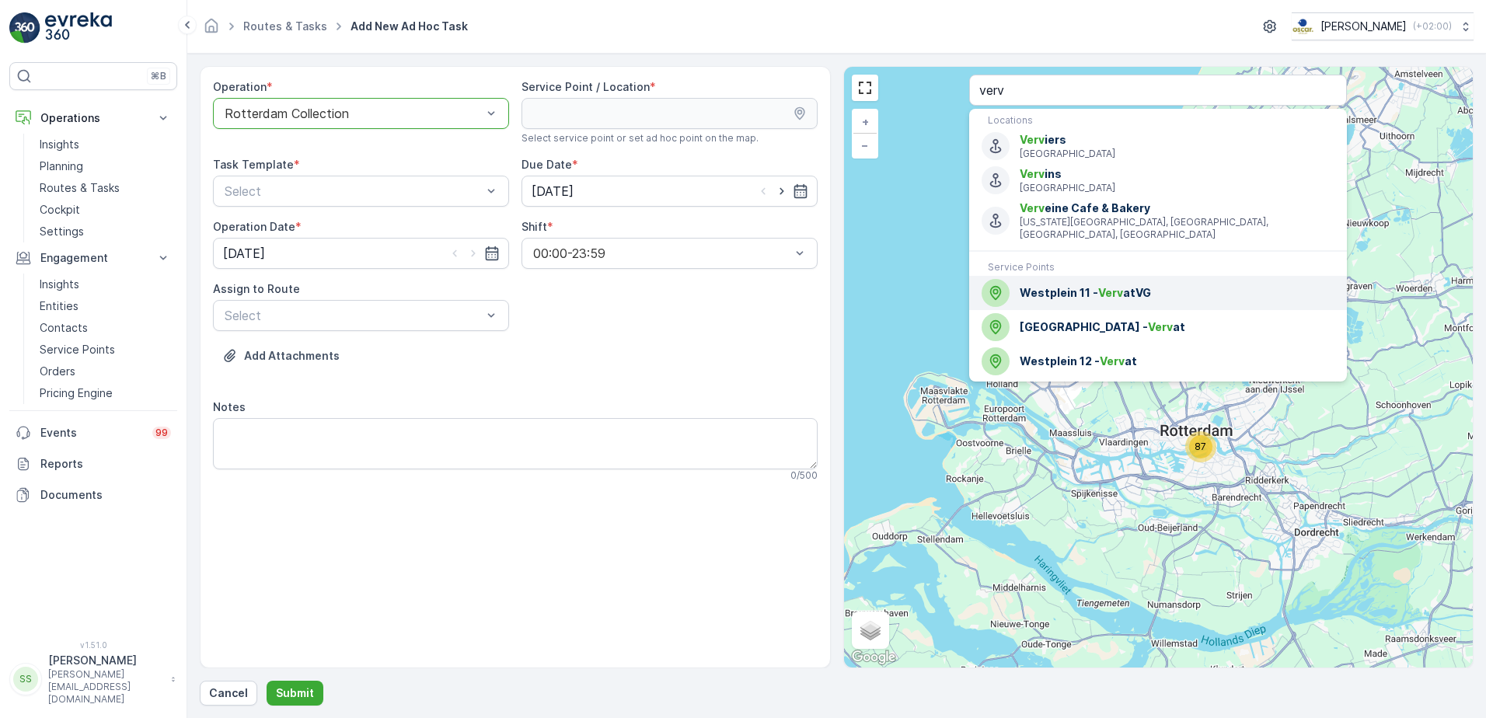
click at [1042, 285] on span "Westplein 11 - Verv atVG" at bounding box center [1177, 293] width 315 height 16
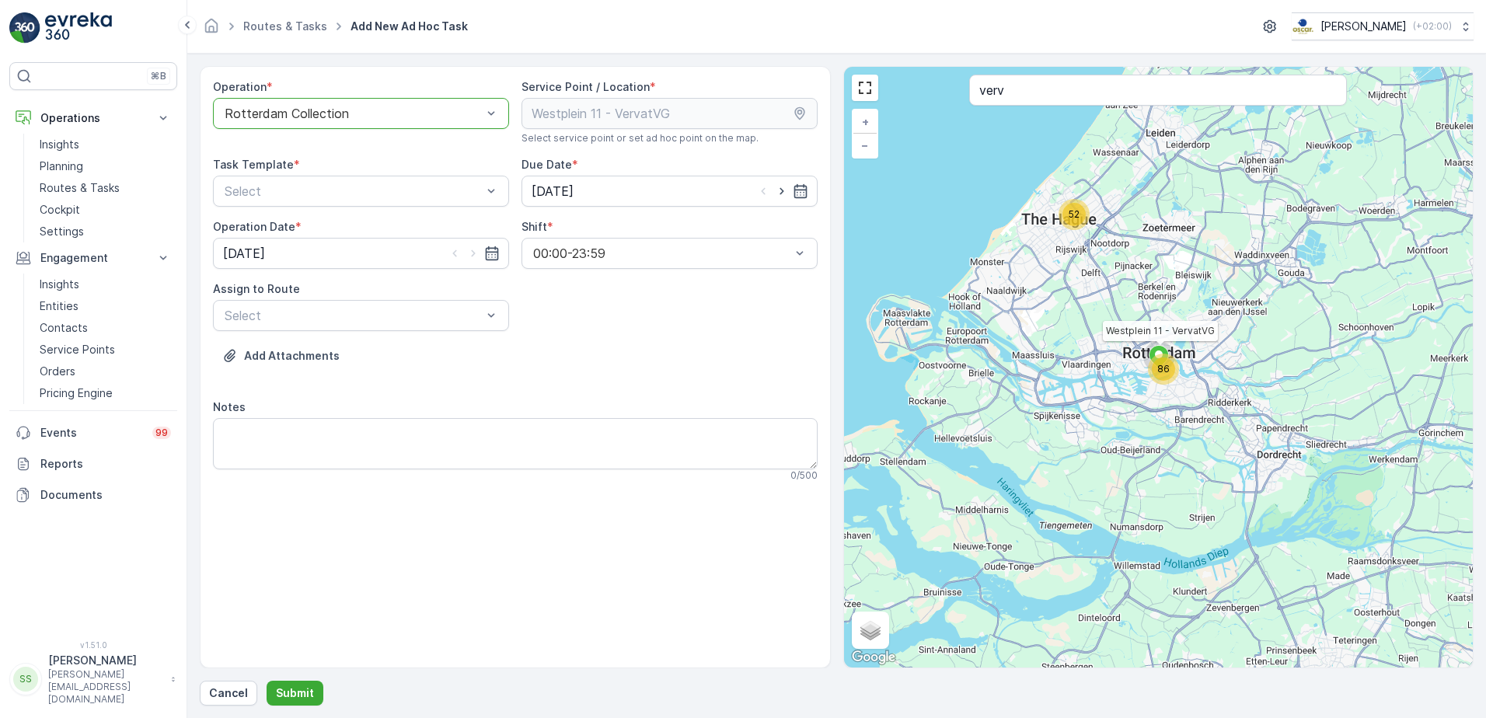
click at [701, 326] on div "Operation * option Rotterdam Collection, selected. Rotterdam Collection Service…" at bounding box center [515, 286] width 605 height 415
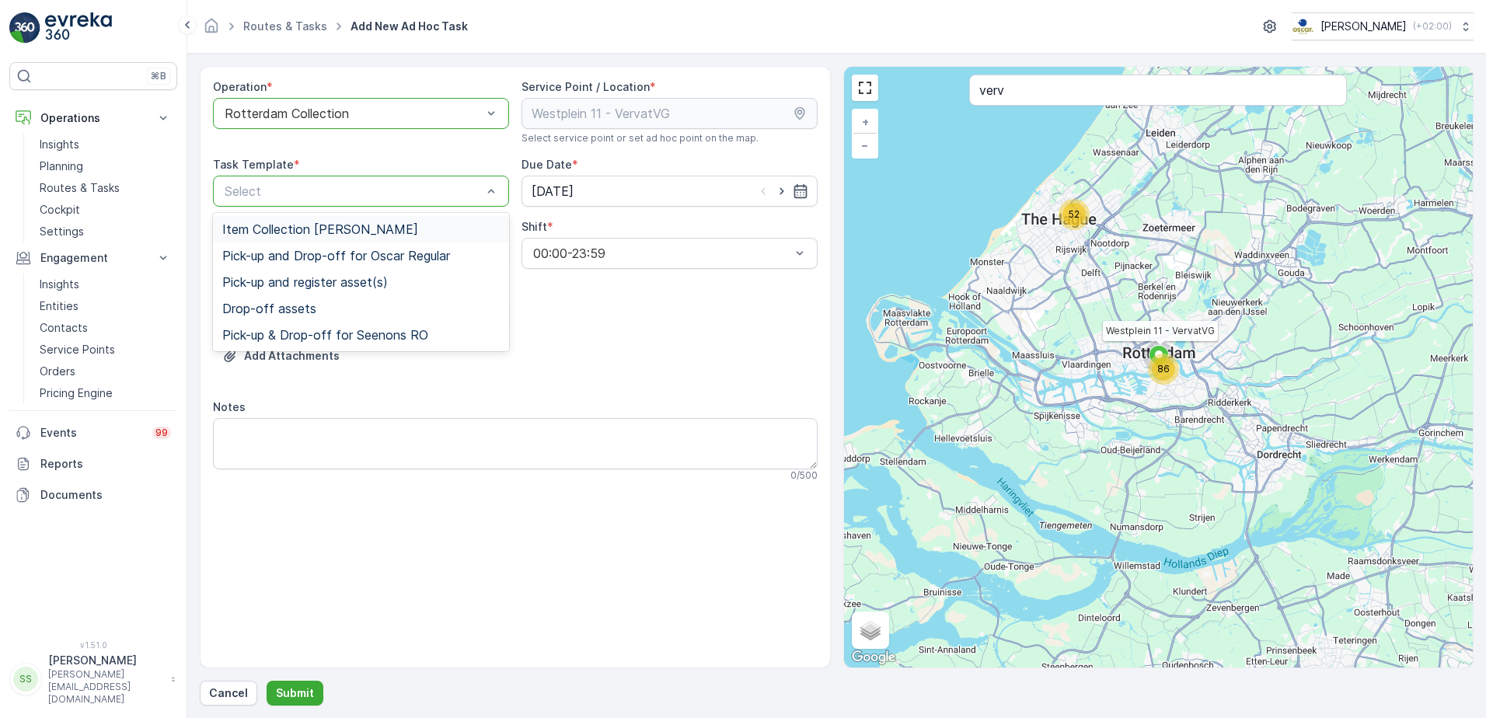
click at [262, 236] on span "Item Collection Oscar Regulier" at bounding box center [320, 229] width 196 height 14
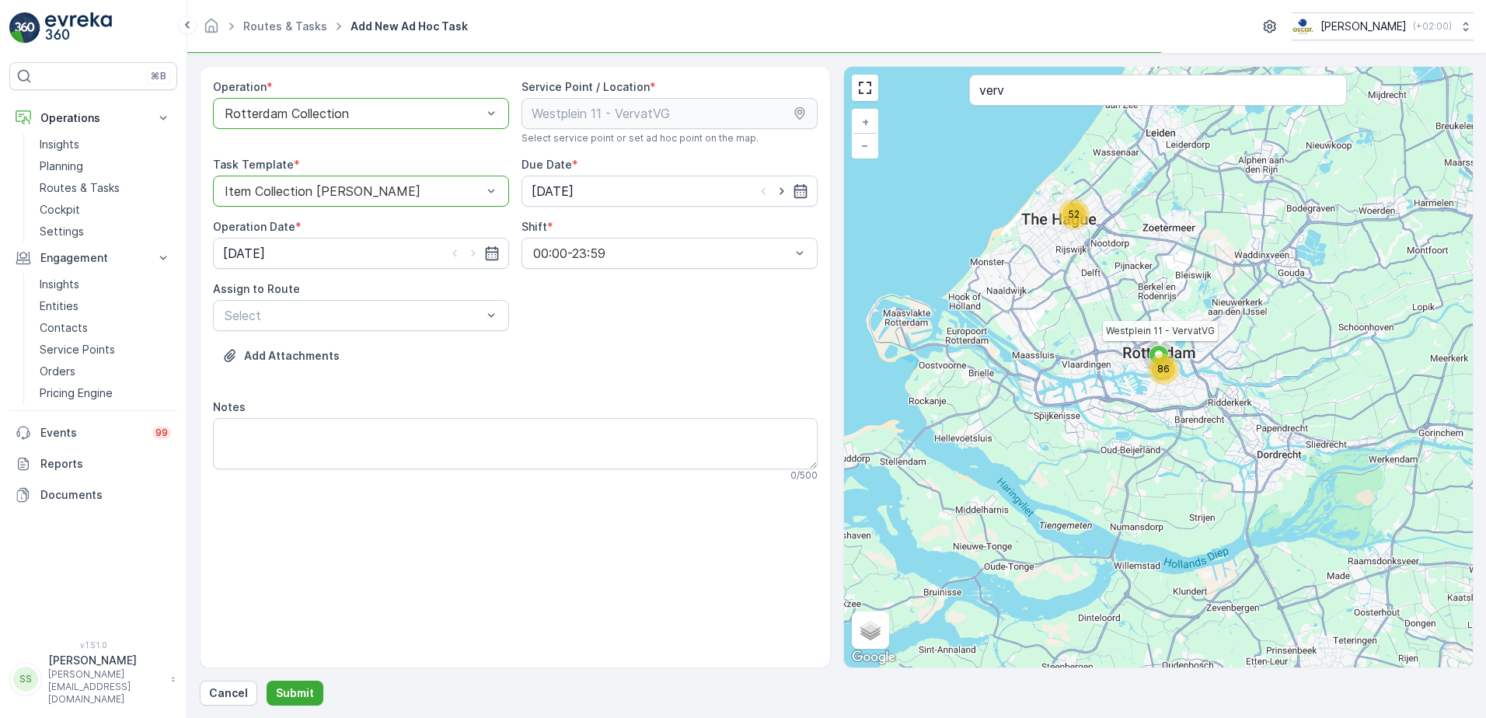
drag, startPoint x: 666, startPoint y: 384, endPoint x: 654, endPoint y: 385, distance: 11.7
click at [663, 384] on div "Add Attachments" at bounding box center [515, 365] width 605 height 44
drag, startPoint x: 761, startPoint y: 440, endPoint x: 490, endPoint y: 338, distance: 289.7
click at [738, 434] on textarea "Notes" at bounding box center [515, 443] width 605 height 51
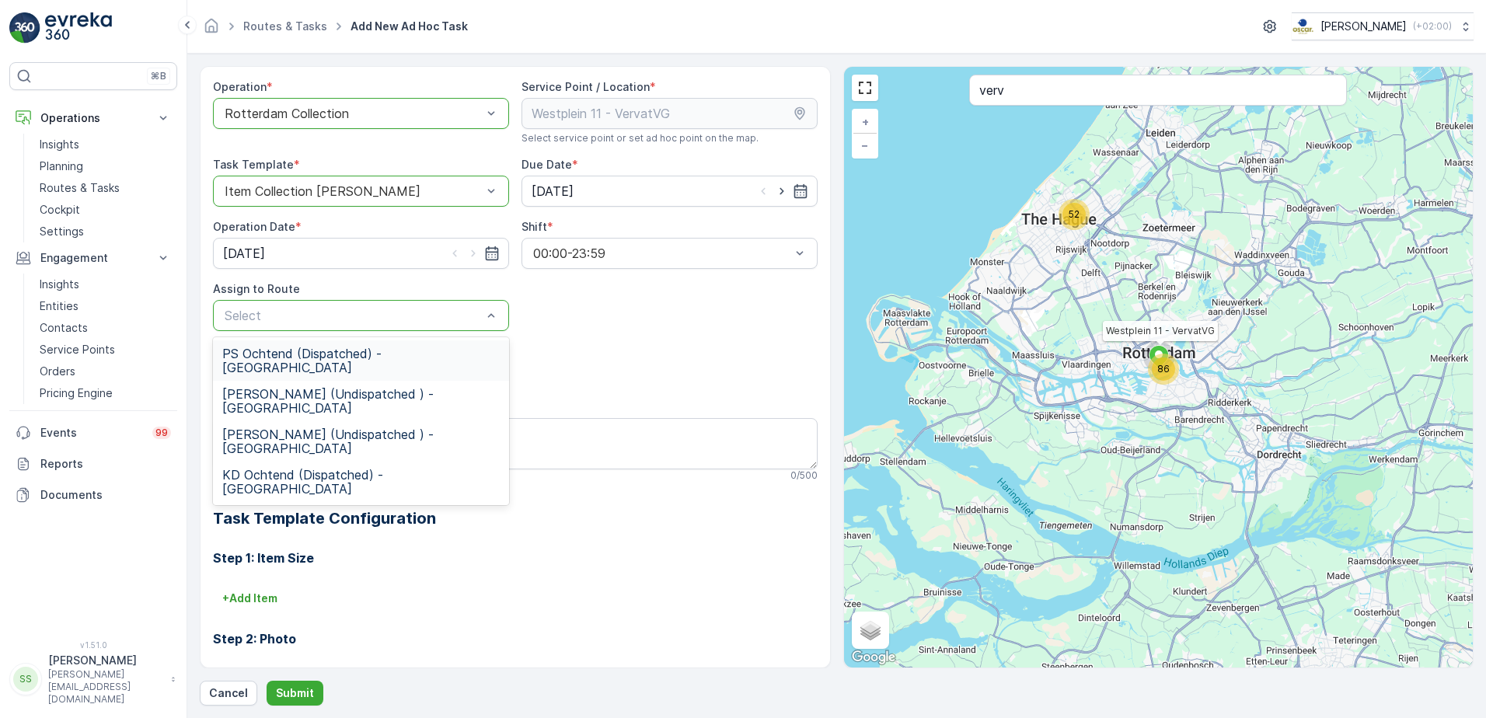
click at [257, 366] on div "PS Ochtend (Dispatched) - Rotterdam" at bounding box center [361, 360] width 296 height 40
click at [262, 302] on div "PS Ochtend (Dispatched) - Rotterdam" at bounding box center [361, 315] width 296 height 31
click at [264, 387] on span "PS Middag (Undispatched ) - Rotterdam" at bounding box center [360, 401] width 277 height 28
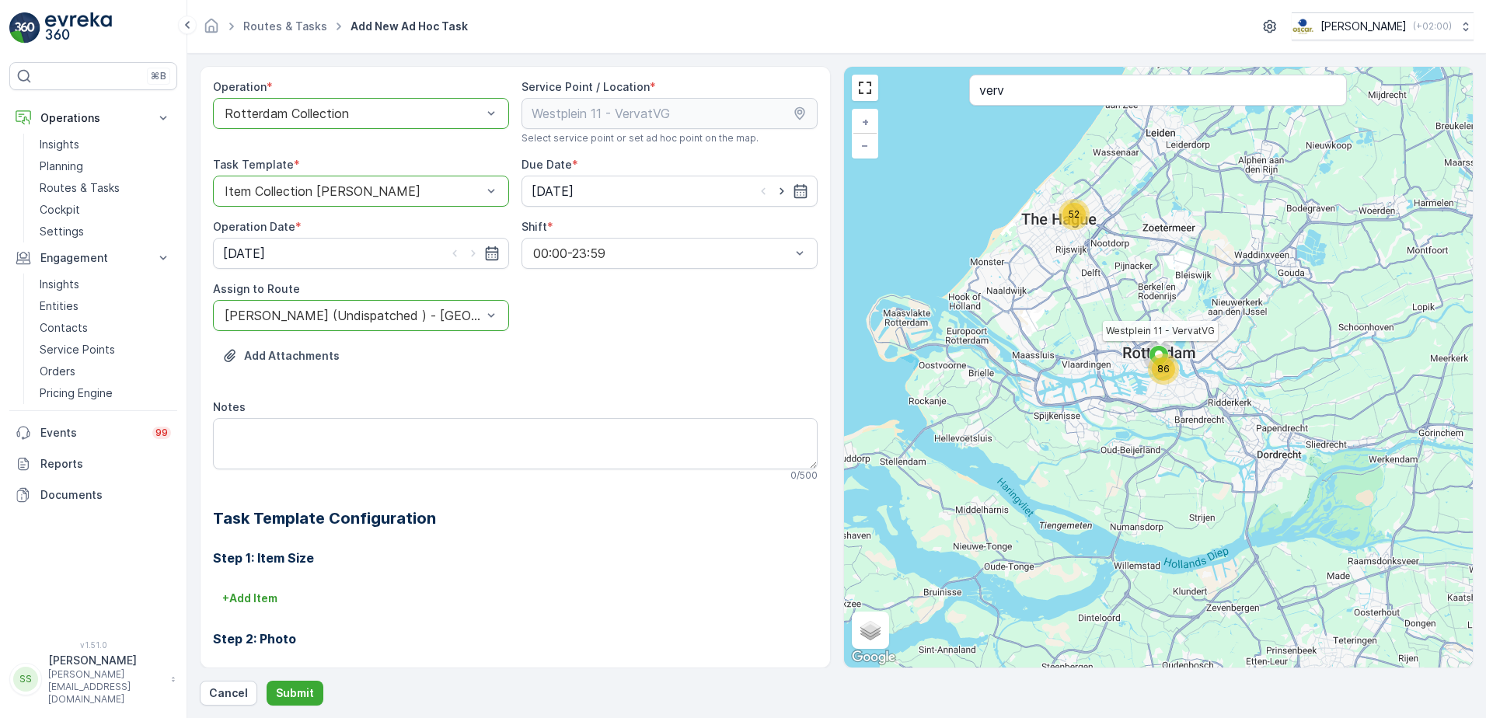
click at [655, 299] on div "Operation * option Rotterdam Collection, selected. Rotterdam Collection Service…" at bounding box center [515, 464] width 605 height 771
click at [273, 441] on textarea "Notes" at bounding box center [515, 443] width 605 height 51
type textarea "Graag meenemen: Swill zakjes paar rollen 2x 120L swill bakken"
click at [302, 549] on p "Submit" at bounding box center [295, 693] width 38 height 16
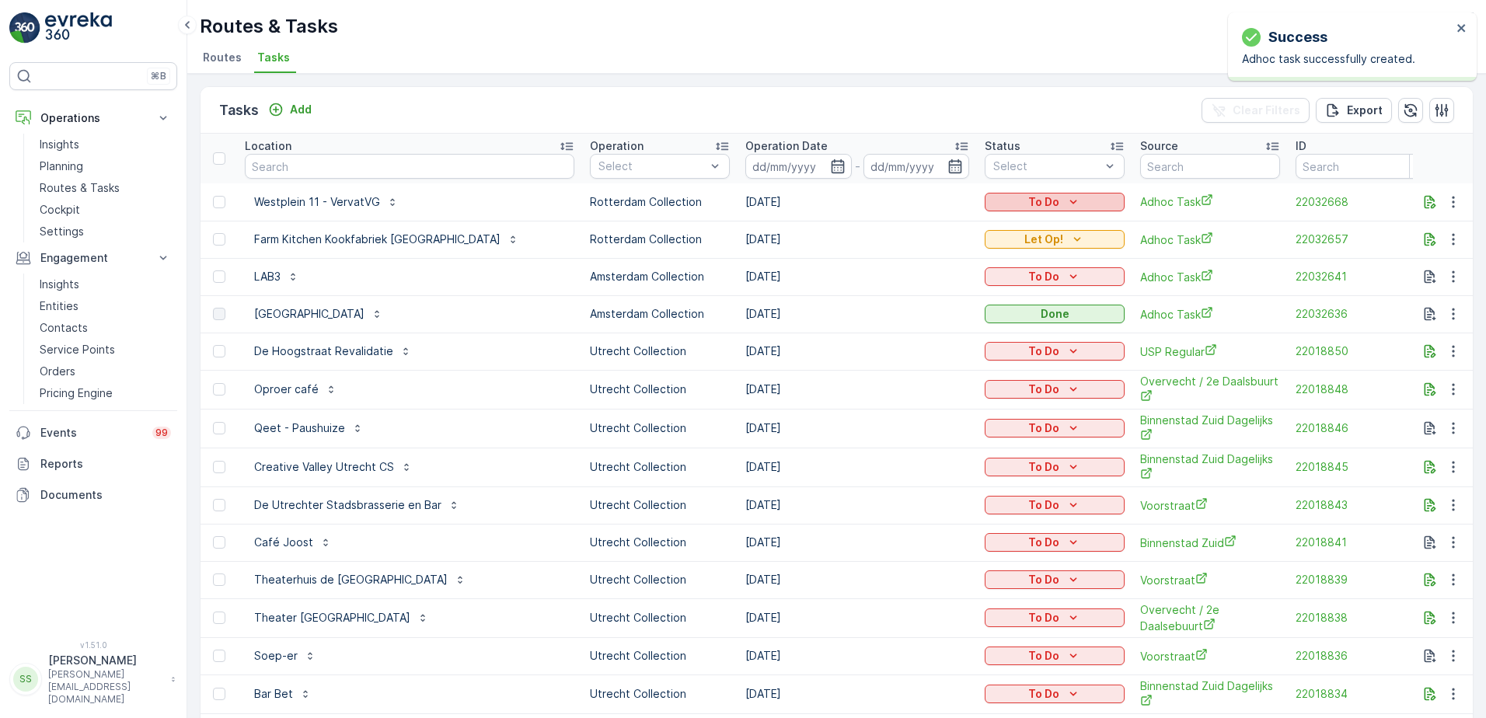
click at [1031, 202] on p "To Do" at bounding box center [1043, 202] width 31 height 16
click at [993, 222] on span "Let Op!" at bounding box center [988, 226] width 39 height 16
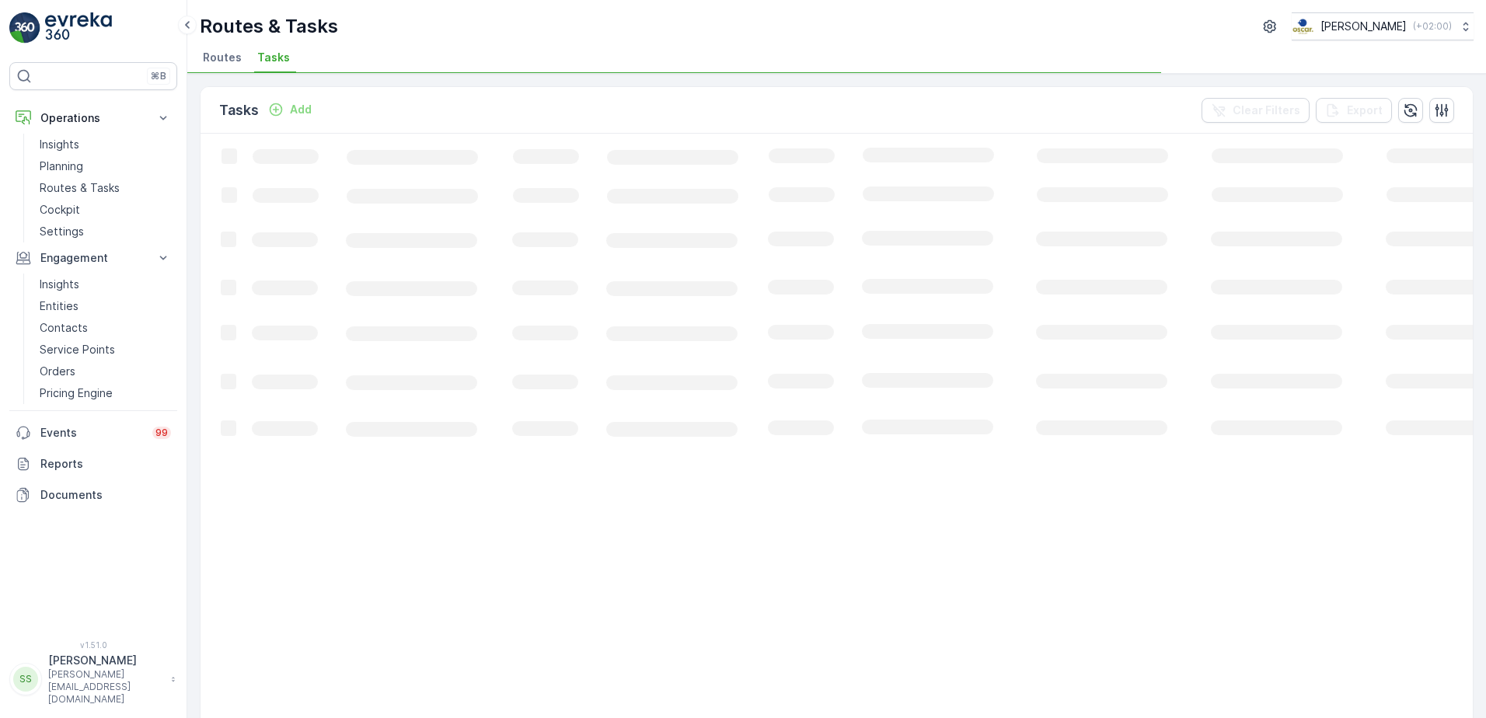
click at [873, 109] on div "Tasks Add Clear Filters Export" at bounding box center [836, 110] width 1272 height 47
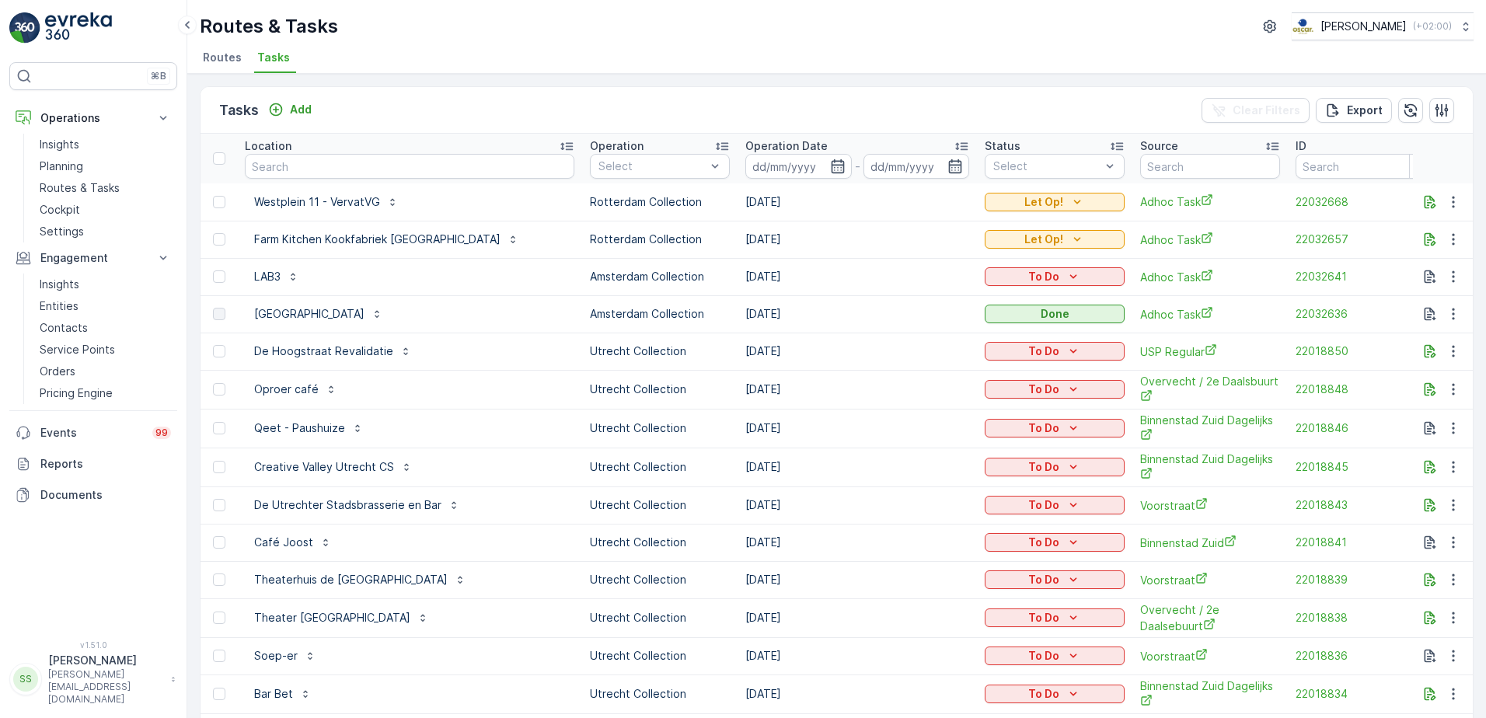
drag, startPoint x: 732, startPoint y: 108, endPoint x: 577, endPoint y: 26, distance: 175.2
click at [732, 108] on div "Tasks Add Clear Filters Export" at bounding box center [836, 110] width 1272 height 47
click at [227, 53] on span "Routes" at bounding box center [222, 58] width 39 height 16
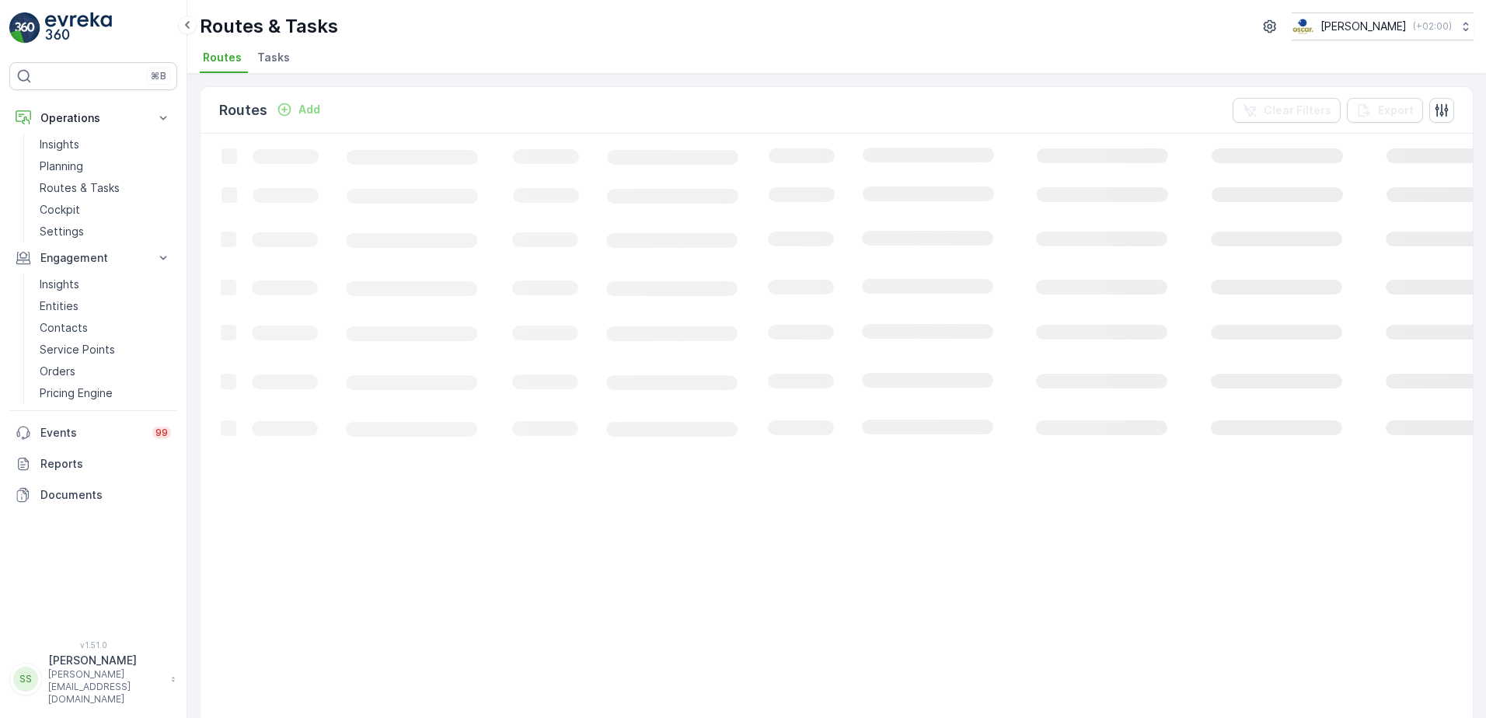
click at [447, 105] on div "Routes Add Clear Filters Export" at bounding box center [836, 110] width 1272 height 47
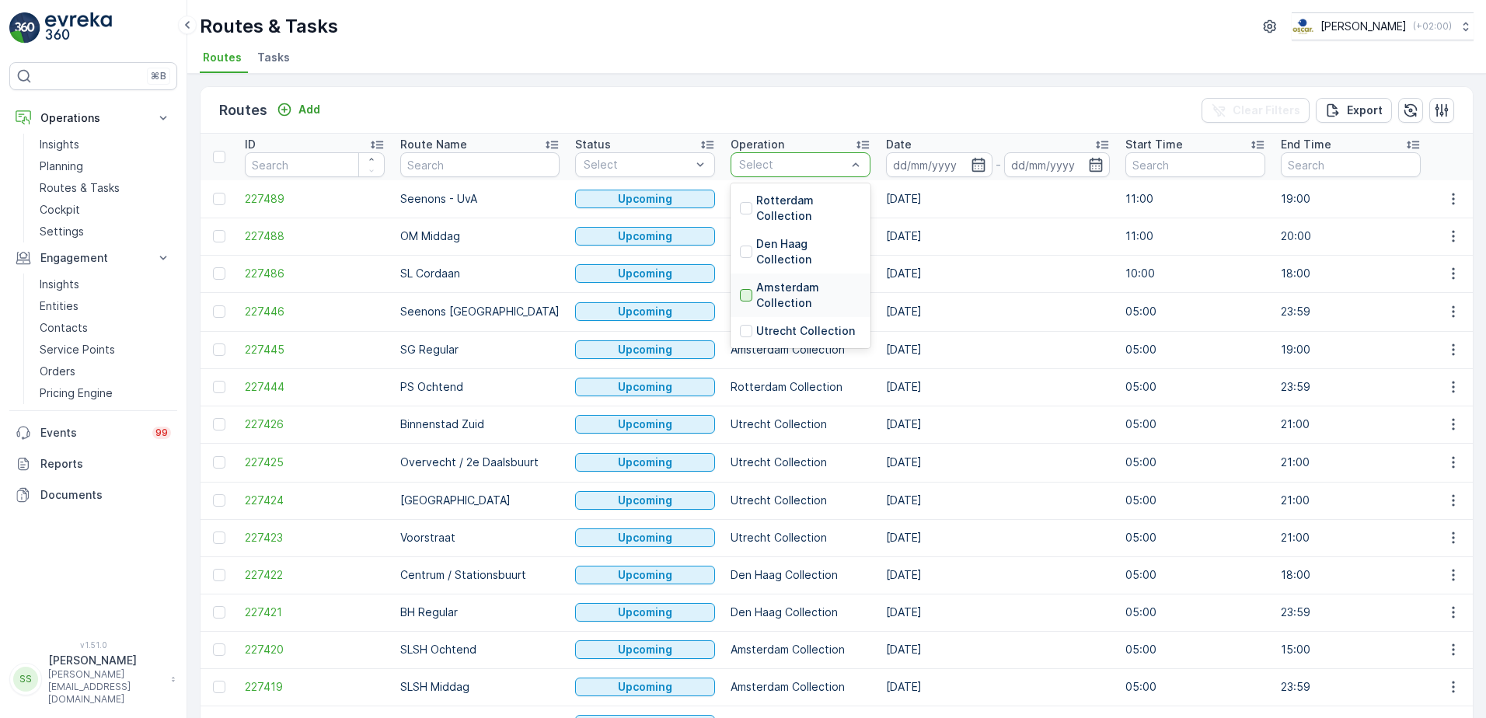
click at [740, 296] on div at bounding box center [746, 295] width 12 height 12
click at [946, 127] on div "Routes Add Clear Filters Export" at bounding box center [836, 110] width 1272 height 47
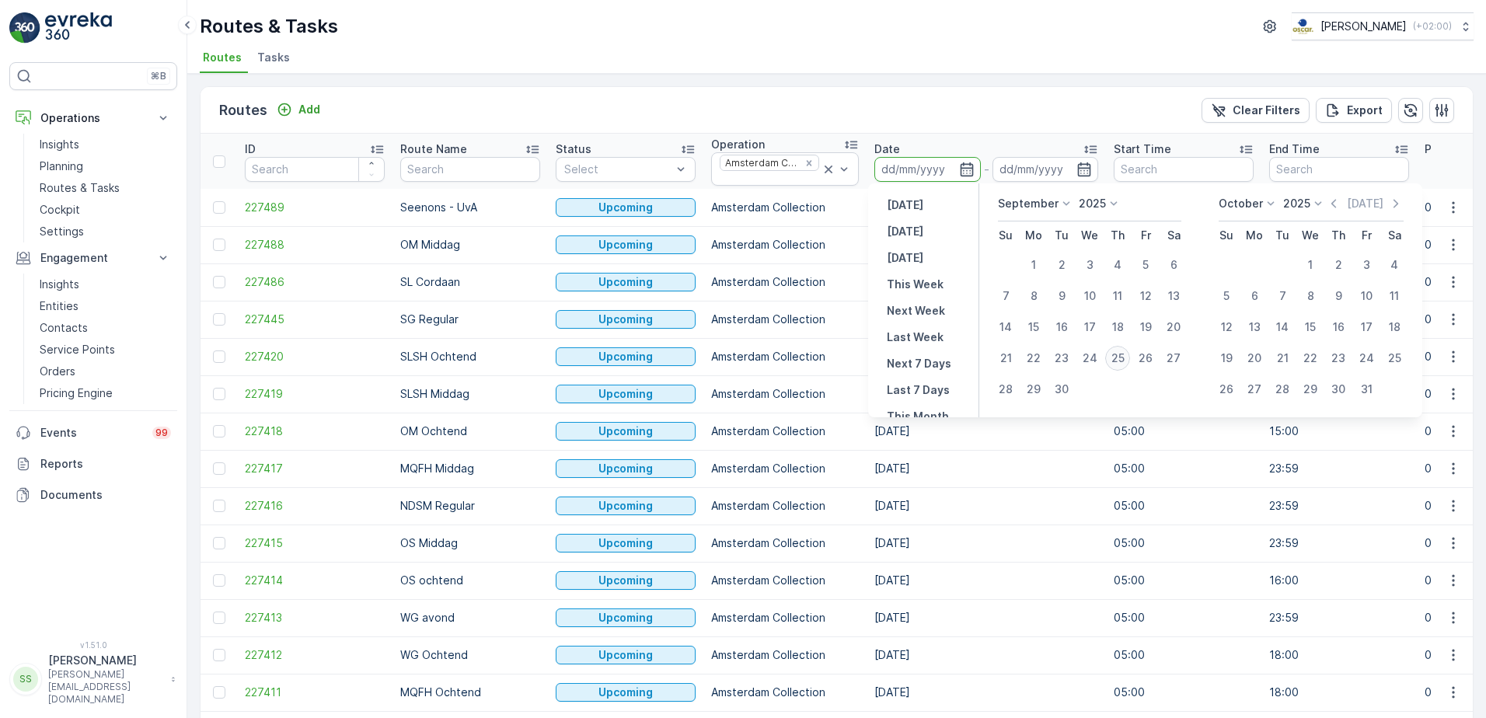
click at [1118, 363] on div "25" at bounding box center [1117, 358] width 25 height 25
type input "[DATE]"
click at [968, 118] on div "Routes Add Clear Filters Export" at bounding box center [836, 110] width 1272 height 47
type input "[DATE]"
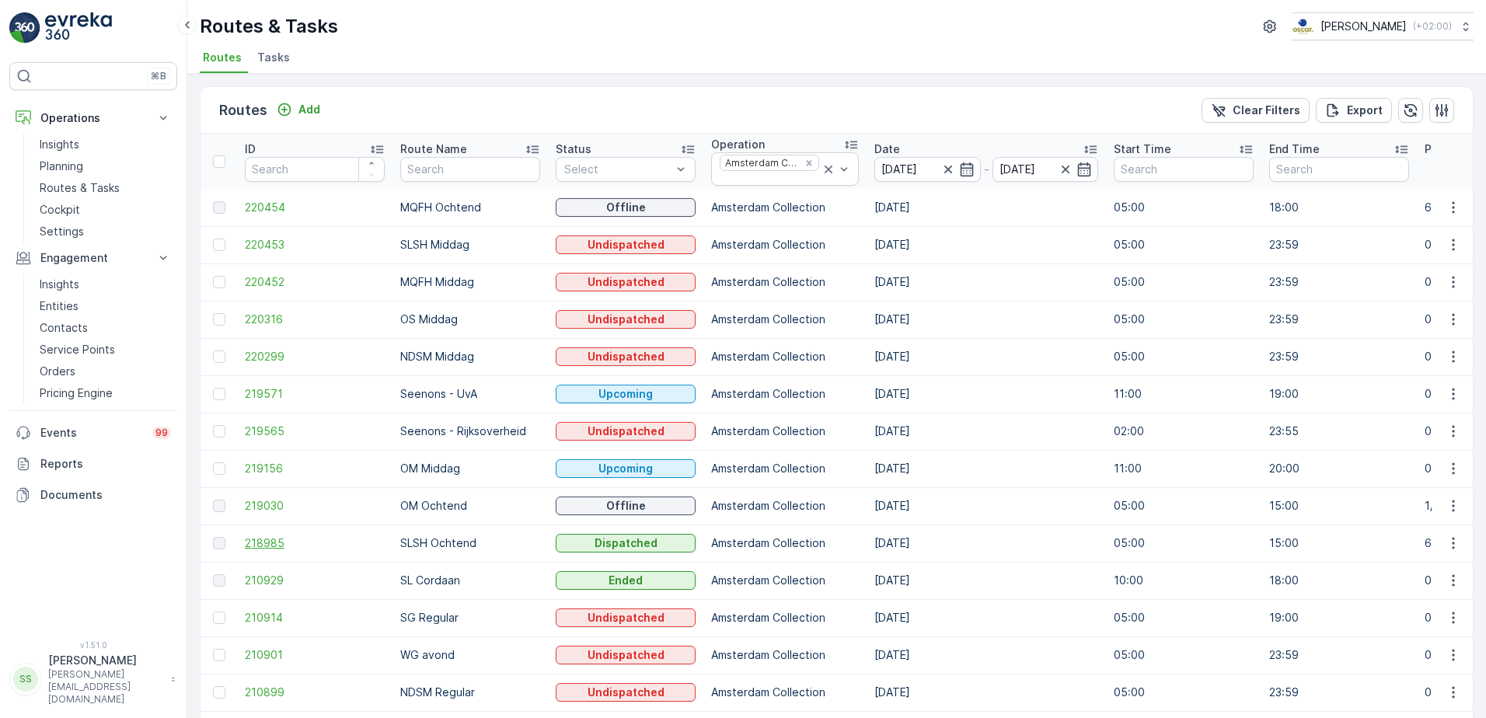
click at [269, 542] on span "218985" at bounding box center [315, 543] width 140 height 16
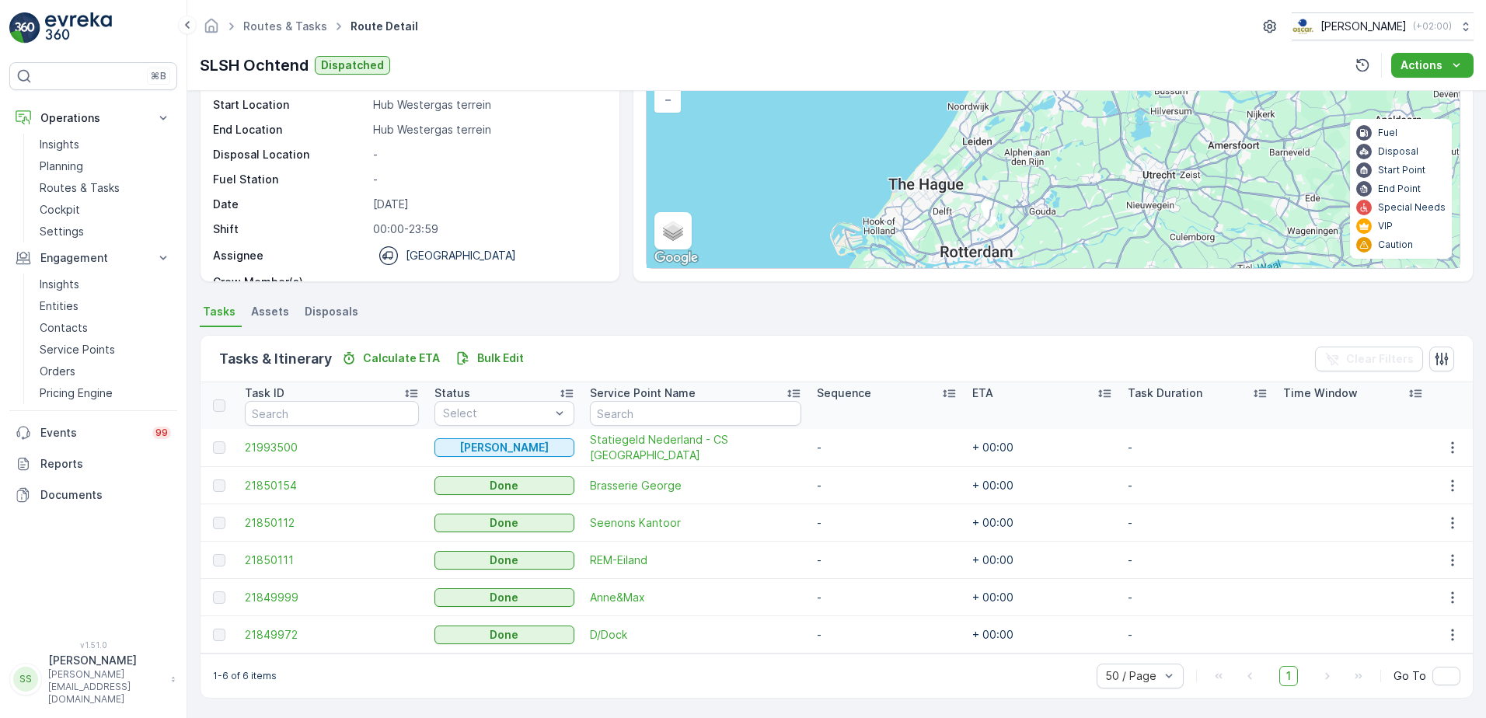
scroll to position [133, 0]
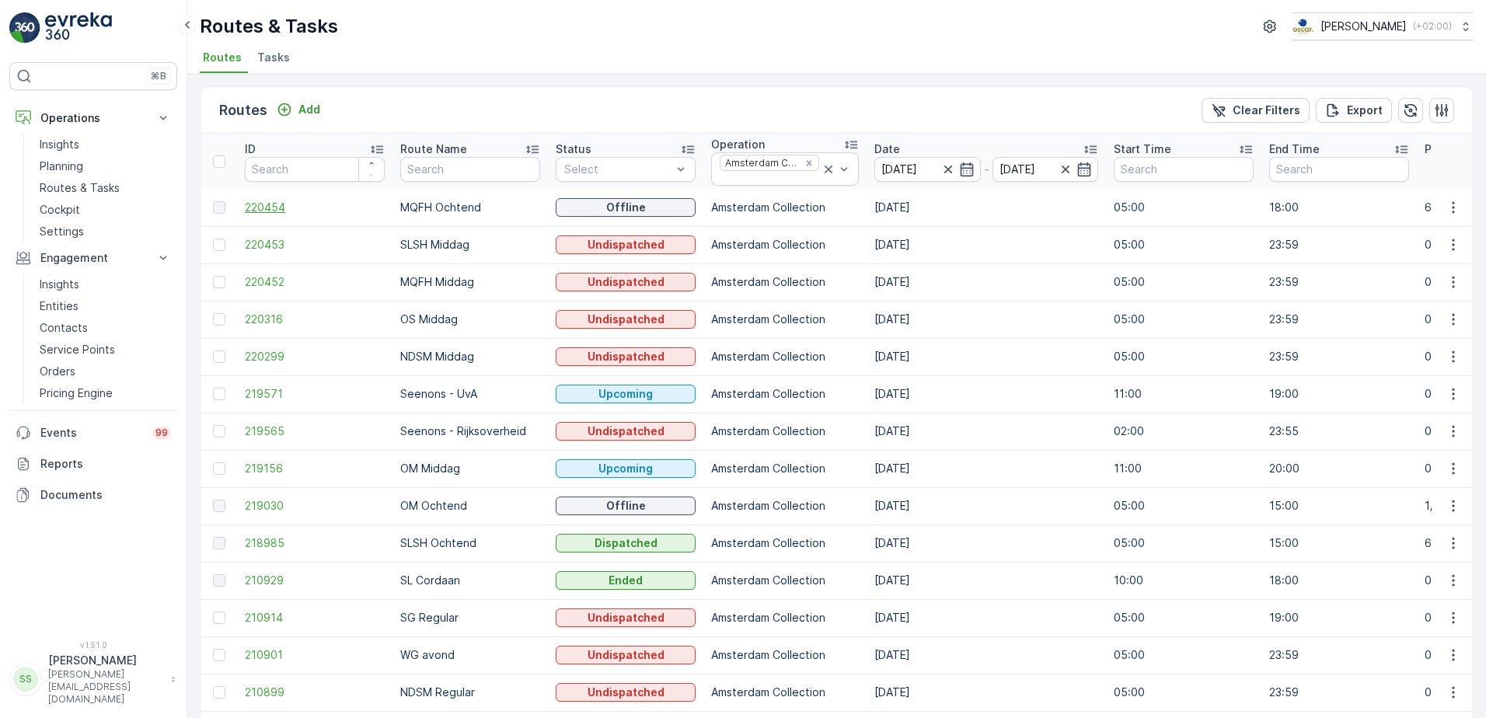
click at [281, 207] on span "220454" at bounding box center [315, 208] width 140 height 16
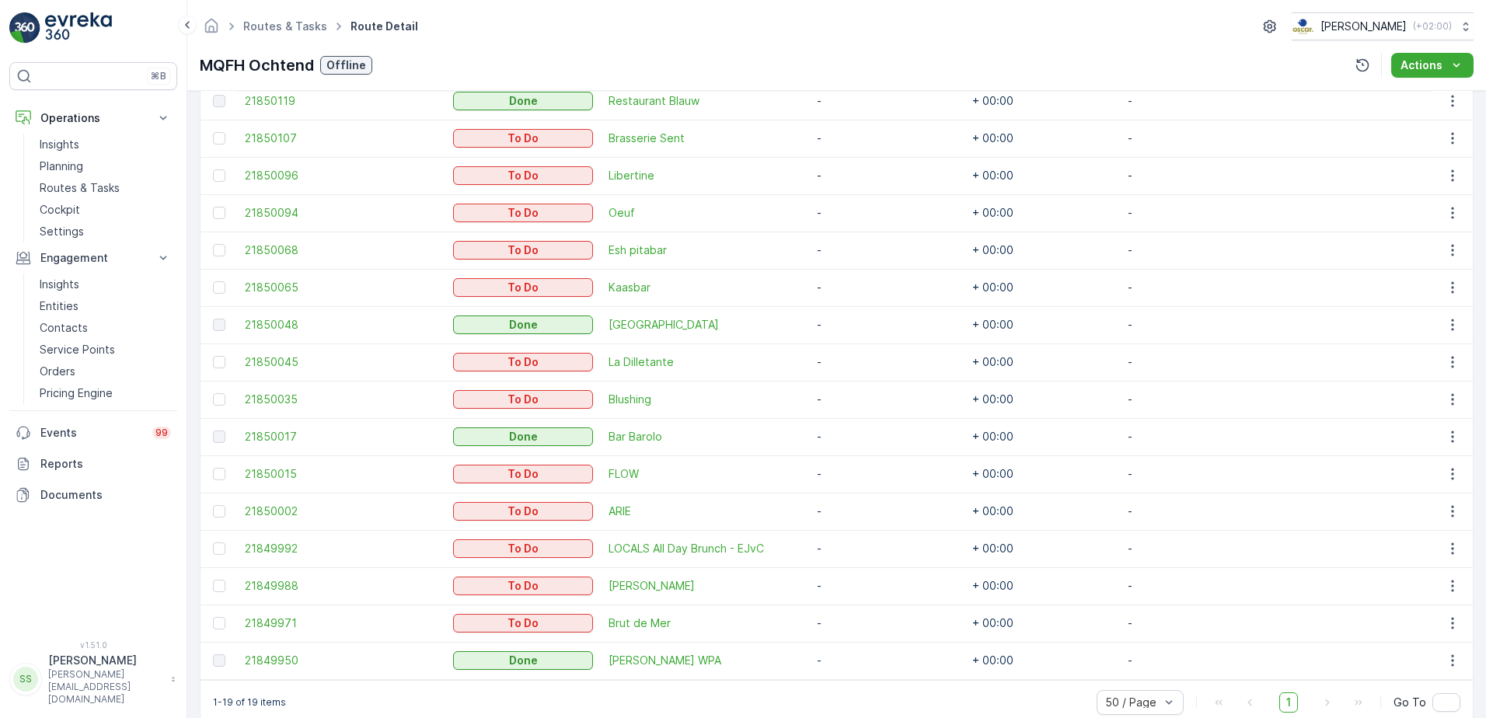
scroll to position [618, 0]
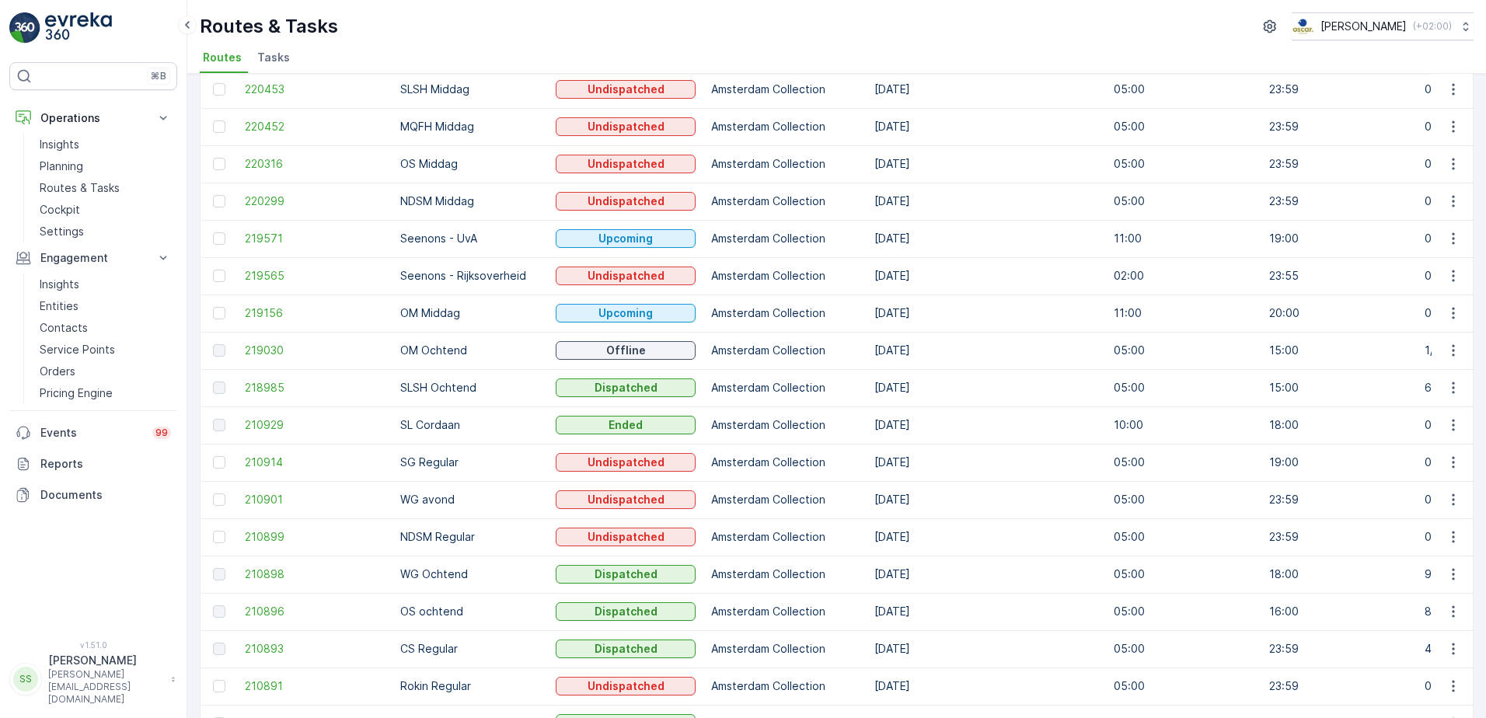
scroll to position [233, 0]
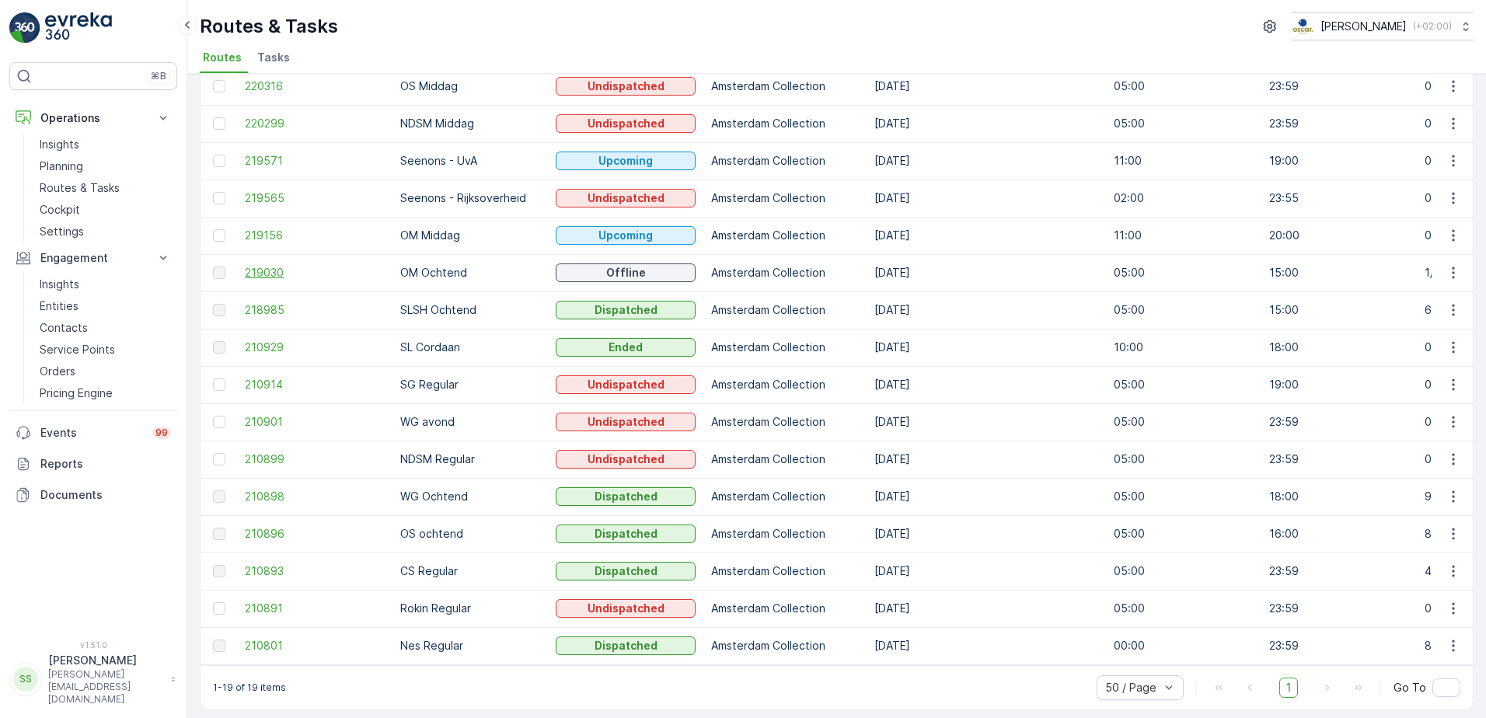
click at [257, 275] on span "219030" at bounding box center [315, 273] width 140 height 16
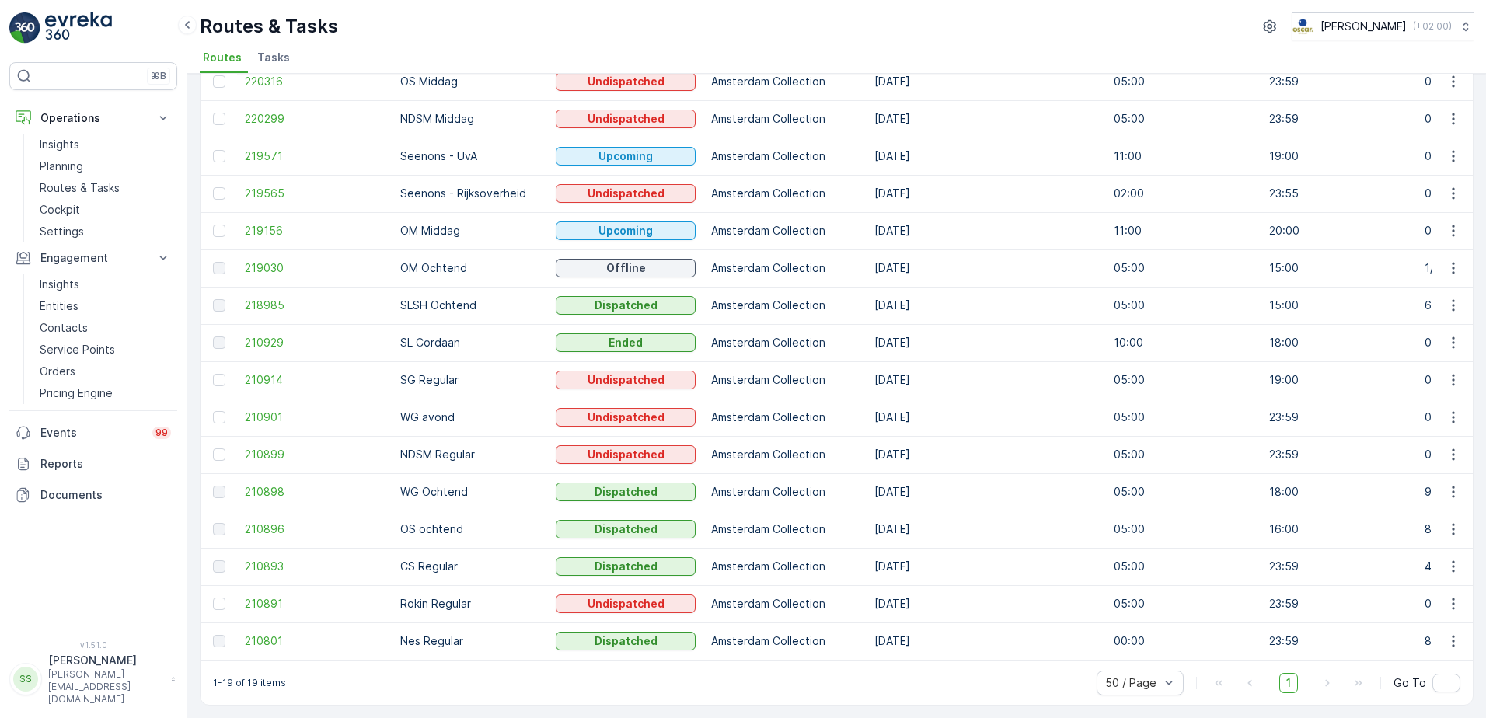
scroll to position [246, 0]
click at [189, 220] on div "Routes Add Clear Filters Export ID Route Name Status Select Operation Amsterdam…" at bounding box center [836, 396] width 1298 height 644
click at [189, 221] on div "Routes Add Clear Filters Export ID Route Name Status Select Operation Amsterdam…" at bounding box center [836, 396] width 1298 height 644
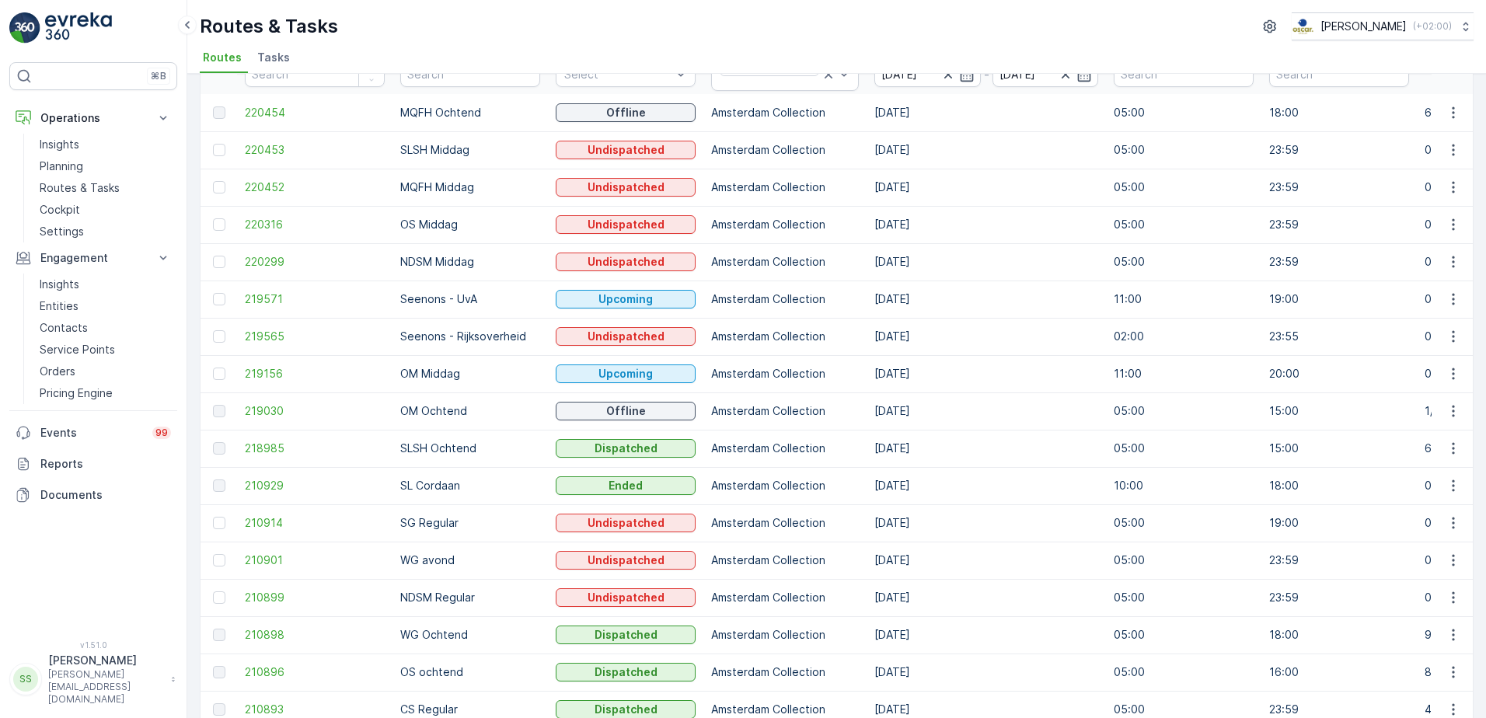
scroll to position [0, 0]
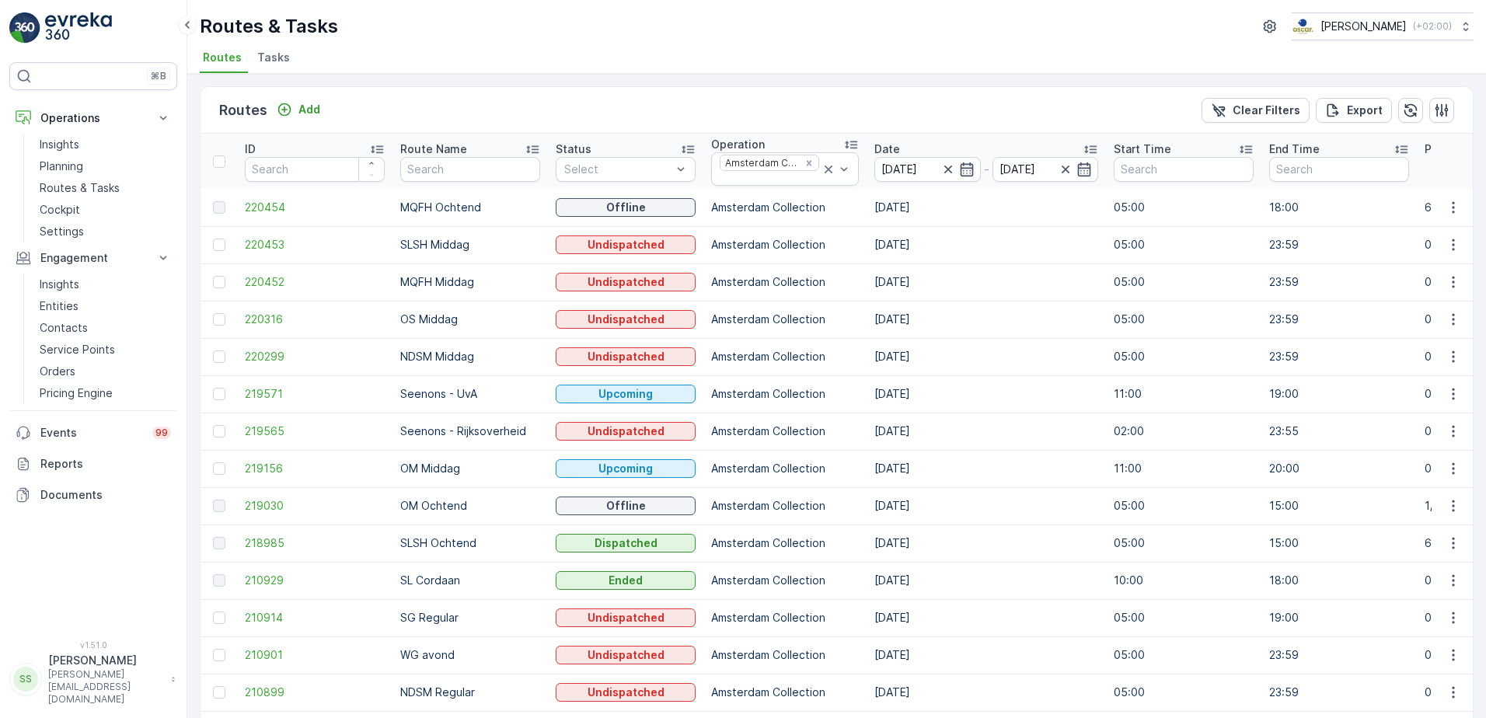
drag, startPoint x: 593, startPoint y: 99, endPoint x: 581, endPoint y: 104, distance: 12.6
click at [591, 104] on div "Routes Add Clear Filters Export" at bounding box center [836, 110] width 1272 height 47
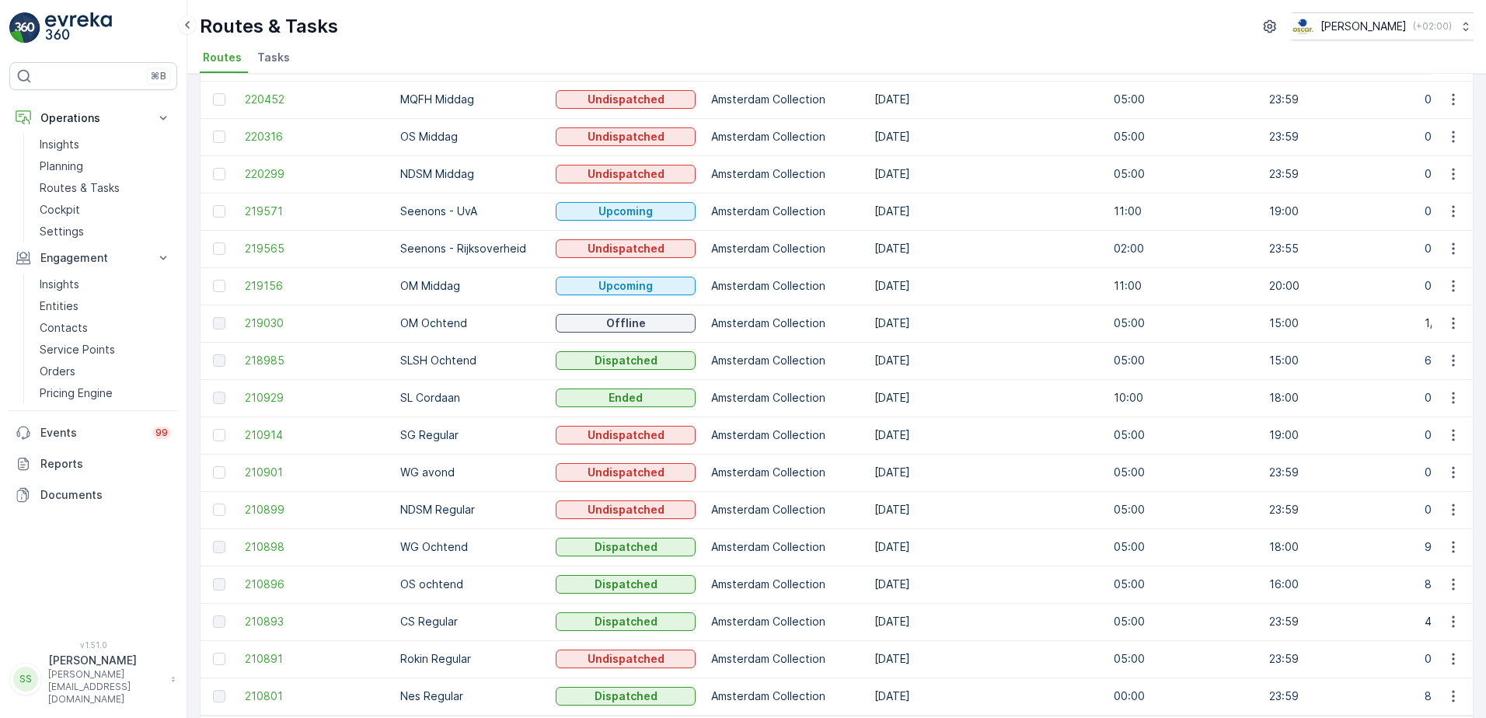
scroll to position [246, 0]
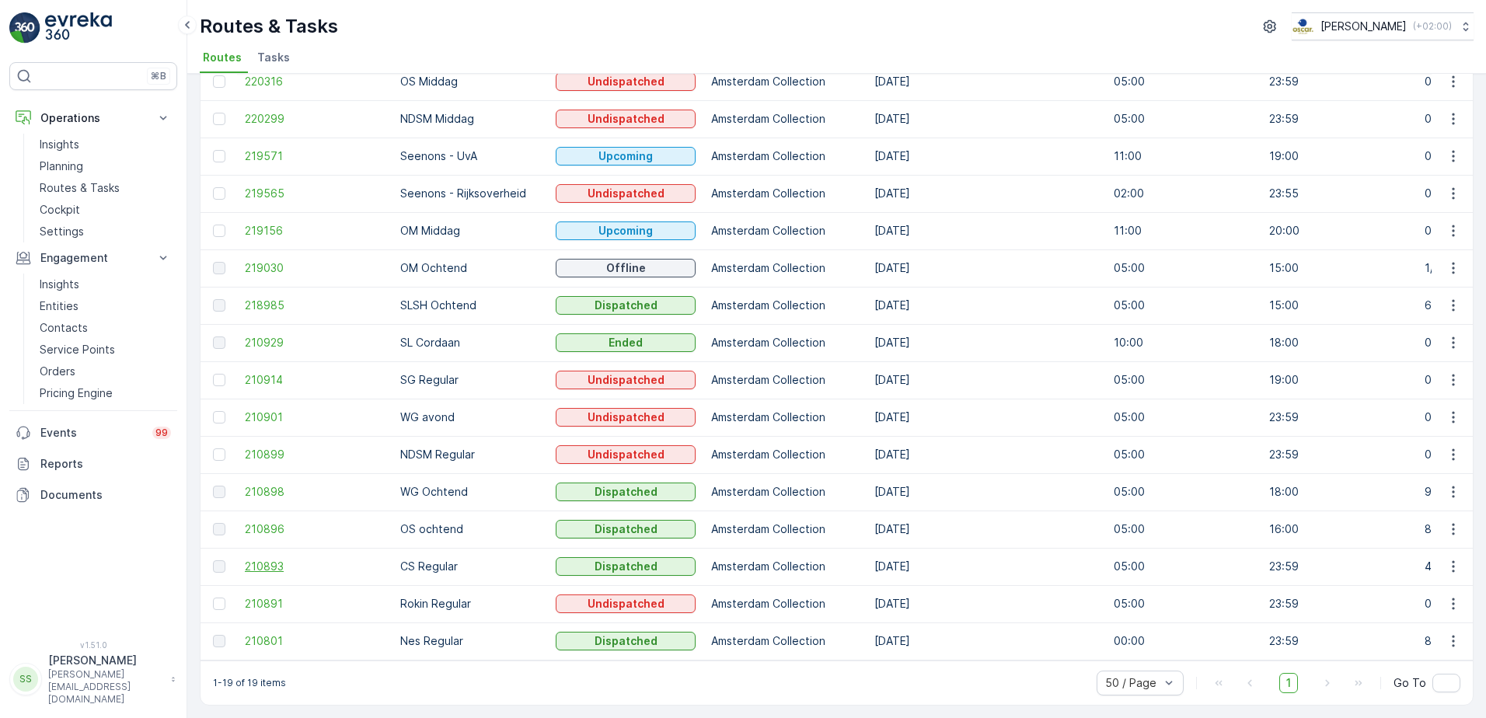
click at [278, 549] on span "210893" at bounding box center [315, 567] width 140 height 16
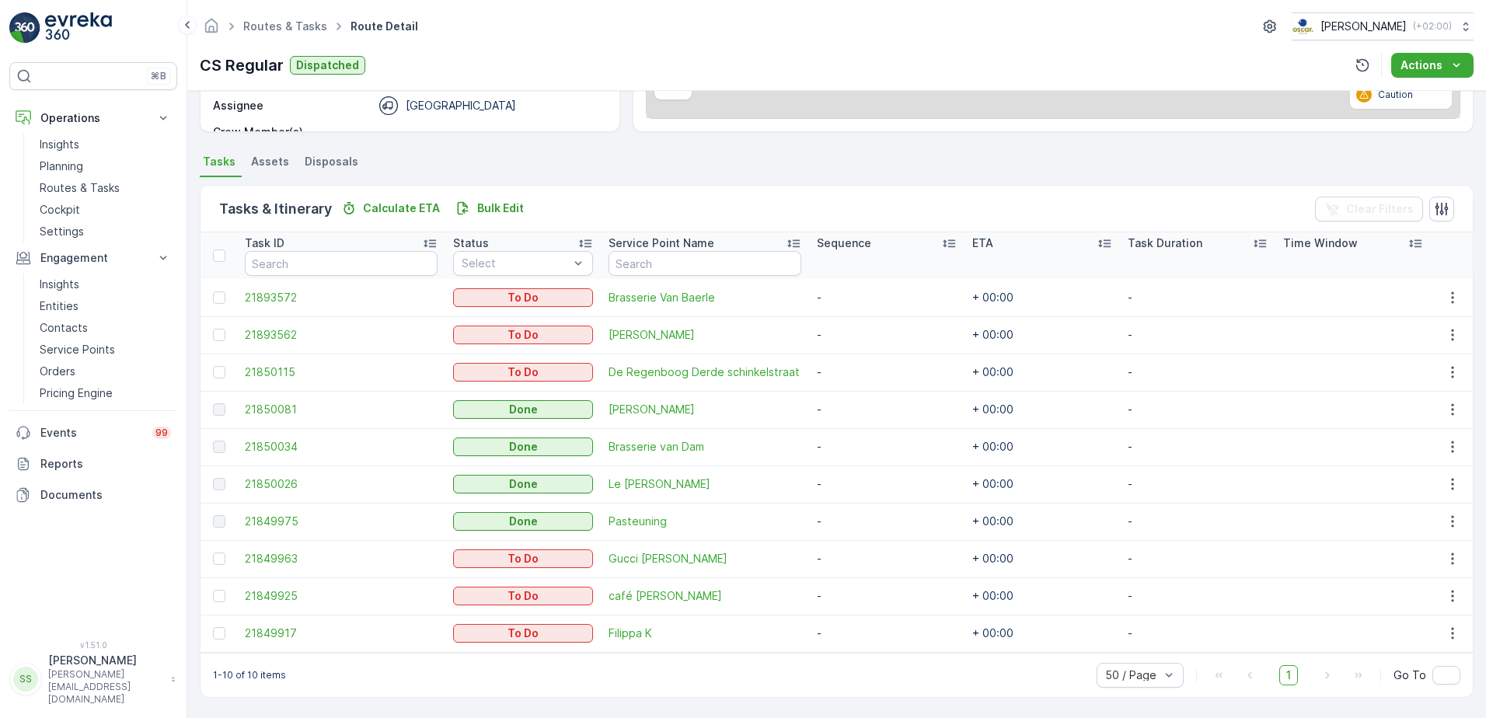
scroll to position [282, 0]
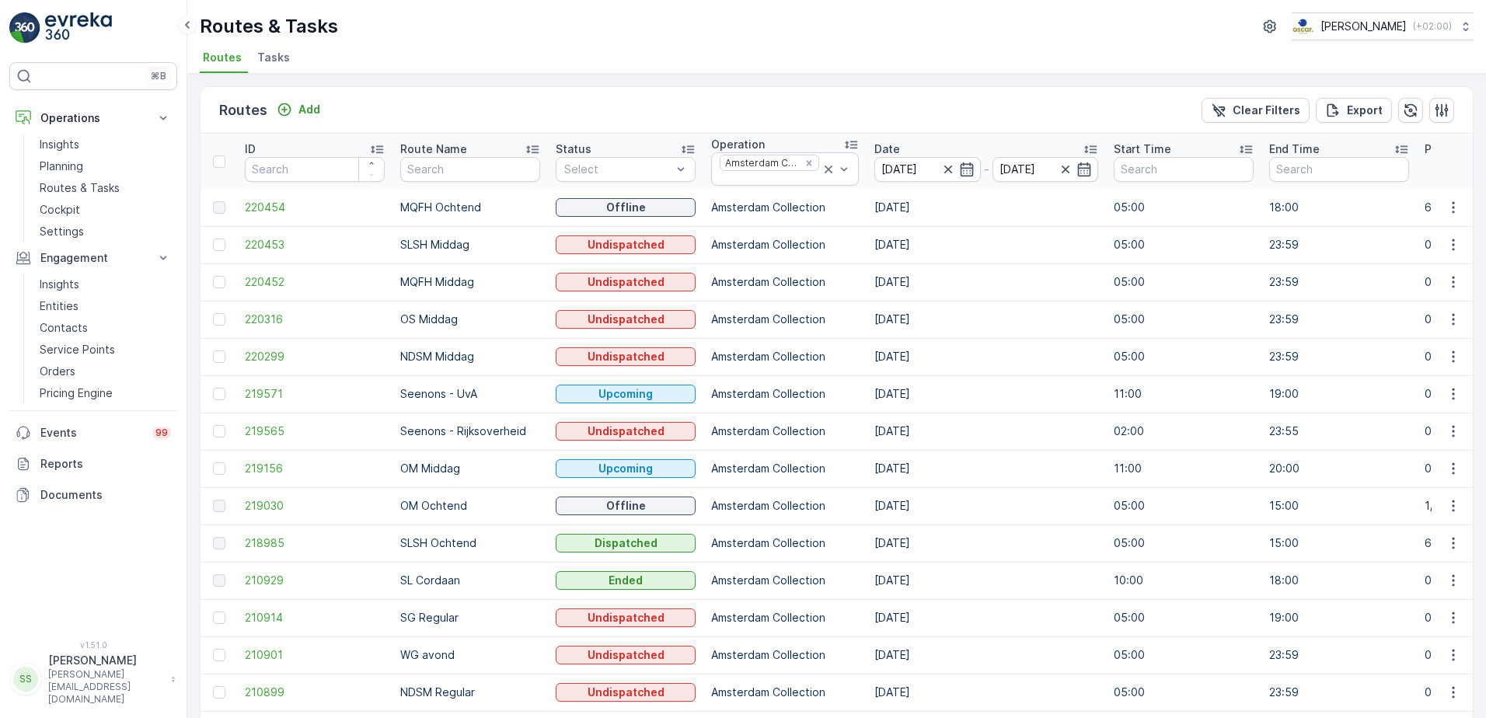
click at [268, 198] on td "220454" at bounding box center [314, 207] width 155 height 37
click at [265, 200] on span "220454" at bounding box center [315, 208] width 140 height 16
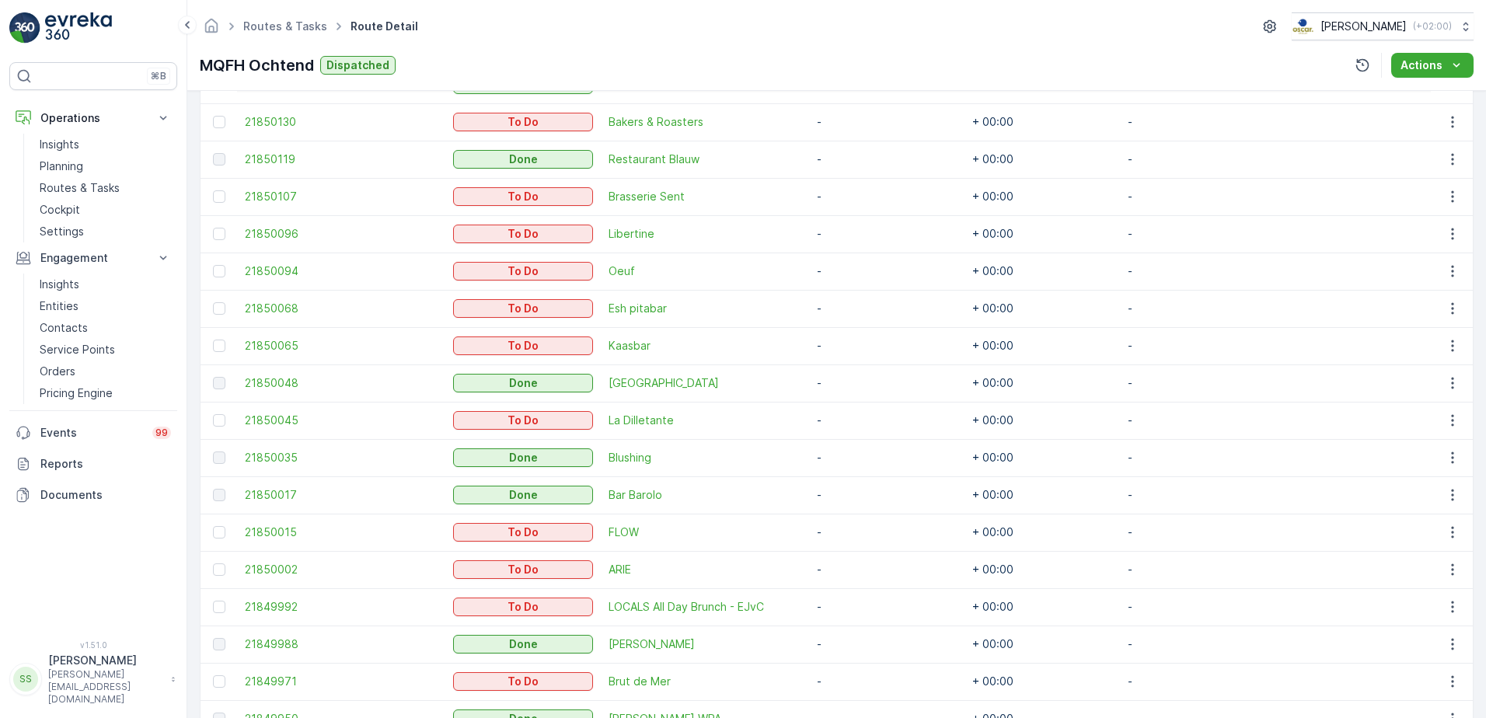
scroll to position [618, 0]
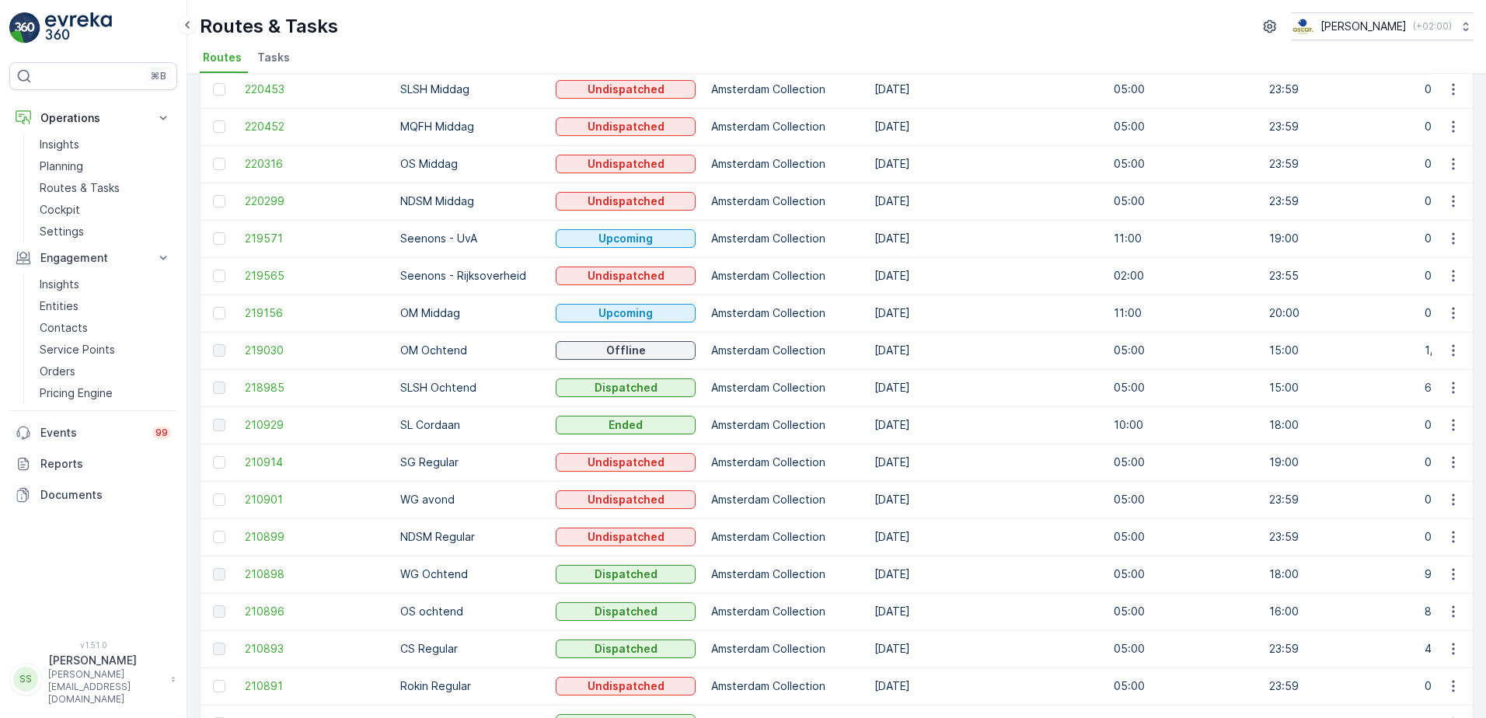
scroll to position [233, 0]
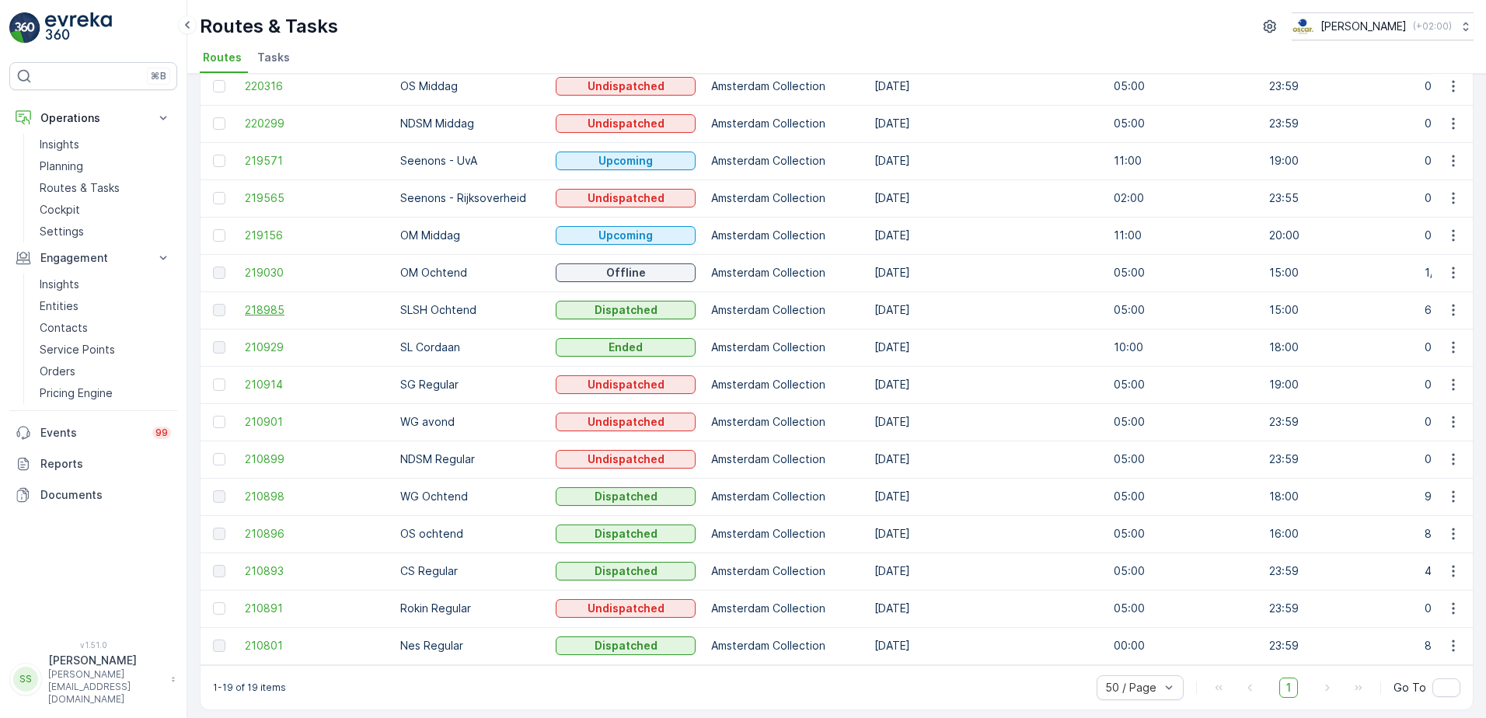
click at [267, 308] on span "218985" at bounding box center [315, 310] width 140 height 16
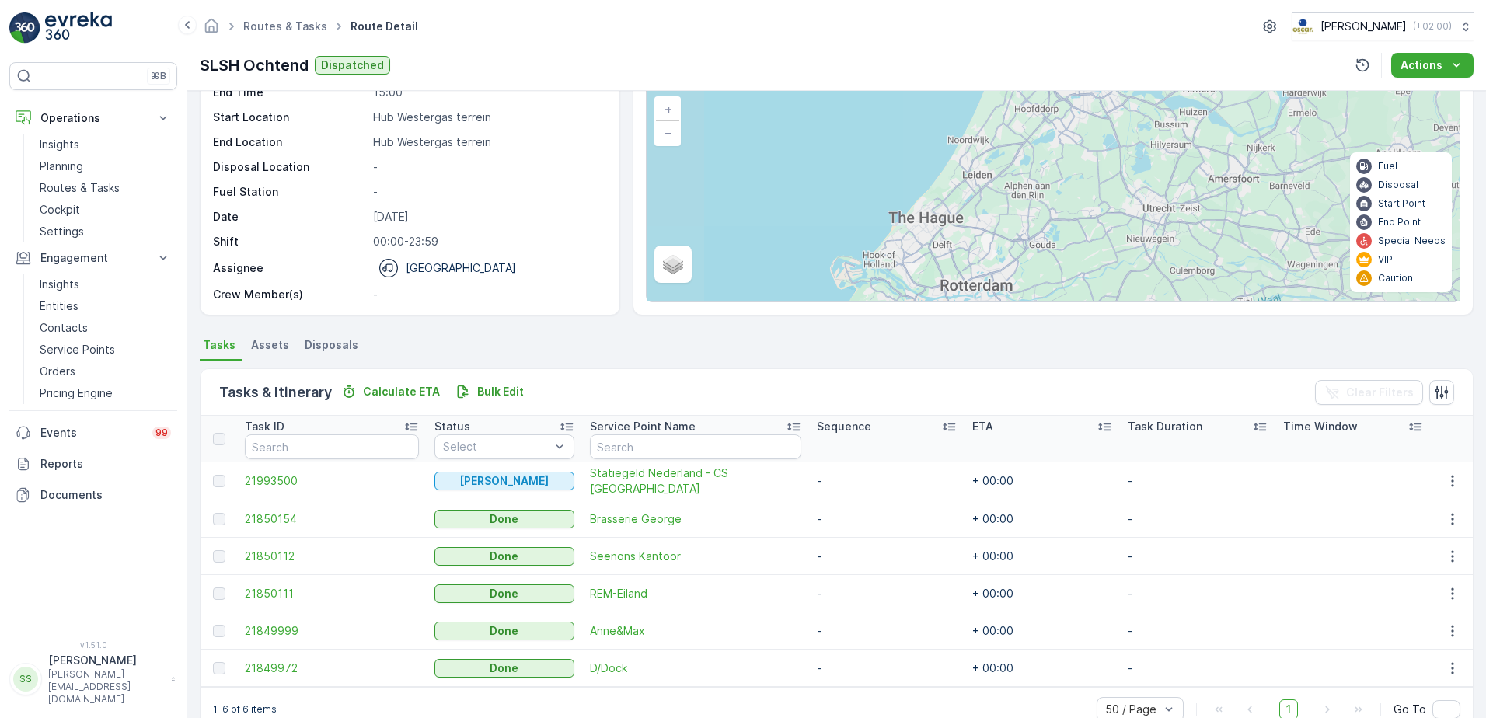
scroll to position [133, 0]
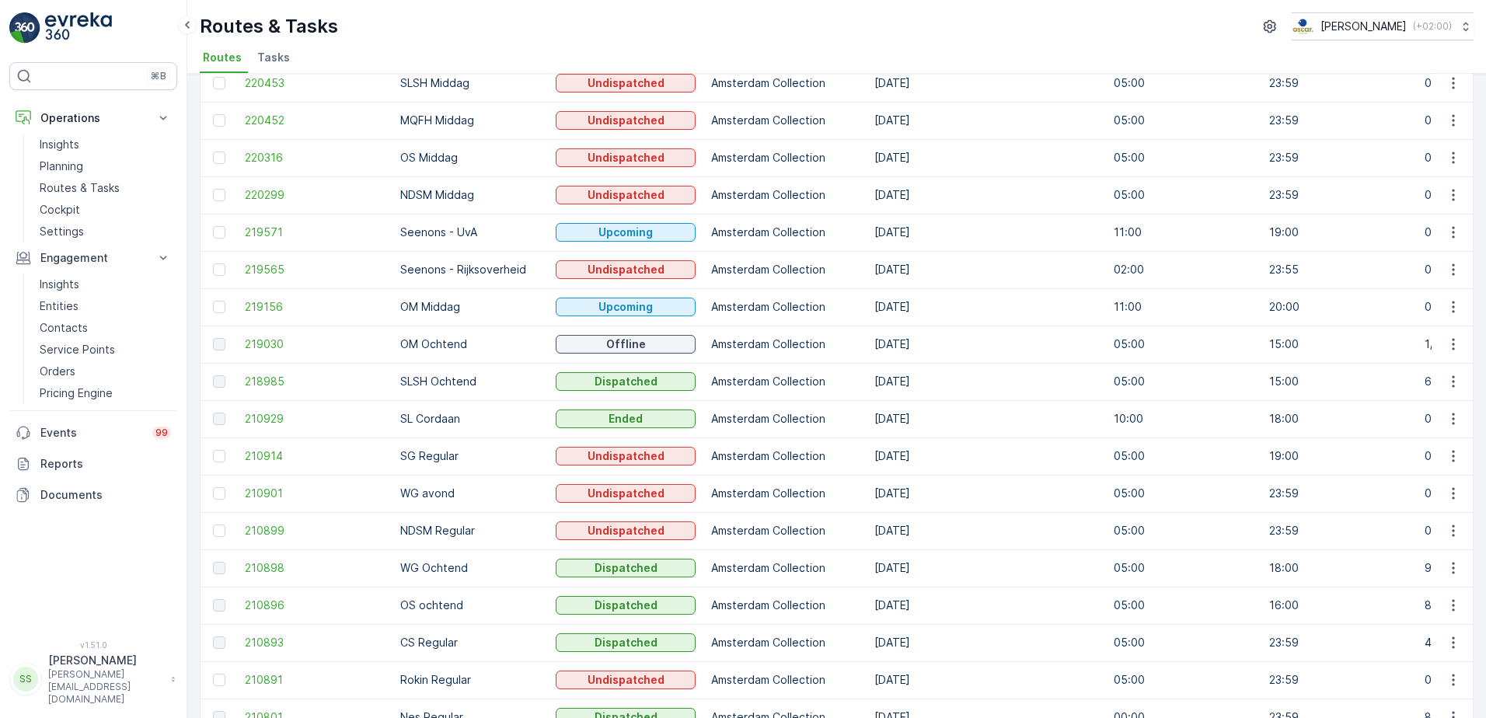
scroll to position [233, 0]
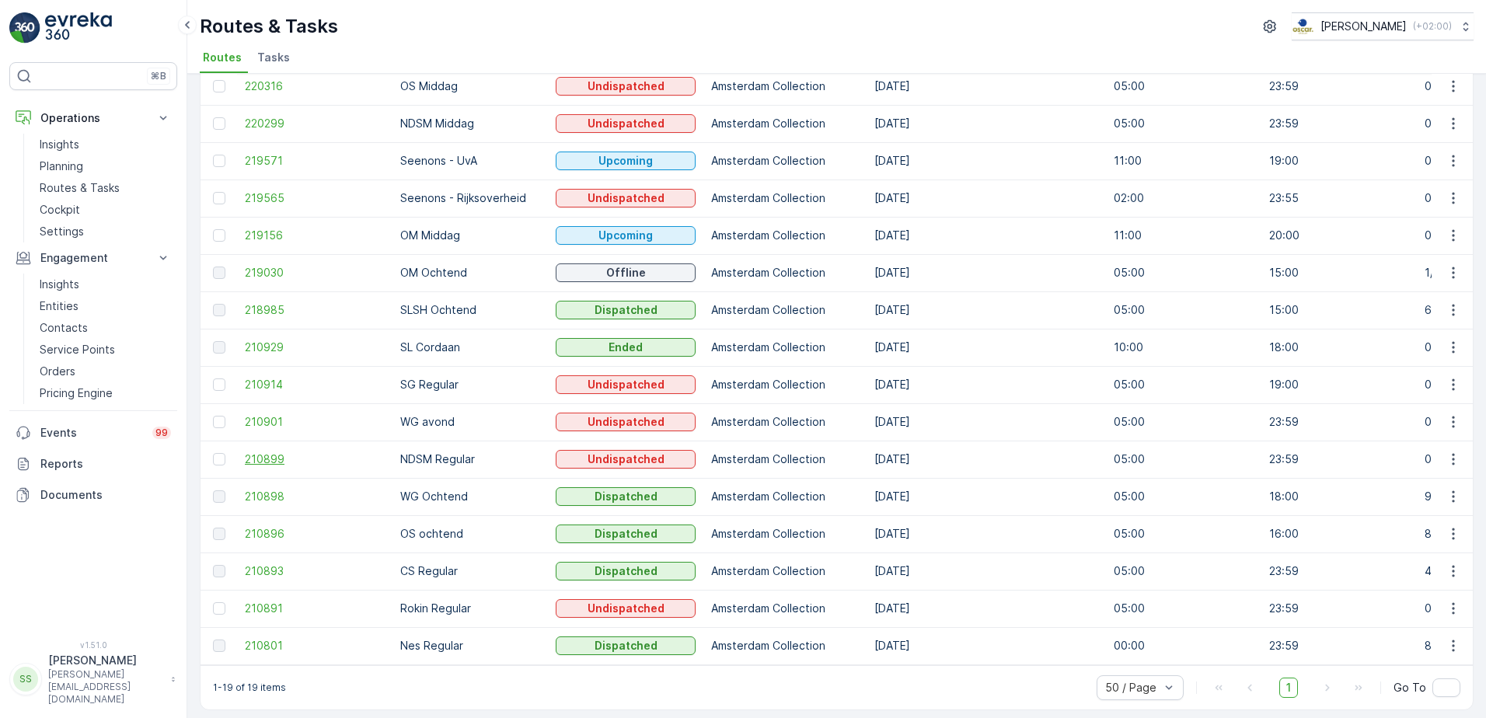
click at [254, 460] on span "210899" at bounding box center [315, 459] width 140 height 16
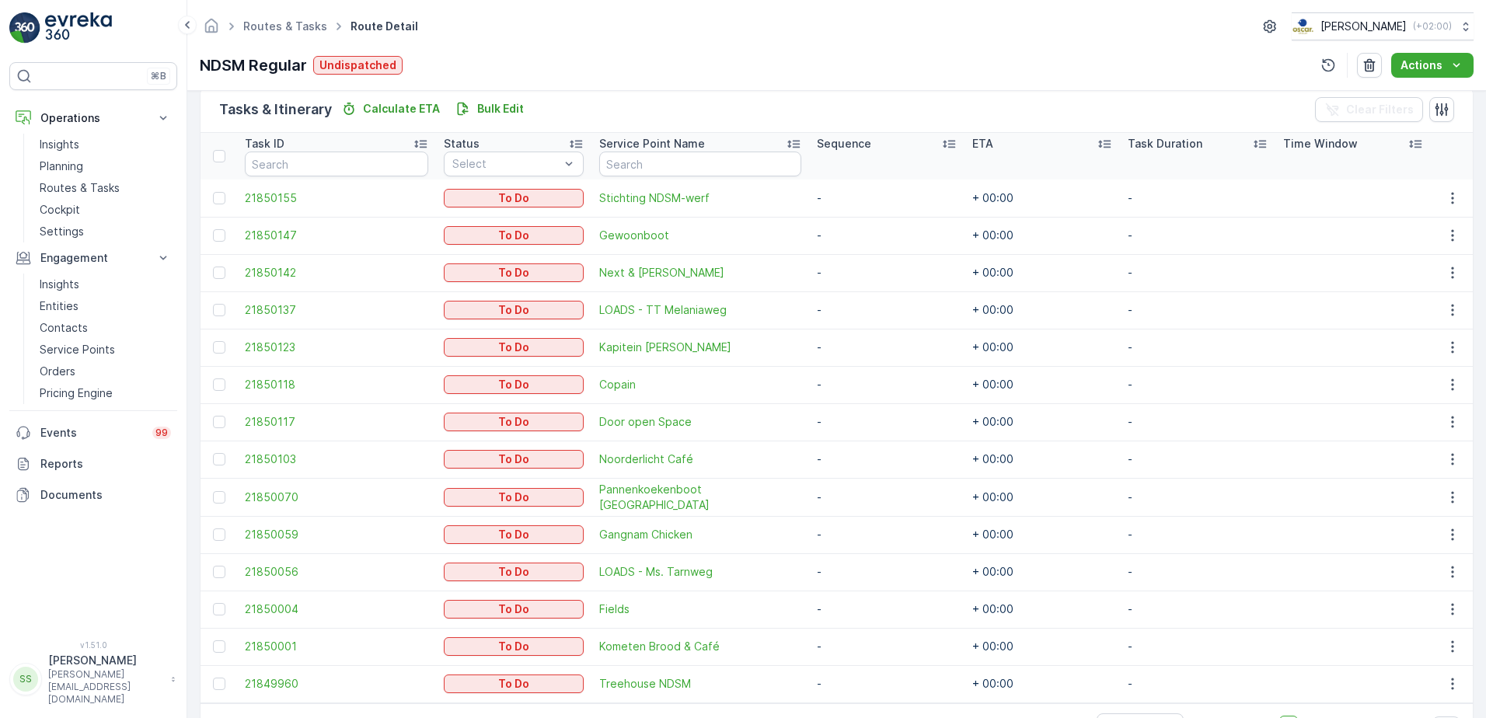
scroll to position [431, 0]
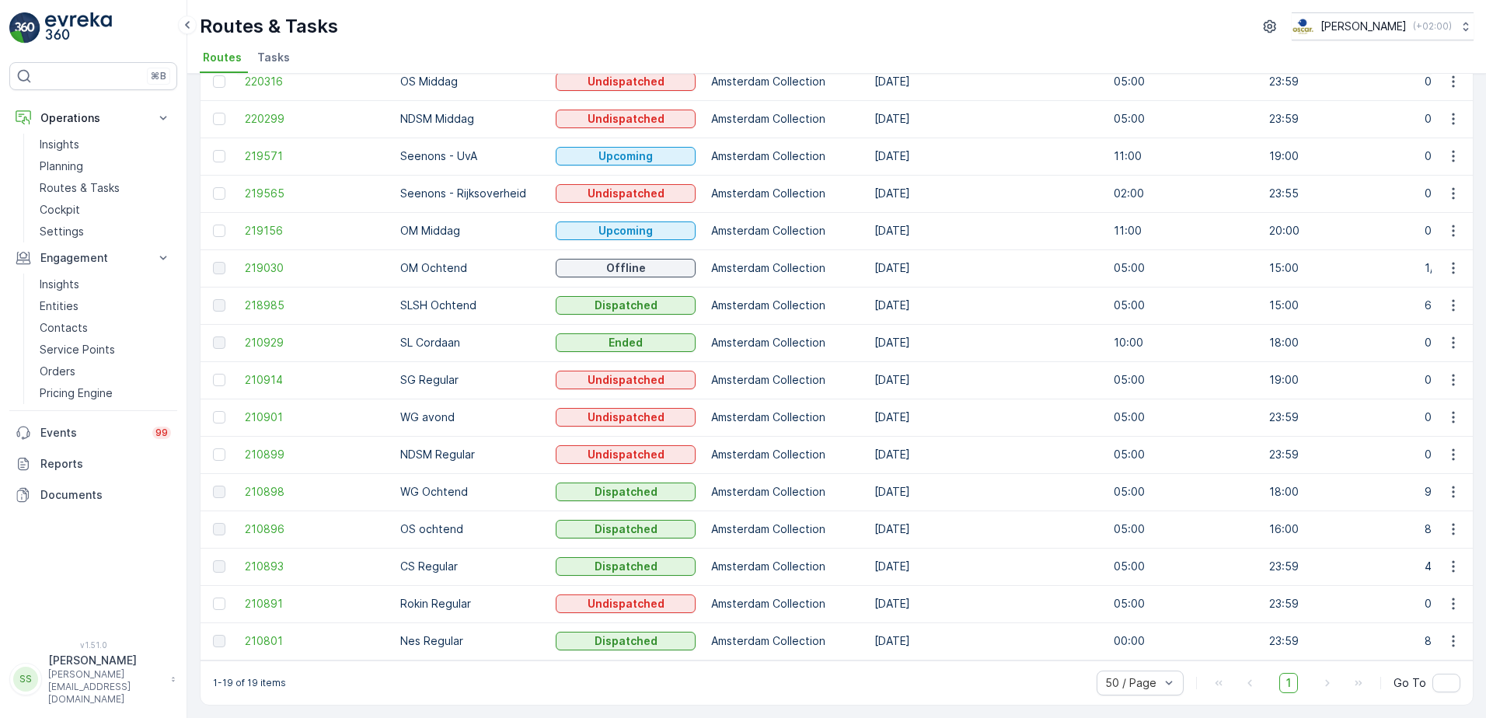
scroll to position [246, 0]
click at [266, 441] on td "210899" at bounding box center [314, 454] width 155 height 37
click at [264, 447] on span "210899" at bounding box center [315, 455] width 140 height 16
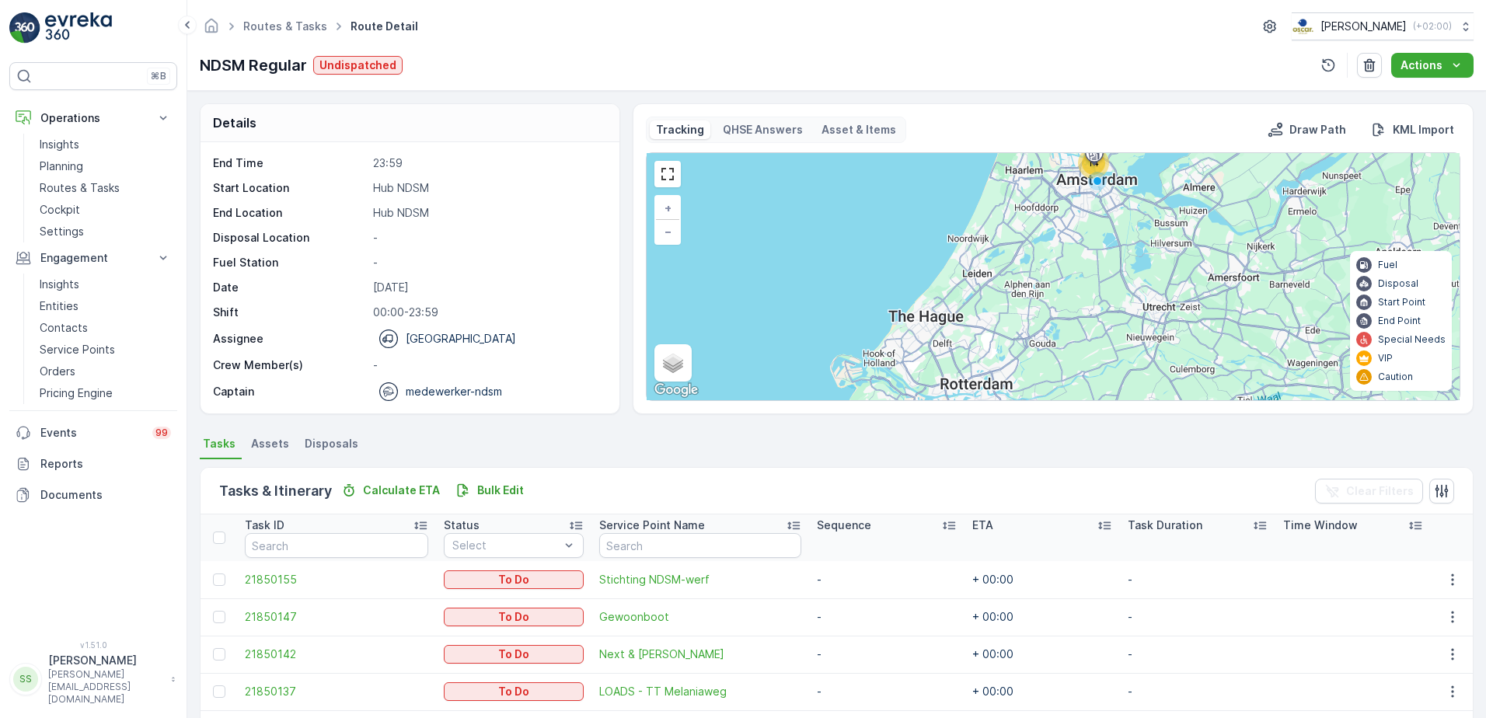
drag, startPoint x: 563, startPoint y: 73, endPoint x: 542, endPoint y: 78, distance: 21.7
click at [563, 75] on div "NDSM Regular Undispatched Actions" at bounding box center [837, 65] width 1274 height 25
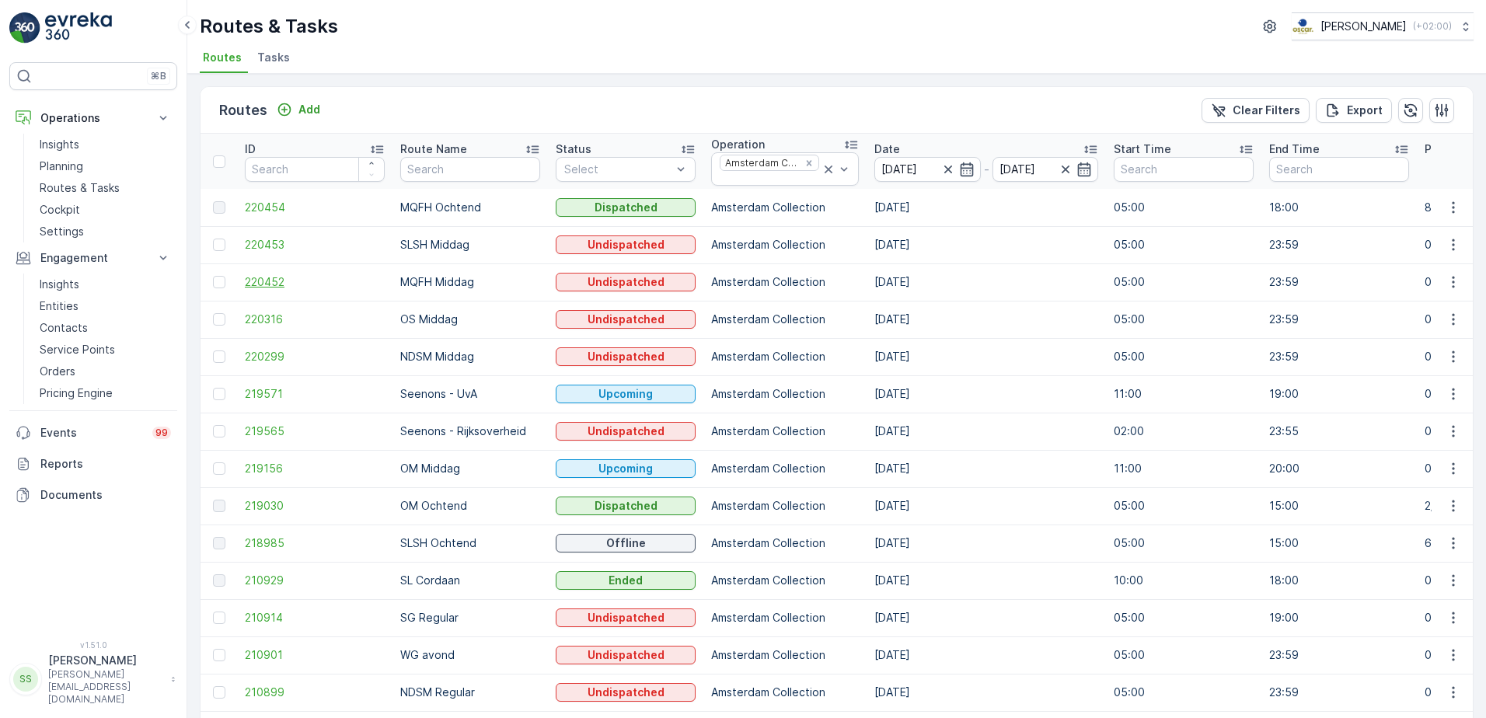
click at [256, 274] on span "220452" at bounding box center [315, 282] width 140 height 16
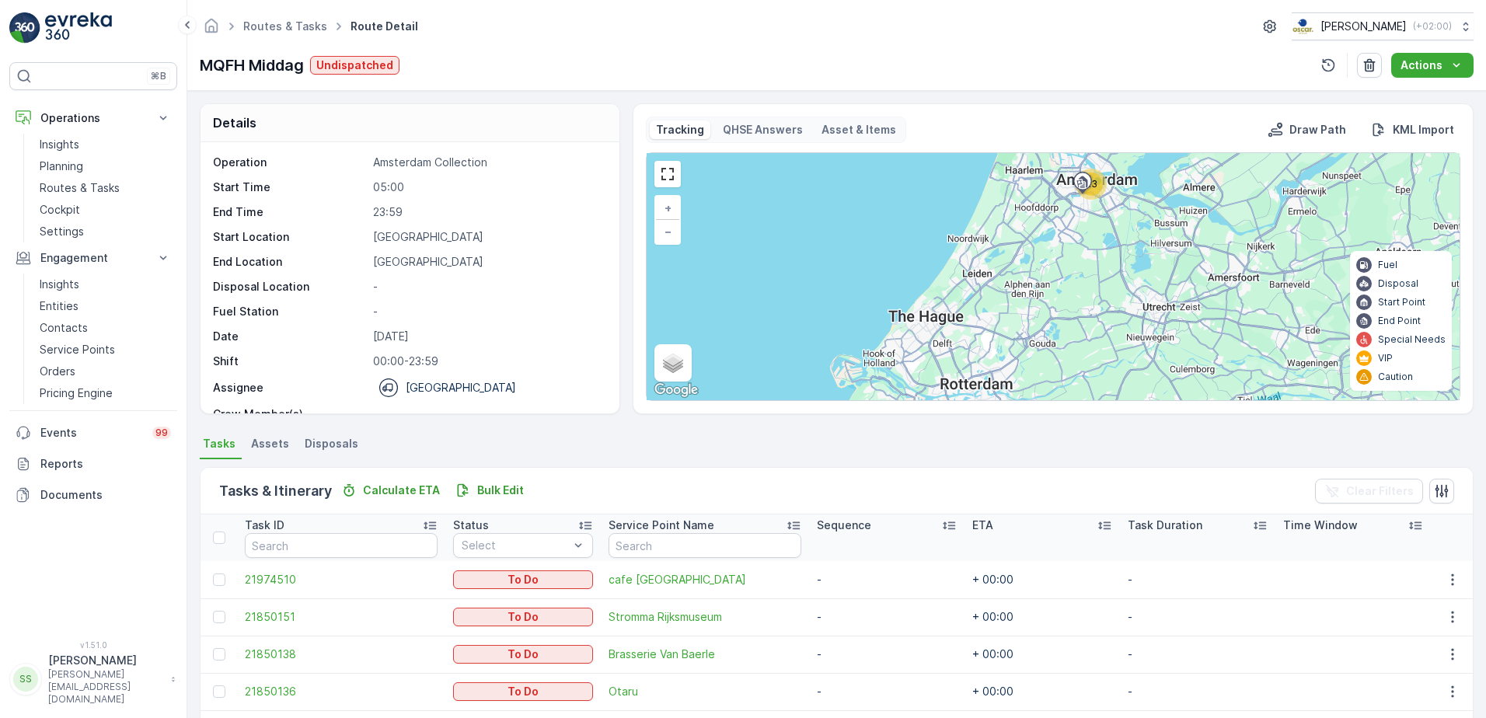
click at [484, 49] on div "Routes & Tasks Route Detail Oscar Circulair ( +02:00 ) MQFH Middag Undispatched…" at bounding box center [836, 45] width 1298 height 91
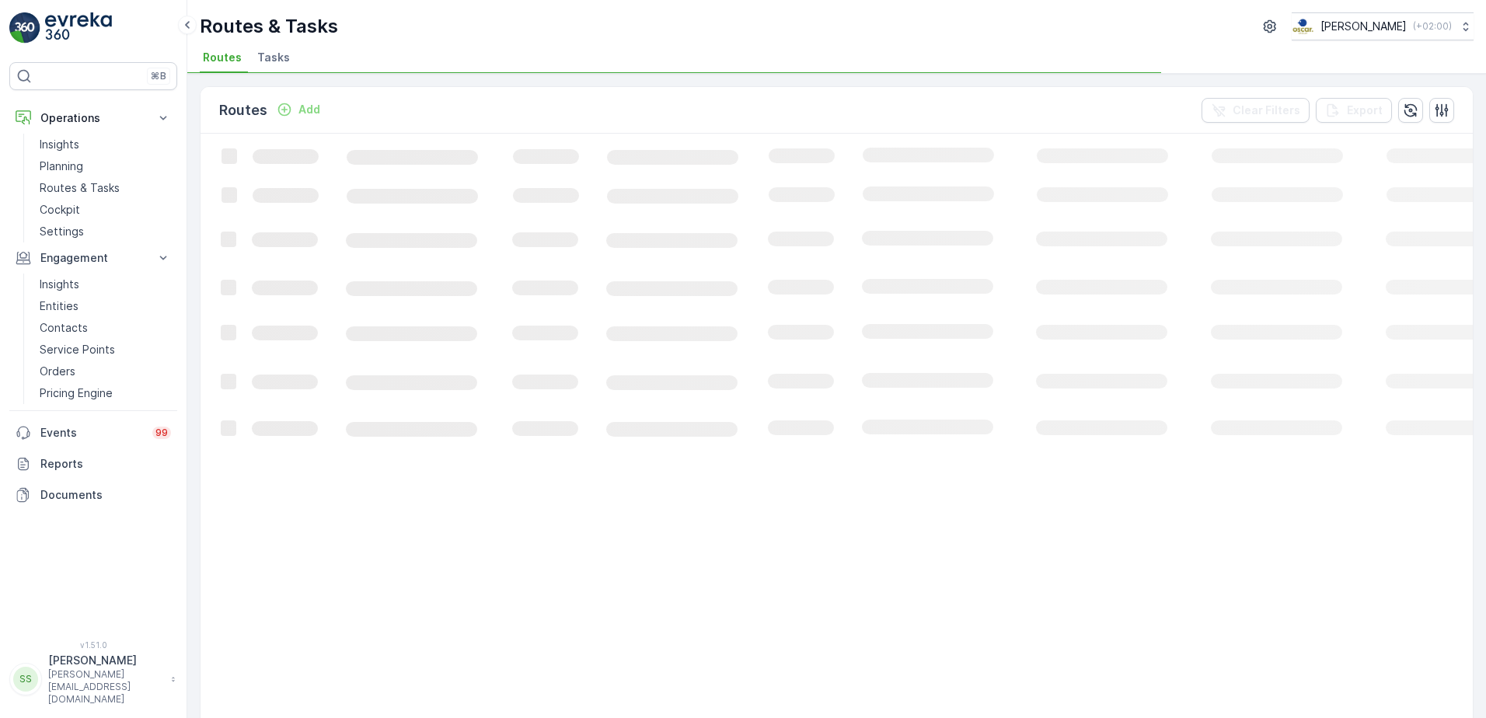
click at [382, 103] on div "Routes Add Clear Filters Export" at bounding box center [836, 110] width 1272 height 47
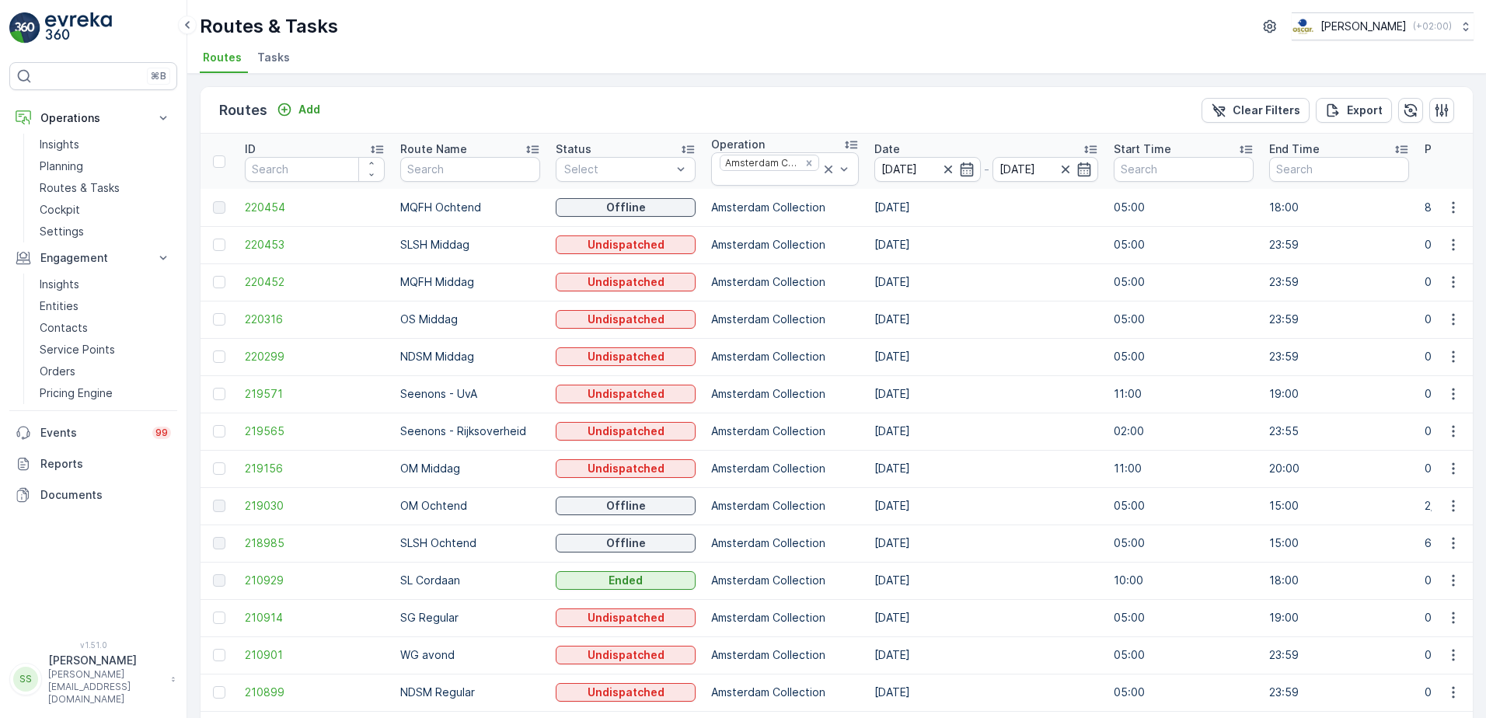
click at [809, 110] on div "Routes Add Clear Filters Export" at bounding box center [836, 110] width 1272 height 47
drag, startPoint x: 803, startPoint y: 162, endPoint x: 811, endPoint y: 131, distance: 31.3
click at [806, 162] on icon "Remove Amsterdam Collection" at bounding box center [808, 162] width 5 height 5
click at [813, 103] on div "Routes Add Clear Filters Export" at bounding box center [836, 110] width 1272 height 47
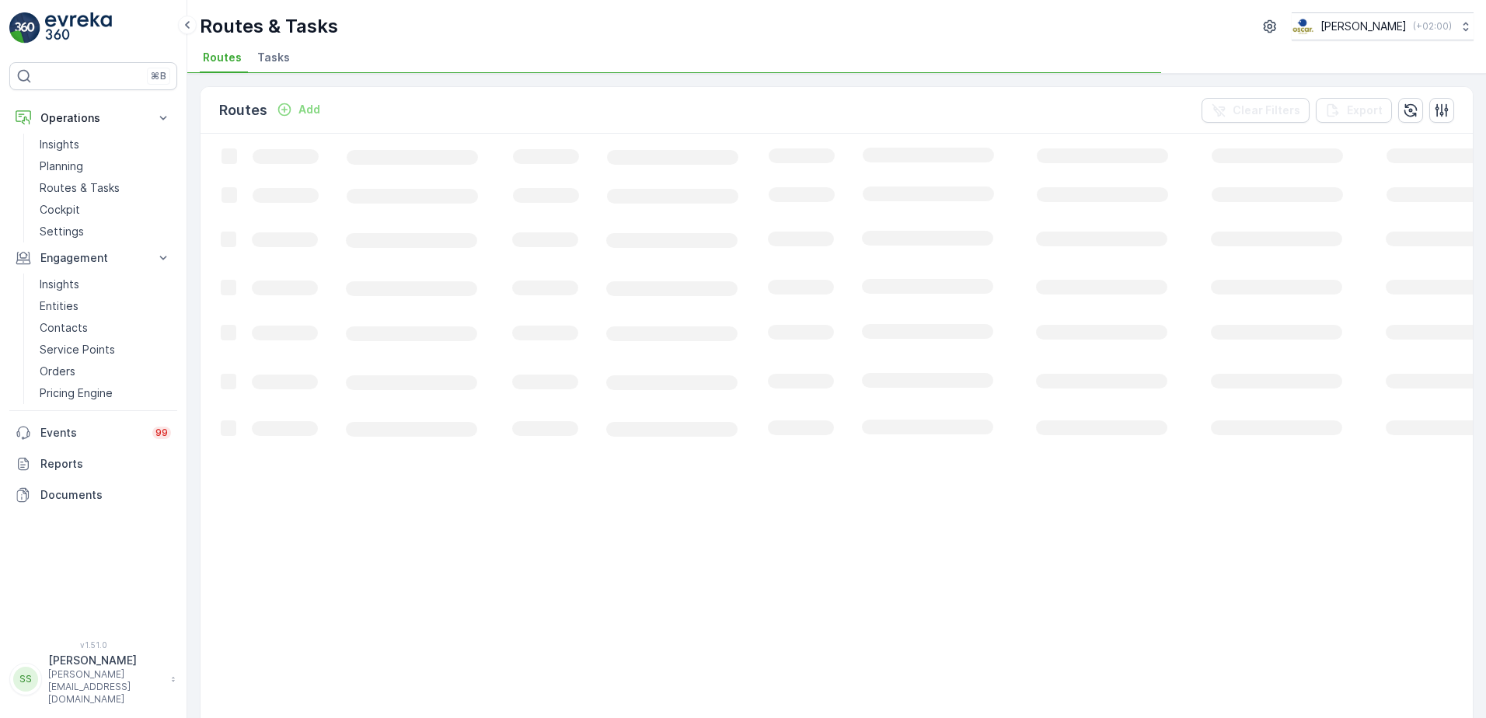
click at [798, 110] on div "Routes Add Clear Filters Export" at bounding box center [836, 110] width 1272 height 47
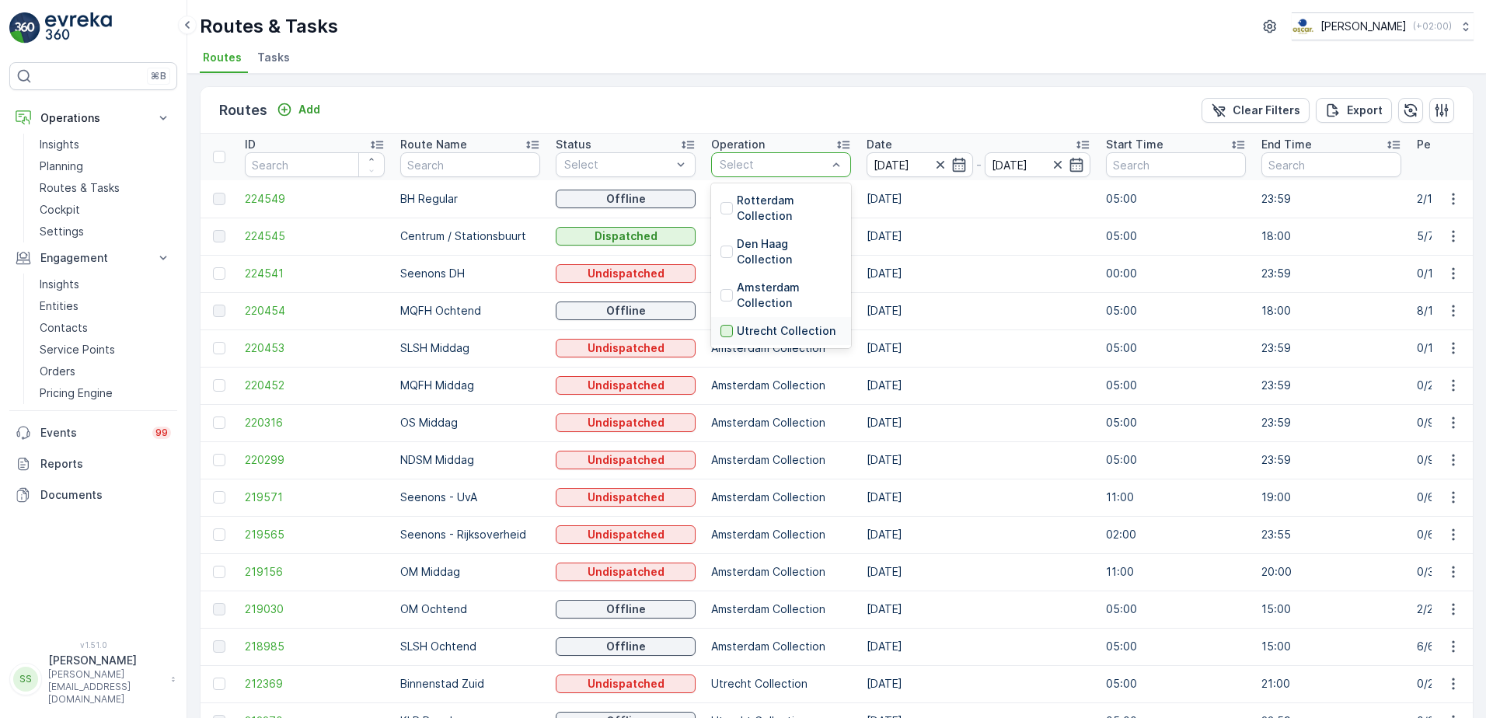
click at [722, 329] on div at bounding box center [726, 331] width 12 height 12
click at [676, 109] on div "Routes Add Clear Filters Export" at bounding box center [836, 110] width 1272 height 47
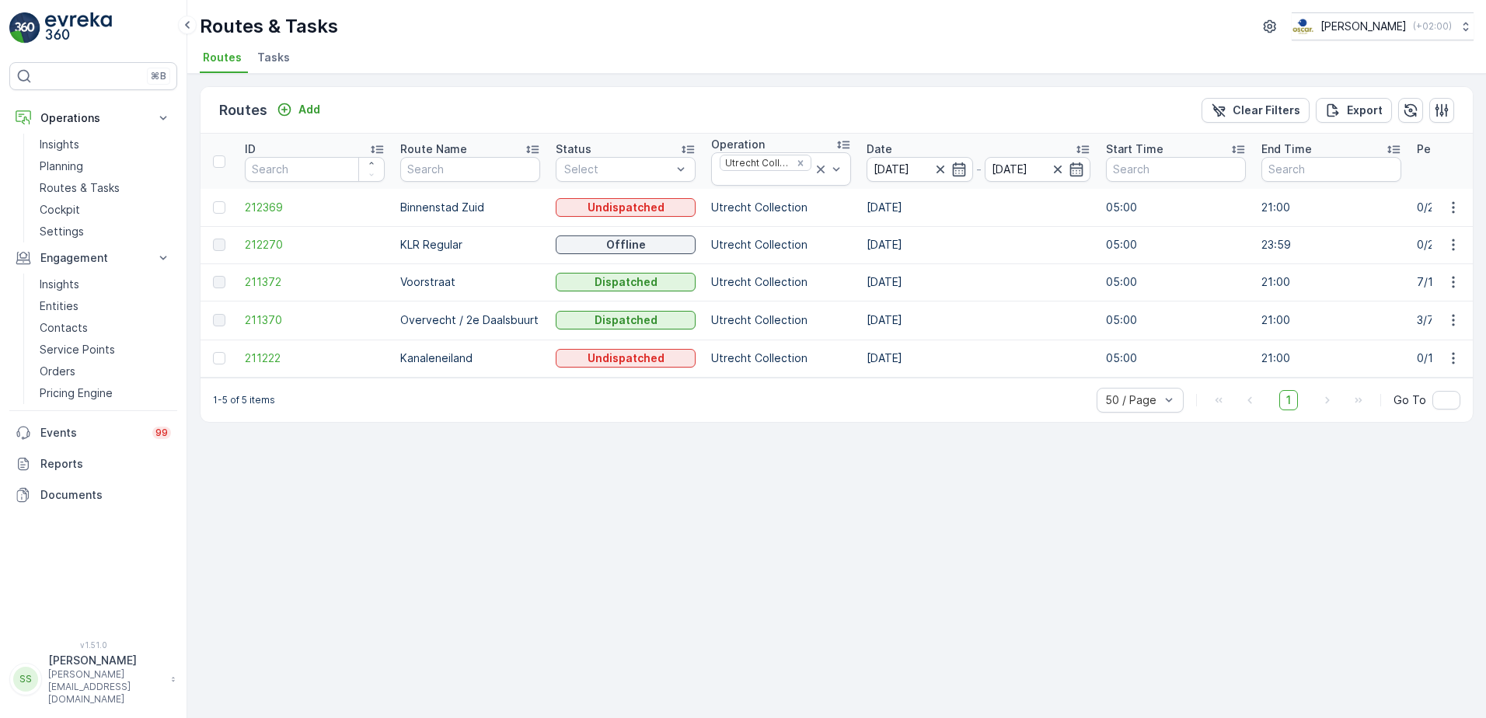
click at [222, 274] on td at bounding box center [218, 281] width 37 height 37
click at [260, 275] on td "211372" at bounding box center [314, 281] width 155 height 37
drag, startPoint x: 260, startPoint y: 275, endPoint x: 278, endPoint y: 276, distance: 17.9
click at [278, 274] on td "211372" at bounding box center [314, 281] width 155 height 37
click at [268, 284] on span "211372" at bounding box center [315, 282] width 140 height 16
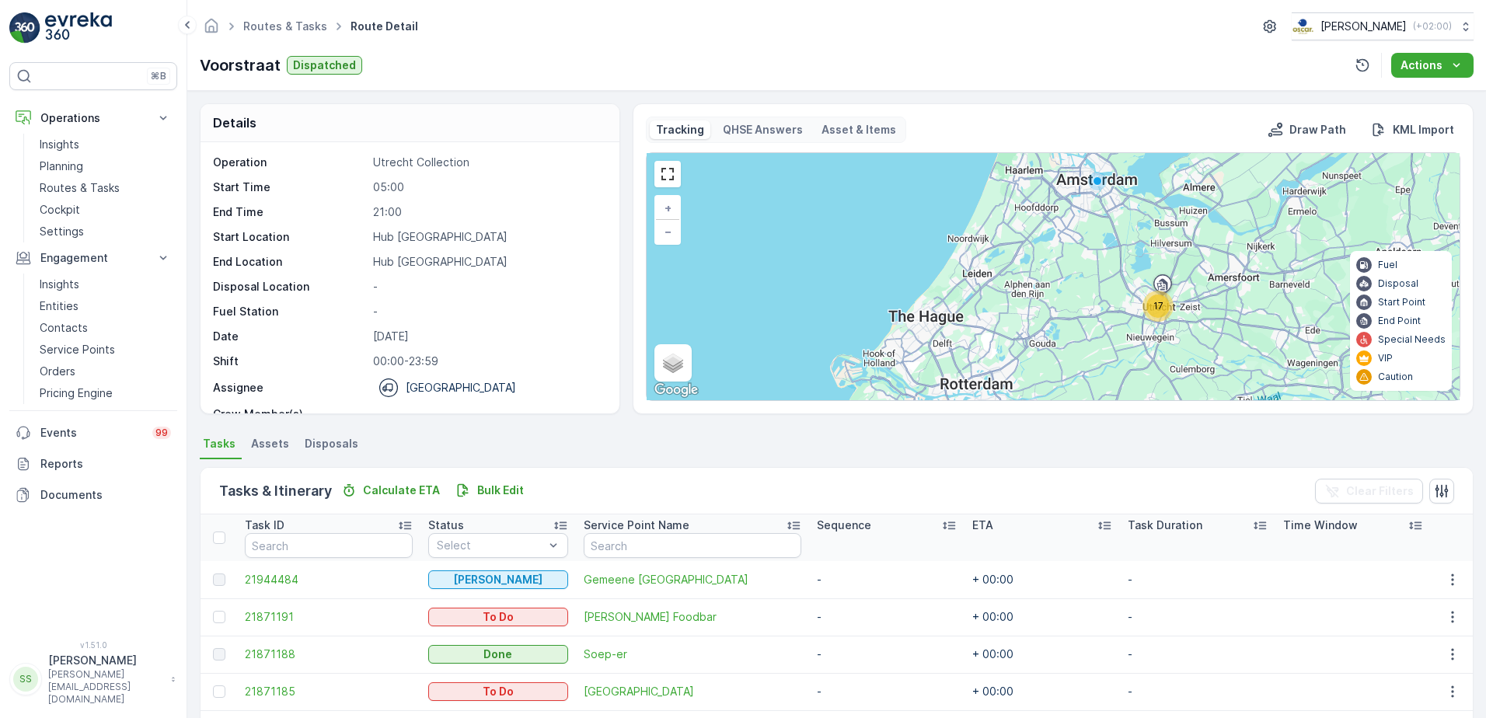
scroll to position [389, 0]
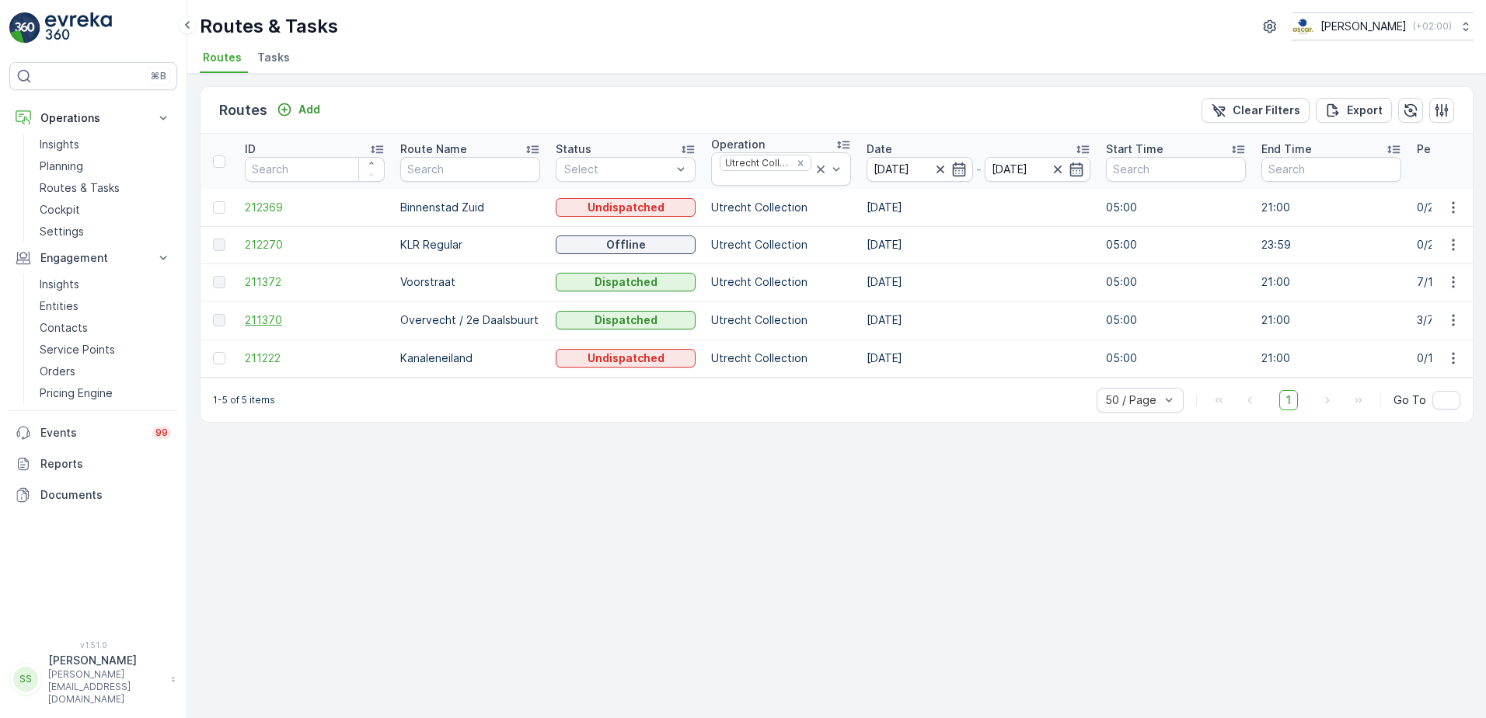
click at [272, 321] on span "211370" at bounding box center [315, 320] width 140 height 16
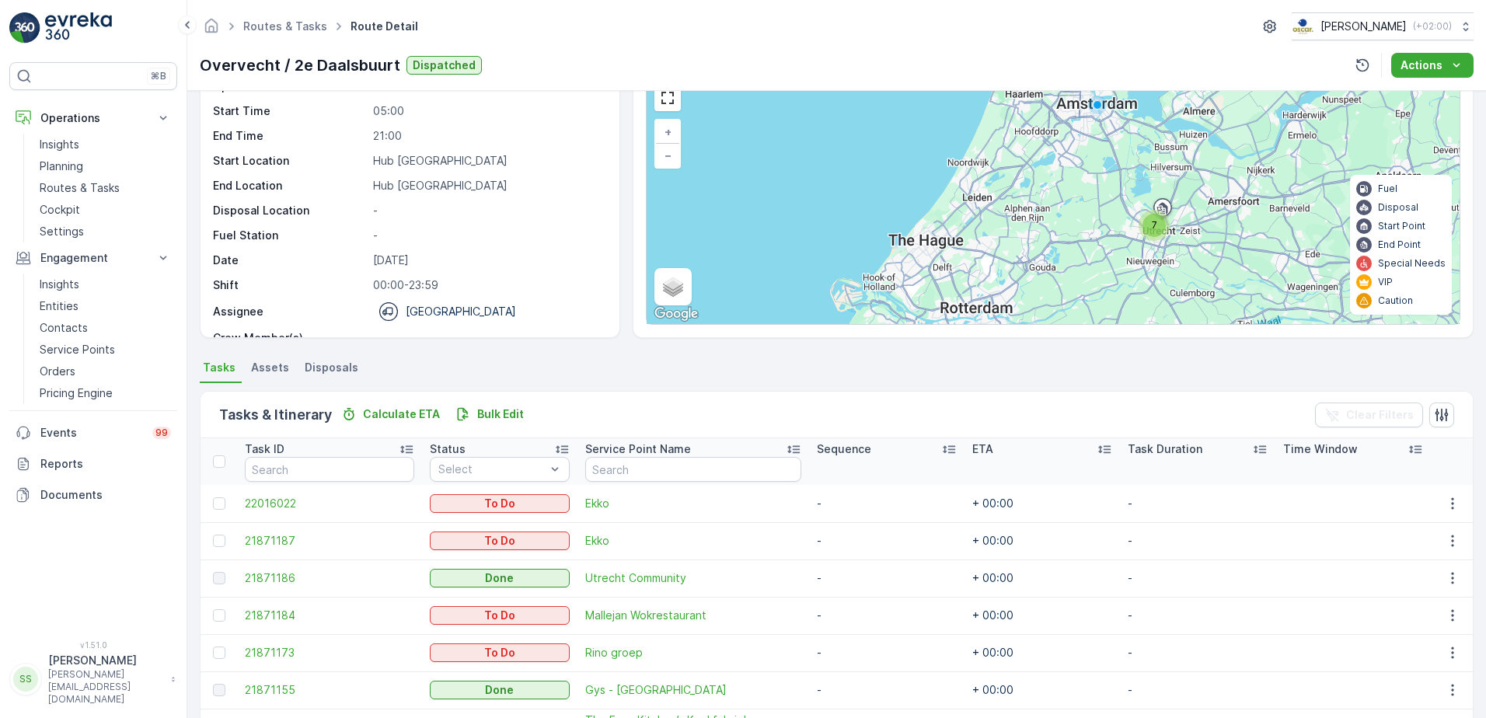
scroll to position [170, 0]
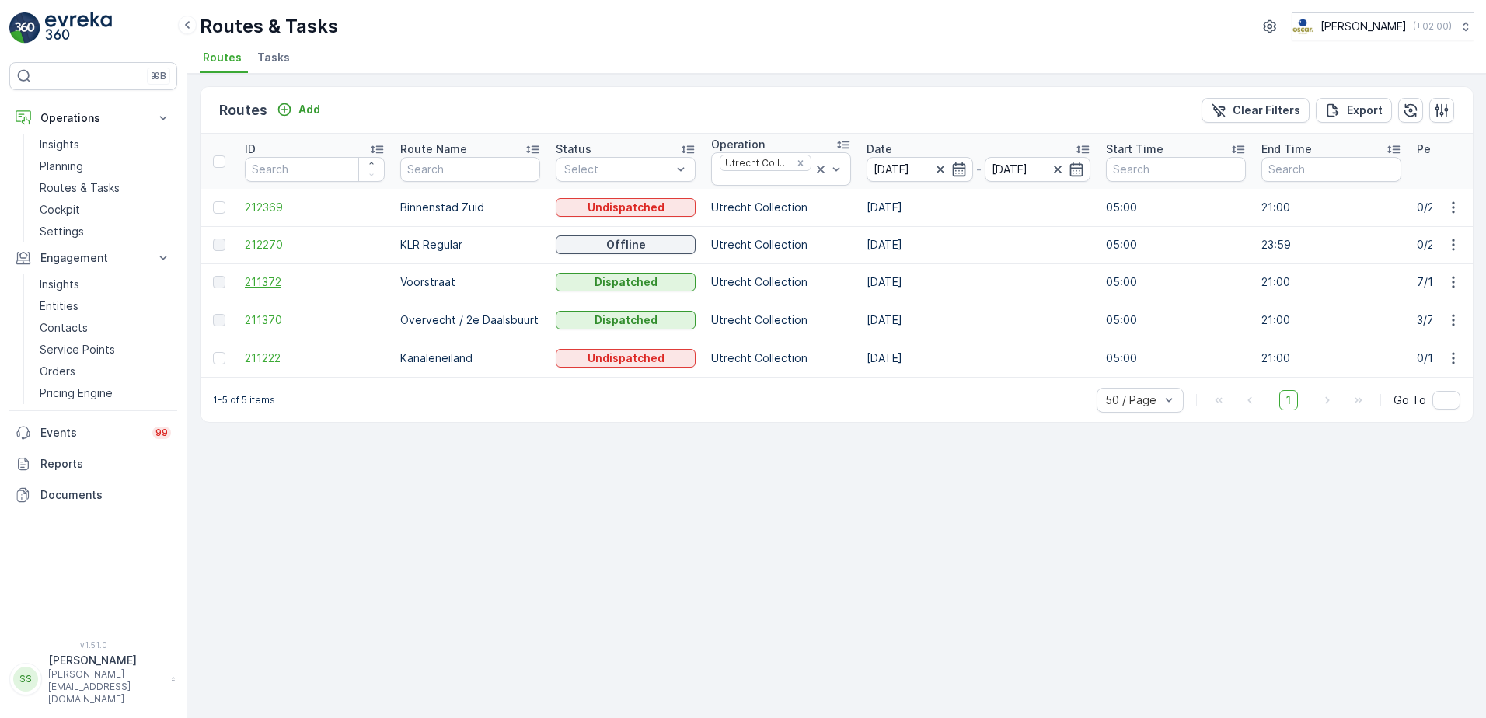
click at [270, 274] on span "211372" at bounding box center [315, 282] width 140 height 16
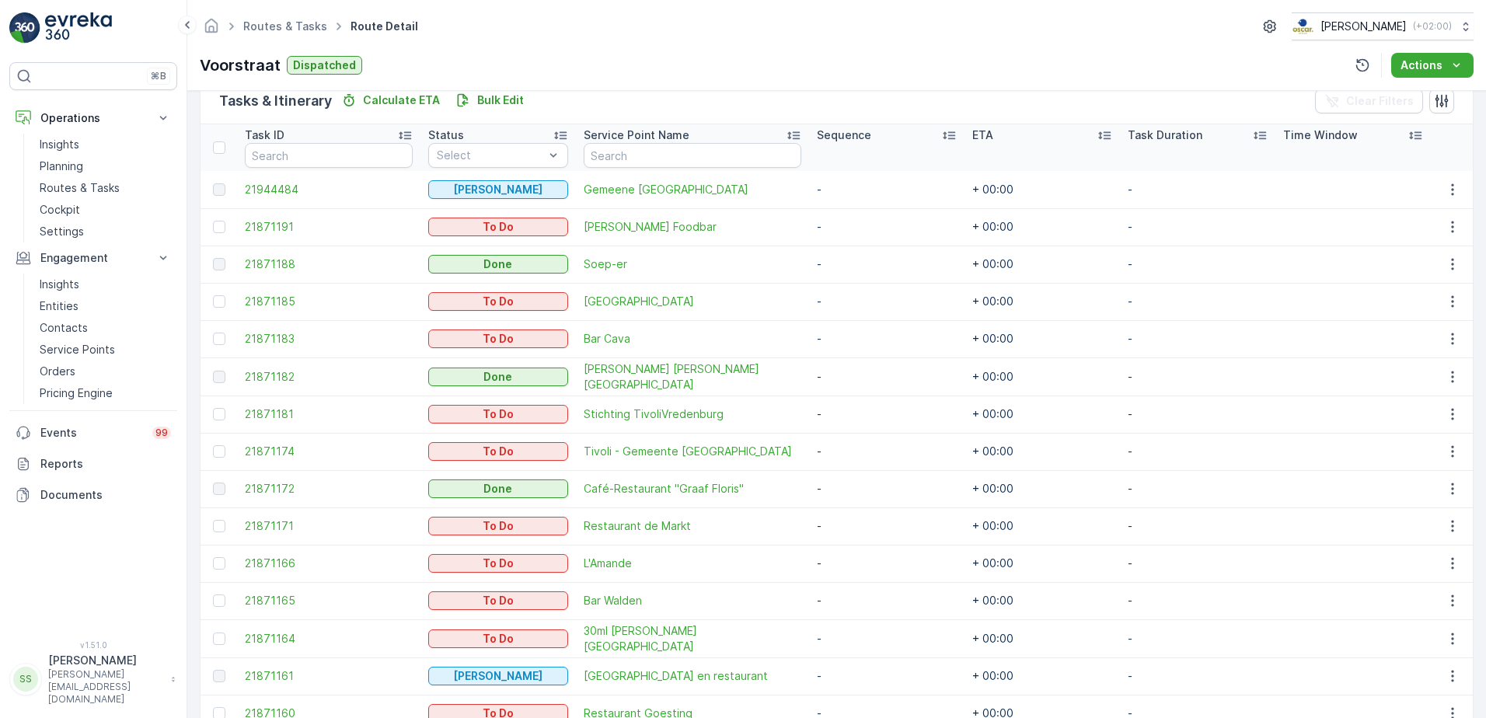
scroll to position [389, 0]
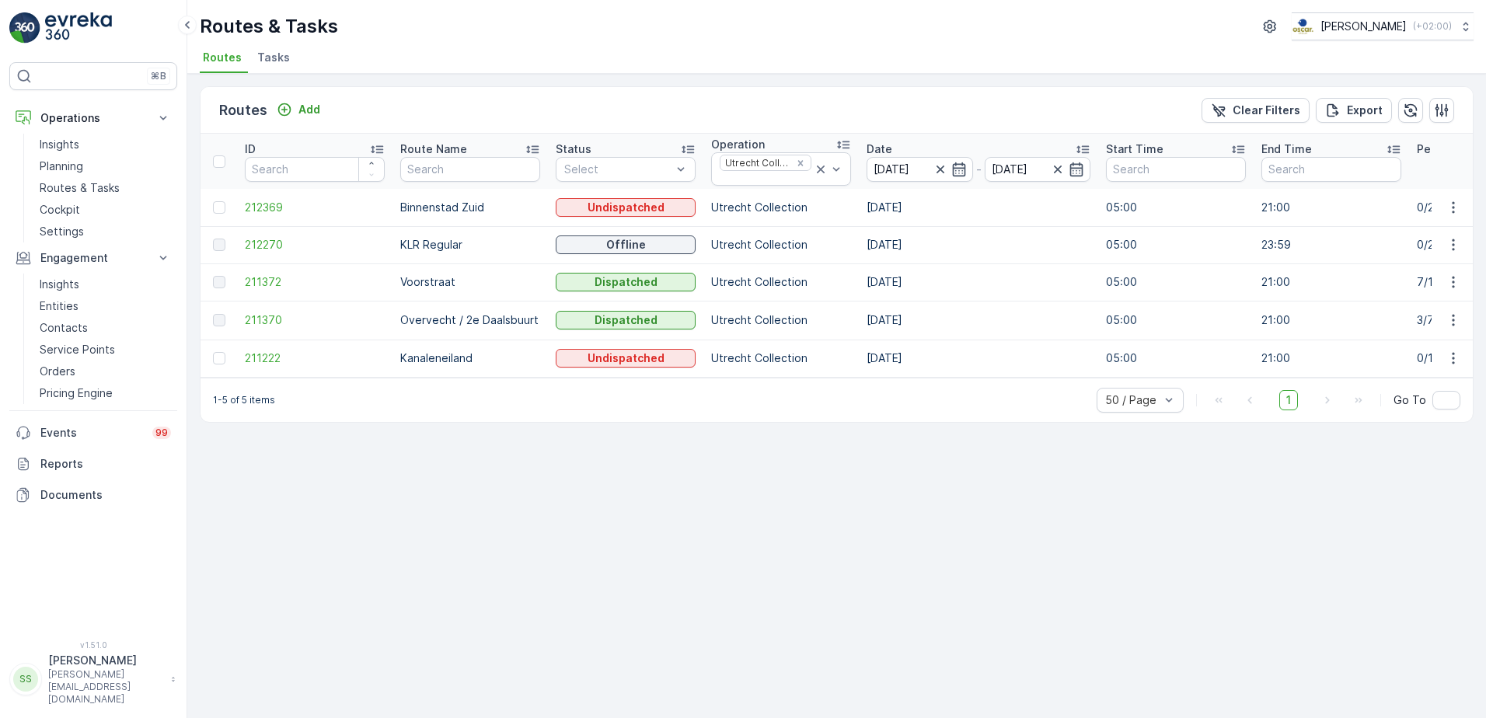
click at [527, 93] on div "Routes Add Clear Filters Export" at bounding box center [836, 110] width 1272 height 47
click at [434, 285] on p "Voorstraat" at bounding box center [470, 282] width 140 height 16
drag, startPoint x: 434, startPoint y: 285, endPoint x: 427, endPoint y: 316, distance: 31.7
click at [427, 316] on p "Overvecht / 2e Daalsbuurt" at bounding box center [470, 320] width 140 height 16
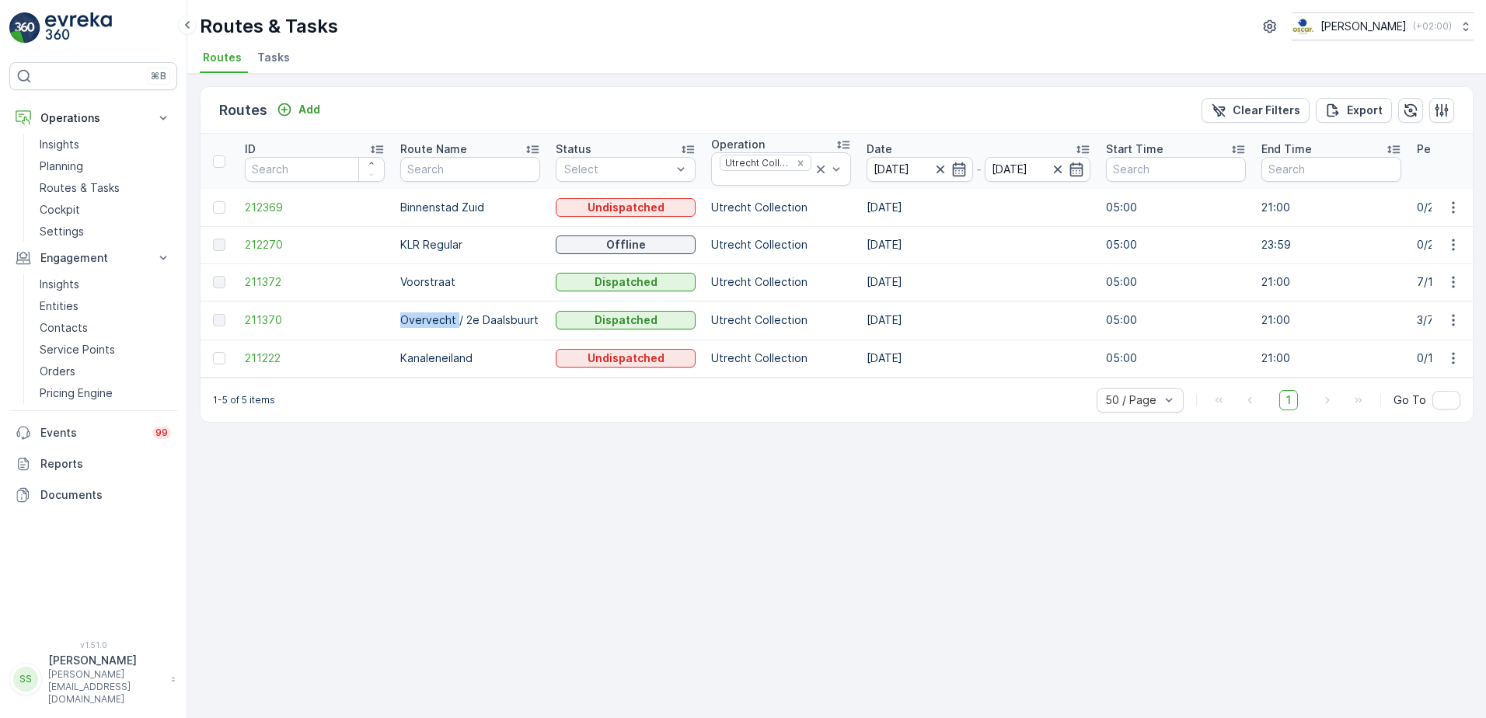
click at [427, 316] on p "Overvecht / 2e Daalsbuurt" at bounding box center [470, 320] width 140 height 16
drag, startPoint x: 427, startPoint y: 316, endPoint x: 433, endPoint y: 362, distance: 46.2
click at [433, 362] on p "Kanaleneiland" at bounding box center [470, 358] width 140 height 16
drag, startPoint x: 433, startPoint y: 362, endPoint x: 596, endPoint y: 514, distance: 223.2
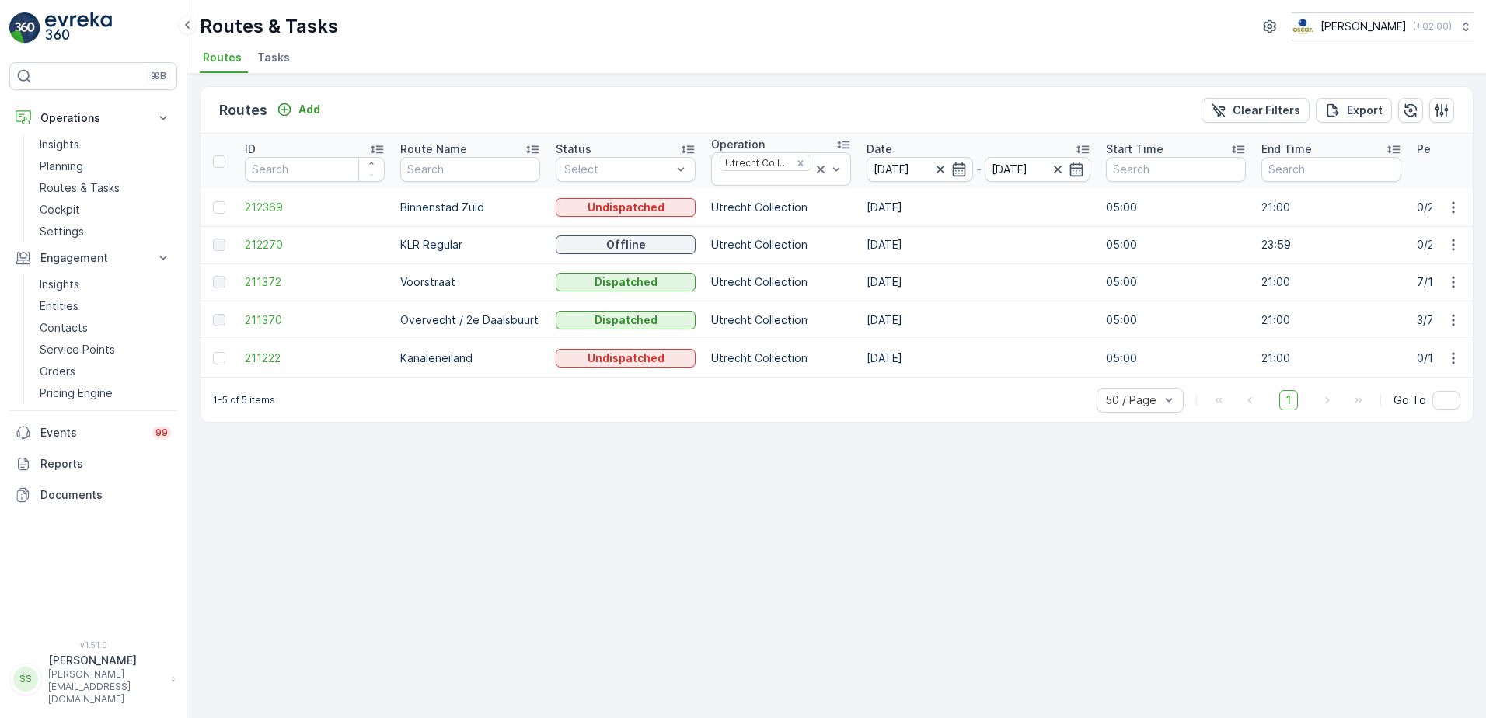
click at [598, 515] on div "Routes Add Clear Filters Export ID Route Name Status Select Operation Utrecht C…" at bounding box center [836, 396] width 1298 height 644
click at [437, 207] on p "Binnenstad Zuid" at bounding box center [470, 208] width 140 height 16
click at [441, 404] on div "1-5 of 5 items 50 / Page 1 Go To" at bounding box center [836, 400] width 1272 height 44
click at [460, 68] on ul "Routes Tasks" at bounding box center [830, 60] width 1261 height 26
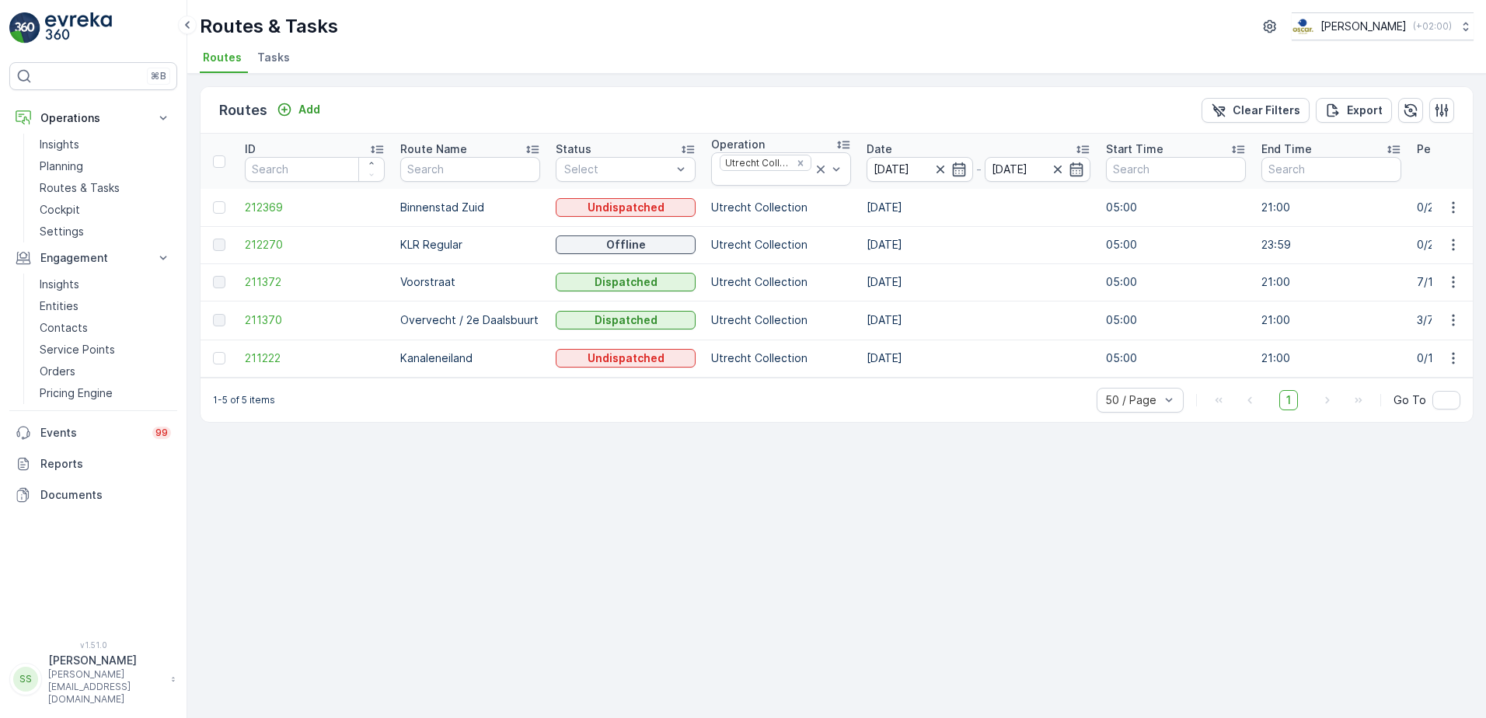
drag, startPoint x: 437, startPoint y: 51, endPoint x: 418, endPoint y: 48, distance: 18.8
click at [436, 51] on ul "Routes Tasks" at bounding box center [830, 60] width 1261 height 26
click at [336, 28] on div "Routes & Tasks Oscar Circulair ( +02:00 )" at bounding box center [837, 26] width 1274 height 28
click at [334, 28] on p "Routes & Tasks" at bounding box center [269, 26] width 138 height 25
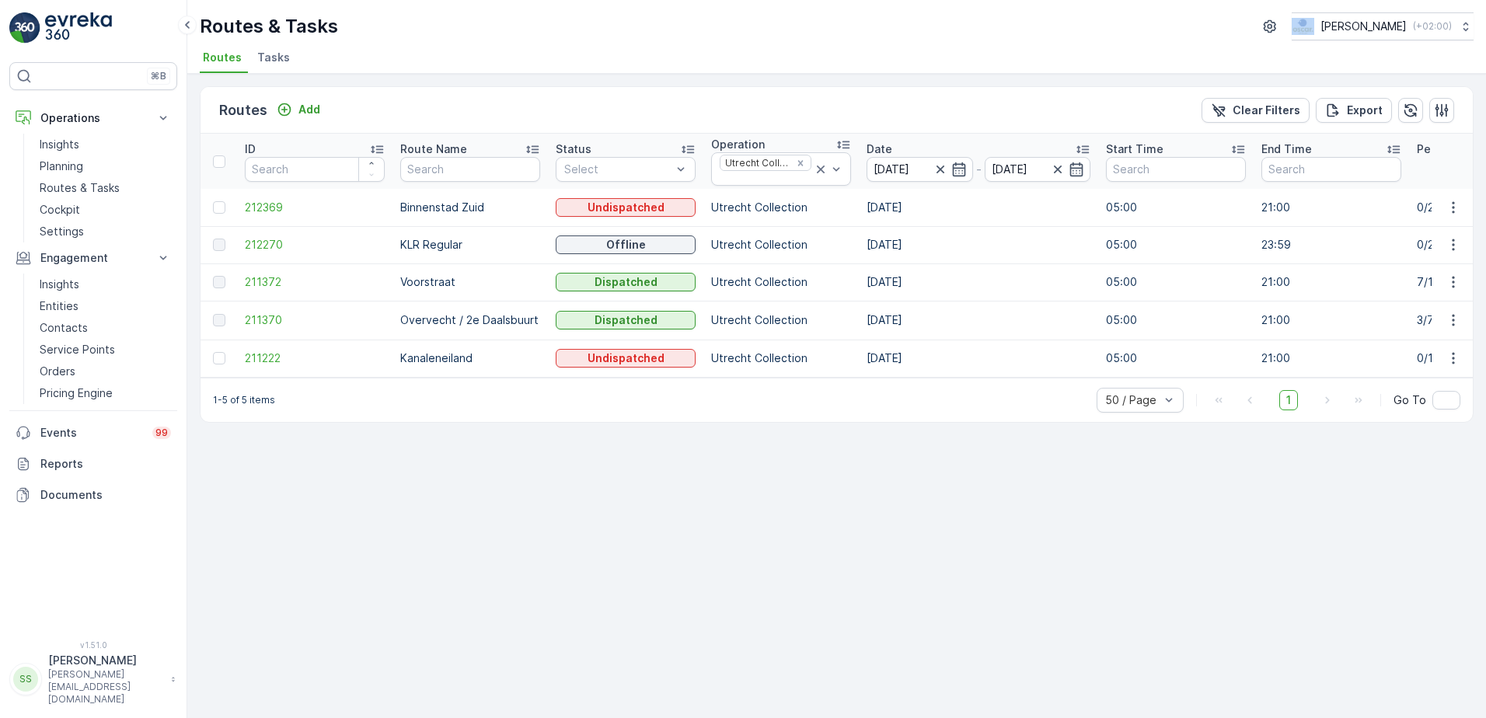
drag, startPoint x: 334, startPoint y: 28, endPoint x: 560, endPoint y: 37, distance: 226.3
click at [563, 34] on div "Routes & Tasks Oscar Circulair ( +02:00 )" at bounding box center [837, 26] width 1274 height 28
click at [298, 26] on p "Routes & Tasks" at bounding box center [269, 26] width 138 height 25
click at [793, 37] on div "Routes & Tasks Oscar Circulair ( +02:00 )" at bounding box center [837, 26] width 1274 height 28
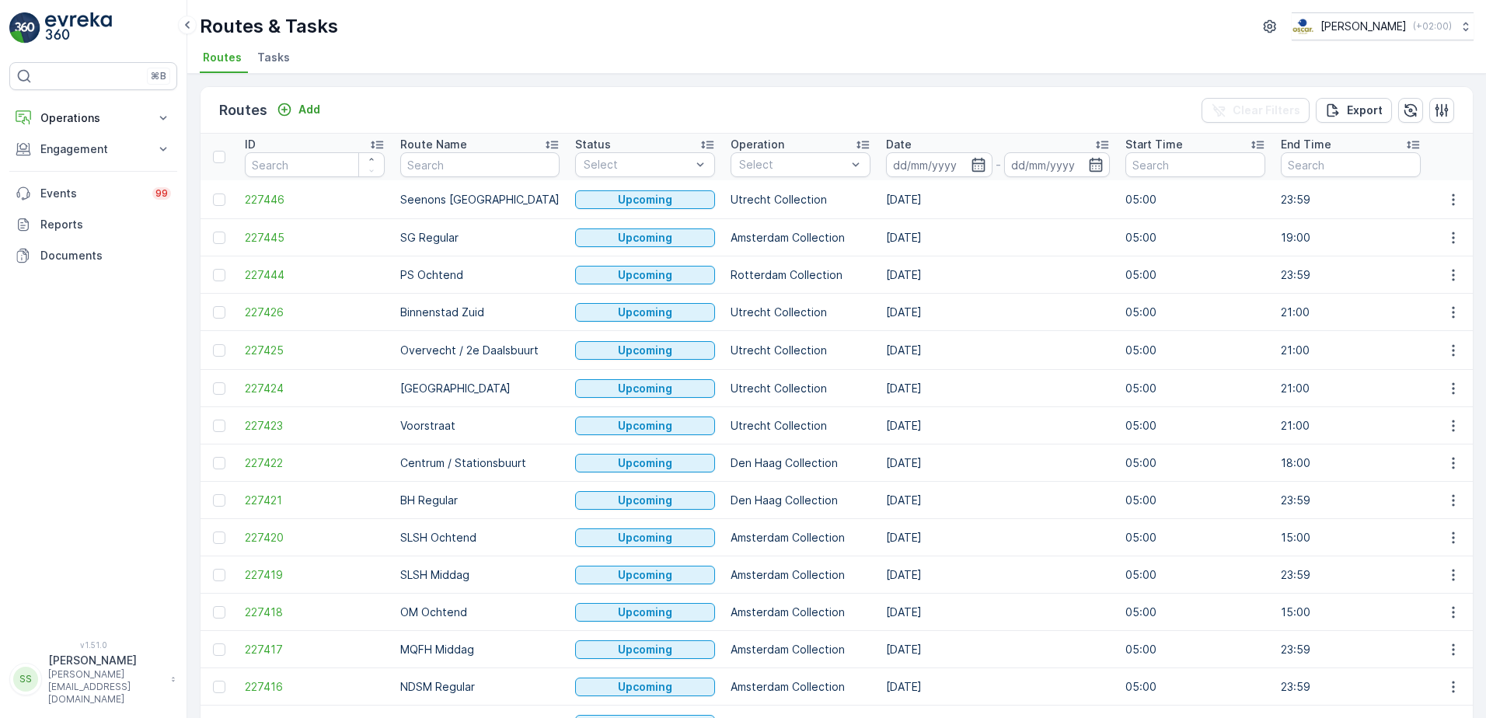
drag, startPoint x: 597, startPoint y: 67, endPoint x: 582, endPoint y: 110, distance: 45.2
click at [598, 67] on ul "Routes Tasks" at bounding box center [830, 60] width 1261 height 26
click at [971, 163] on icon "button" at bounding box center [977, 165] width 13 height 14
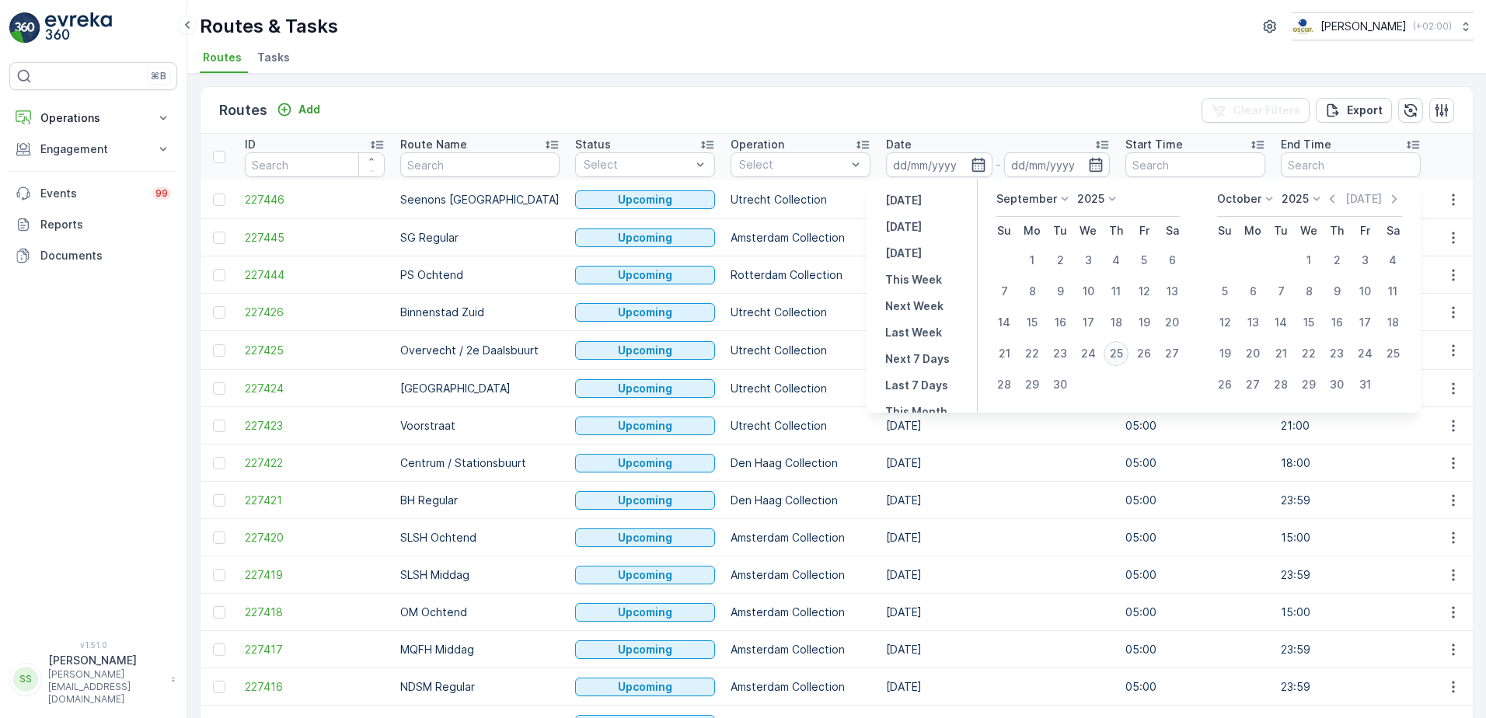
click at [1122, 353] on div "25" at bounding box center [1115, 353] width 25 height 25
type input "[DATE]"
click at [1002, 102] on div "Routes Add Clear Filters Export" at bounding box center [836, 110] width 1272 height 47
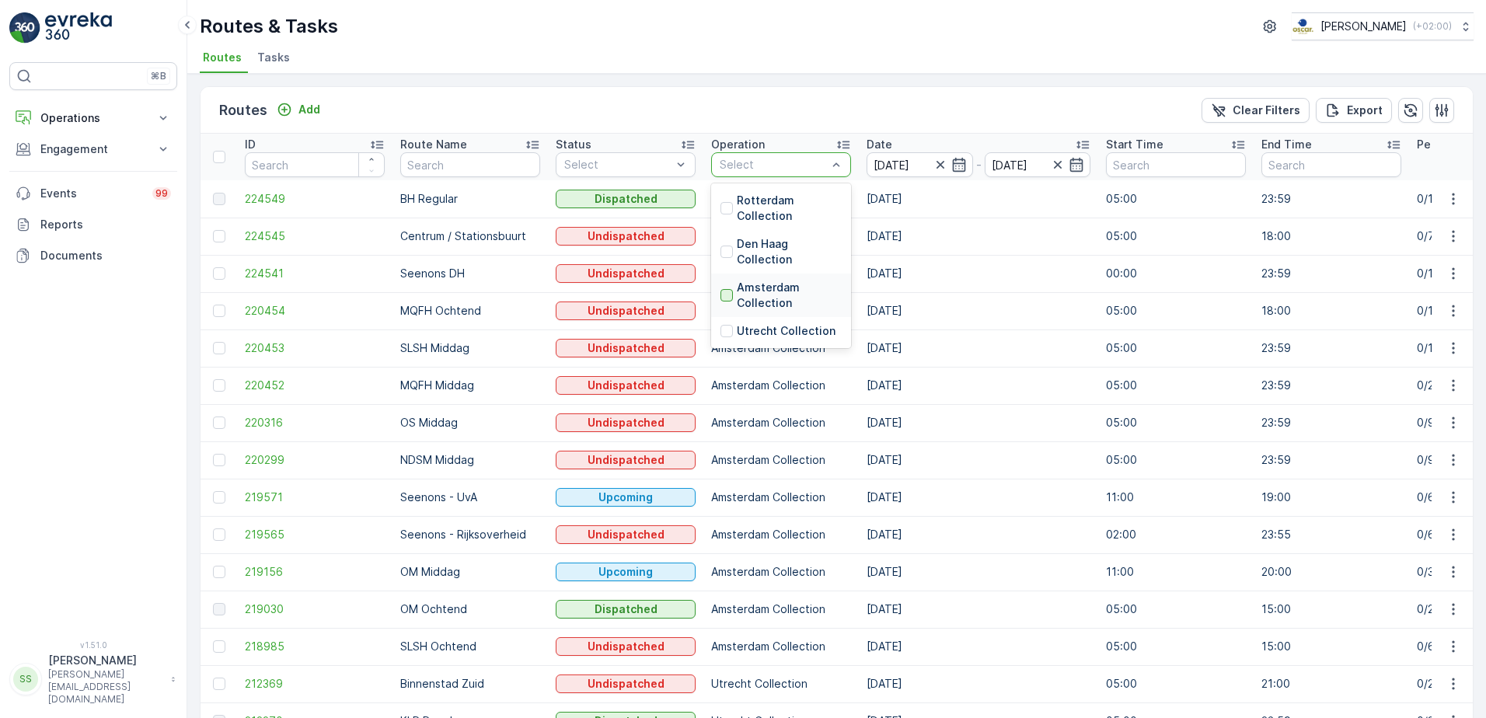
click at [730, 294] on div at bounding box center [726, 295] width 12 height 12
click at [765, 105] on div "Routes Add Clear Filters Export" at bounding box center [836, 110] width 1272 height 47
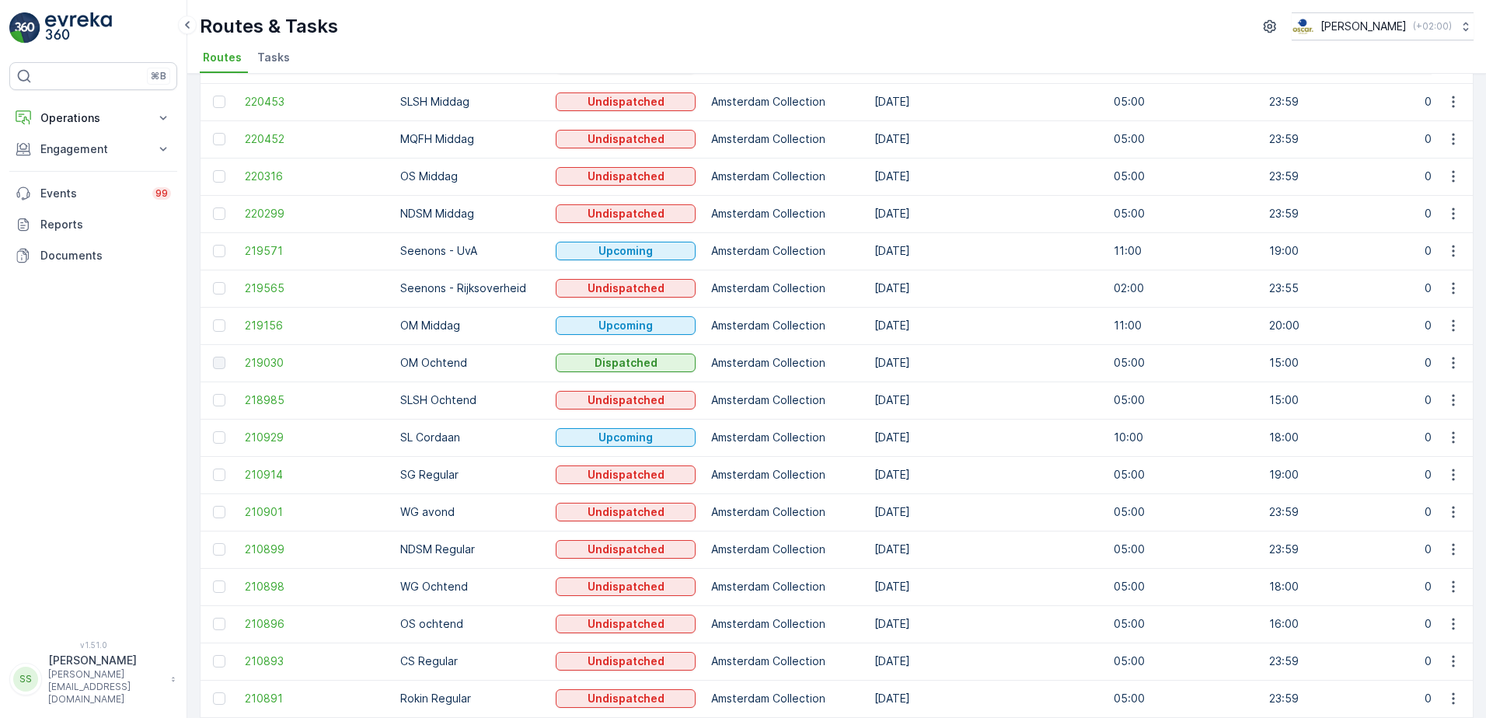
scroll to position [155, 0]
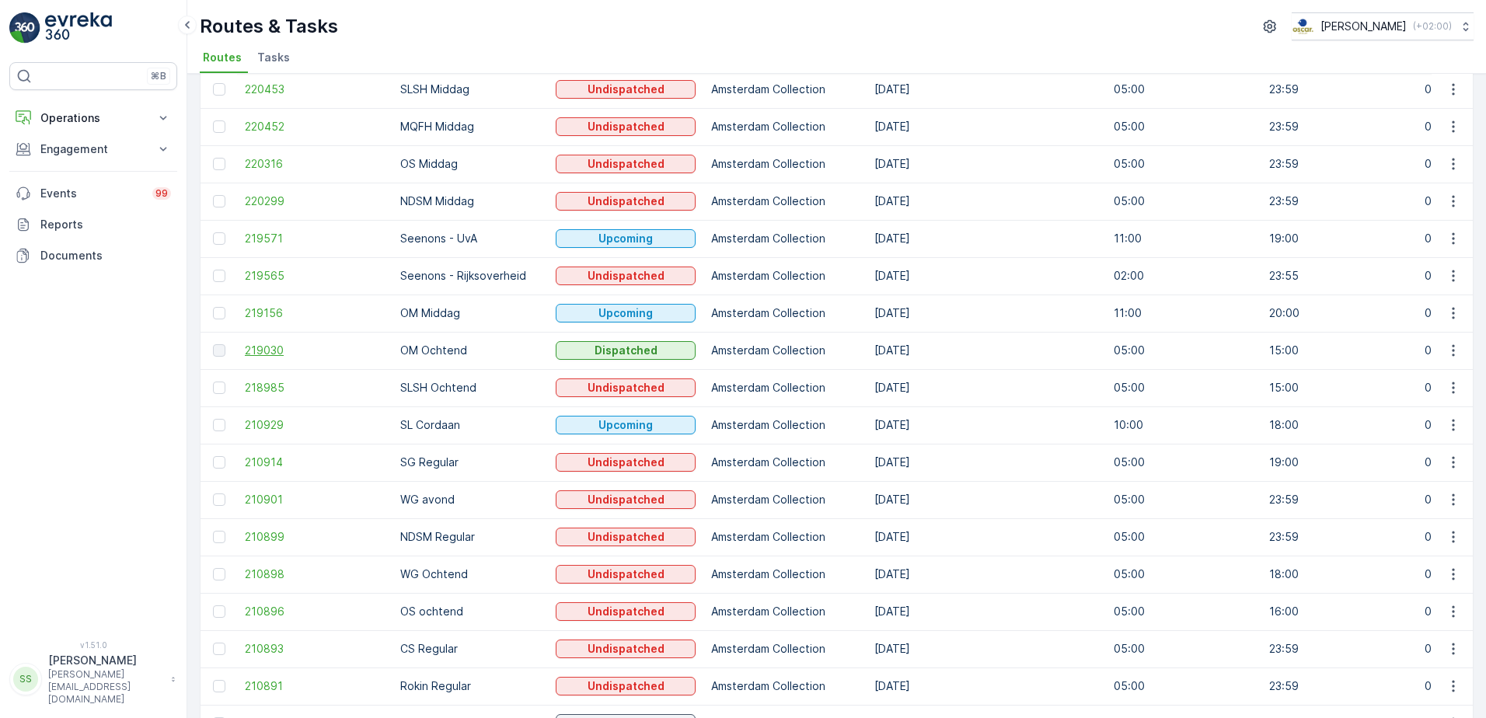
click at [259, 347] on span "219030" at bounding box center [315, 351] width 140 height 16
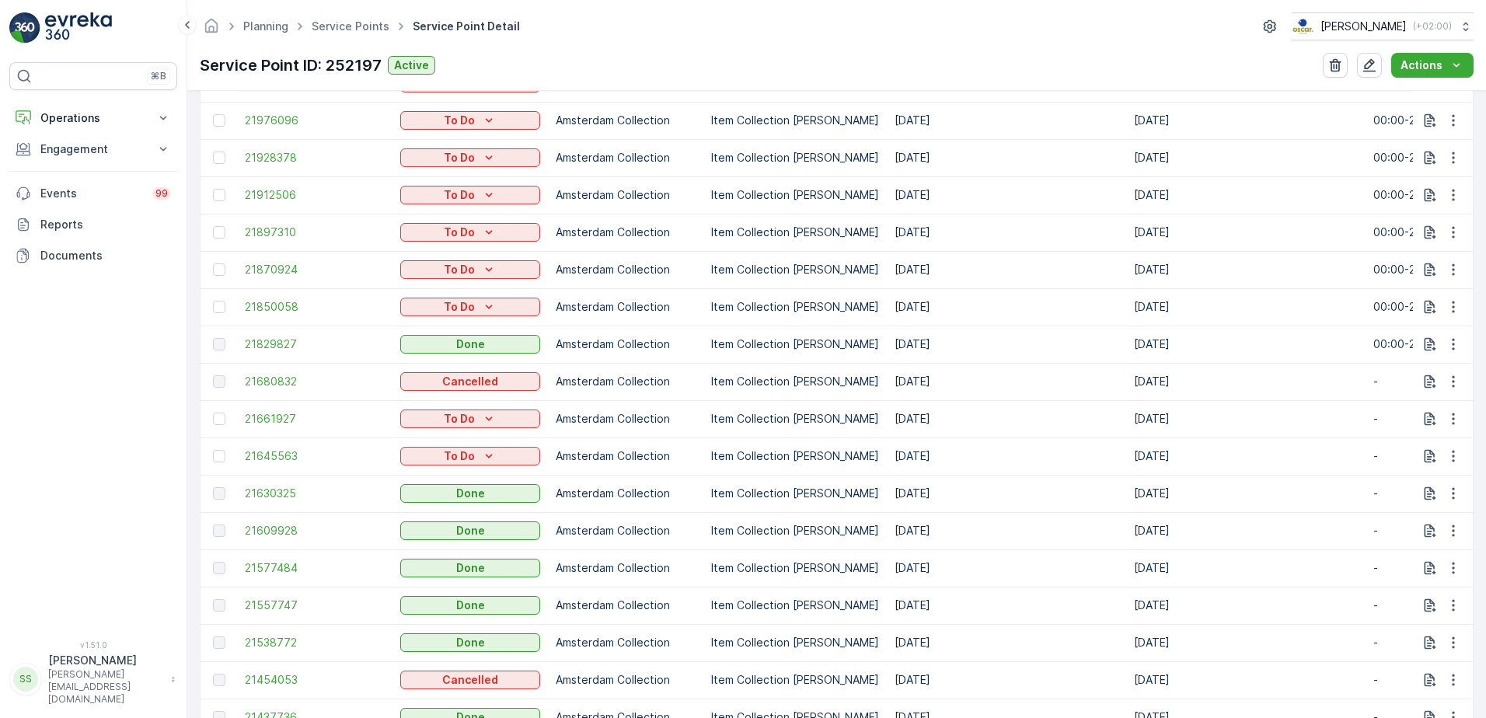
scroll to position [622, 0]
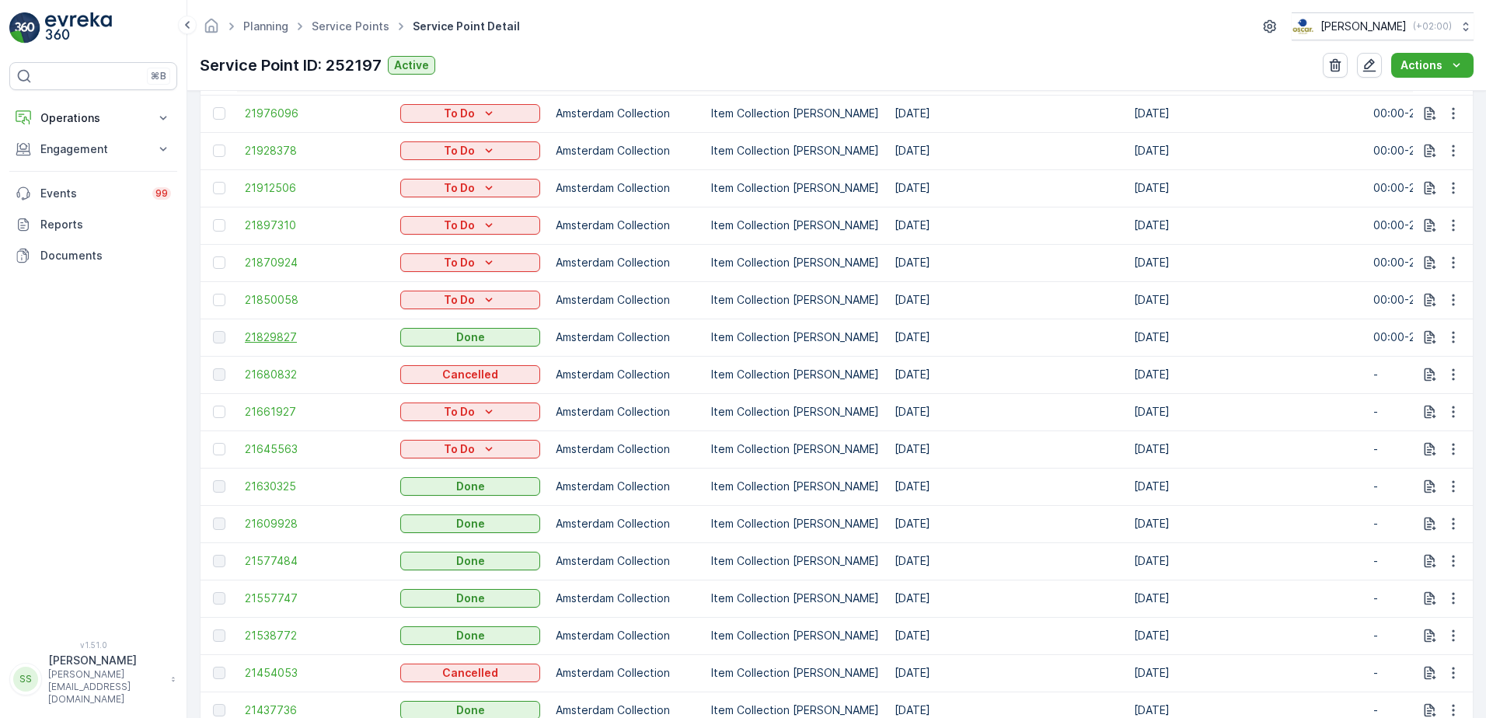
click at [267, 335] on span "21829827" at bounding box center [315, 337] width 140 height 16
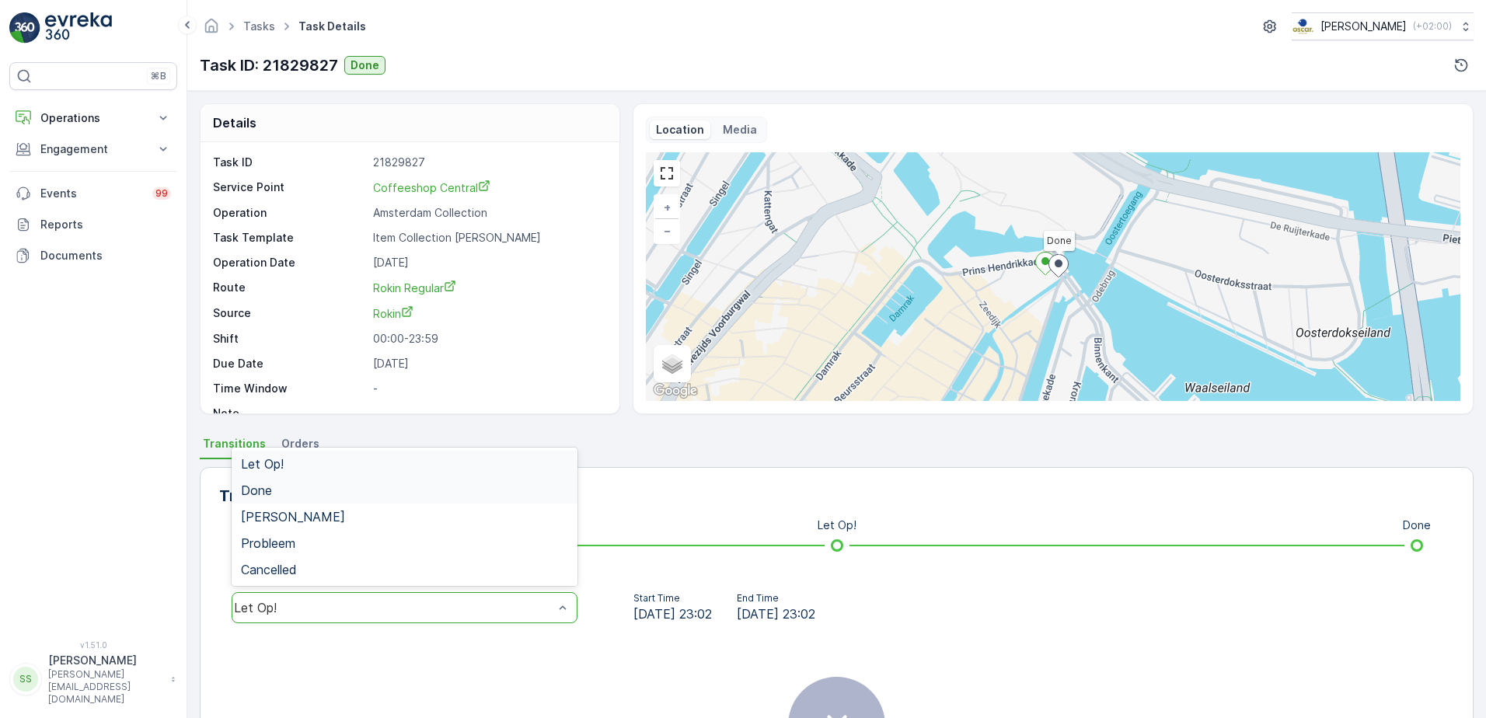
click at [269, 491] on span "Done" at bounding box center [256, 490] width 31 height 14
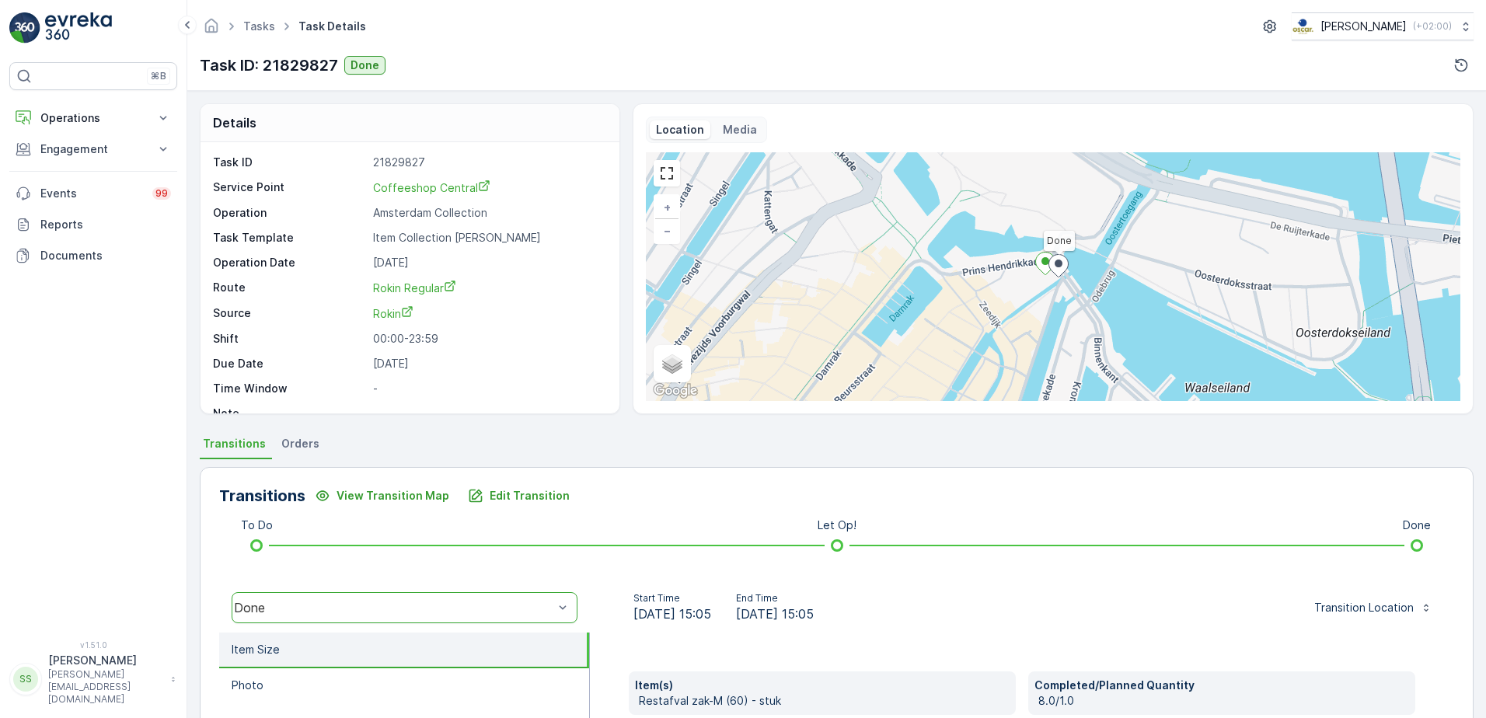
scroll to position [262, 0]
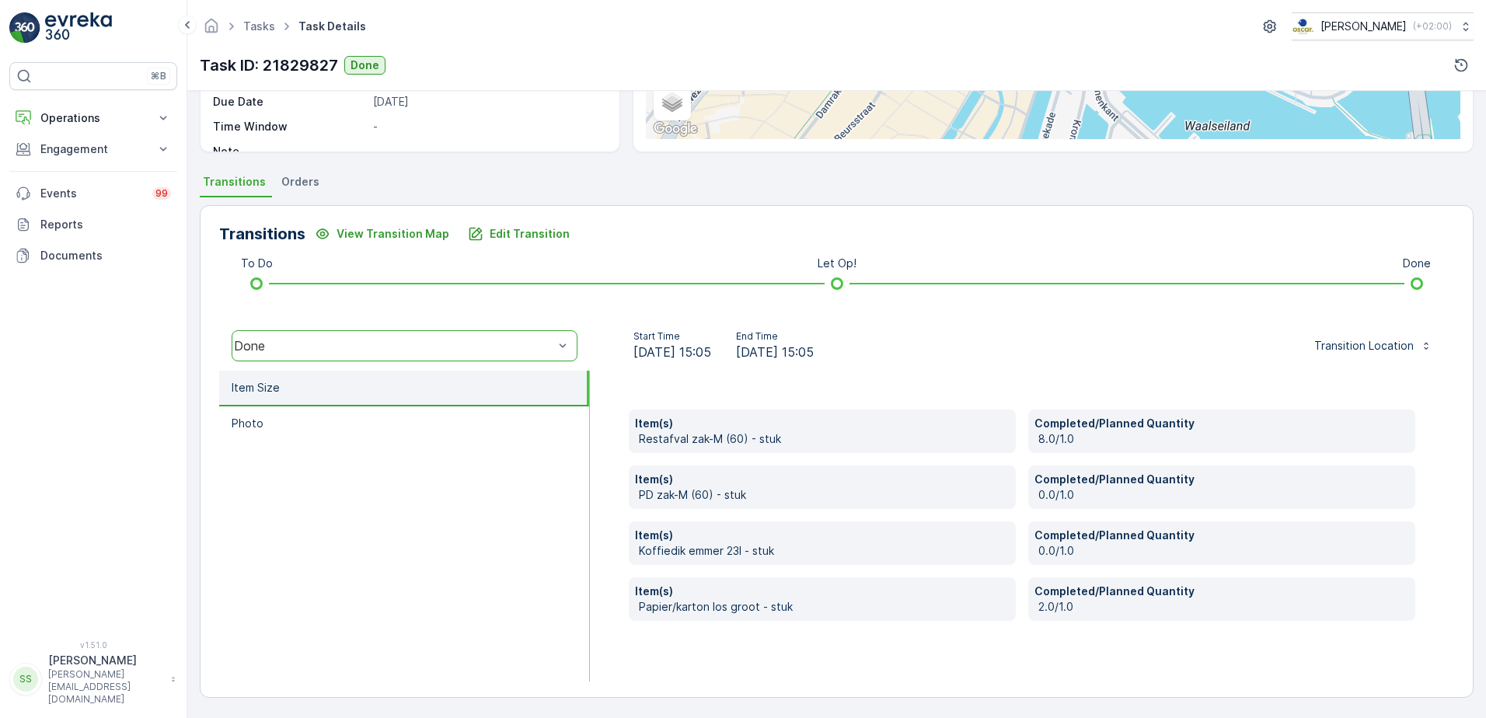
click at [888, 658] on div "Item(s) Restafval zak-M (60) - stuk Completed/Planned Quantity 8.0/1.0 Item(s) …" at bounding box center [1022, 526] width 864 height 311
click at [1049, 442] on p "8.0/1.0" at bounding box center [1223, 439] width 371 height 16
click at [684, 434] on p "Restafval zak-M (60) - stuk" at bounding box center [824, 439] width 371 height 16
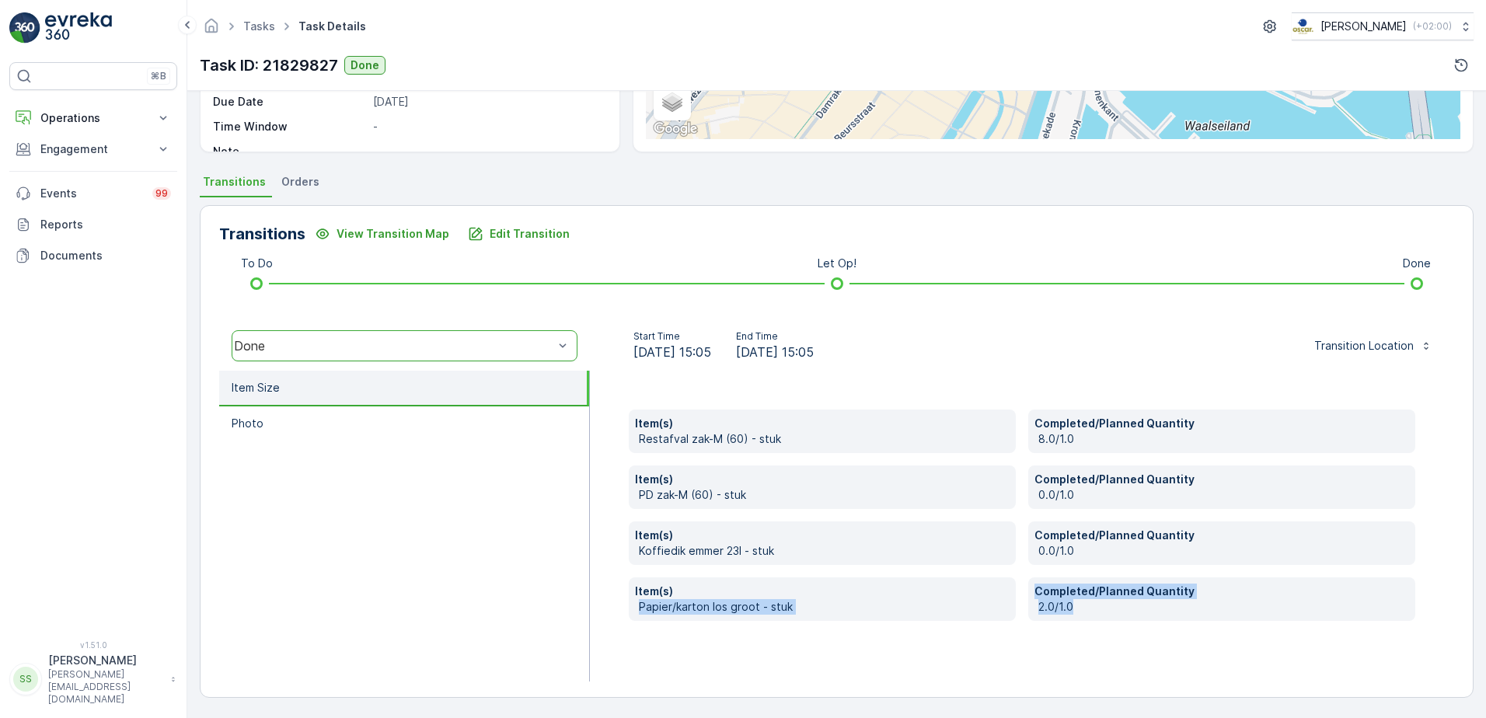
drag, startPoint x: 619, startPoint y: 609, endPoint x: 1209, endPoint y: 608, distance: 590.6
click at [1209, 608] on div "Item(s) Restafval zak-M (60) - stuk Completed/Planned Quantity 8.0/1.0 Item(s) …" at bounding box center [1022, 526] width 864 height 311
click at [1205, 610] on p "2.0/1.0" at bounding box center [1223, 607] width 371 height 16
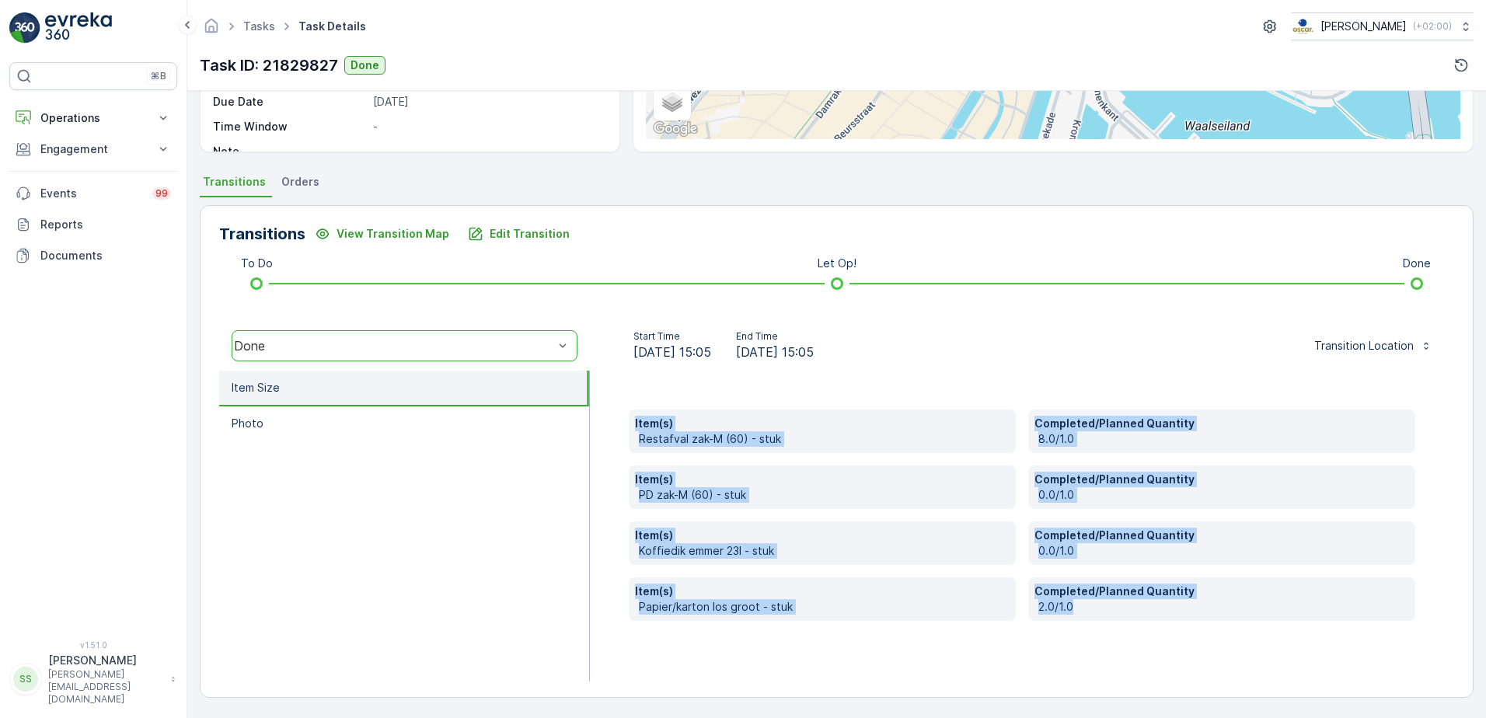
drag, startPoint x: 1033, startPoint y: 615, endPoint x: 579, endPoint y: 615, distance: 453.8
click at [579, 615] on div "Item Size Photo Item(s) Restafval zak-M (60) - stuk Completed/Planned Quantity …" at bounding box center [836, 526] width 1235 height 311
drag, startPoint x: 579, startPoint y: 615, endPoint x: 859, endPoint y: 669, distance: 284.8
click at [861, 671] on div "Item(s) Restafval zak-M (60) - stuk Completed/Planned Quantity 8.0/1.0 Item(s) …" at bounding box center [1022, 526] width 864 height 311
click at [1010, 602] on div "Item(s) Papier/karton los groot - stuk" at bounding box center [822, 599] width 387 height 44
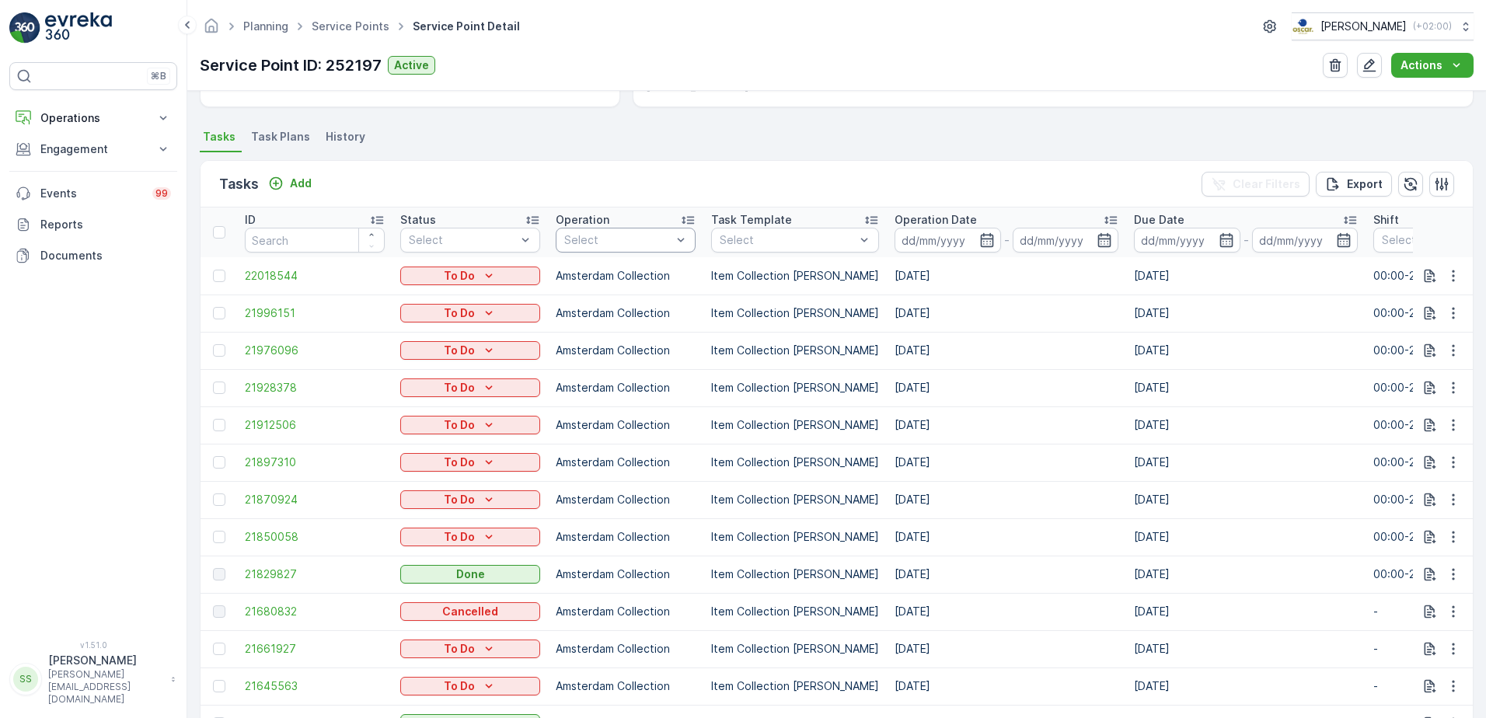
scroll to position [389, 0]
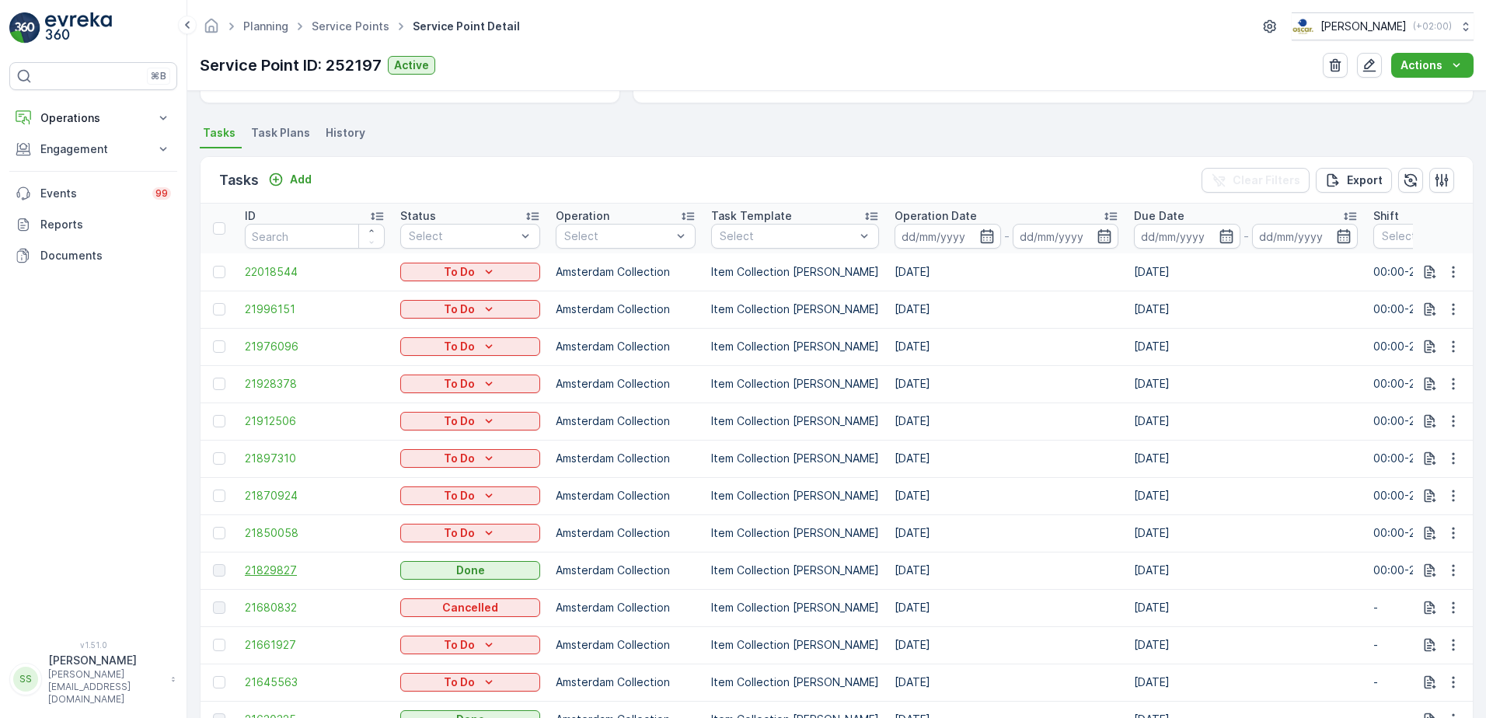
click at [259, 570] on span "21829827" at bounding box center [315, 571] width 140 height 16
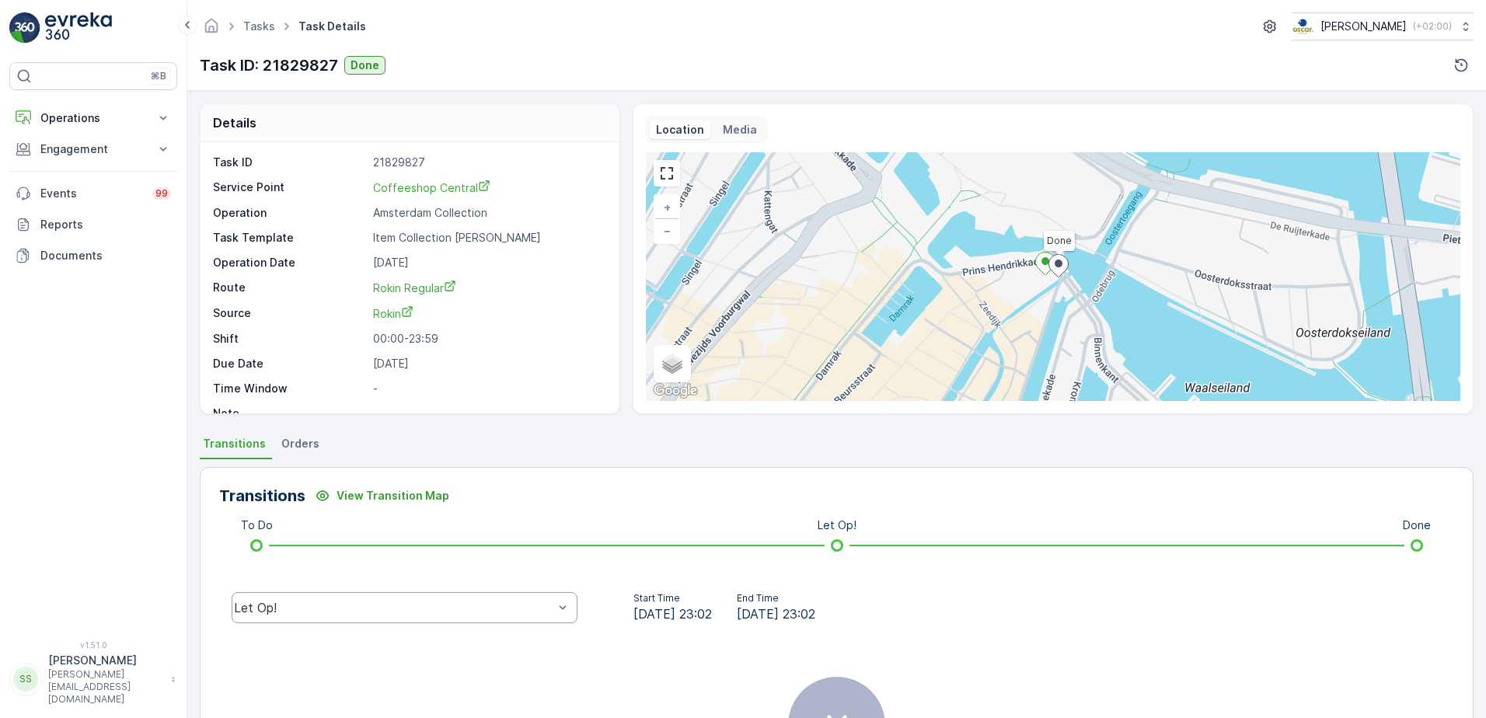
click at [433, 593] on div "Let Op!" at bounding box center [405, 607] width 346 height 31
click at [286, 492] on div "Done" at bounding box center [404, 490] width 327 height 14
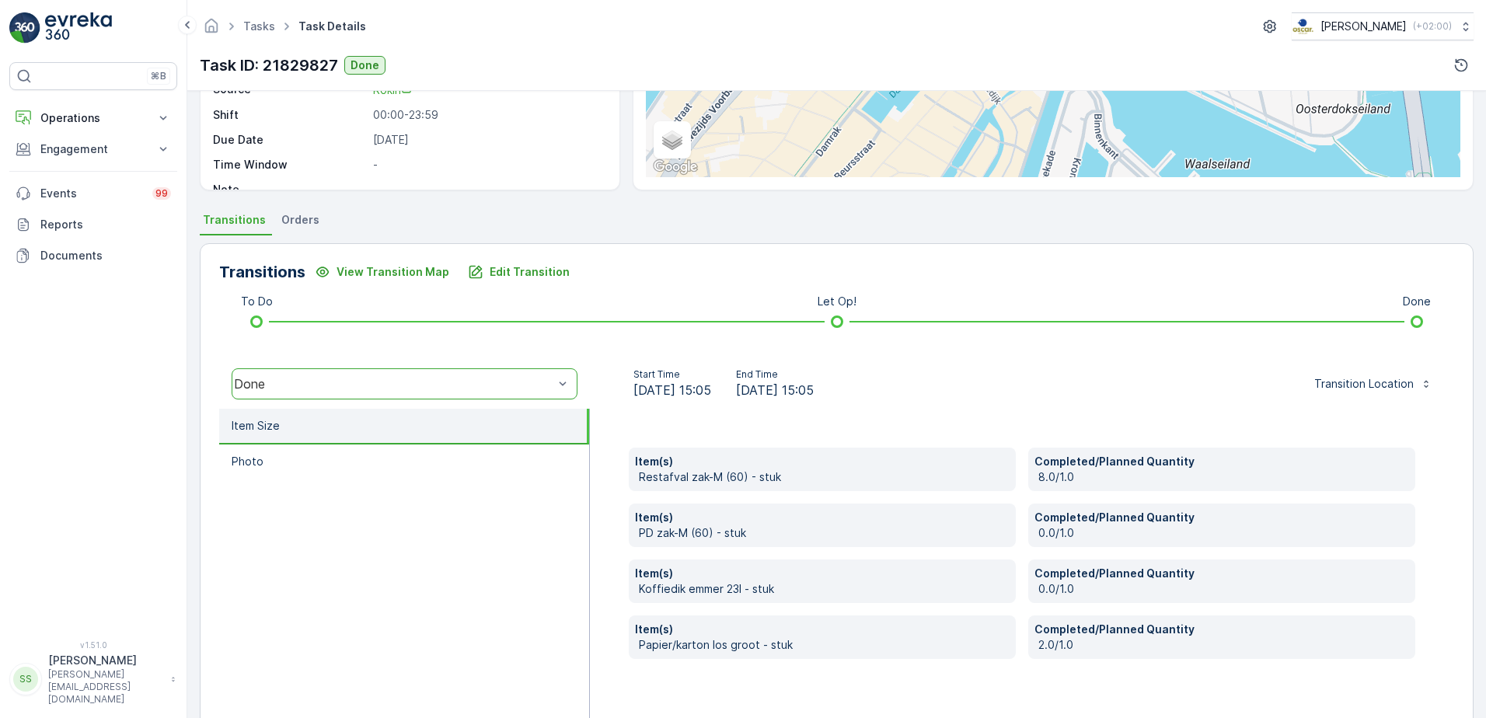
scroll to position [233, 0]
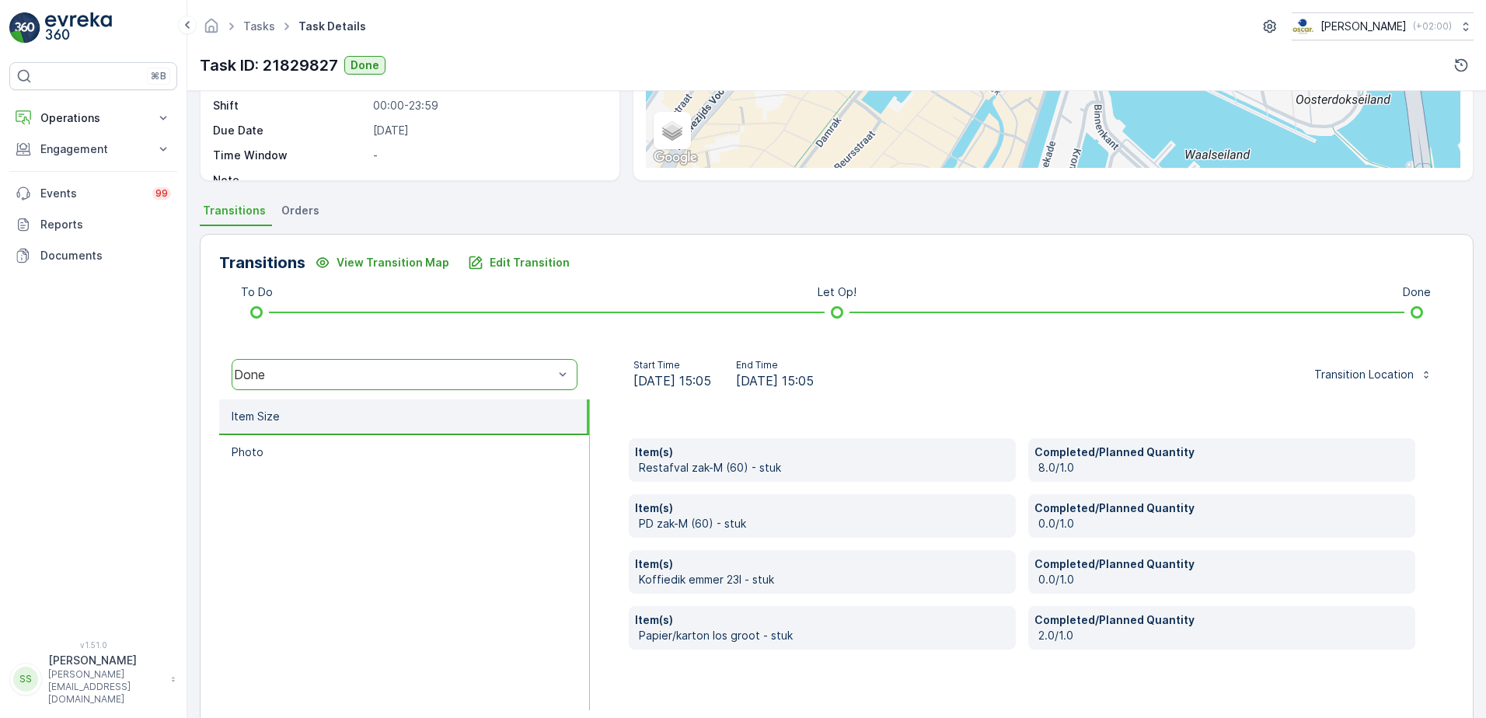
click at [711, 382] on span "24.09.2025 15:05" at bounding box center [672, 380] width 78 height 19
drag, startPoint x: 730, startPoint y: 382, endPoint x: 776, endPoint y: 396, distance: 48.7
click at [836, 396] on div "Start Time 24.09.2025 15:05 End Time 24.09.2025 15:05 Transition Location" at bounding box center [1022, 375] width 864 height 50
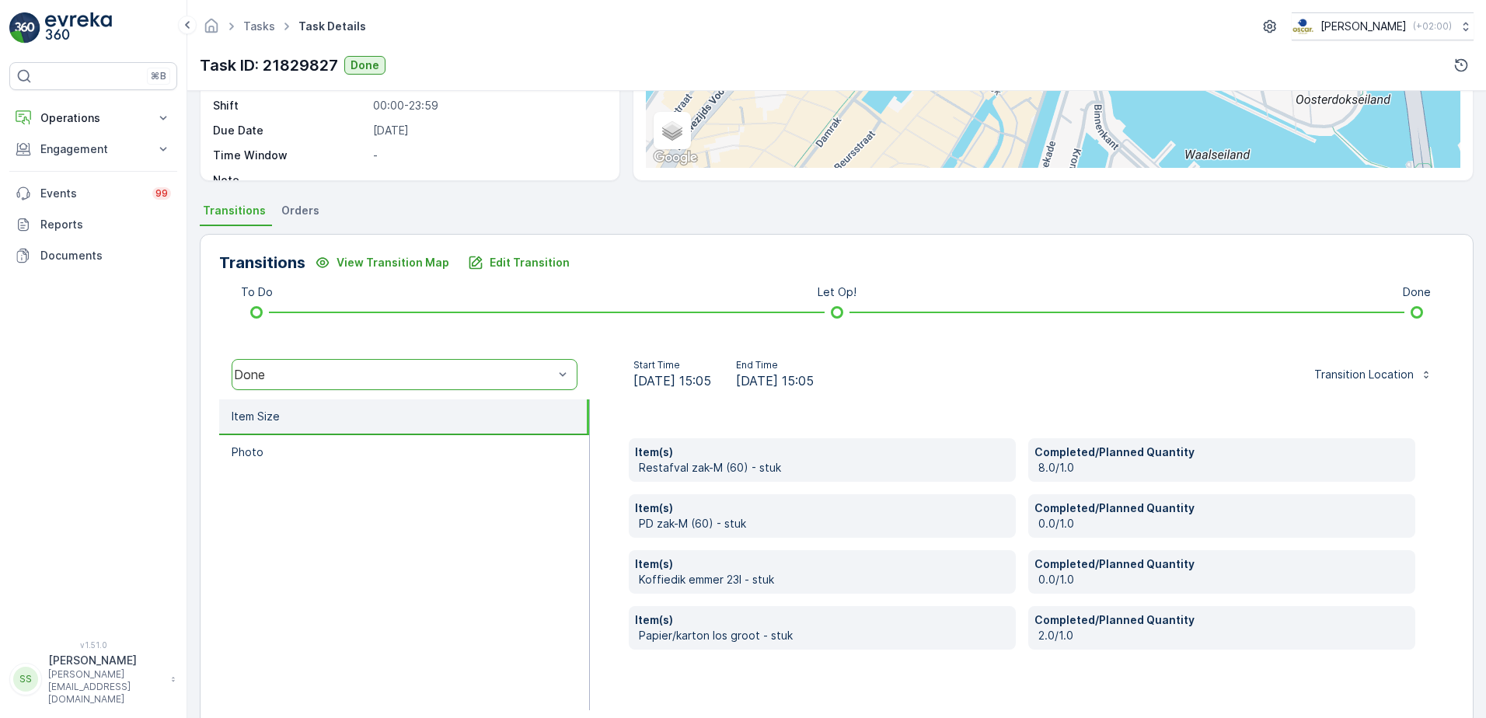
drag, startPoint x: 735, startPoint y: 378, endPoint x: 698, endPoint y: 381, distance: 37.4
click at [698, 381] on div "Start Time 24.09.2025 15:05 End Time 24.09.2025 15:05" at bounding box center [723, 374] width 242 height 31
drag, startPoint x: 698, startPoint y: 381, endPoint x: 711, endPoint y: 385, distance: 14.0
click at [711, 385] on span "24.09.2025 15:05" at bounding box center [672, 380] width 78 height 19
click at [612, 413] on div "Item(s) Restafval zak-M (60) - stuk Completed/Planned Quantity 8.0/1.0 Item(s) …" at bounding box center [1022, 554] width 864 height 311
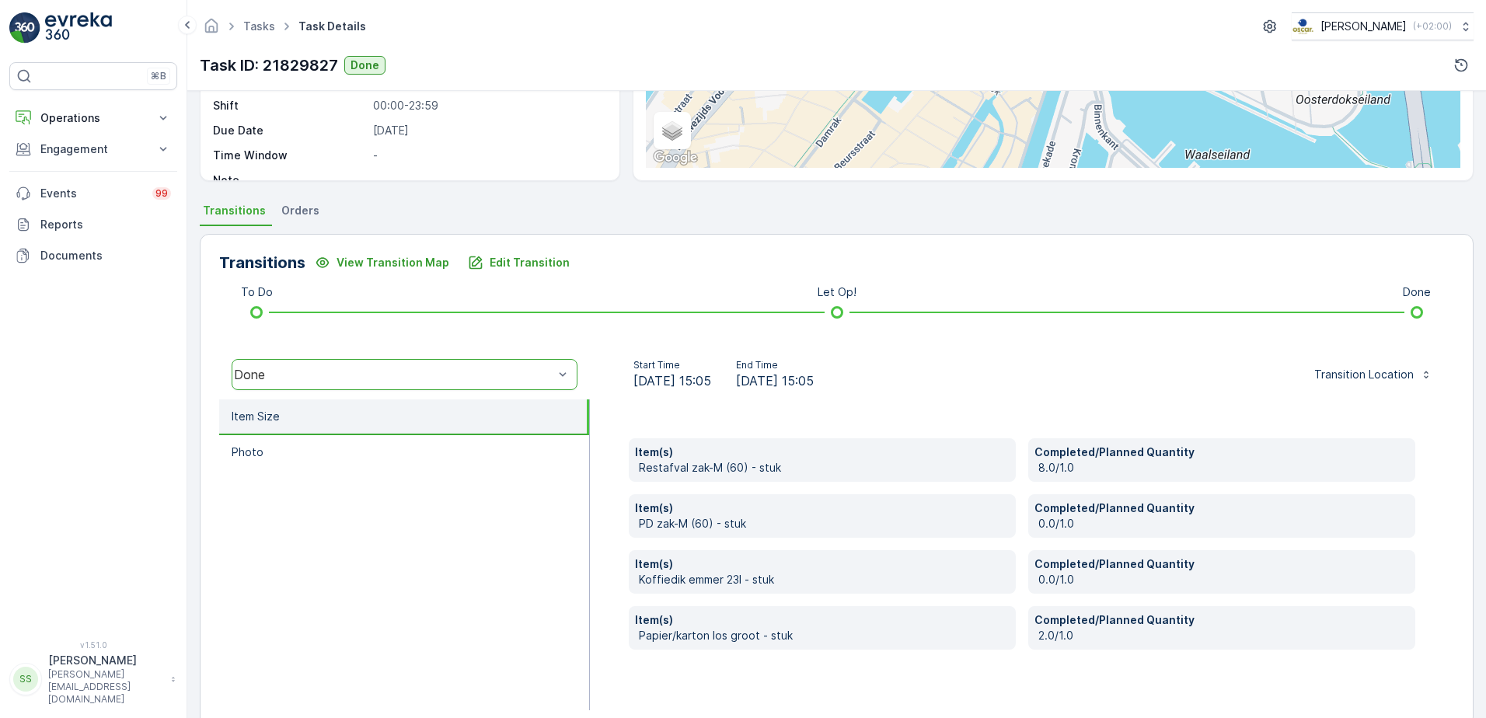
click at [608, 392] on div "Start Time 24.09.2025 15:05 End Time 24.09.2025 15:05 Transition Location" at bounding box center [1022, 375] width 864 height 50
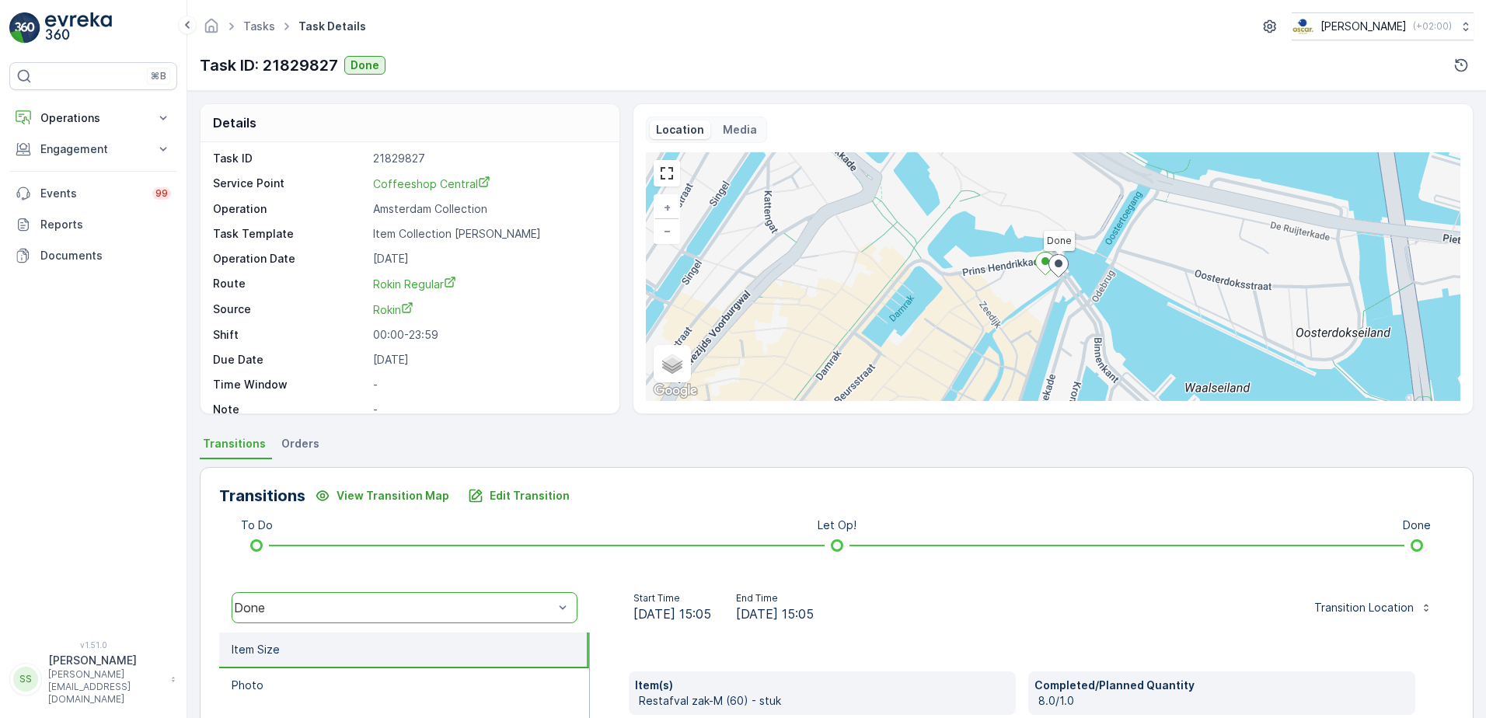
scroll to position [0, 0]
click at [498, 348] on div "Task ID 21829827 Service Point Coffeeshop Central Operation Amsterdam Collectio…" at bounding box center [408, 288] width 390 height 267
click at [619, 124] on div "Details Task ID 21829827 Service Point Coffeeshop Central Operation Amsterdam C…" at bounding box center [837, 258] width 1274 height 311
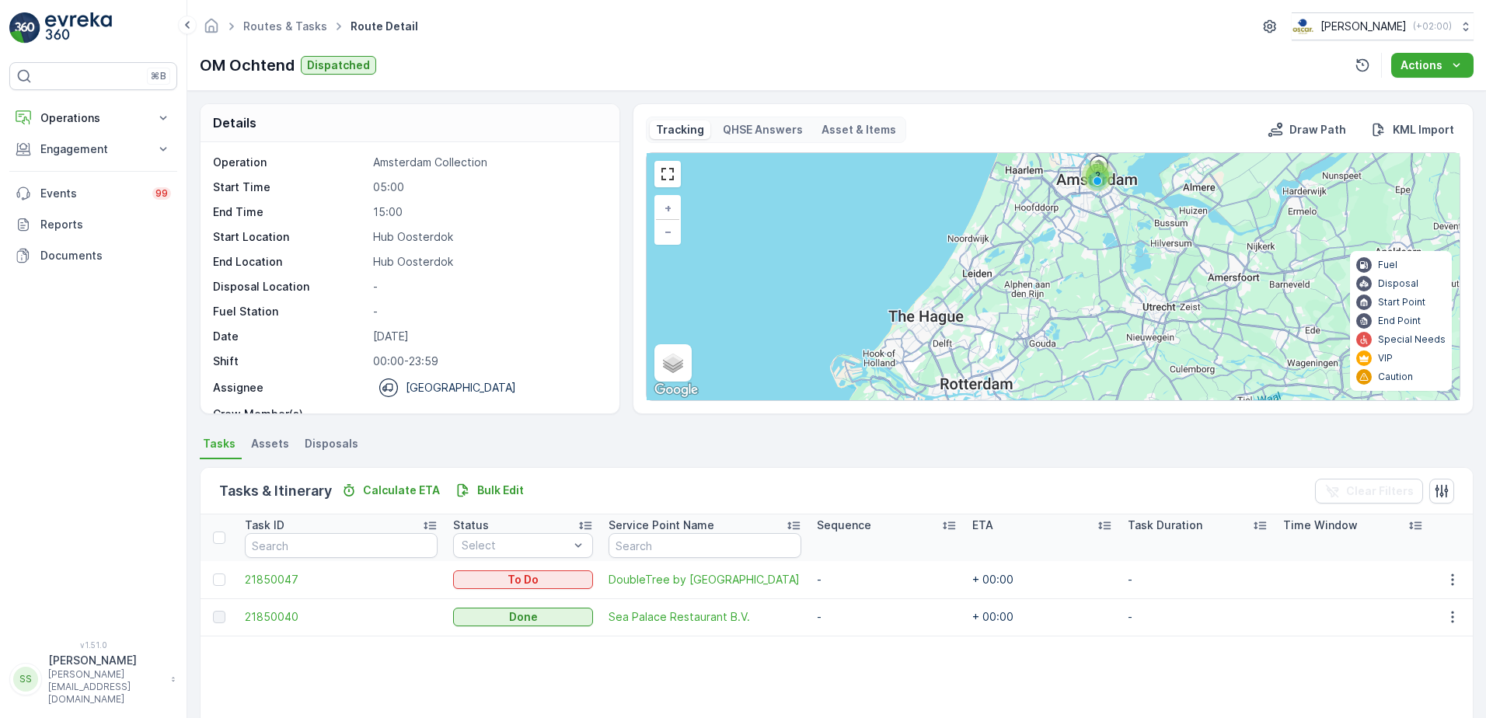
click at [623, 373] on div "Details Operation Amsterdam Collection Start Time 05:00 End Time 15:00 Start Lo…" at bounding box center [837, 258] width 1274 height 311
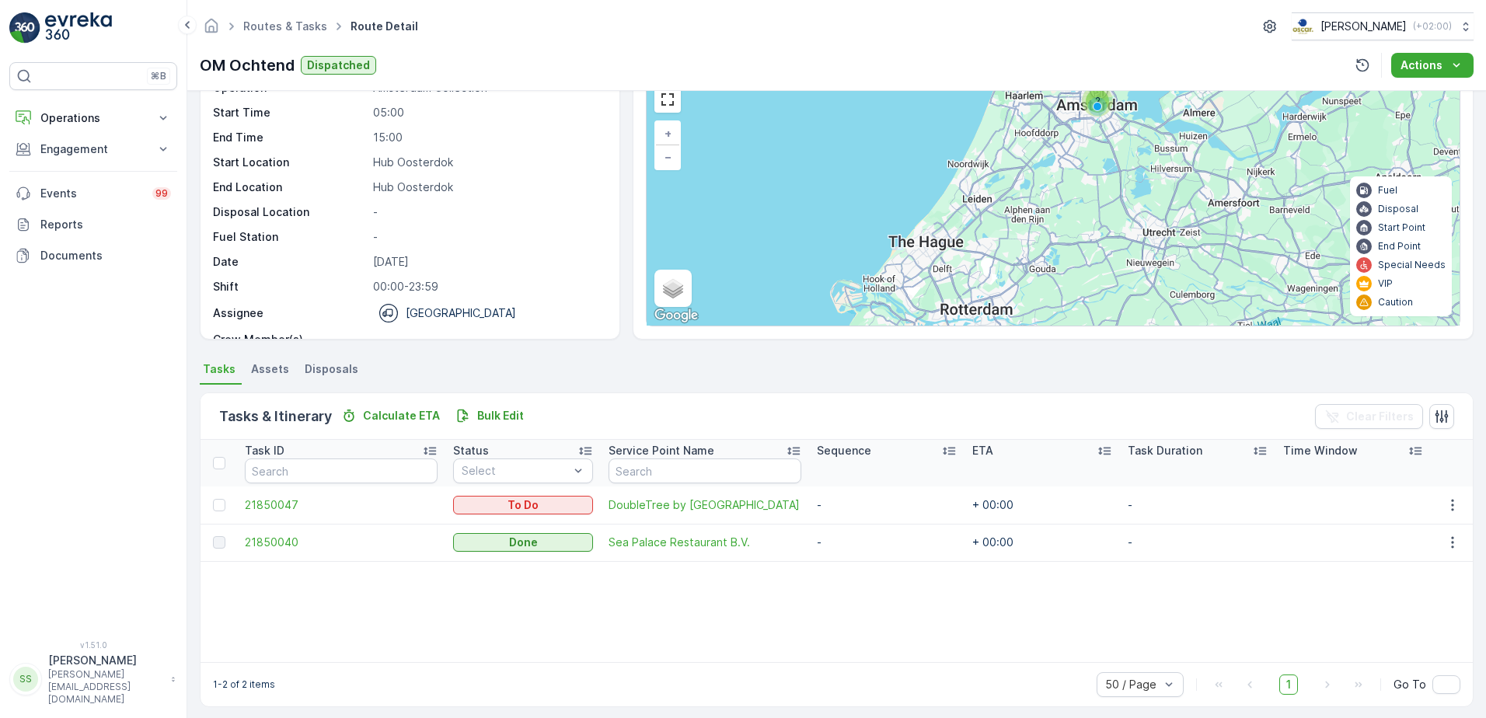
scroll to position [84, 0]
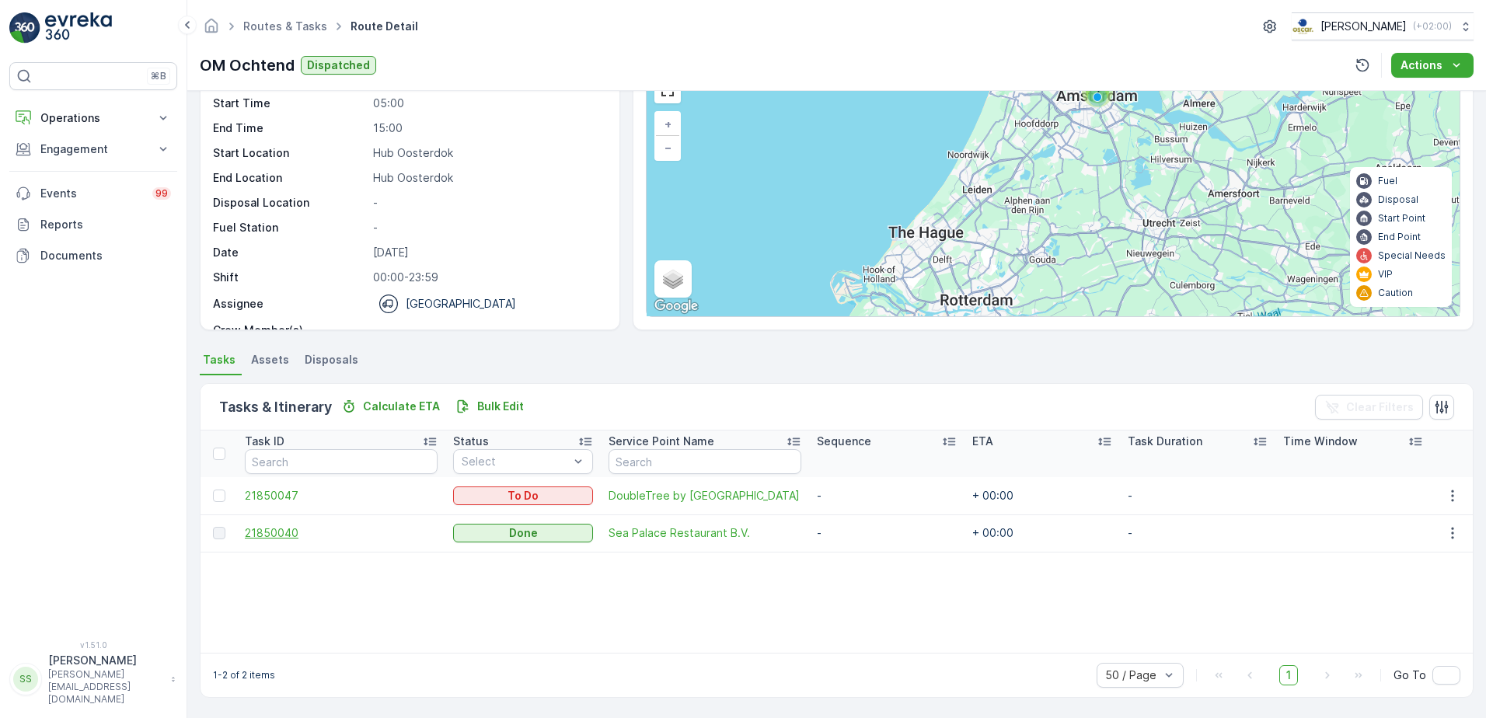
click at [273, 535] on span "21850040" at bounding box center [341, 533] width 193 height 16
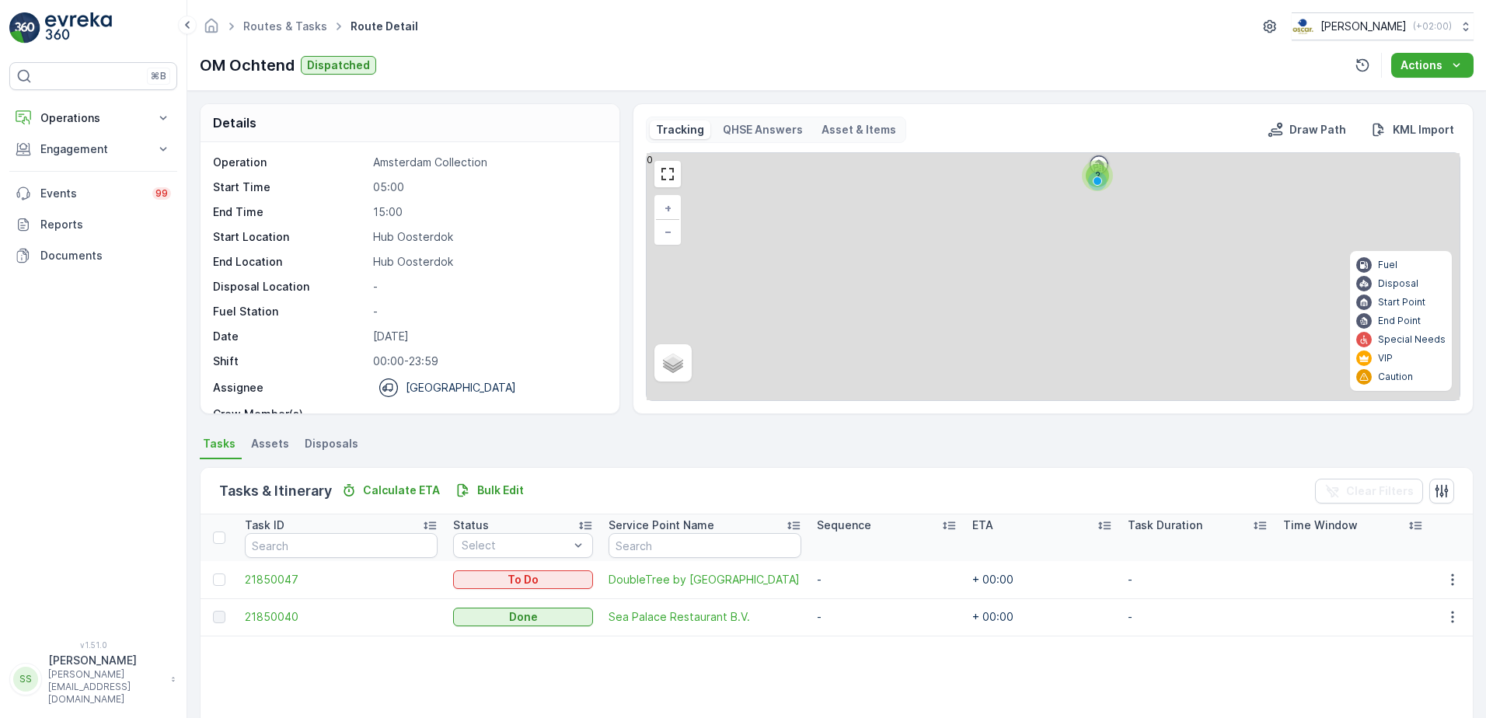
click at [594, 43] on div "Routes & Tasks Route Detail [PERSON_NAME] ( +02:00 ) OM Ochtend Dispatched Acti…" at bounding box center [836, 45] width 1298 height 91
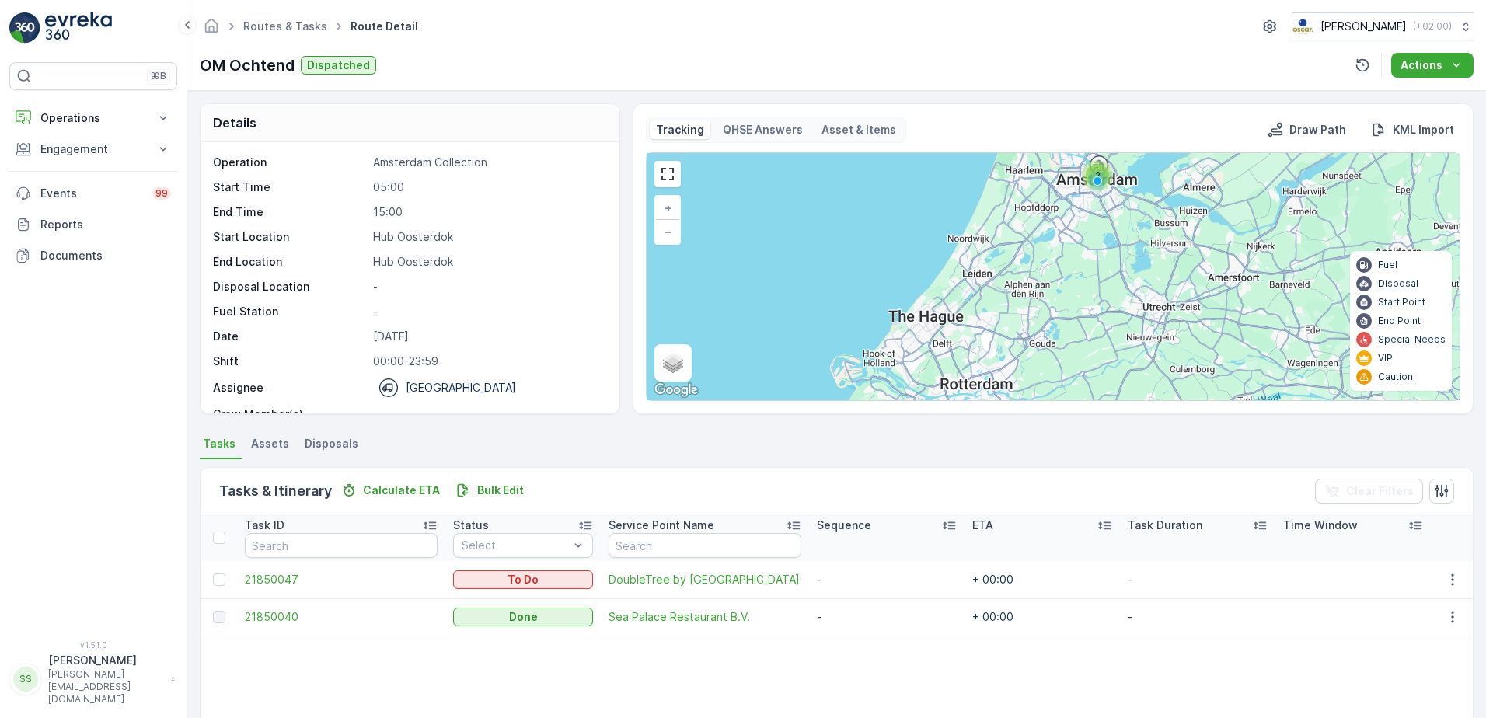
click at [562, 33] on div "Routes & Tasks Route Detail [PERSON_NAME] ( +02:00 )" at bounding box center [837, 26] width 1274 height 28
click at [494, 37] on div "Routes & Tasks Route Detail [PERSON_NAME] ( +02:00 )" at bounding box center [837, 26] width 1274 height 28
click at [260, 568] on td "21850047" at bounding box center [341, 579] width 208 height 37
click at [267, 578] on span "21850047" at bounding box center [341, 580] width 193 height 16
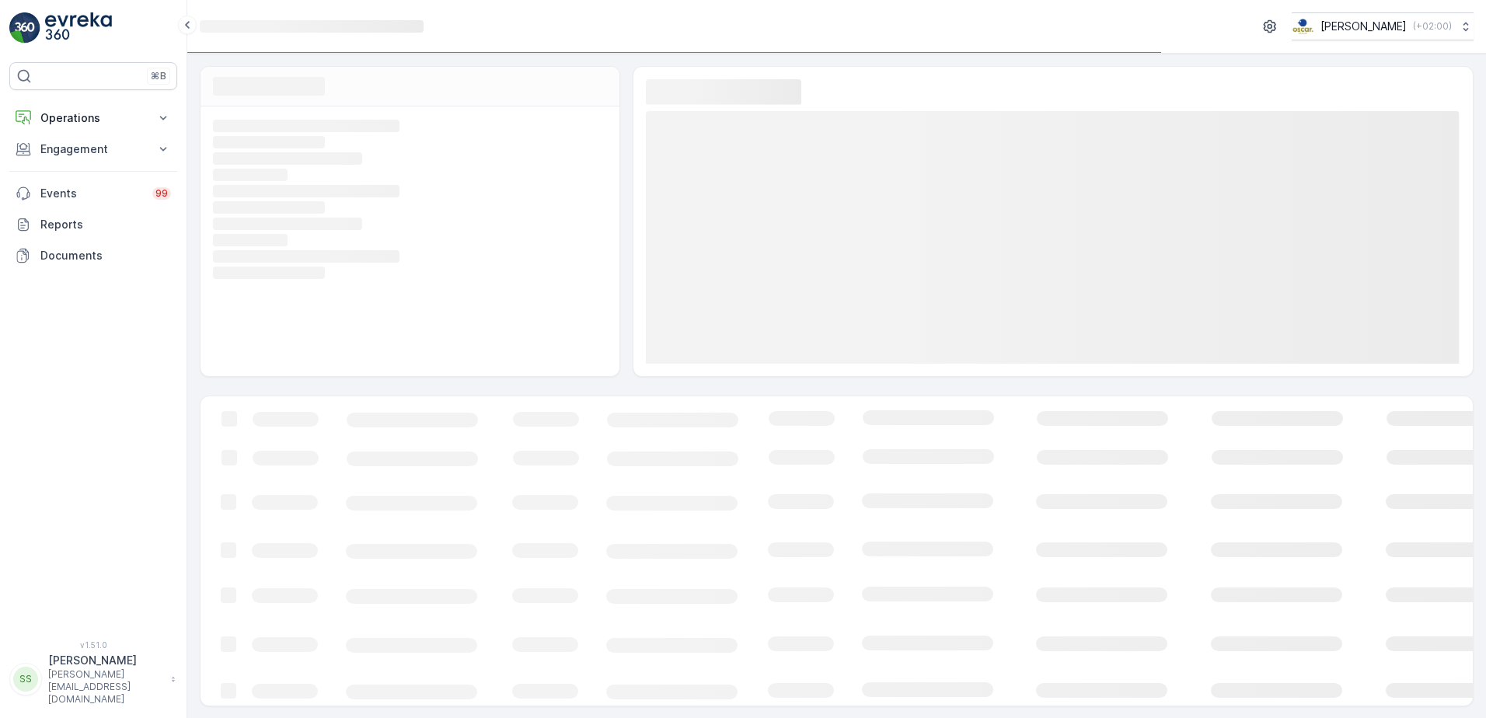
click at [141, 383] on div "⌘B Operations Insights Planning Routes & Tasks Cockpit Settings Engagement Insi…" at bounding box center [93, 341] width 168 height 559
